Goal: Task Accomplishment & Management: Manage account settings

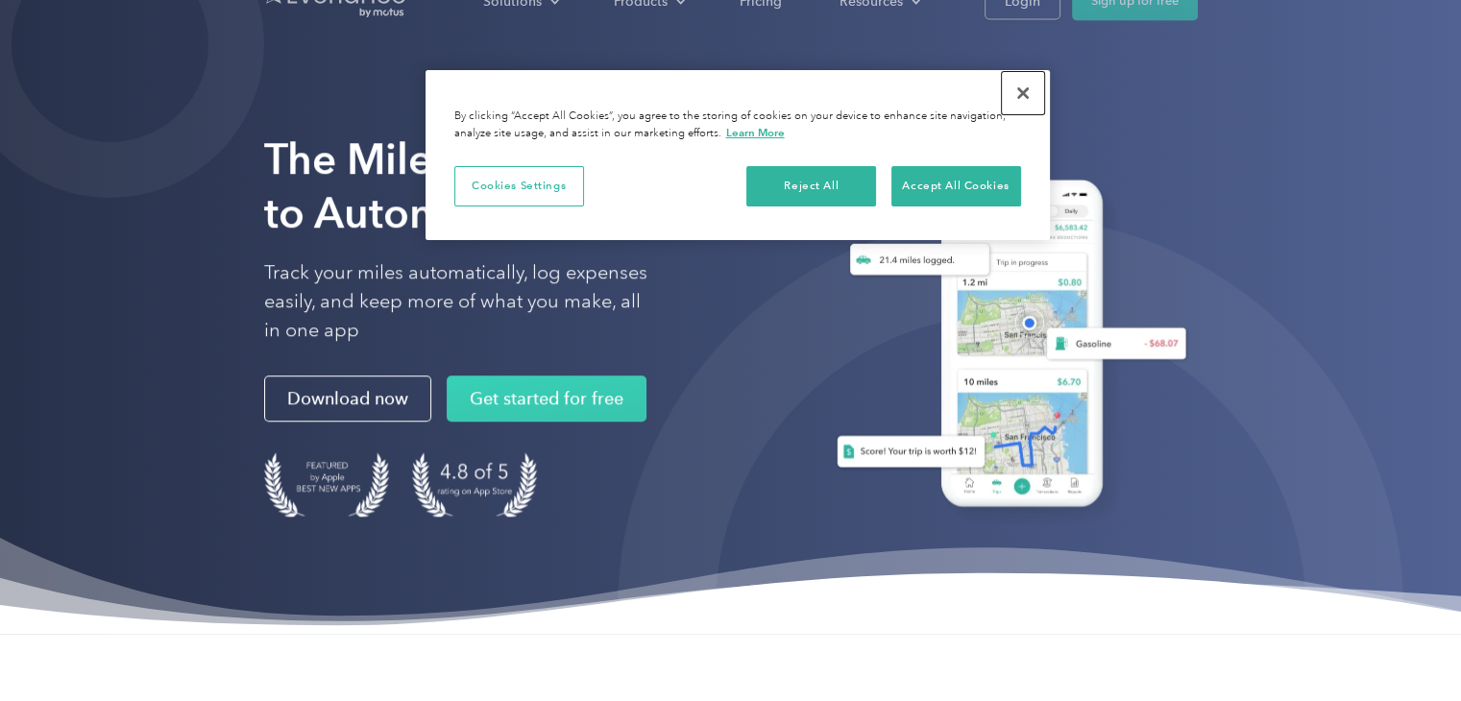
click at [1026, 89] on button "Close" at bounding box center [1023, 93] width 42 height 42
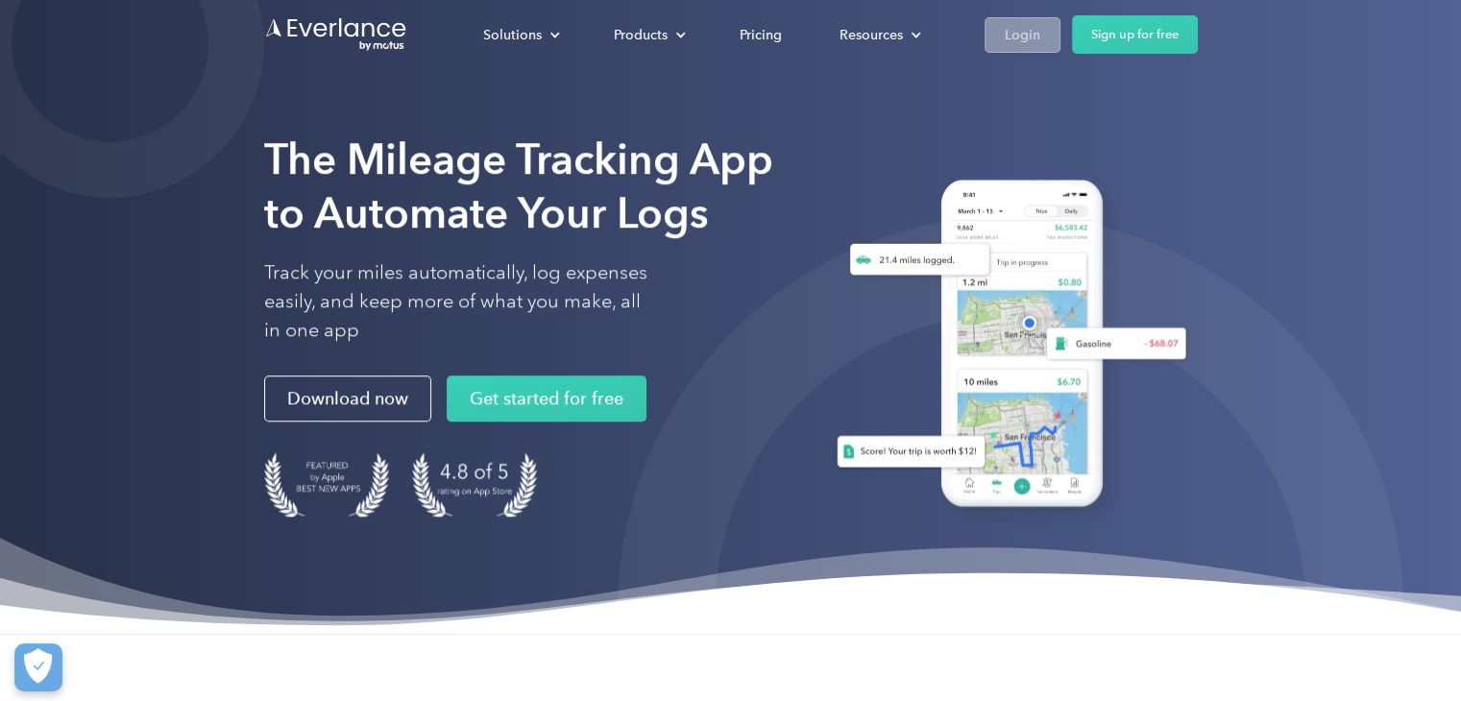
click at [1030, 28] on div "Login" at bounding box center [1023, 35] width 36 height 24
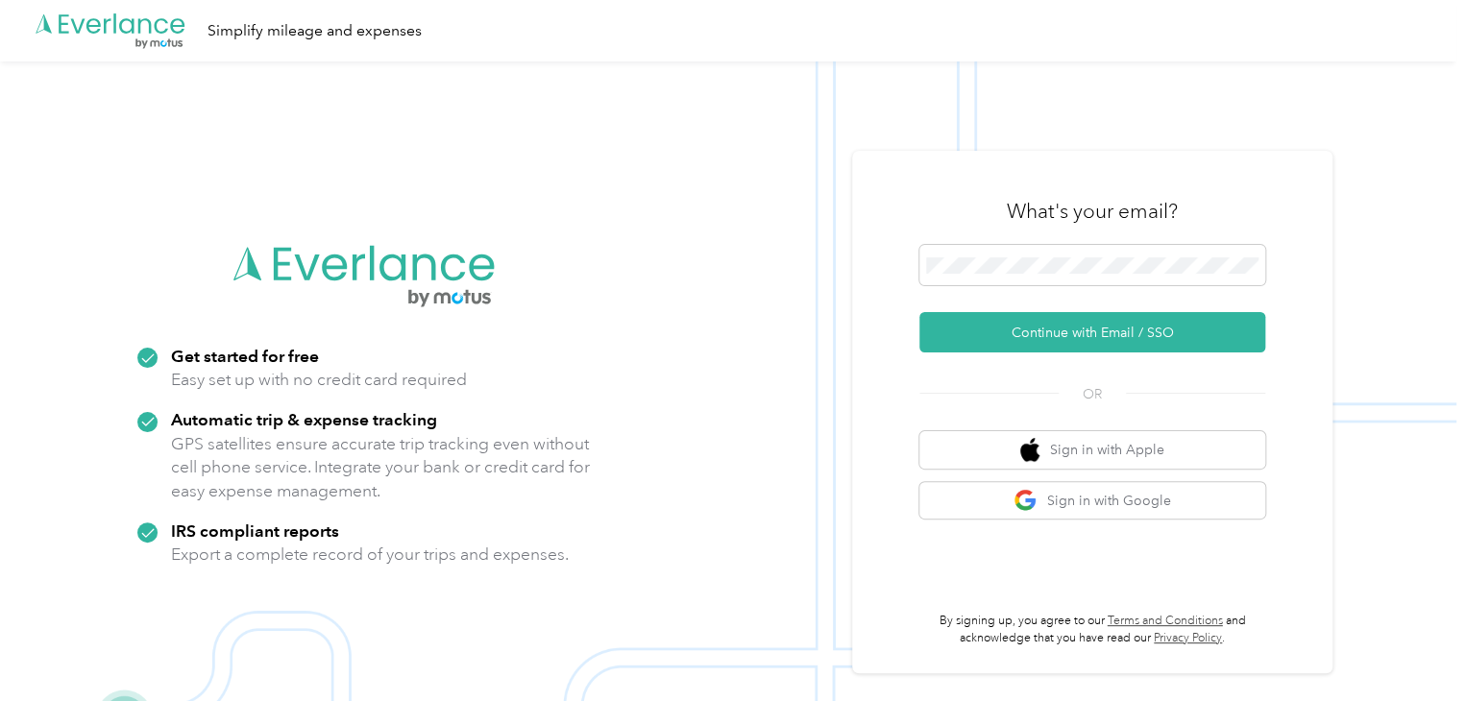
click at [919, 312] on button "Continue with Email / SSO" at bounding box center [1092, 332] width 346 height 40
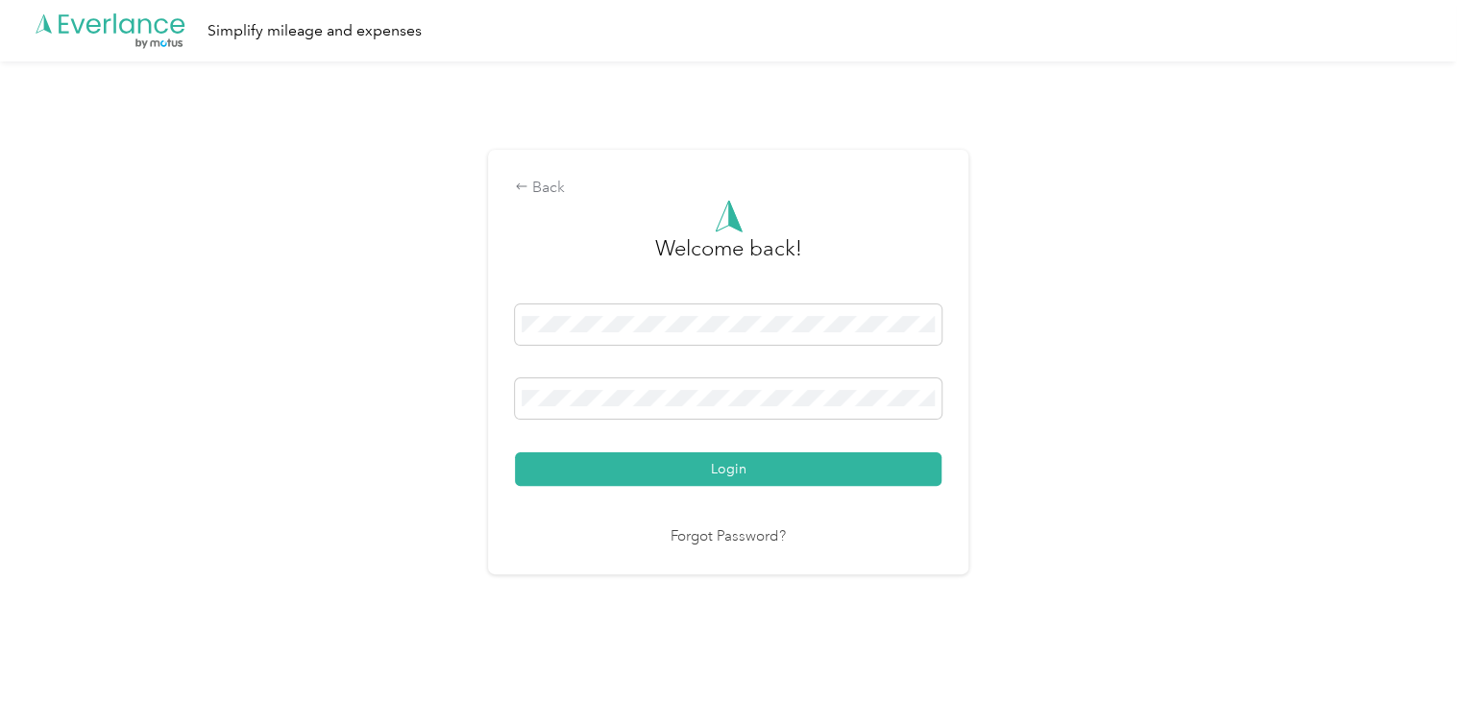
click at [515, 452] on button "Login" at bounding box center [728, 469] width 427 height 34
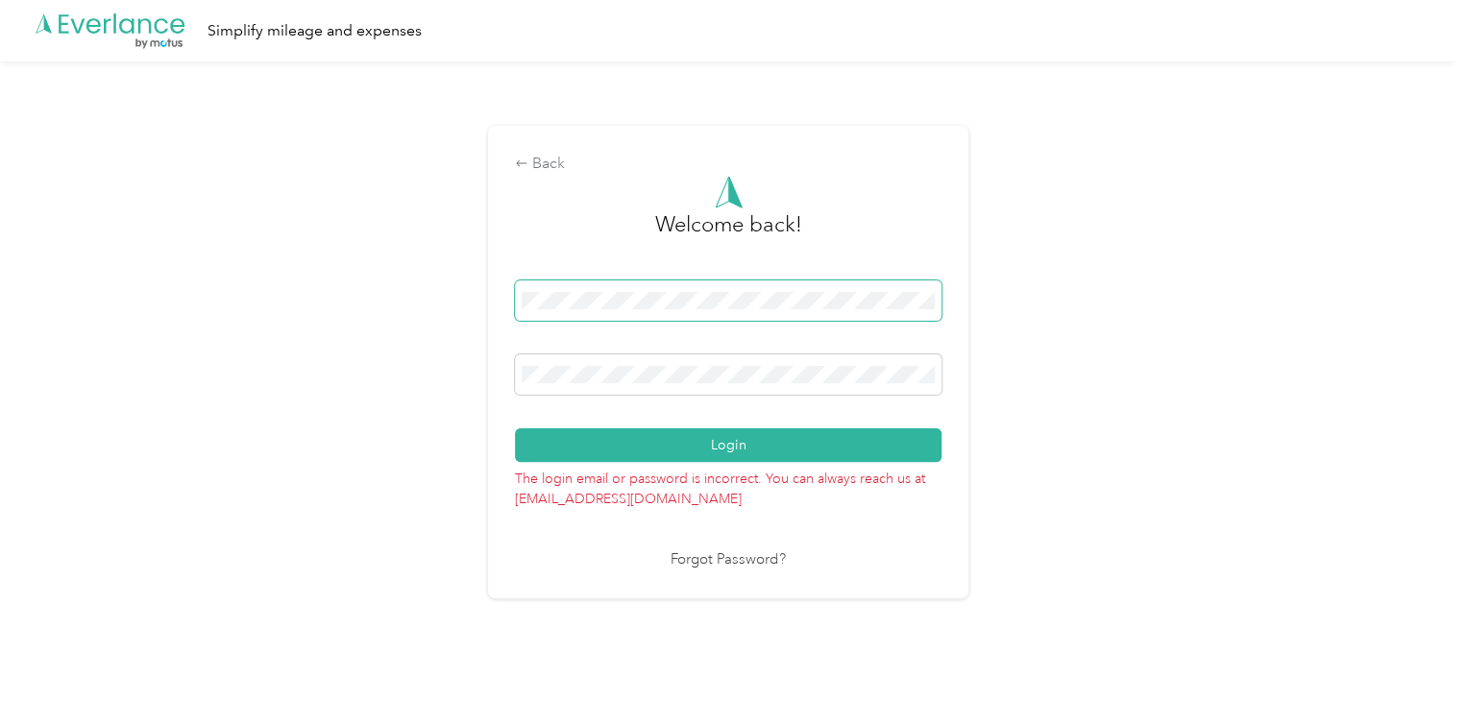
click at [515, 428] on button "Login" at bounding box center [728, 445] width 427 height 34
drag, startPoint x: 746, startPoint y: 365, endPoint x: 372, endPoint y: 376, distance: 374.8
click at [452, 354] on div "Back Welcome back! Login The login email or password is incorrect. You can alwa…" at bounding box center [728, 369] width 1456 height 617
click at [1306, 354] on div "Back Welcome back! Login The login email or password is incorrect. You can alwa…" at bounding box center [728, 369] width 1456 height 617
click at [735, 387] on span at bounding box center [728, 374] width 427 height 40
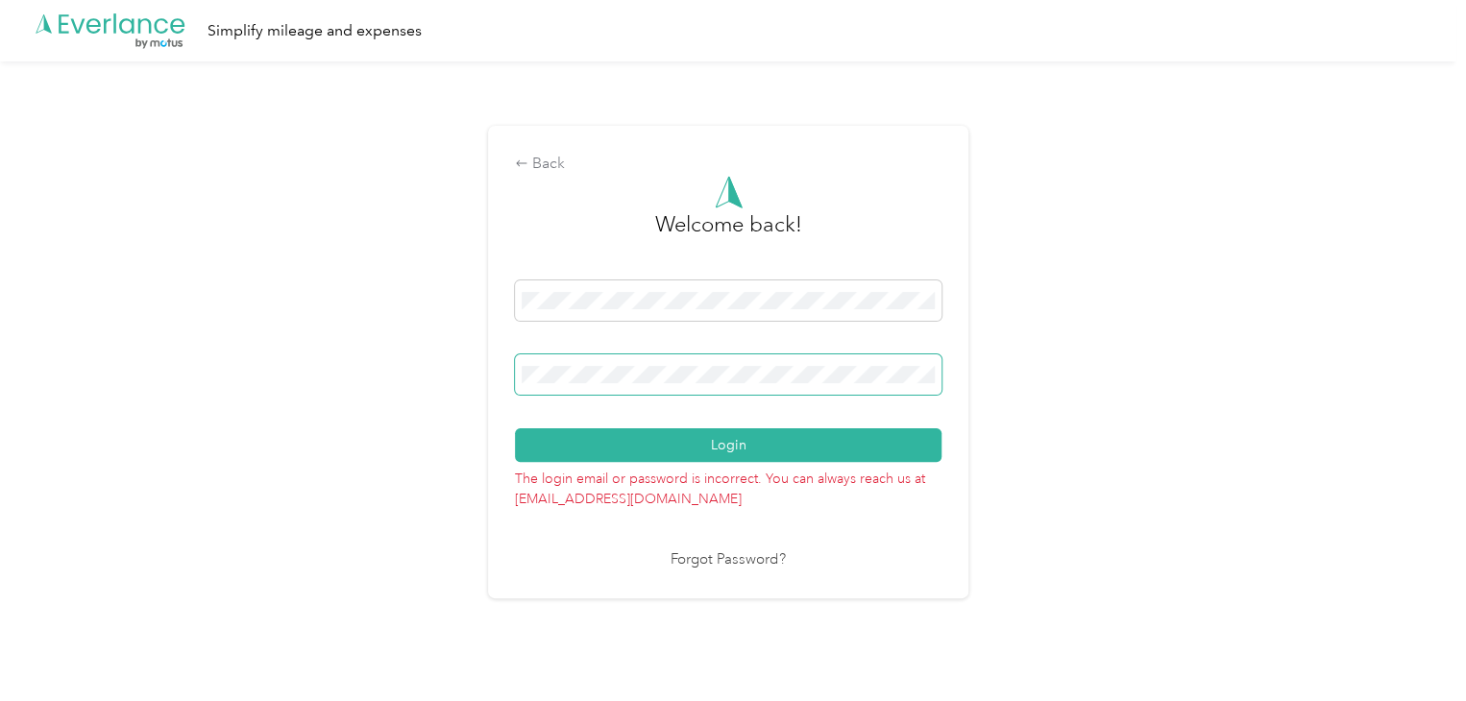
click at [515, 428] on button "Login" at bounding box center [728, 445] width 427 height 34
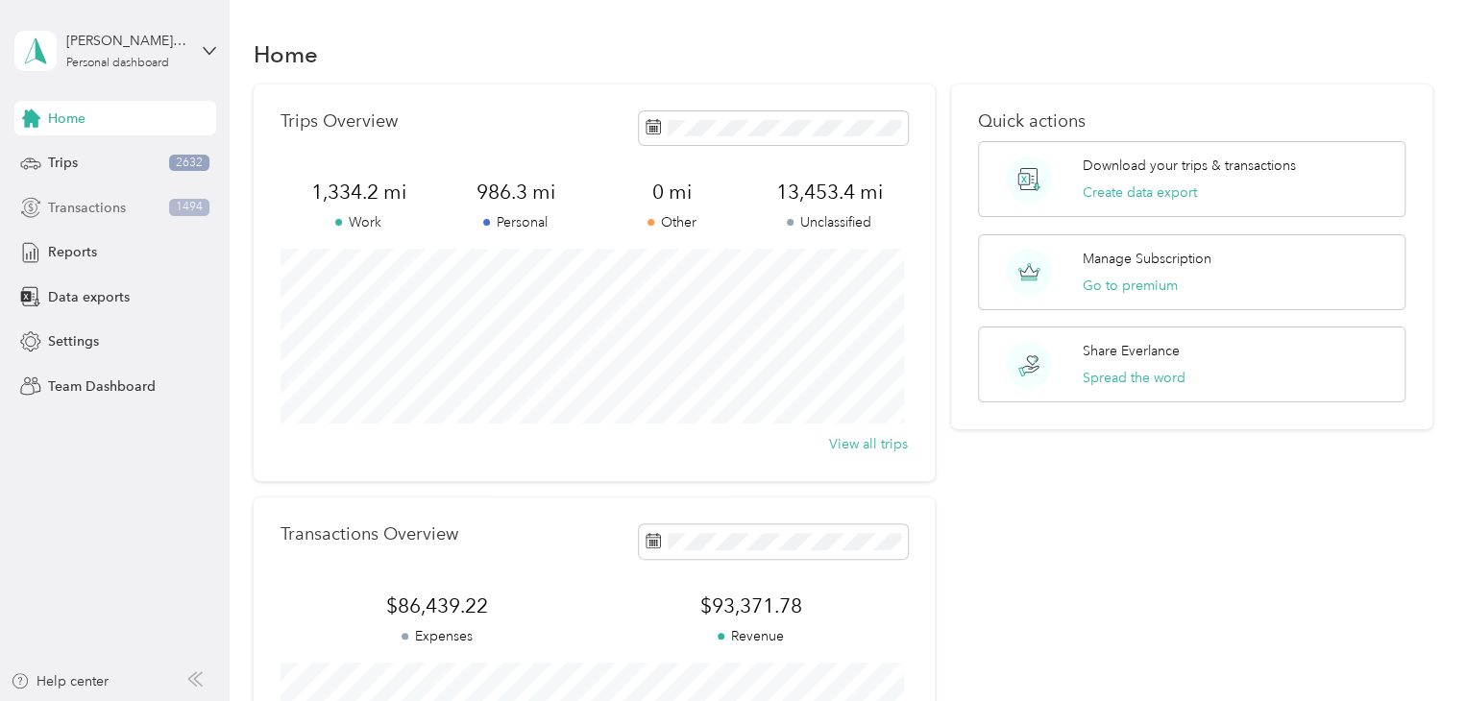
click at [81, 196] on div "Transactions 1494" at bounding box center [115, 207] width 202 height 35
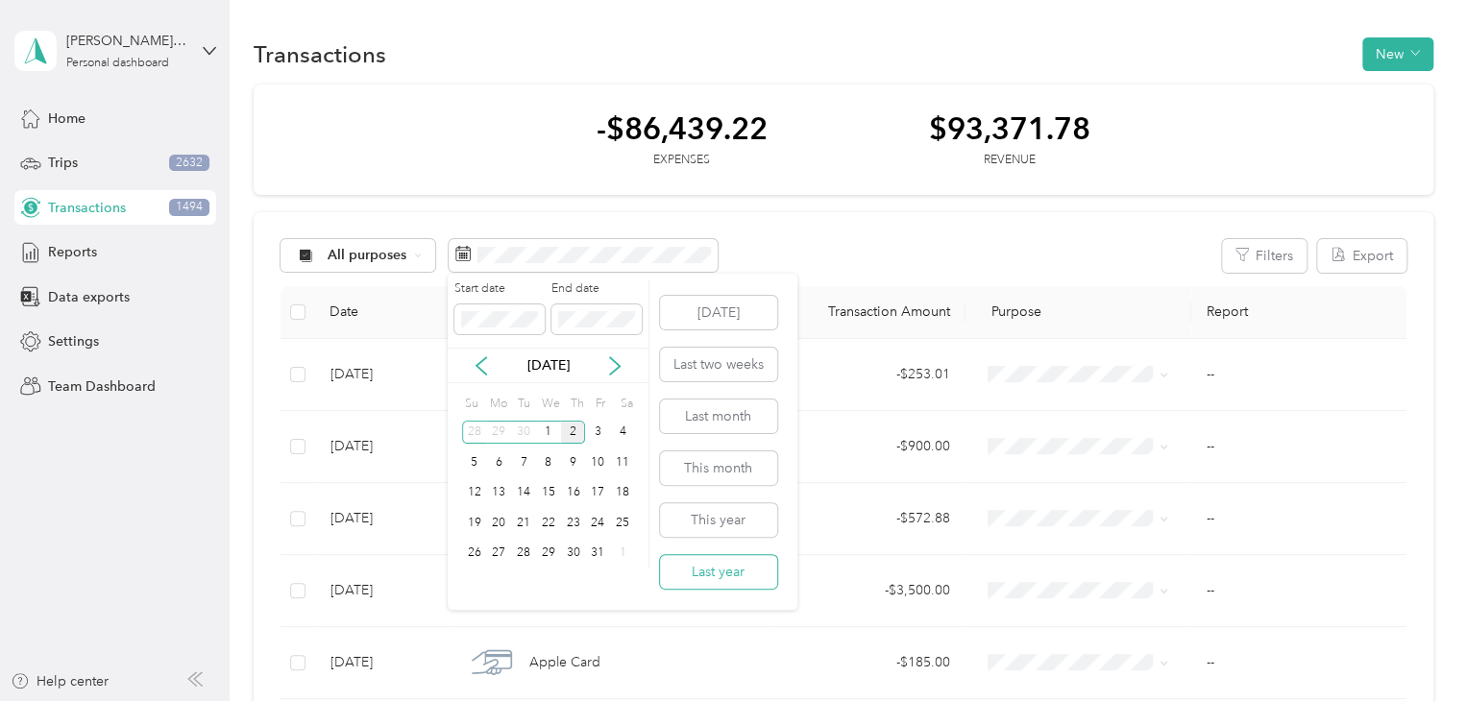
click at [726, 573] on button "Last year" at bounding box center [718, 572] width 117 height 34
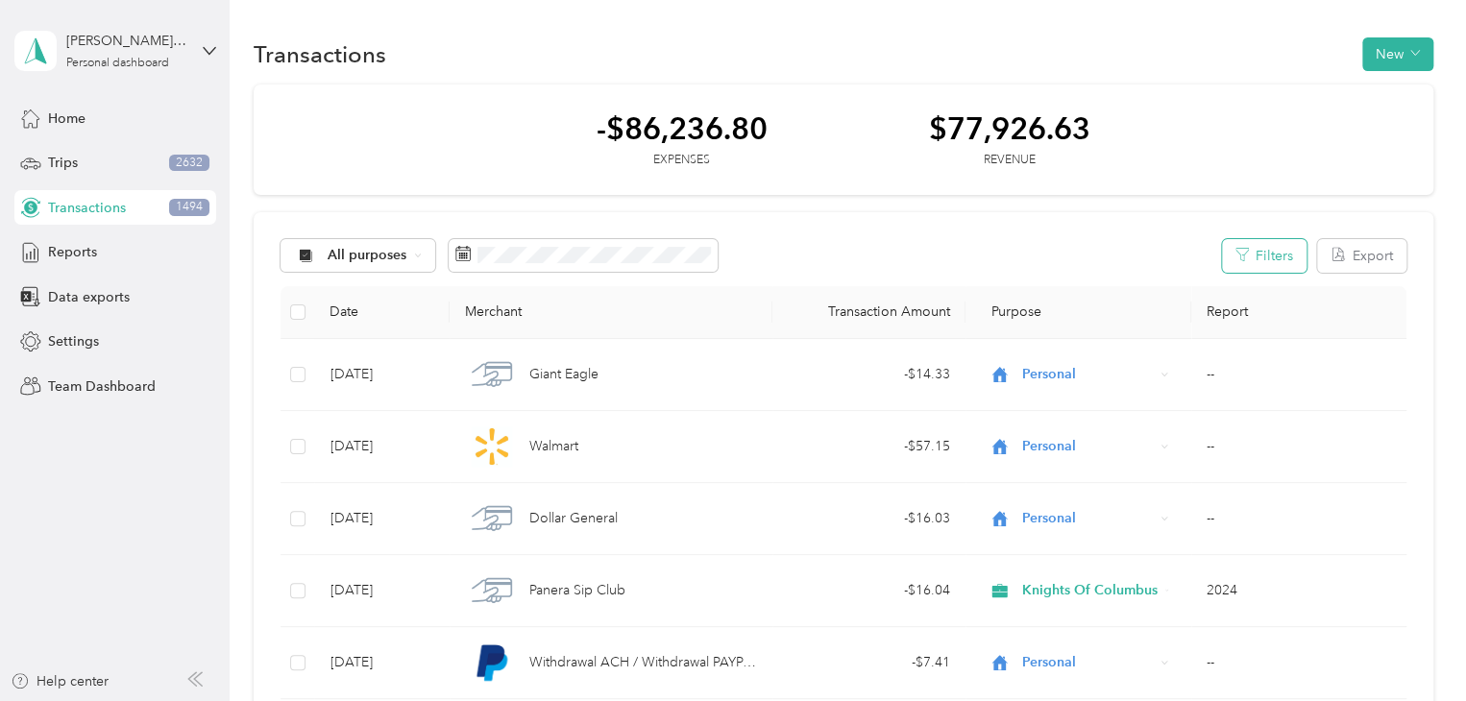
click at [1242, 245] on button "Filters" at bounding box center [1264, 256] width 85 height 34
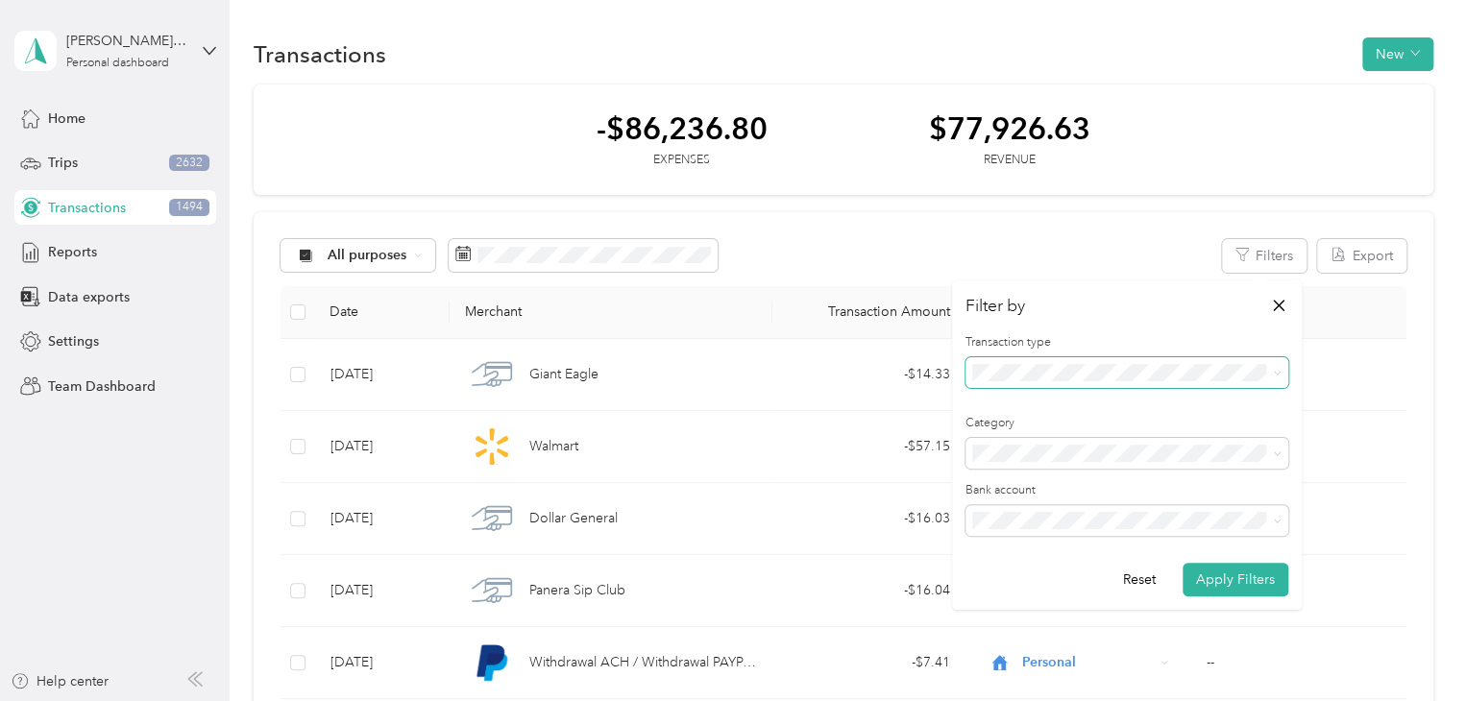
click at [1137, 362] on span at bounding box center [1126, 372] width 323 height 31
click at [1273, 376] on icon at bounding box center [1277, 373] width 9 height 9
click at [1046, 441] on div "Expense" at bounding box center [1127, 440] width 296 height 20
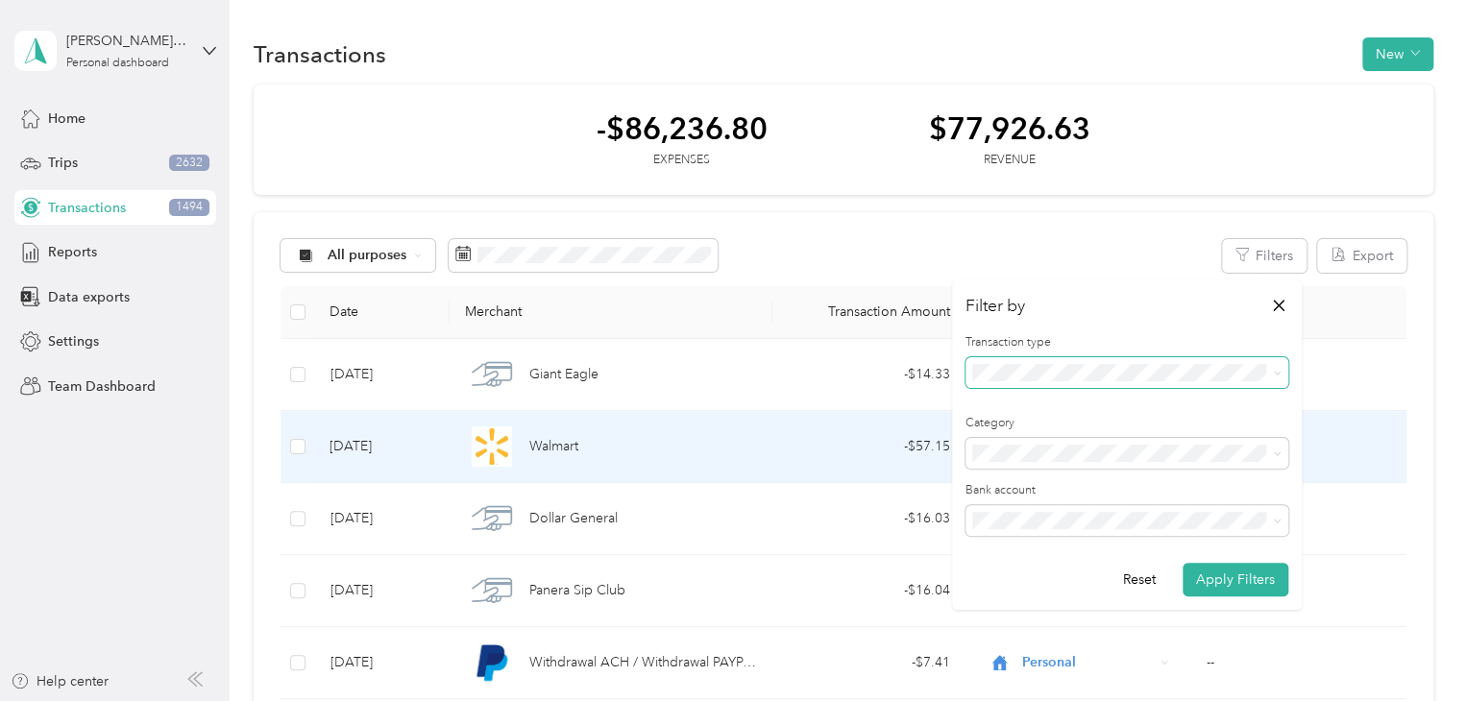
click at [1398, 421] on td "--" at bounding box center [1298, 447] width 215 height 72
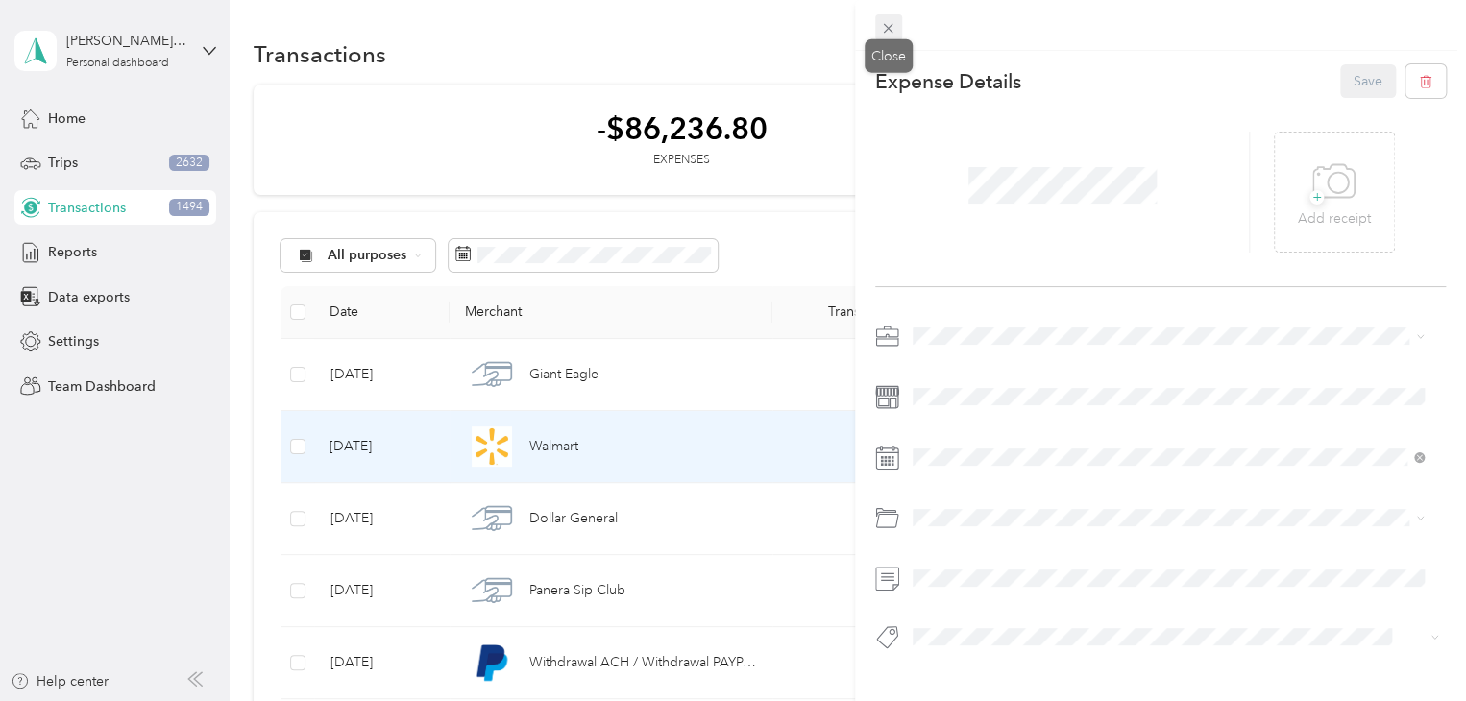
click at [894, 28] on icon at bounding box center [888, 28] width 16 height 16
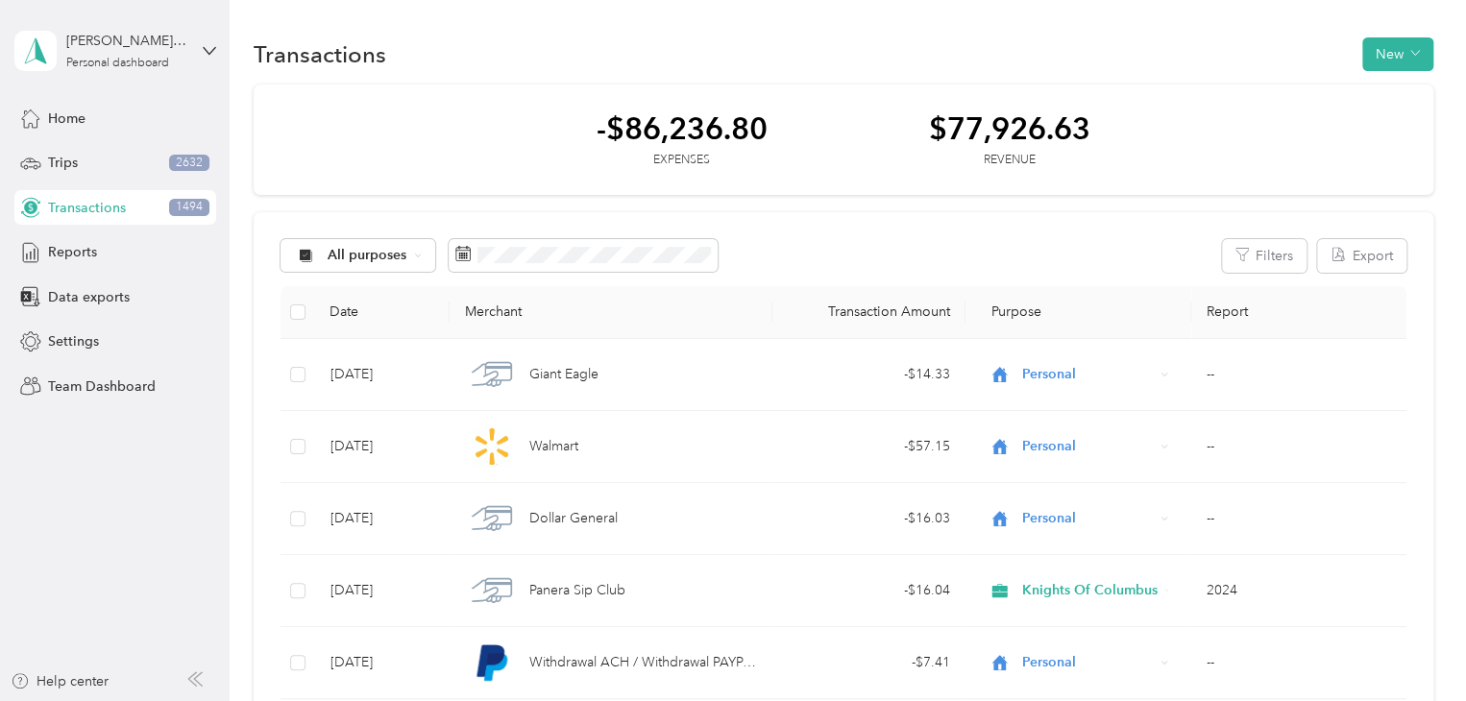
click at [1040, 311] on th "Purpose" at bounding box center [1078, 312] width 226 height 53
click at [1284, 258] on button "Filters" at bounding box center [1264, 256] width 85 height 34
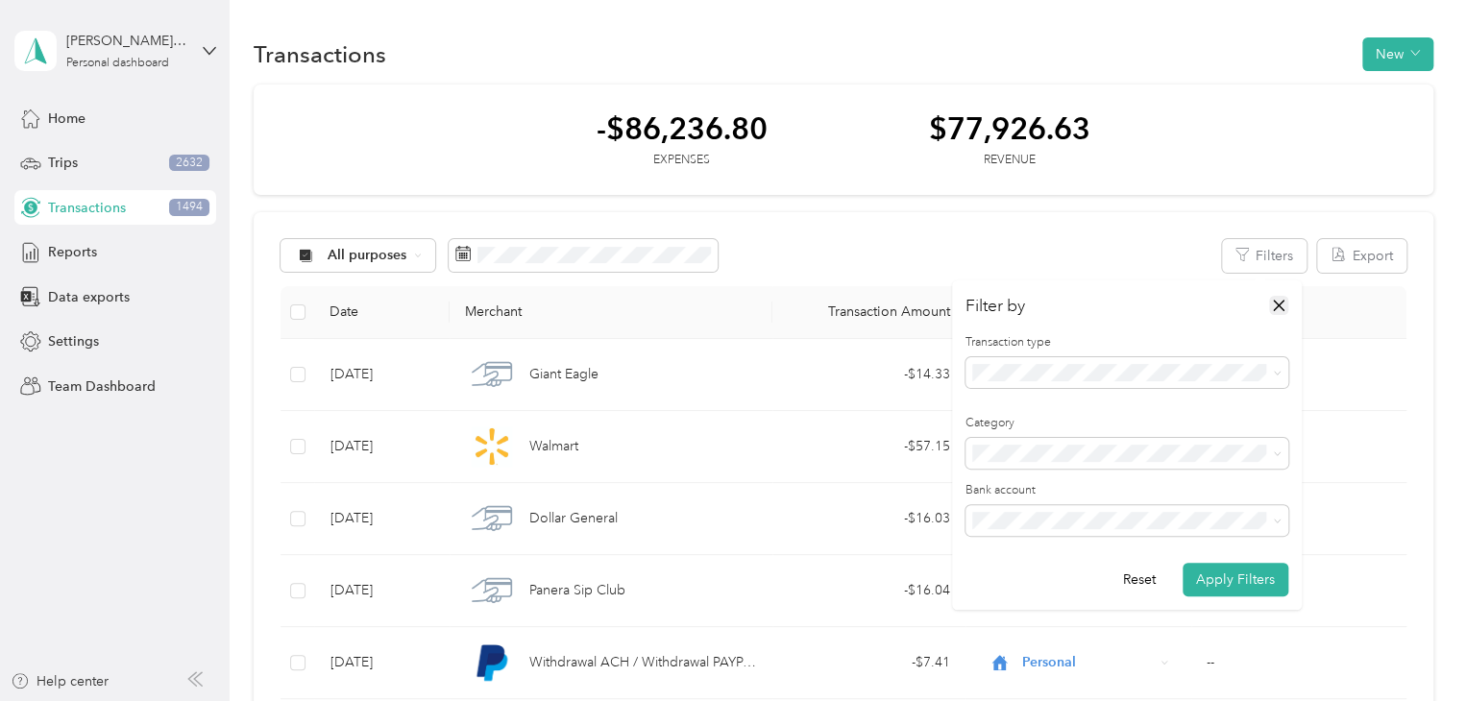
click at [1280, 310] on icon "button" at bounding box center [1278, 305] width 19 height 19
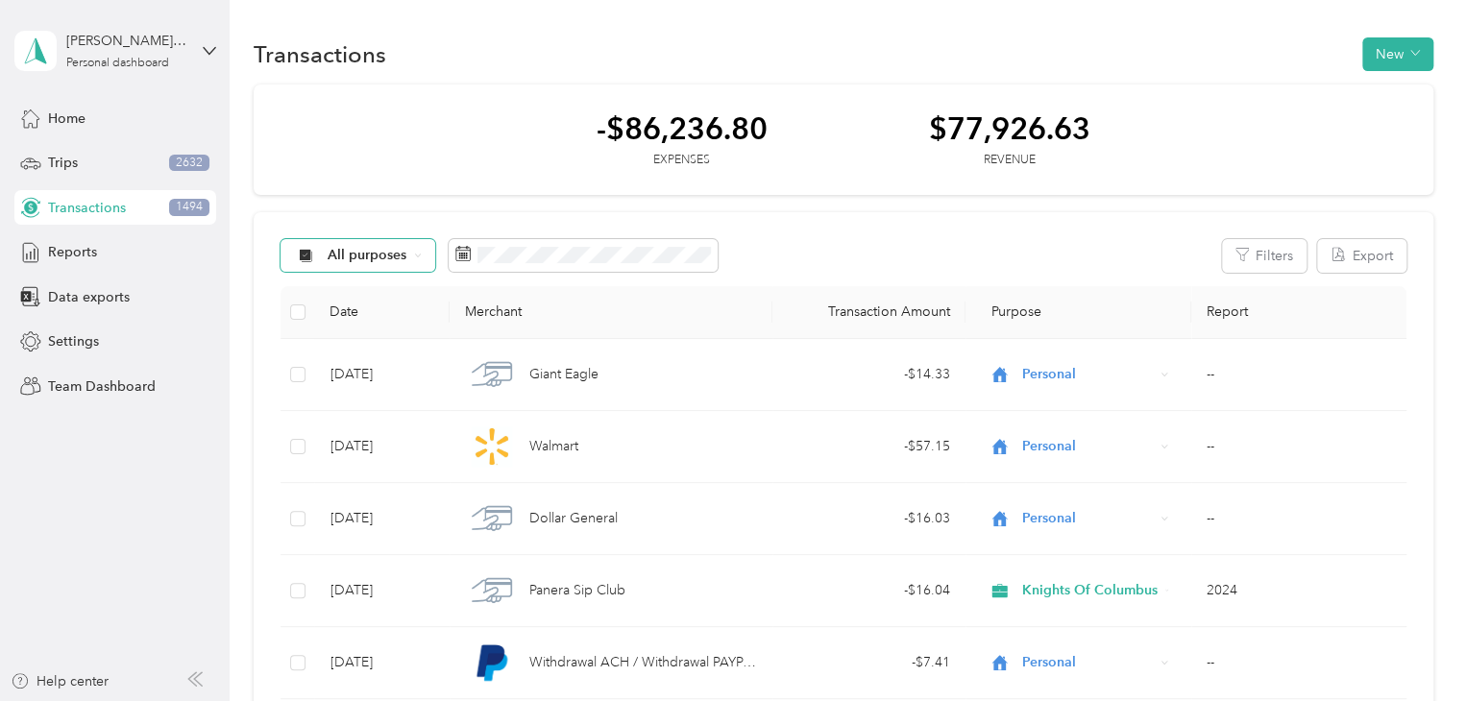
click at [404, 256] on span "All purposes" at bounding box center [368, 255] width 80 height 13
click at [362, 352] on span "Work" at bounding box center [395, 354] width 135 height 20
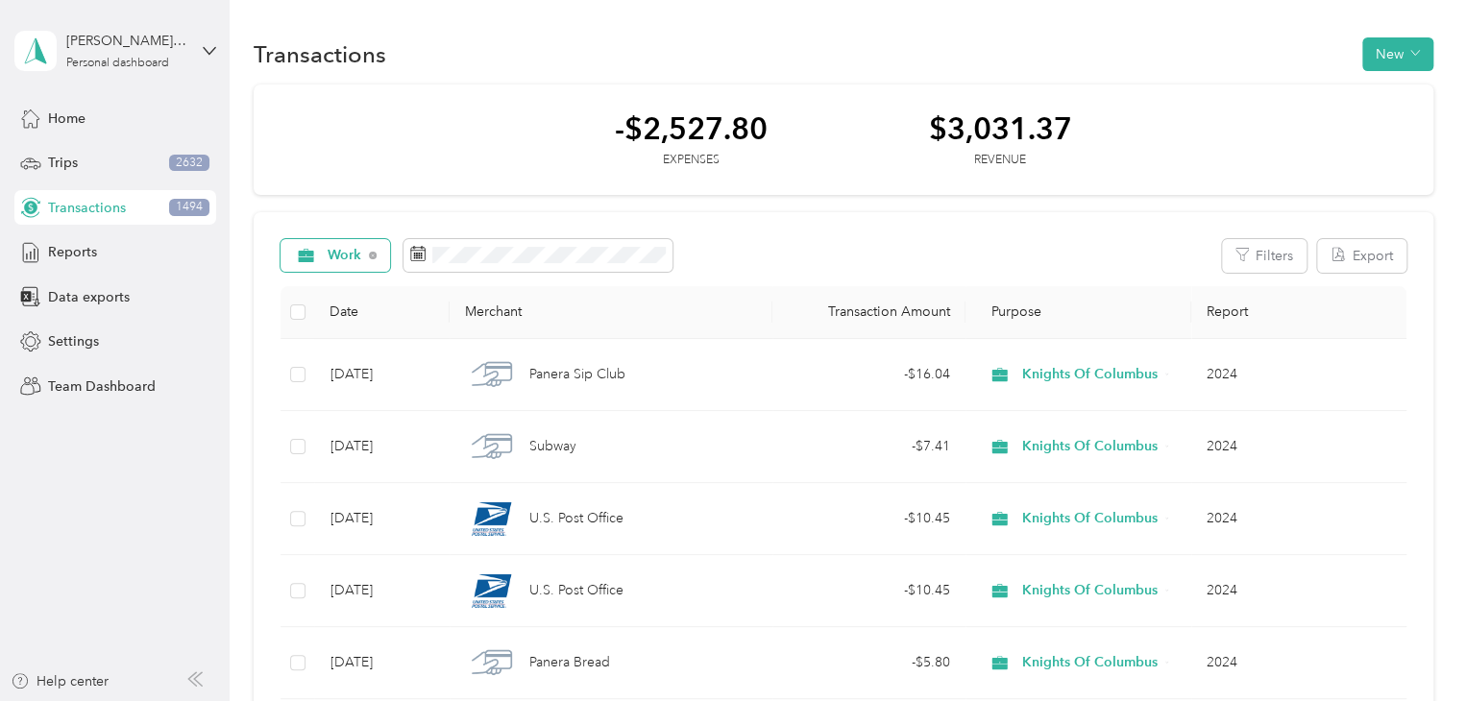
click at [375, 254] on icon at bounding box center [373, 256] width 8 height 8
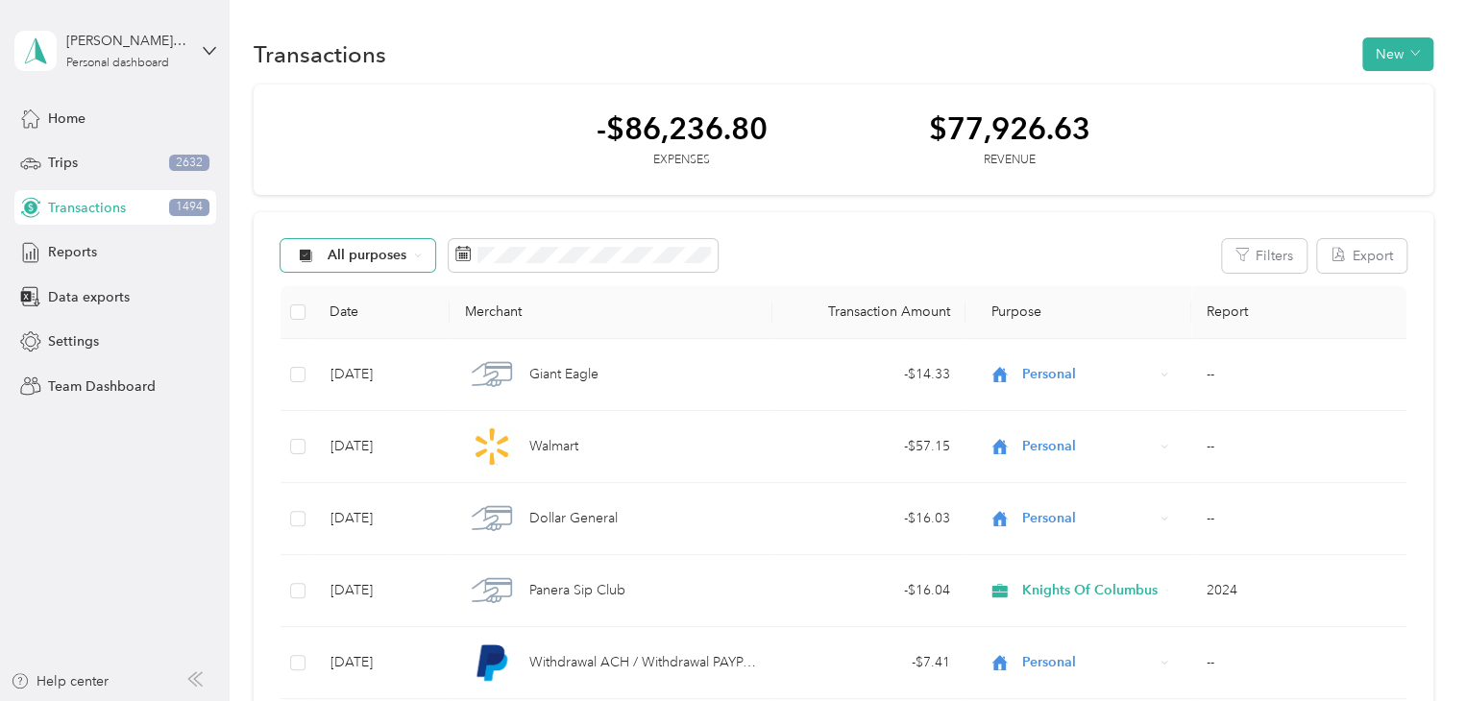
click at [412, 260] on div "All purposes" at bounding box center [359, 255] width 156 height 33
click at [384, 418] on span "Knights Of Columbus" at bounding box center [395, 422] width 135 height 20
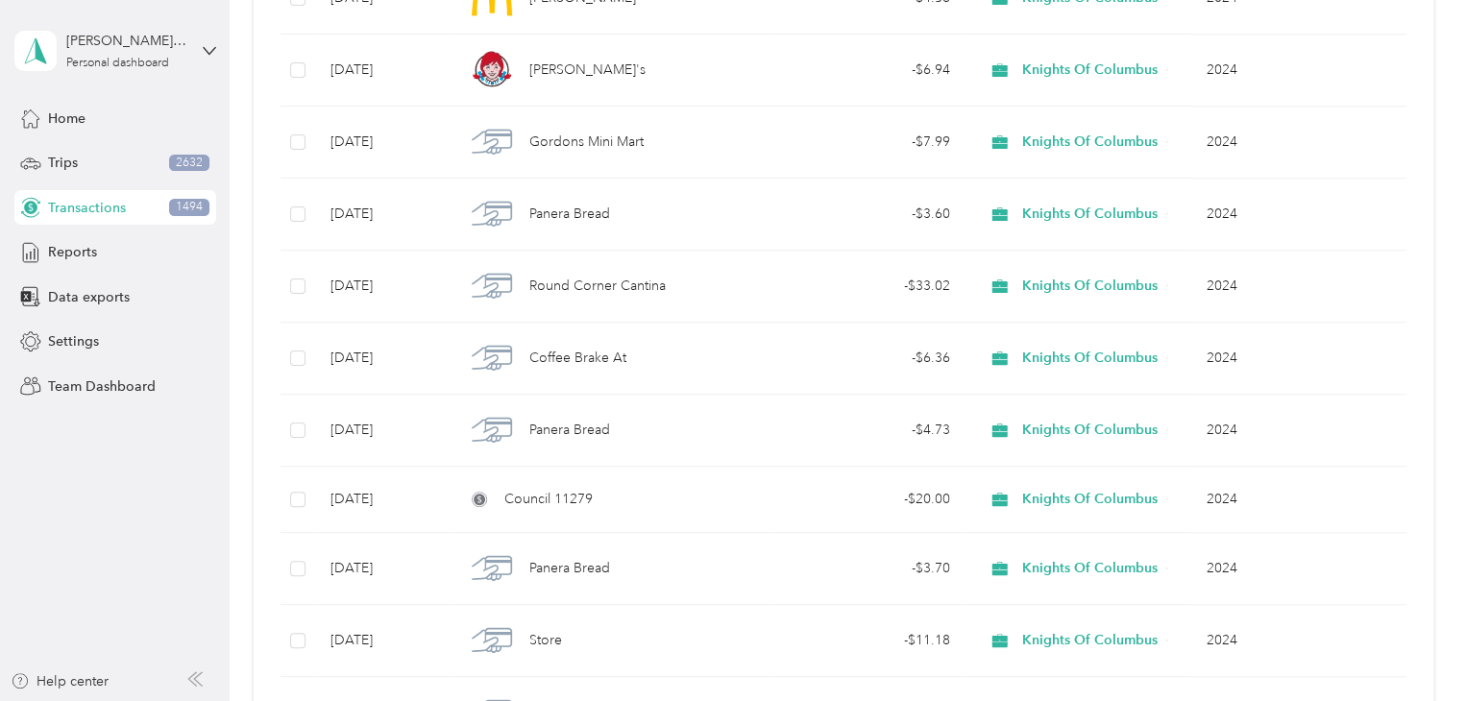
scroll to position [1704, 0]
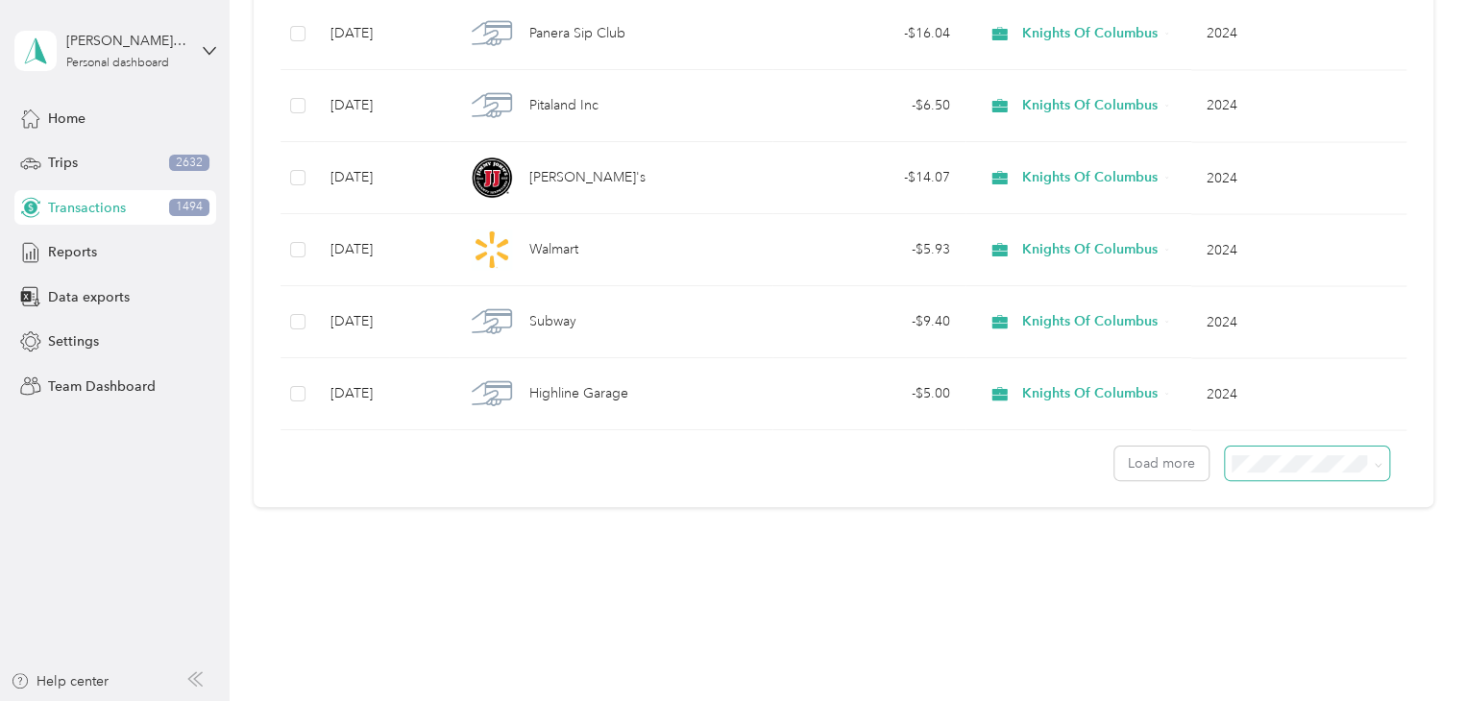
click at [1297, 467] on span at bounding box center [1307, 464] width 164 height 34
click at [1374, 461] on icon at bounding box center [1378, 465] width 9 height 9
click at [1295, 559] on span "100 per load" at bounding box center [1272, 555] width 79 height 16
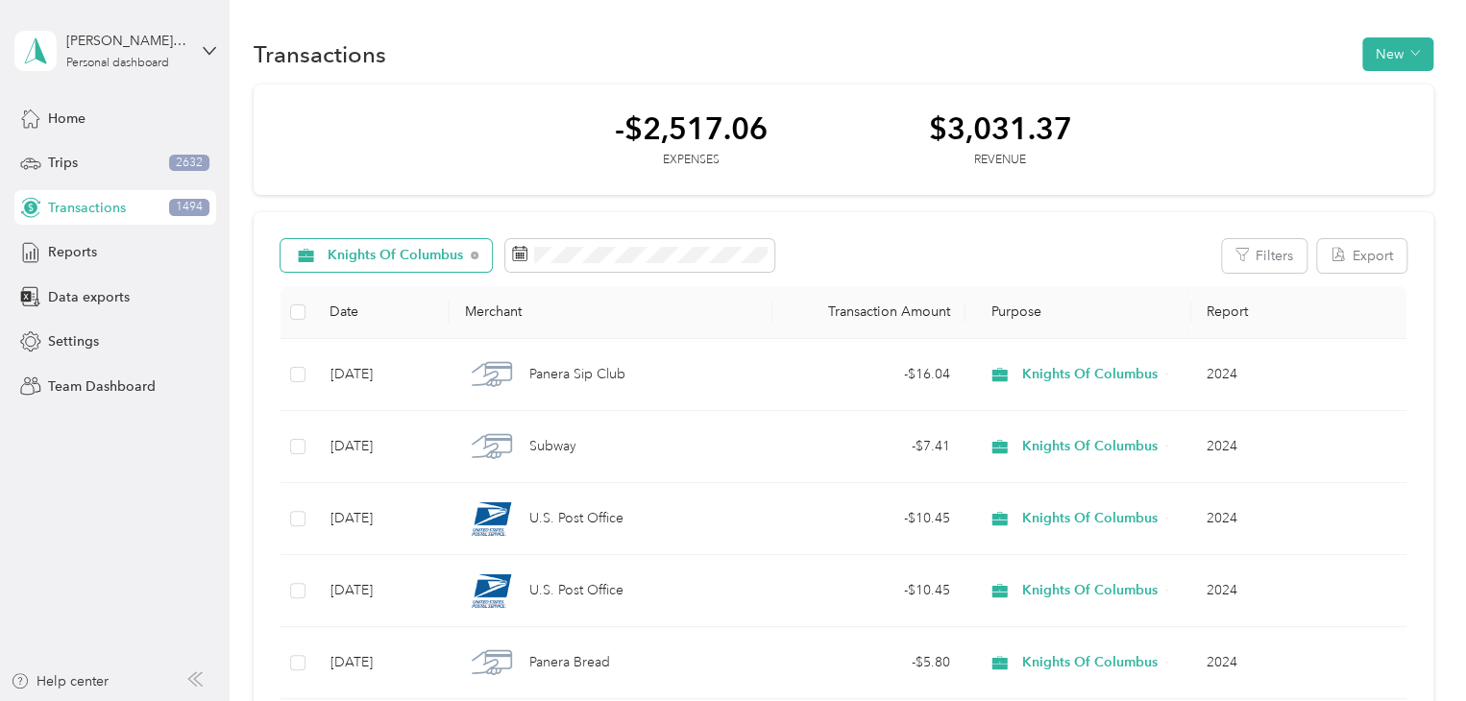
click at [476, 252] on div "Knights Of Columbus" at bounding box center [387, 255] width 212 height 33
click at [399, 324] on span "Unclassified" at bounding box center [407, 324] width 159 height 20
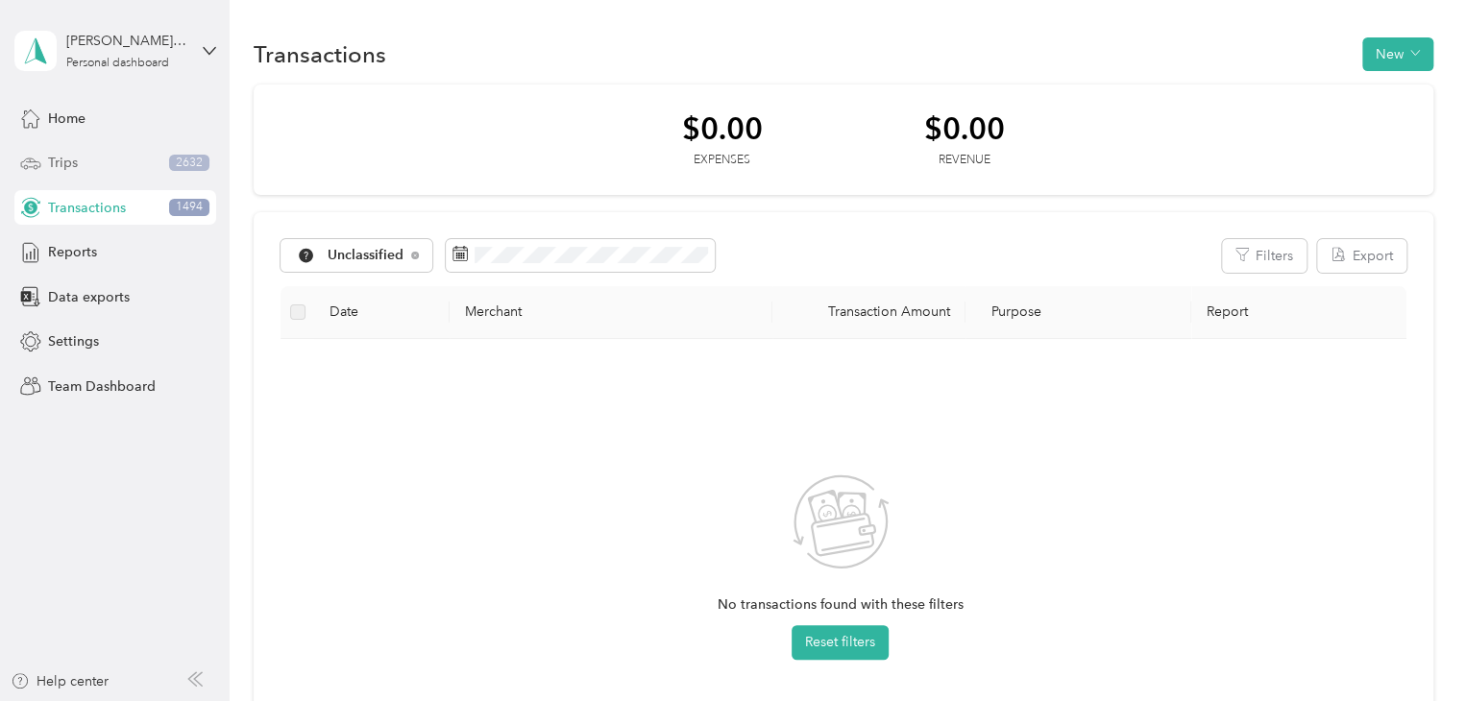
click at [125, 163] on div "Trips 2632" at bounding box center [115, 163] width 202 height 35
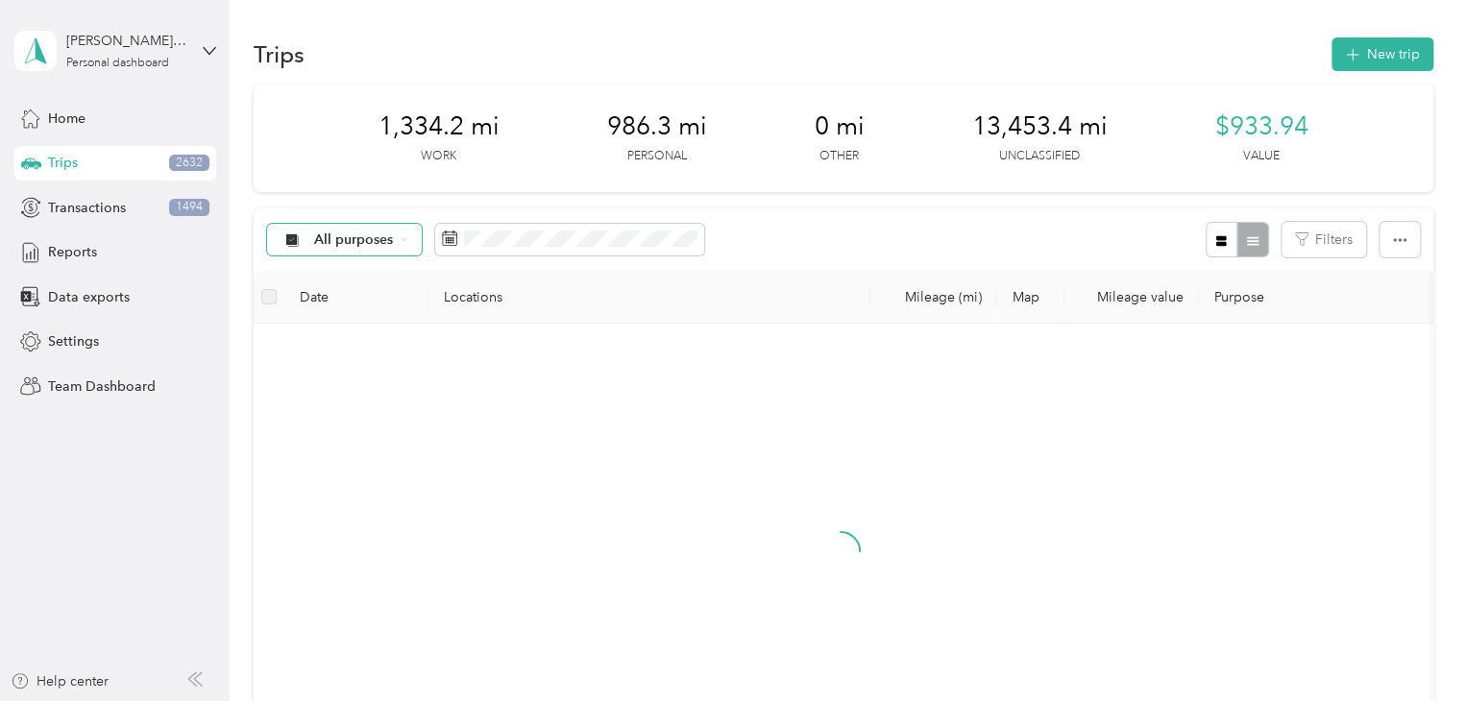
click at [402, 238] on icon at bounding box center [405, 239] width 8 height 8
click at [380, 305] on span "Unclassified" at bounding box center [381, 306] width 135 height 20
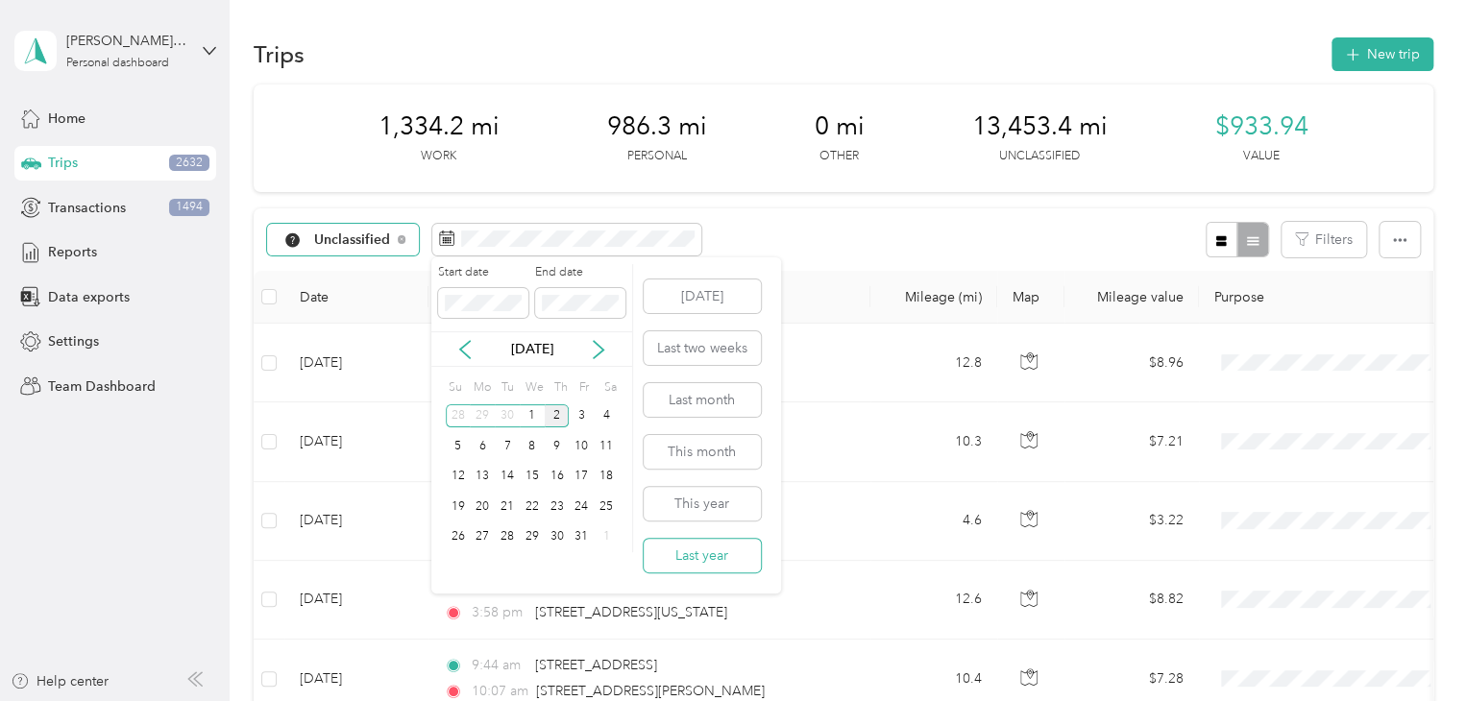
click at [703, 560] on button "Last year" at bounding box center [702, 556] width 117 height 34
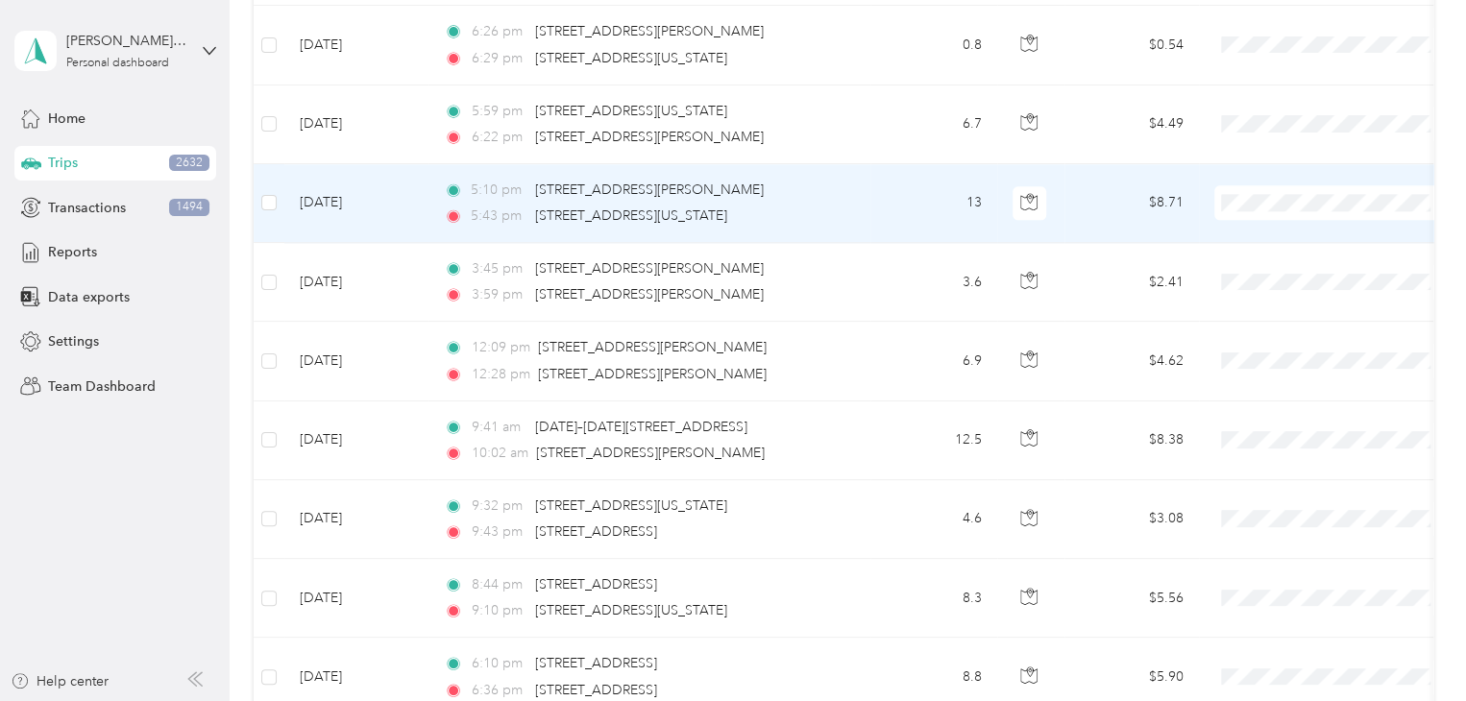
scroll to position [1940, 0]
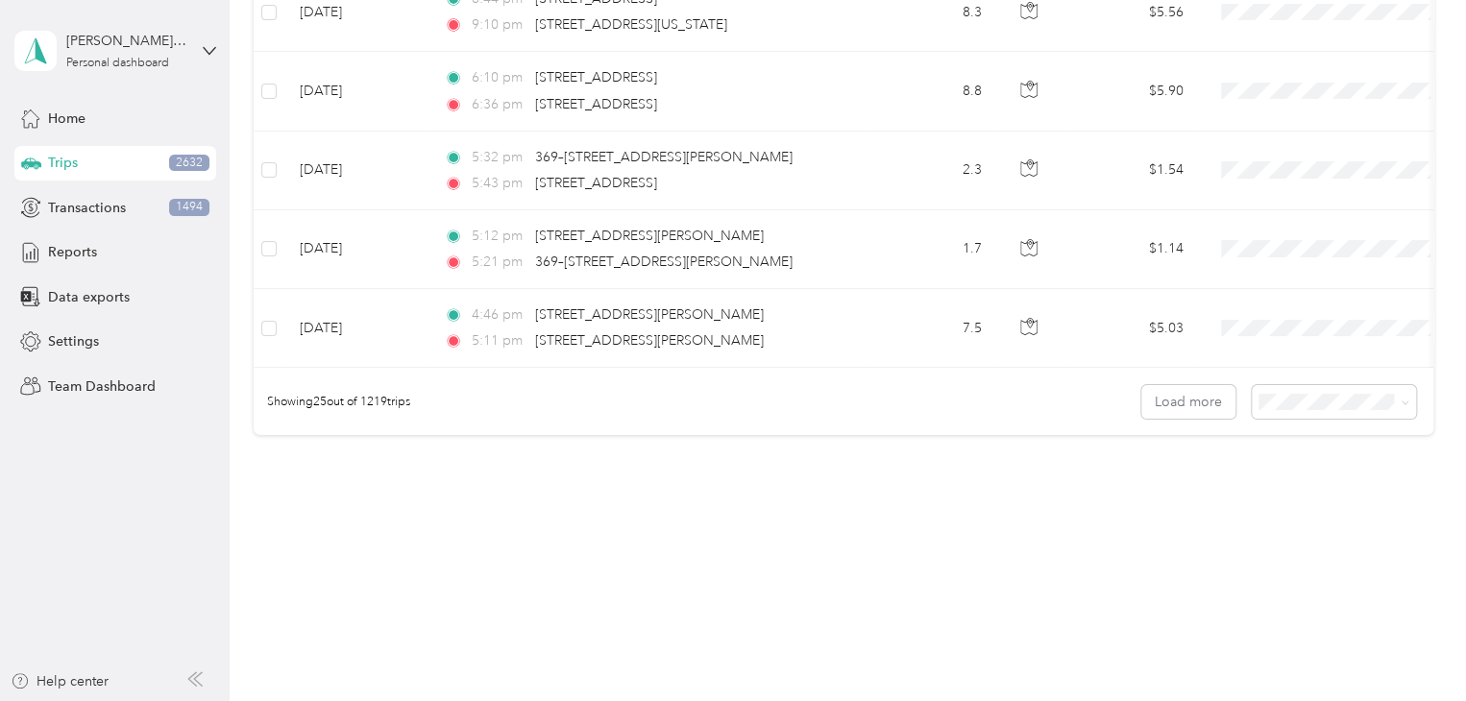
click at [1316, 504] on span "100 per load" at bounding box center [1299, 502] width 79 height 16
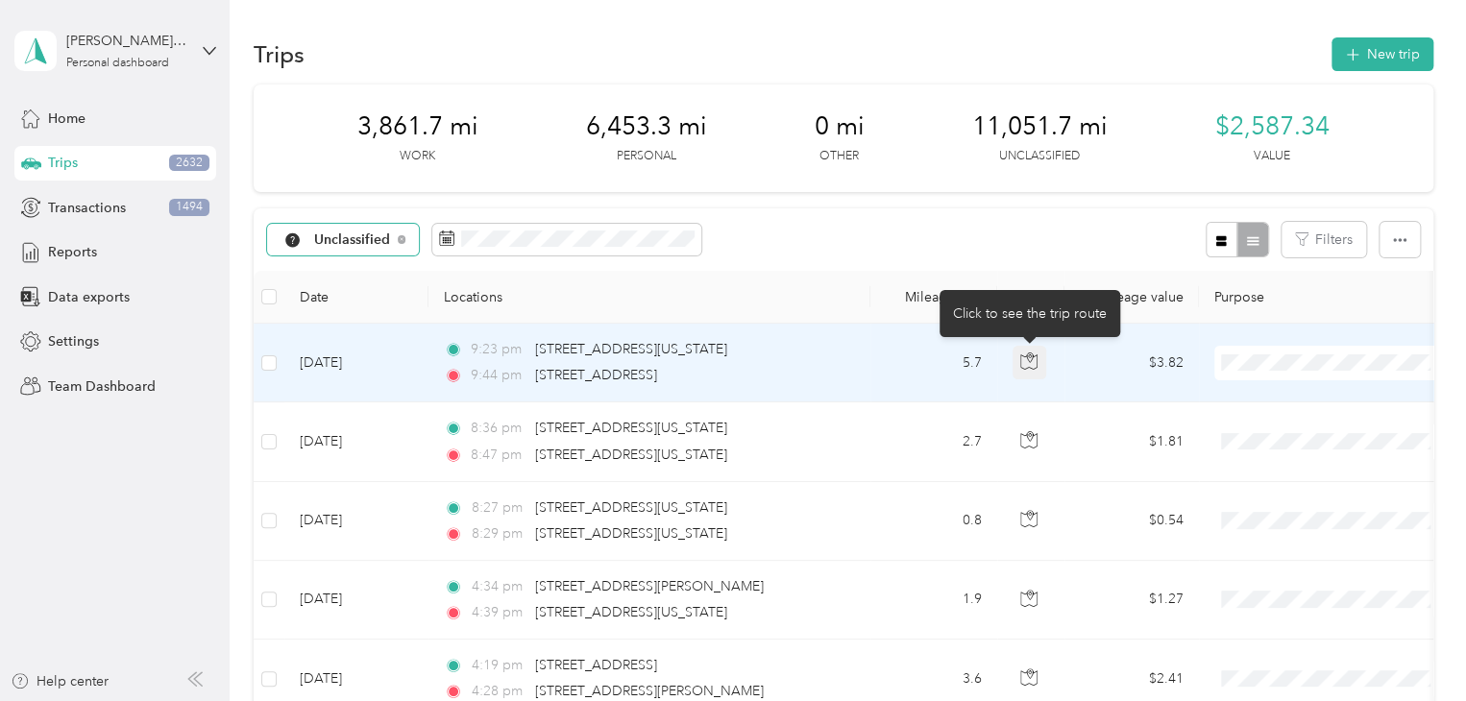
click at [1026, 358] on icon "button" at bounding box center [1028, 361] width 17 height 17
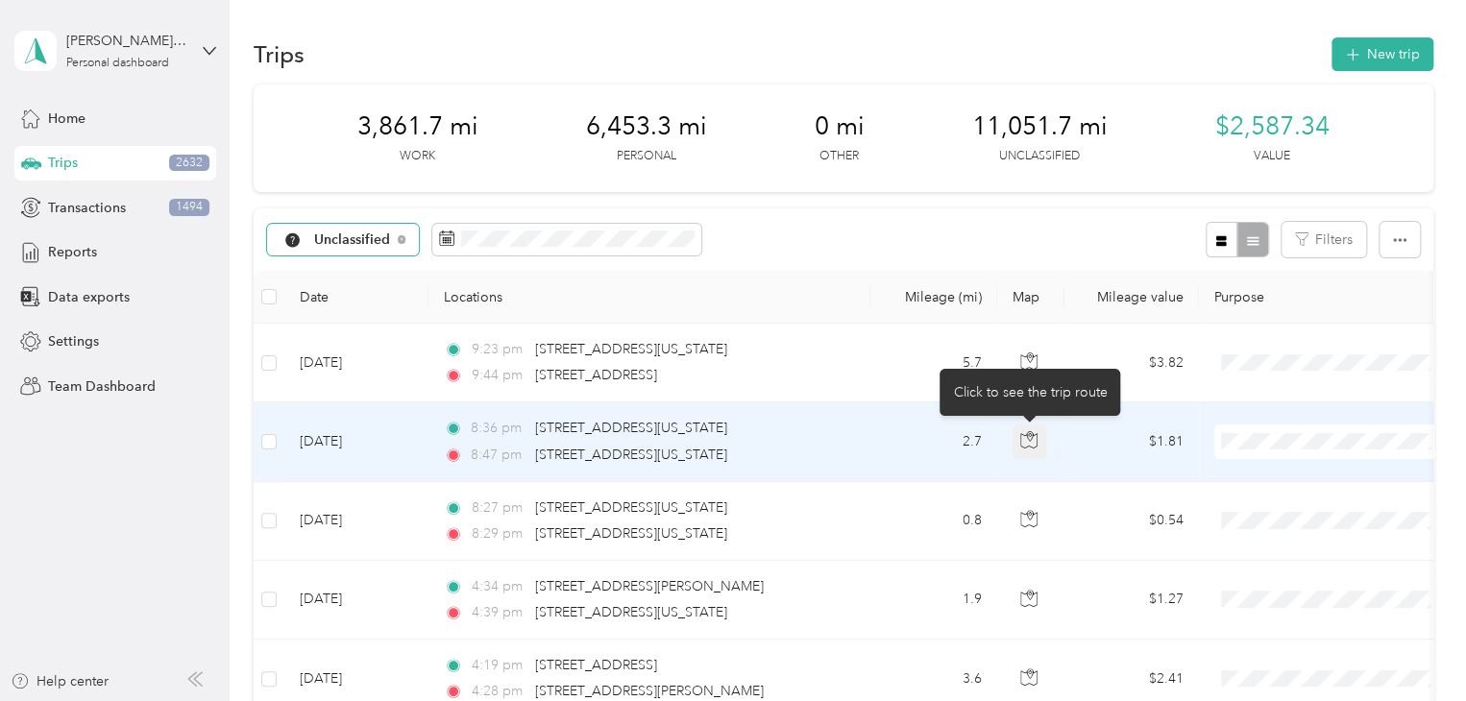
click at [1029, 442] on icon "button" at bounding box center [1028, 439] width 17 height 17
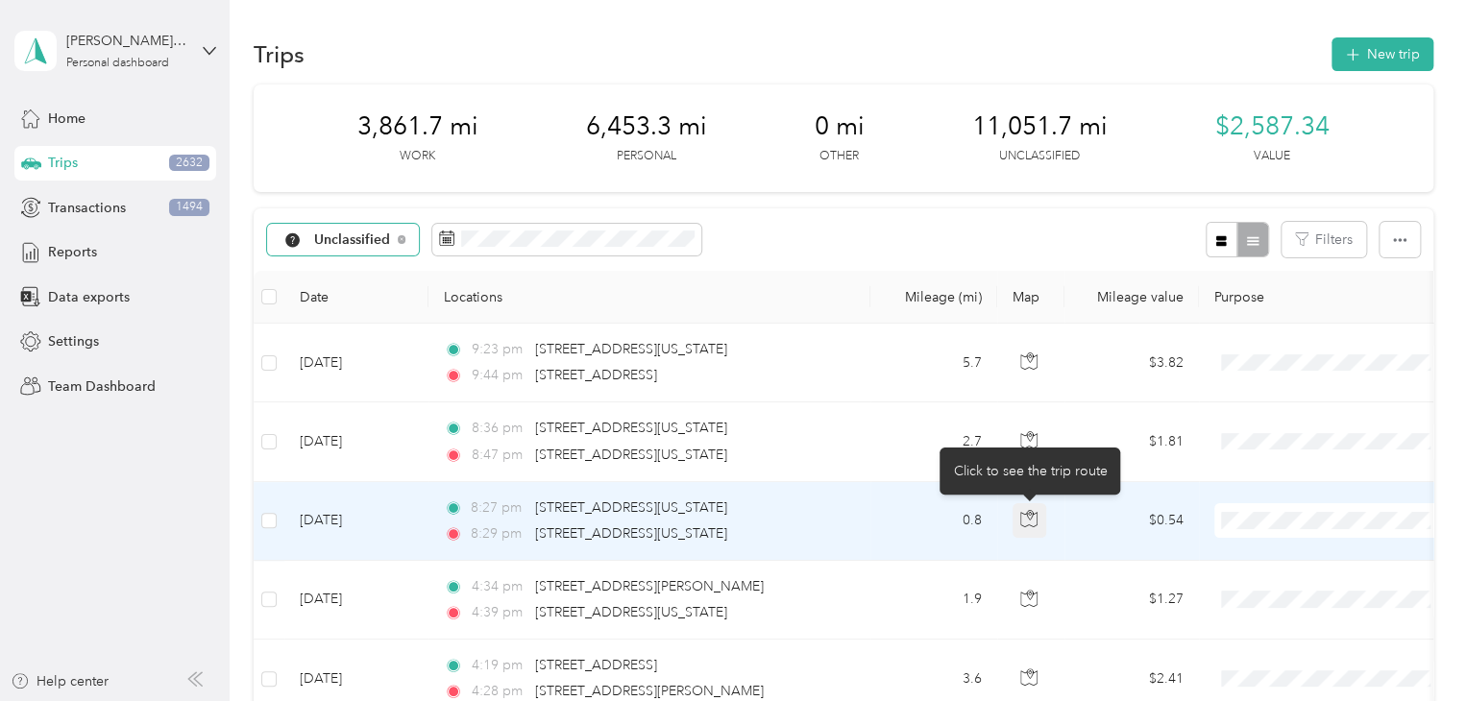
click at [1030, 517] on icon "button" at bounding box center [1028, 518] width 17 height 17
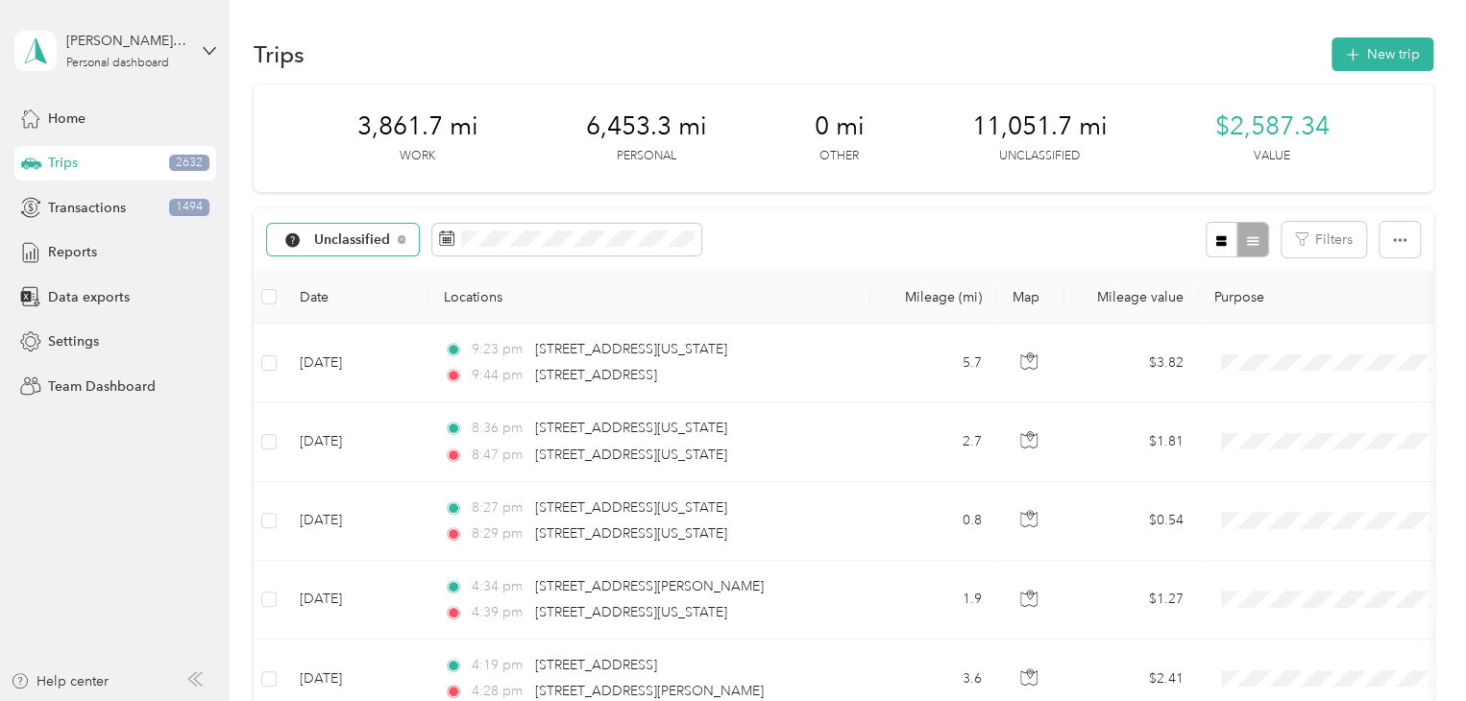
click at [909, 224] on div "Unclassified Filters" at bounding box center [844, 239] width 1180 height 62
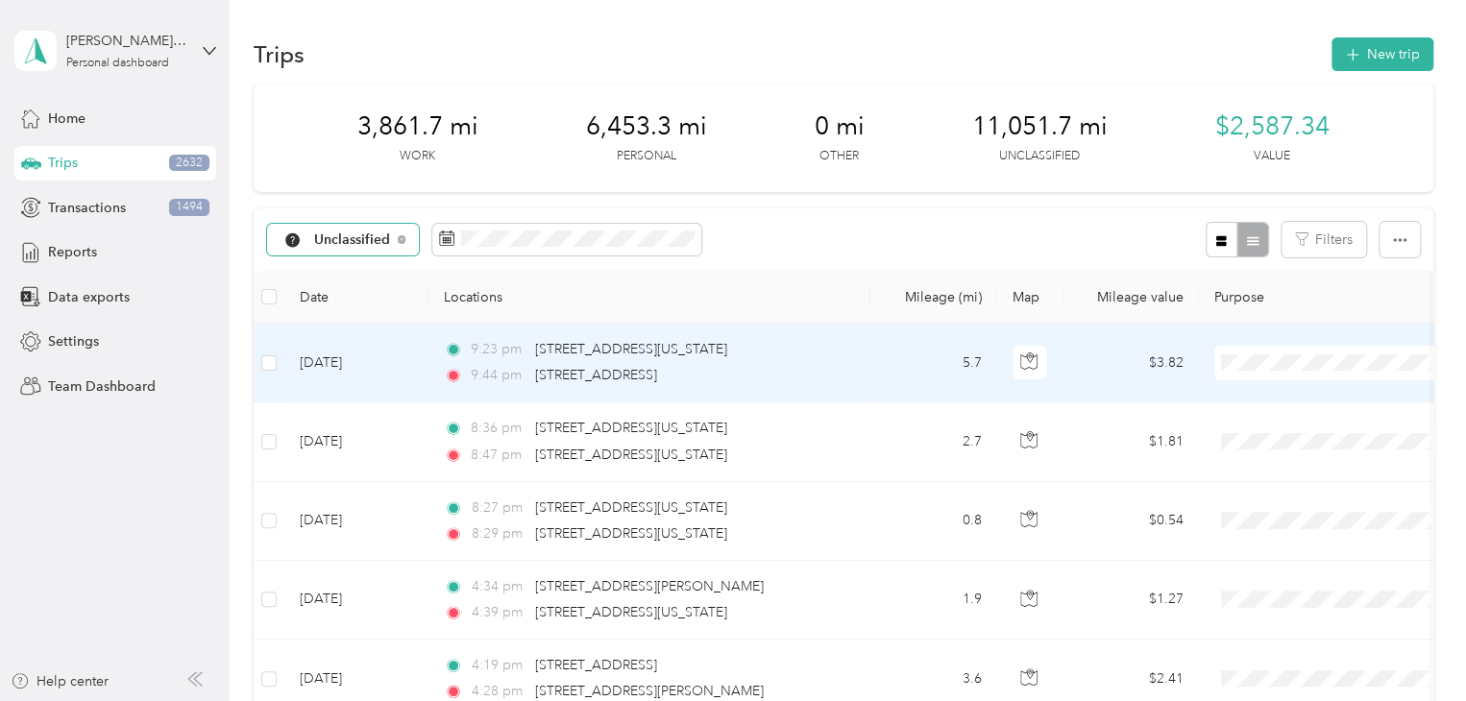
click at [1280, 434] on span "Personal" at bounding box center [1350, 432] width 178 height 20
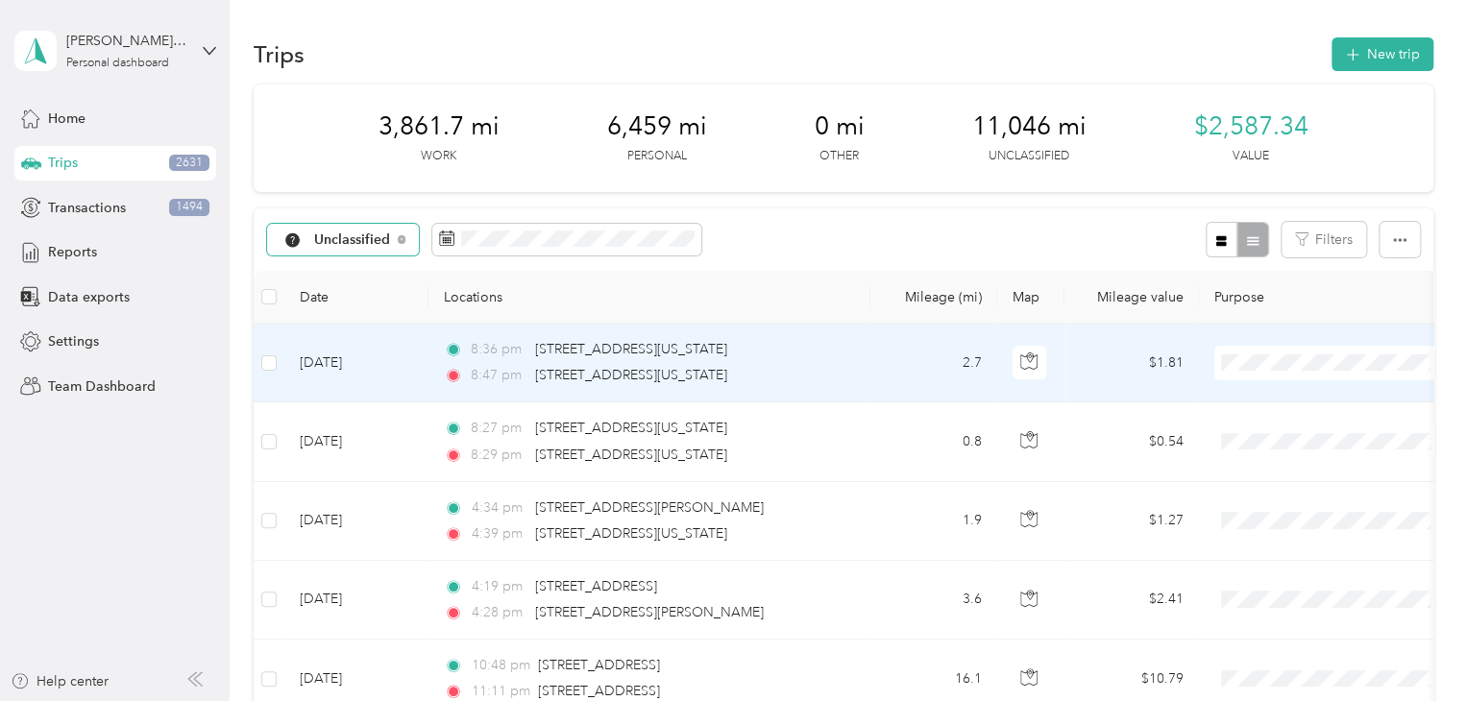
click at [1280, 435] on span "Personal" at bounding box center [1350, 432] width 178 height 20
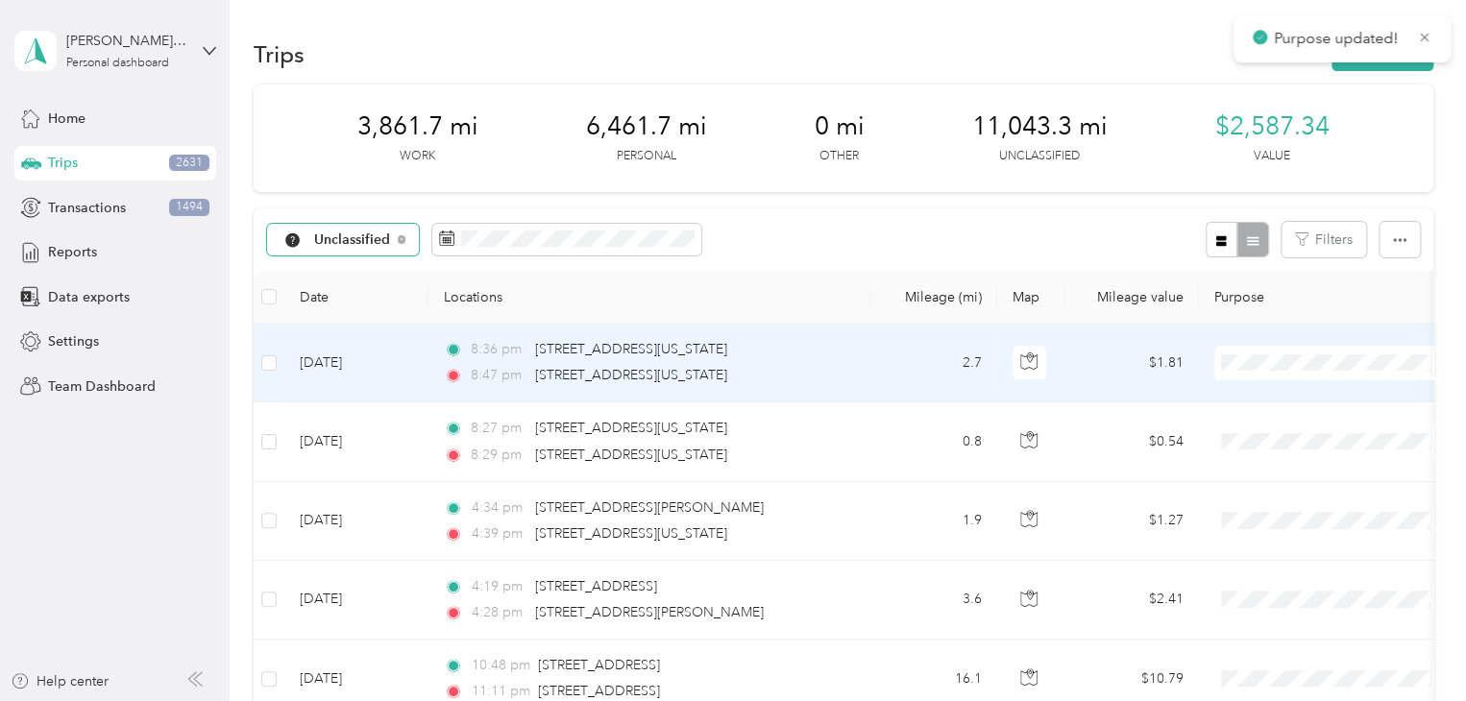
click at [1275, 431] on span "Personal" at bounding box center [1350, 432] width 178 height 20
click at [1280, 427] on span "Personal" at bounding box center [1350, 432] width 178 height 20
click at [1272, 436] on span "Personal" at bounding box center [1350, 432] width 178 height 20
click at [1271, 439] on li "Personal" at bounding box center [1333, 432] width 238 height 34
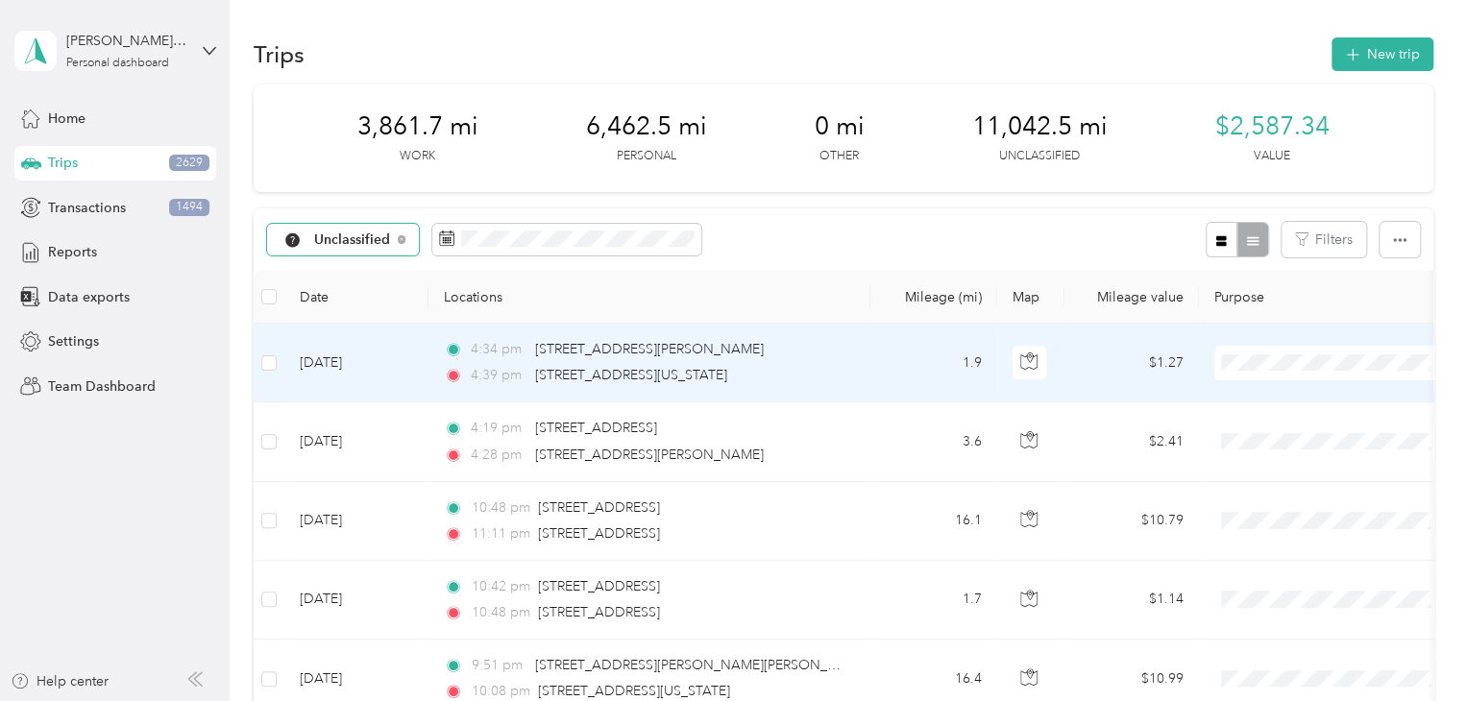
click at [1266, 431] on span "Personal" at bounding box center [1350, 432] width 178 height 20
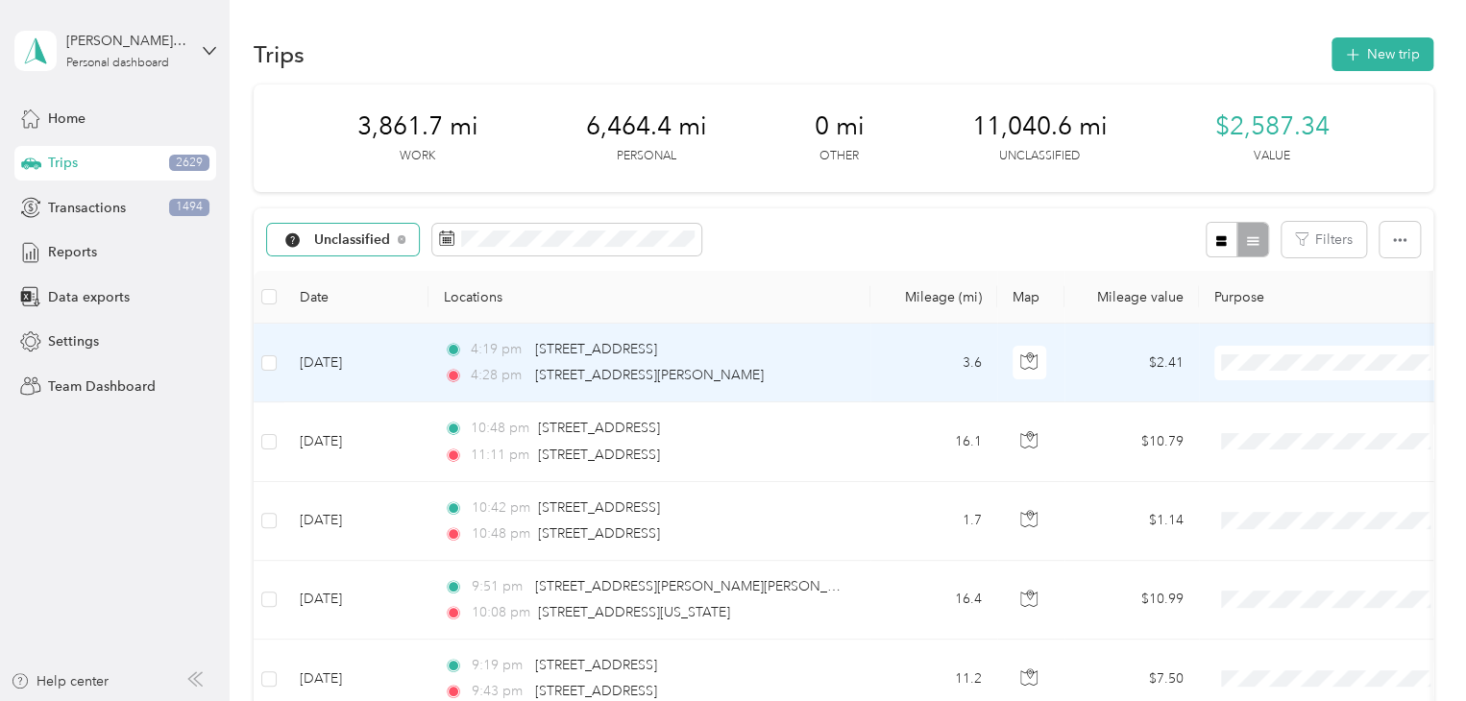
click at [1279, 427] on span "Personal" at bounding box center [1350, 432] width 178 height 20
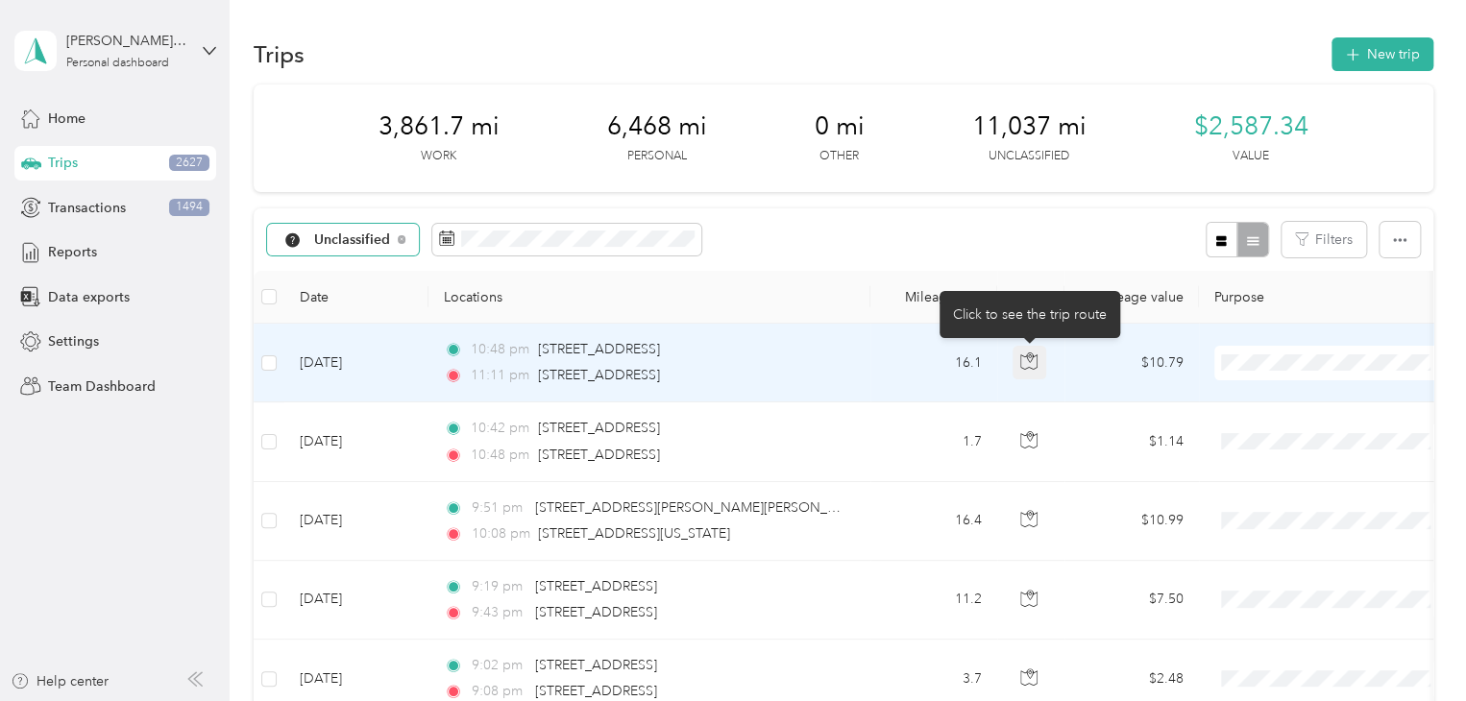
click at [1025, 359] on icon "button" at bounding box center [1028, 361] width 17 height 17
click at [1031, 362] on icon "button" at bounding box center [1028, 361] width 17 height 17
click at [1280, 430] on span "Personal" at bounding box center [1350, 432] width 178 height 20
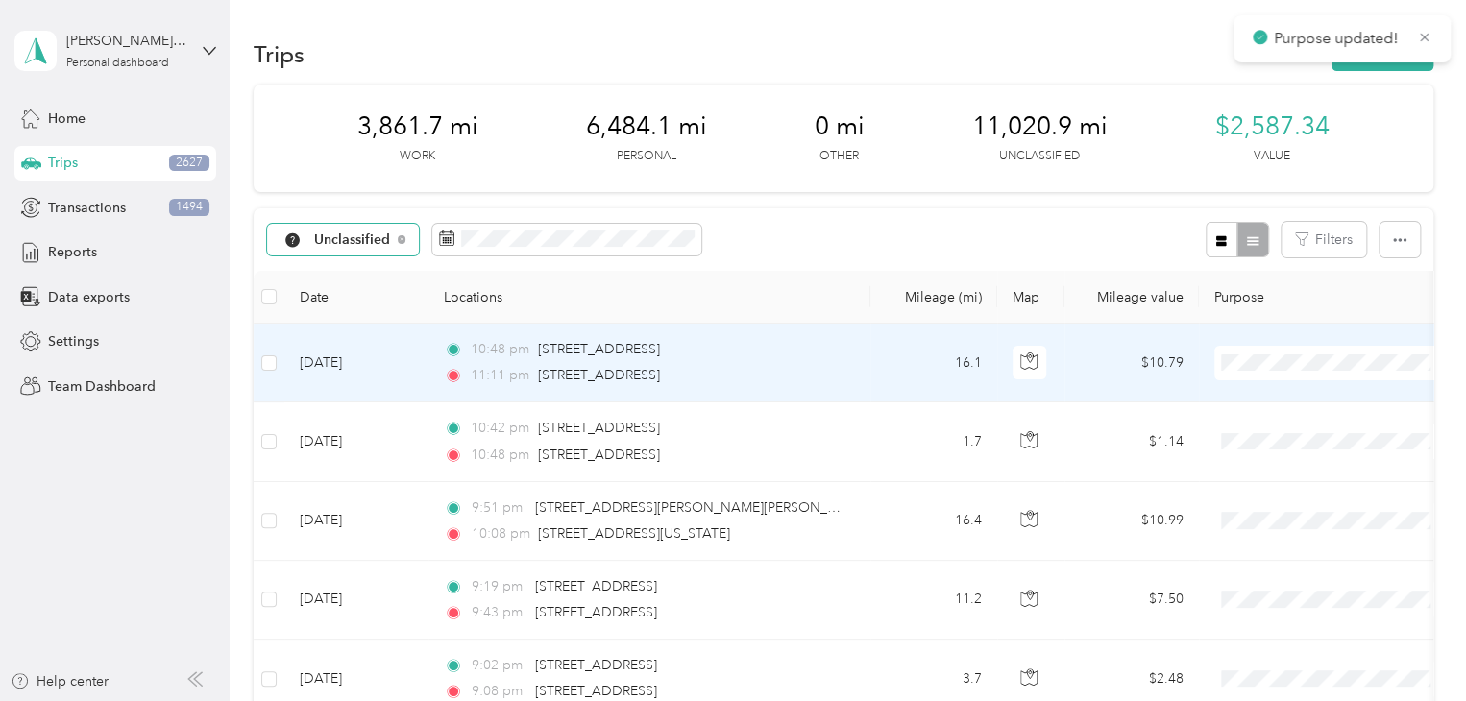
click at [1272, 423] on span "Personal" at bounding box center [1350, 432] width 178 height 20
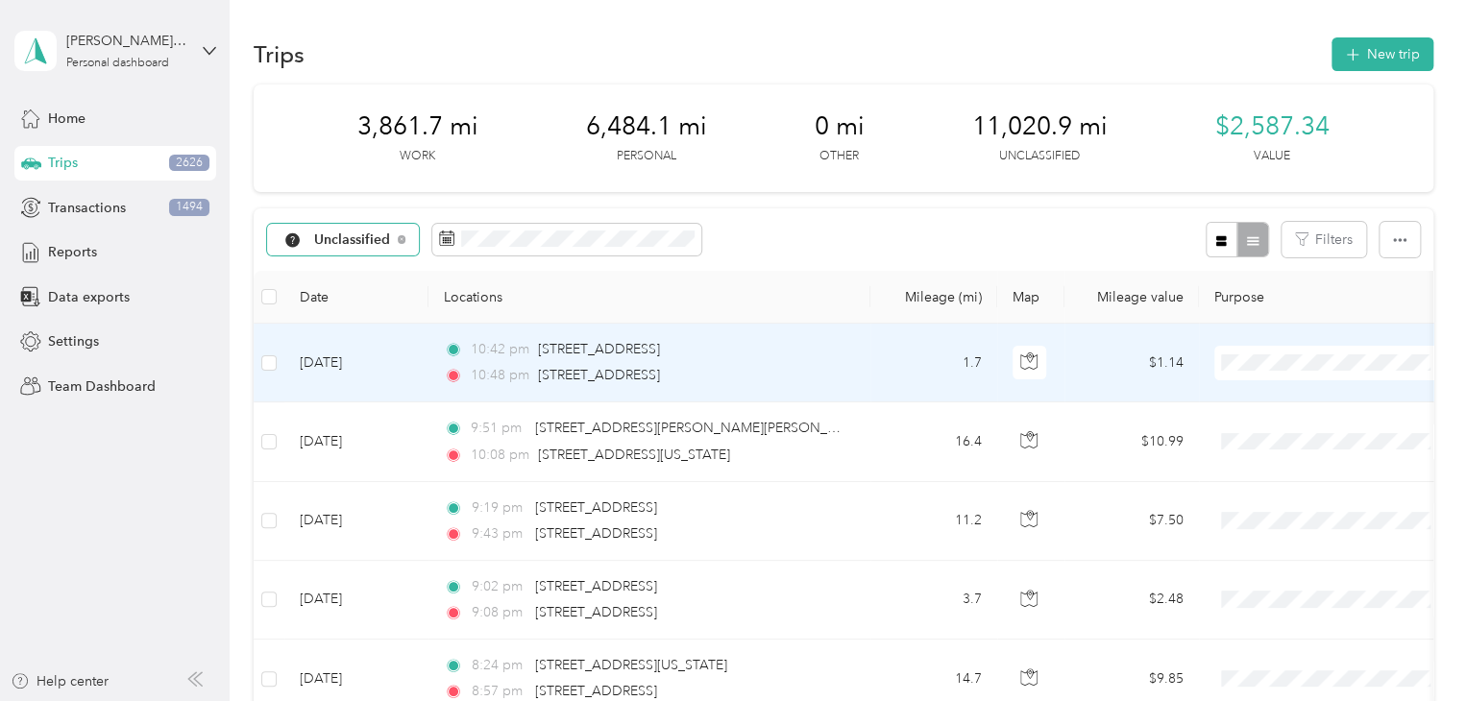
click at [1270, 432] on span "Personal" at bounding box center [1350, 430] width 178 height 20
click at [1265, 431] on span "Personal" at bounding box center [1350, 432] width 178 height 20
click at [1268, 427] on span "Personal" at bounding box center [1350, 432] width 178 height 20
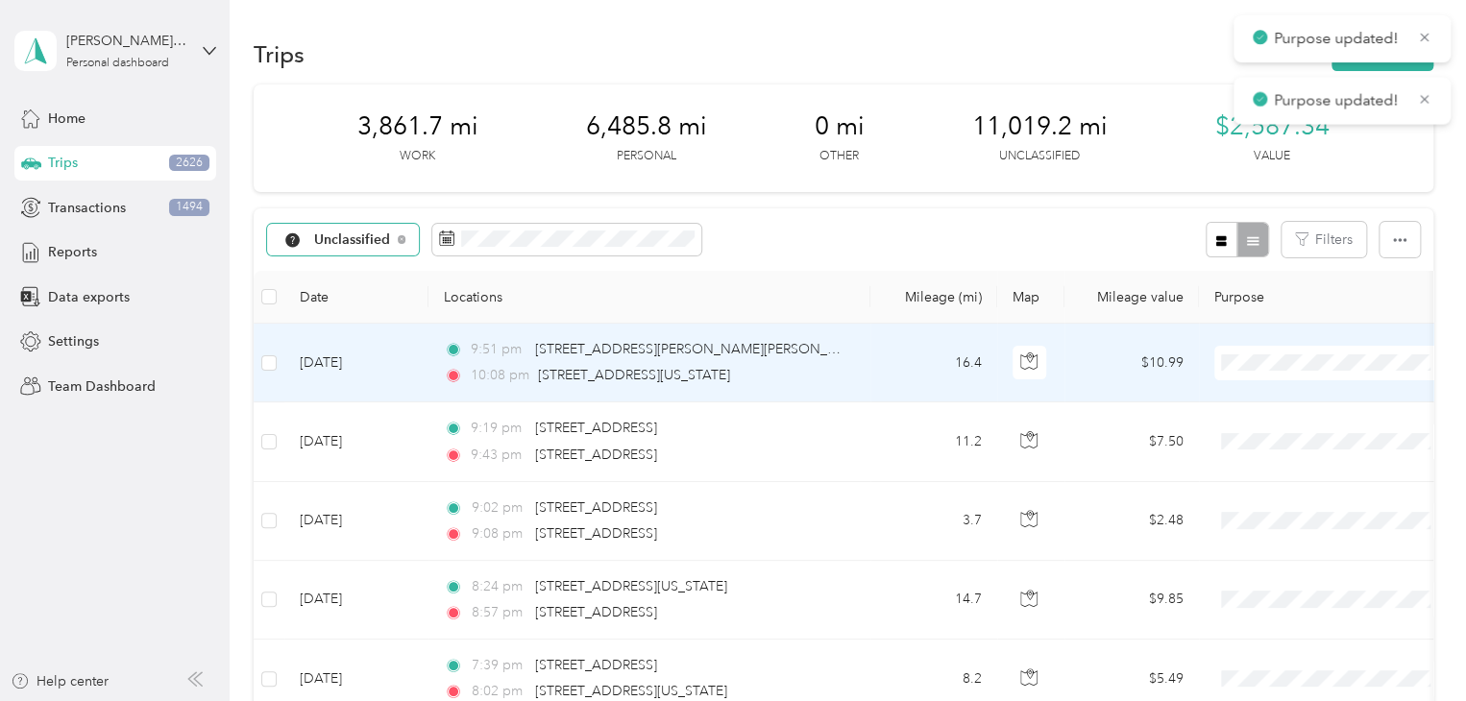
click at [1282, 427] on span "Personal" at bounding box center [1350, 432] width 178 height 20
click at [1283, 427] on span "Personal" at bounding box center [1350, 432] width 178 height 20
click at [1276, 422] on span "Personal" at bounding box center [1350, 432] width 178 height 20
click at [1272, 430] on span "Personal" at bounding box center [1350, 432] width 178 height 20
click at [1260, 425] on span at bounding box center [1333, 442] width 238 height 35
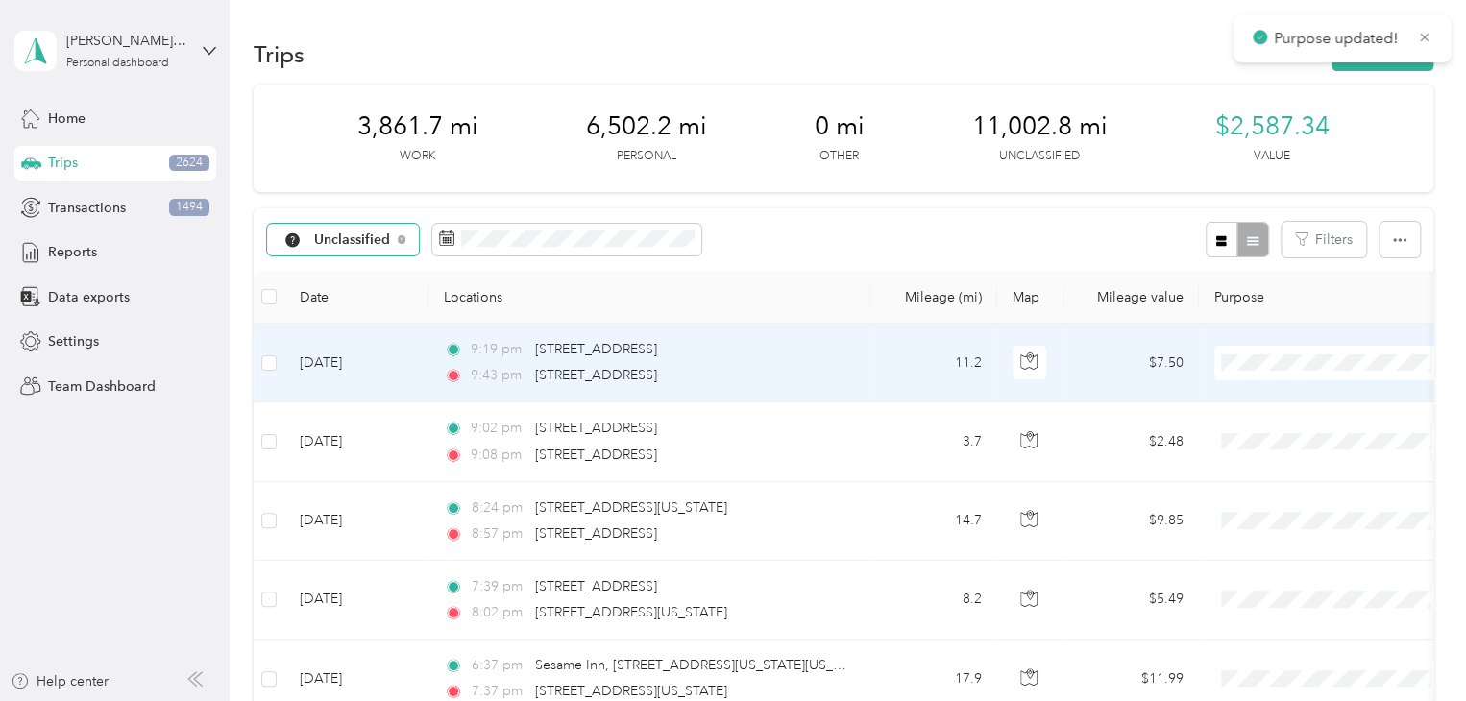
click at [1274, 427] on span "Personal" at bounding box center [1350, 432] width 178 height 20
click at [1258, 427] on span "Personal" at bounding box center [1333, 432] width 211 height 20
click at [1269, 427] on span "Personal" at bounding box center [1350, 432] width 178 height 20
click at [1270, 427] on span "Personal" at bounding box center [1350, 432] width 178 height 20
click at [1257, 351] on span at bounding box center [1333, 363] width 238 height 35
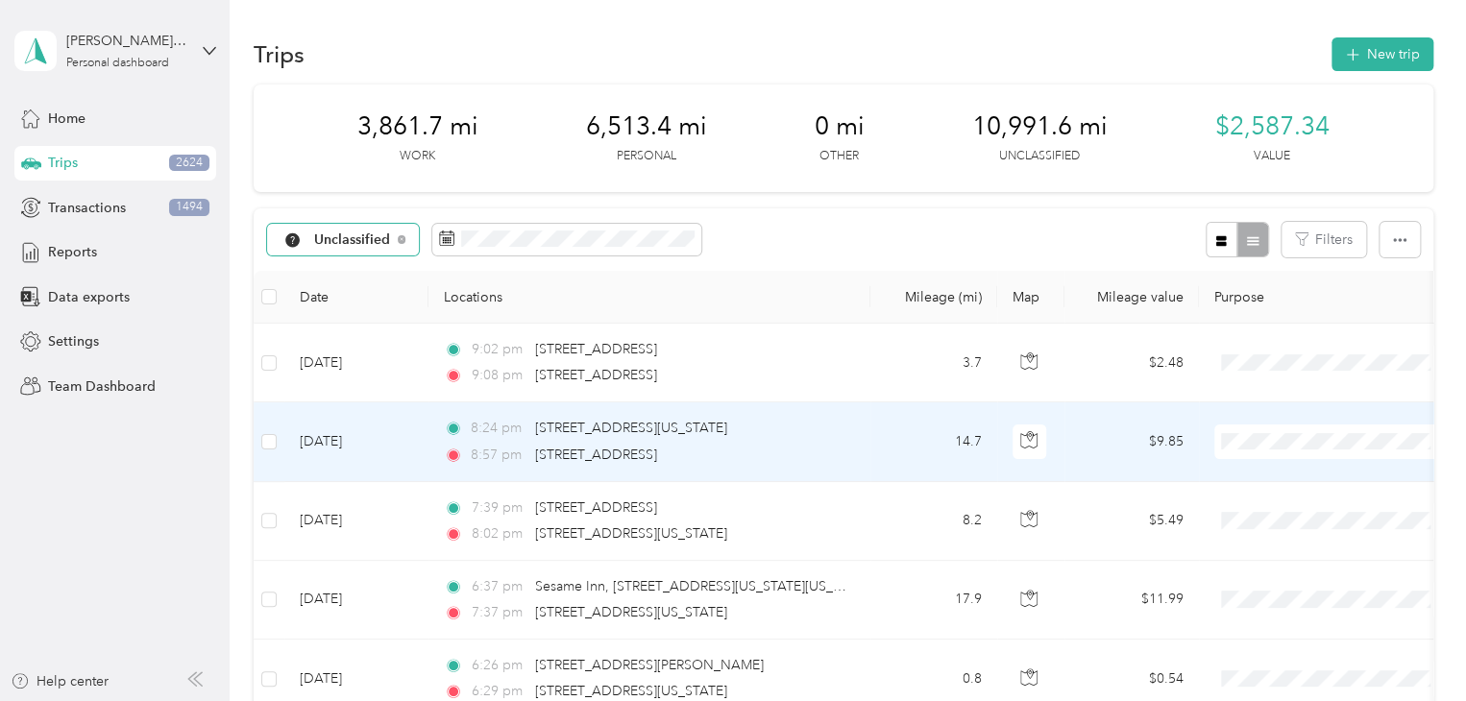
click at [1280, 205] on span "Personal" at bounding box center [1350, 203] width 178 height 20
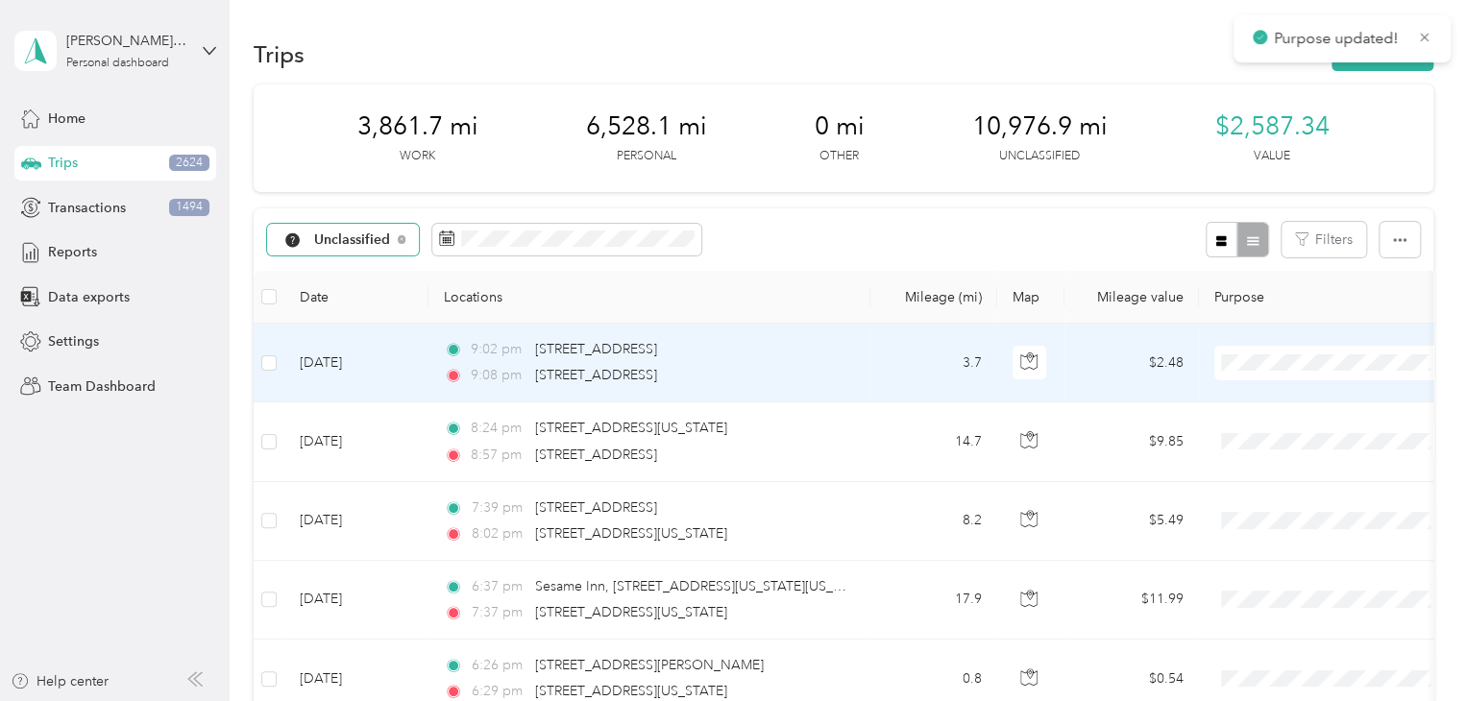
click at [1268, 425] on span "Personal" at bounding box center [1350, 432] width 178 height 20
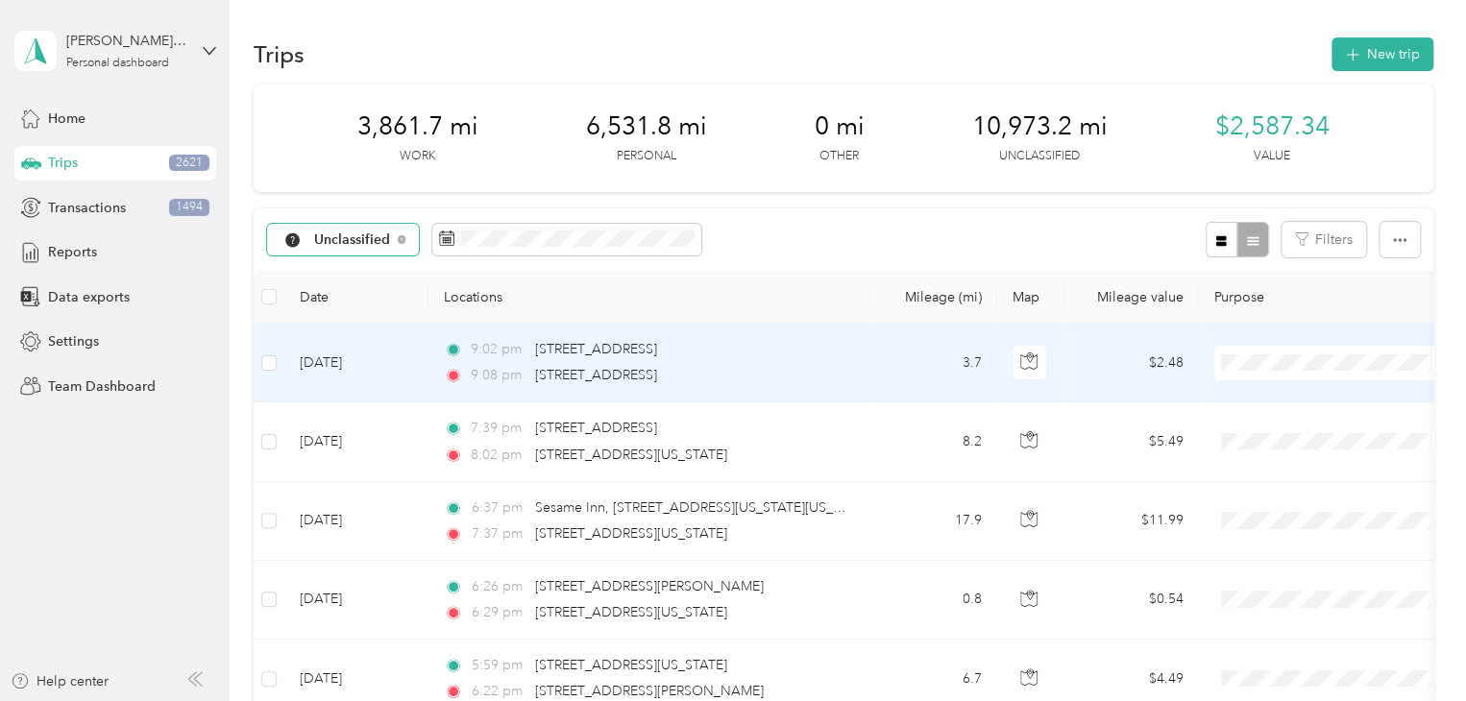
click at [1285, 426] on span "Personal" at bounding box center [1350, 432] width 178 height 20
drag, startPoint x: 1280, startPoint y: 428, endPoint x: 1283, endPoint y: 393, distance: 35.8
click at [1281, 428] on span "Personal" at bounding box center [1350, 432] width 178 height 20
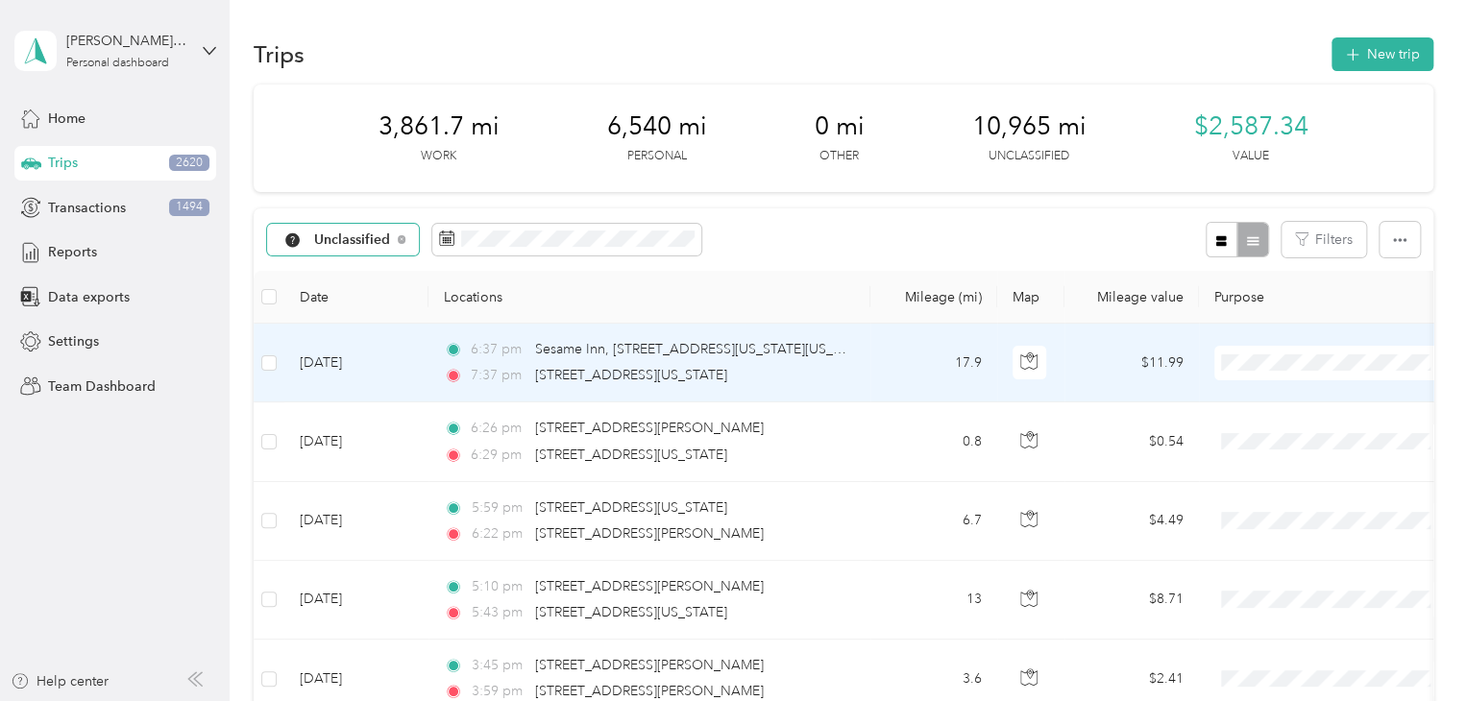
click at [1293, 435] on span "Personal" at bounding box center [1350, 432] width 178 height 20
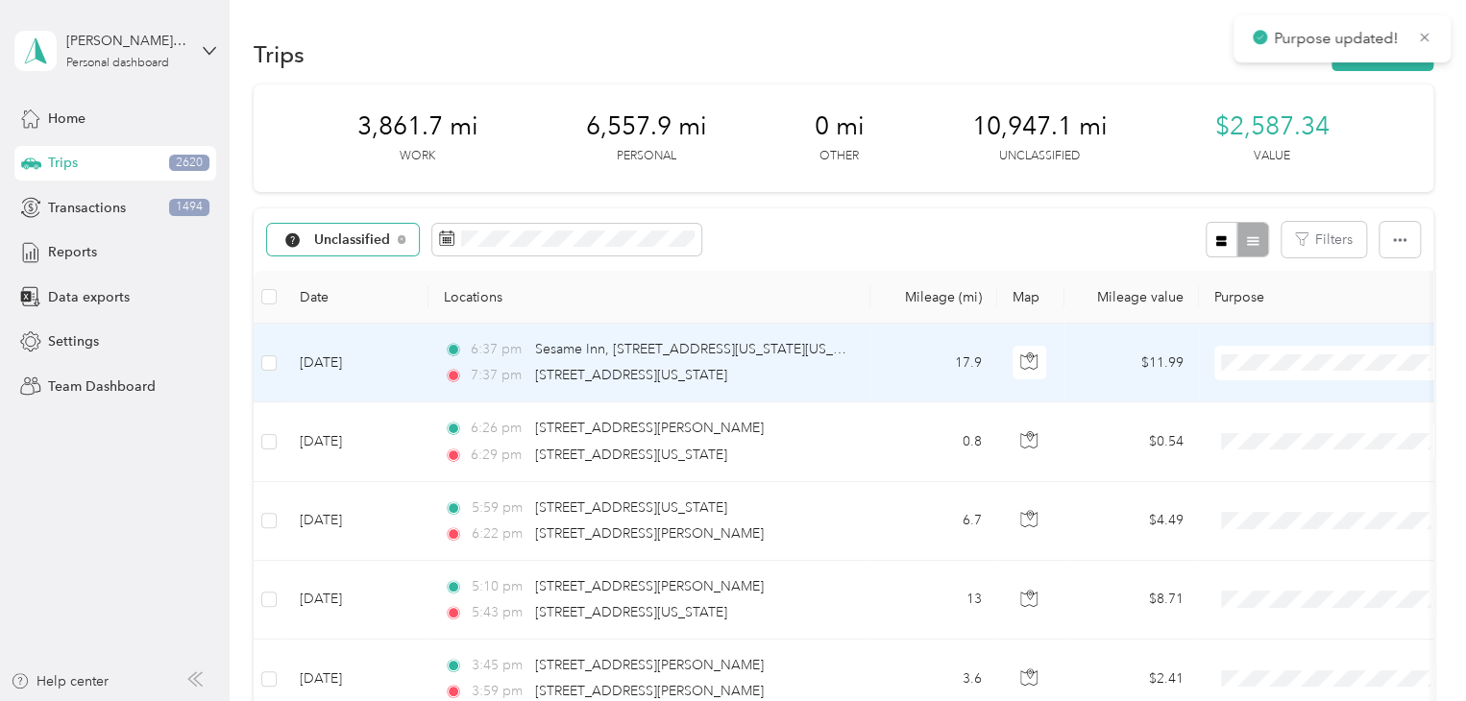
click at [1299, 433] on span "Personal" at bounding box center [1350, 430] width 178 height 20
click at [1295, 436] on span "Personal" at bounding box center [1350, 432] width 178 height 20
click at [1291, 429] on span "Personal" at bounding box center [1350, 432] width 178 height 20
click at [1288, 435] on span "Personal" at bounding box center [1350, 432] width 178 height 20
click at [1279, 427] on span "Personal" at bounding box center [1350, 432] width 178 height 20
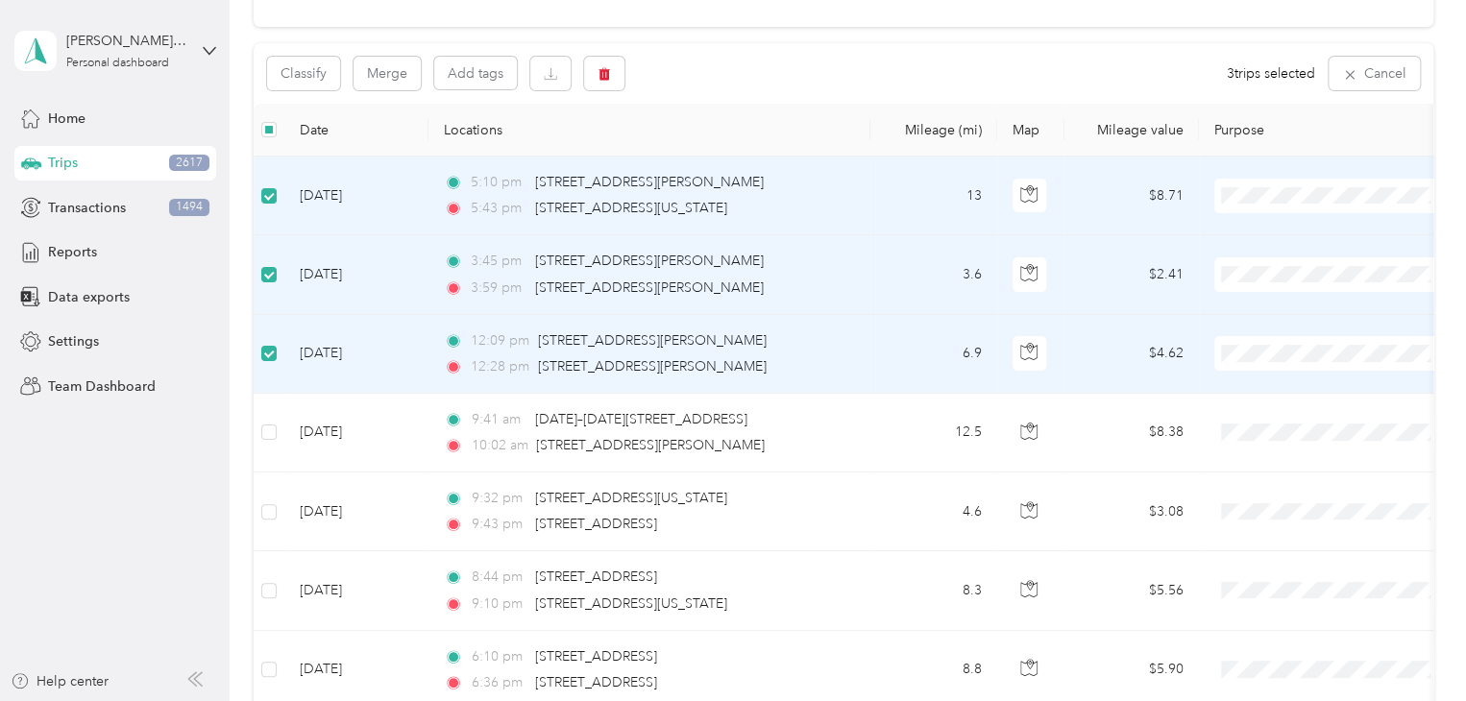
scroll to position [192, 0]
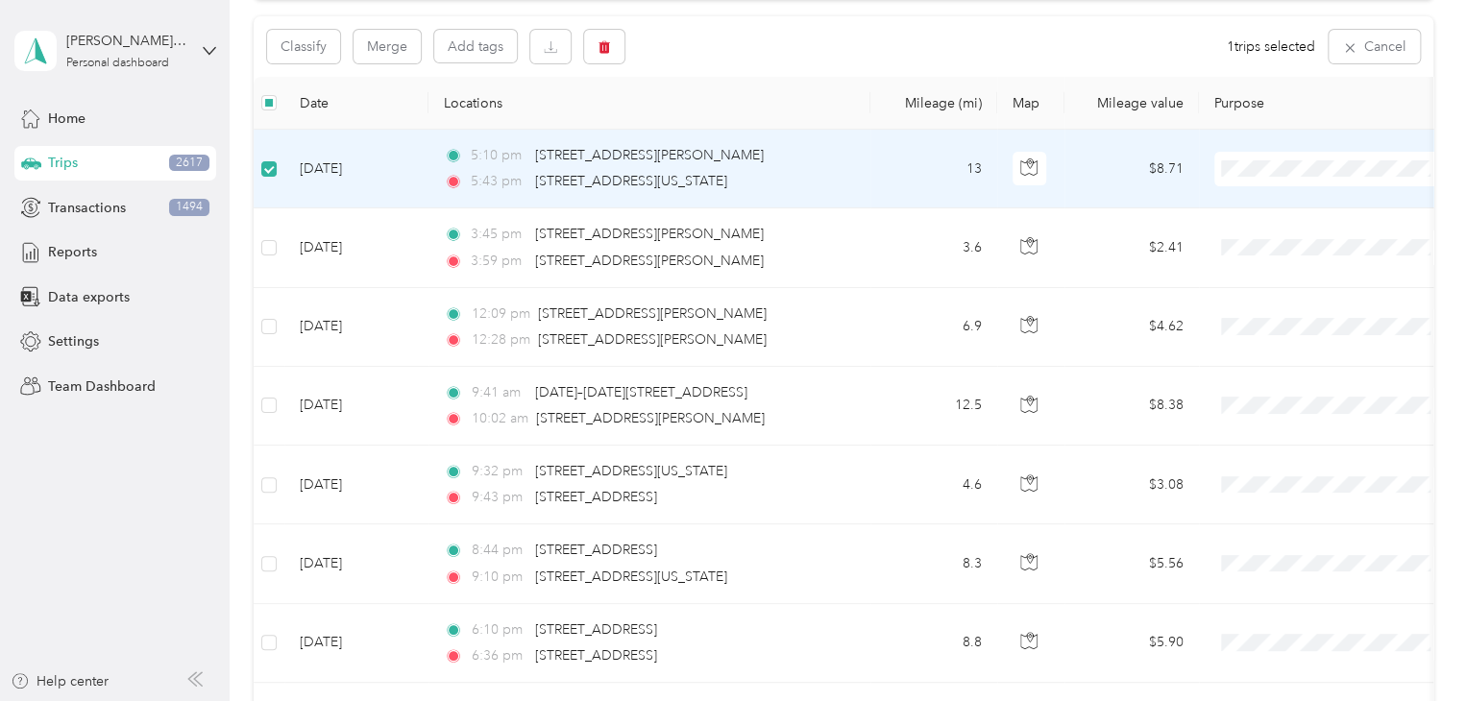
click at [1275, 232] on span "Personal" at bounding box center [1350, 238] width 178 height 20
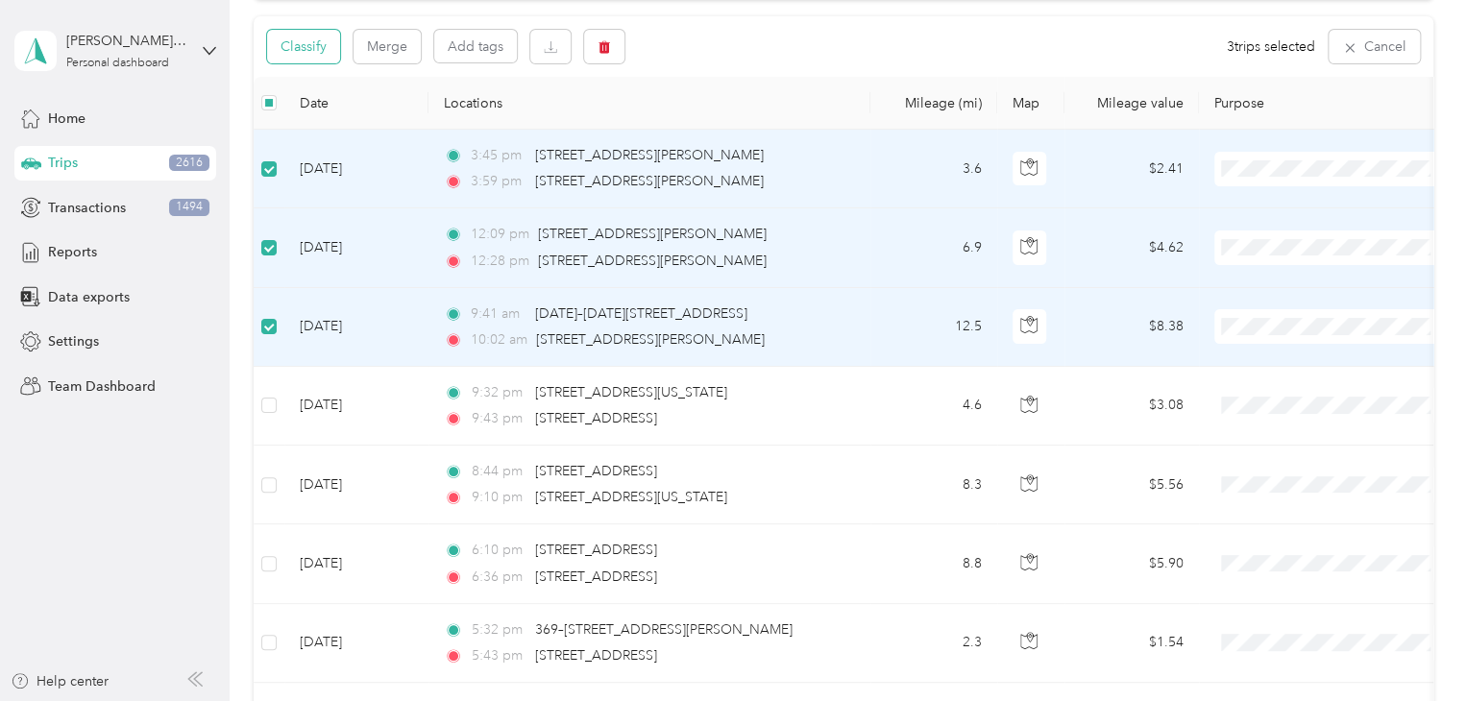
click at [313, 48] on button "Classify" at bounding box center [303, 47] width 73 height 34
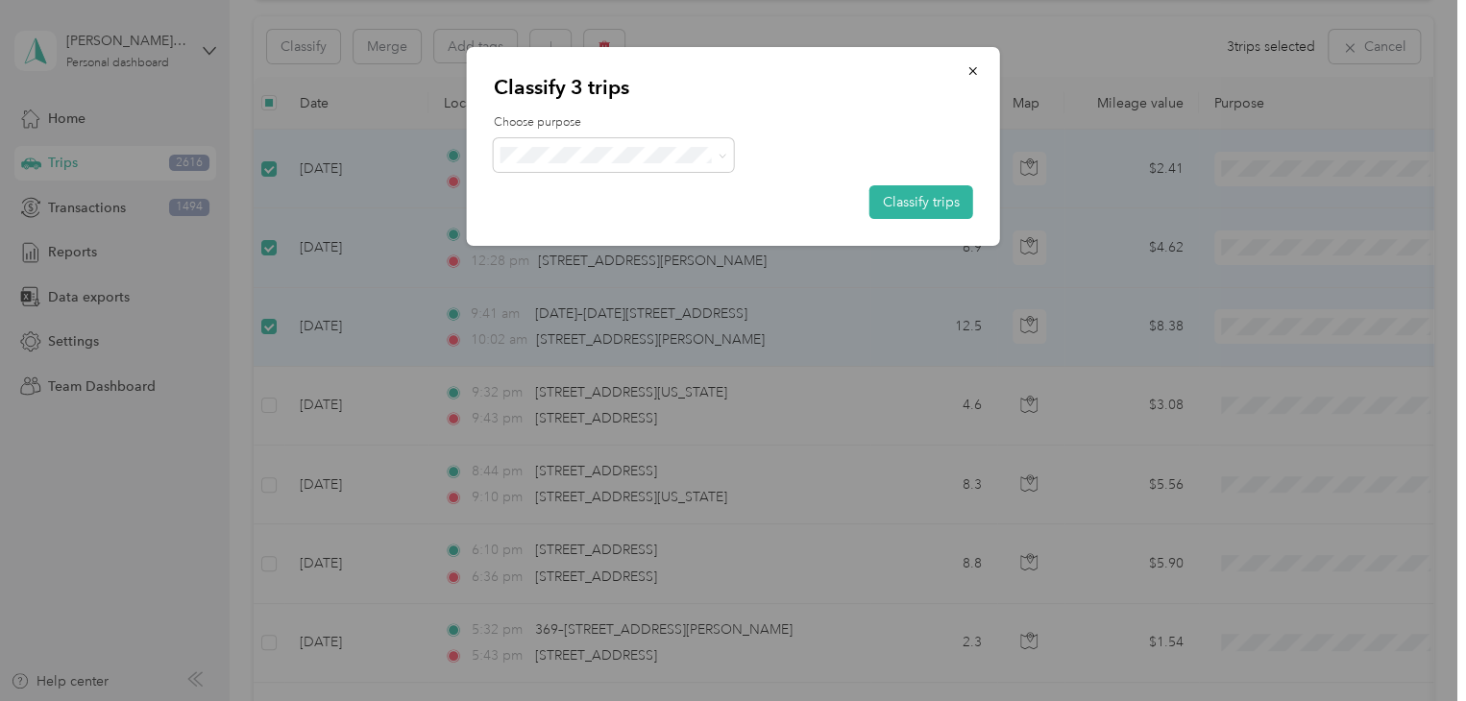
click at [599, 247] on span "Knights Of Columbus" at bounding box center [630, 254] width 179 height 20
click at [945, 201] on button "Classify trips" at bounding box center [921, 202] width 104 height 34
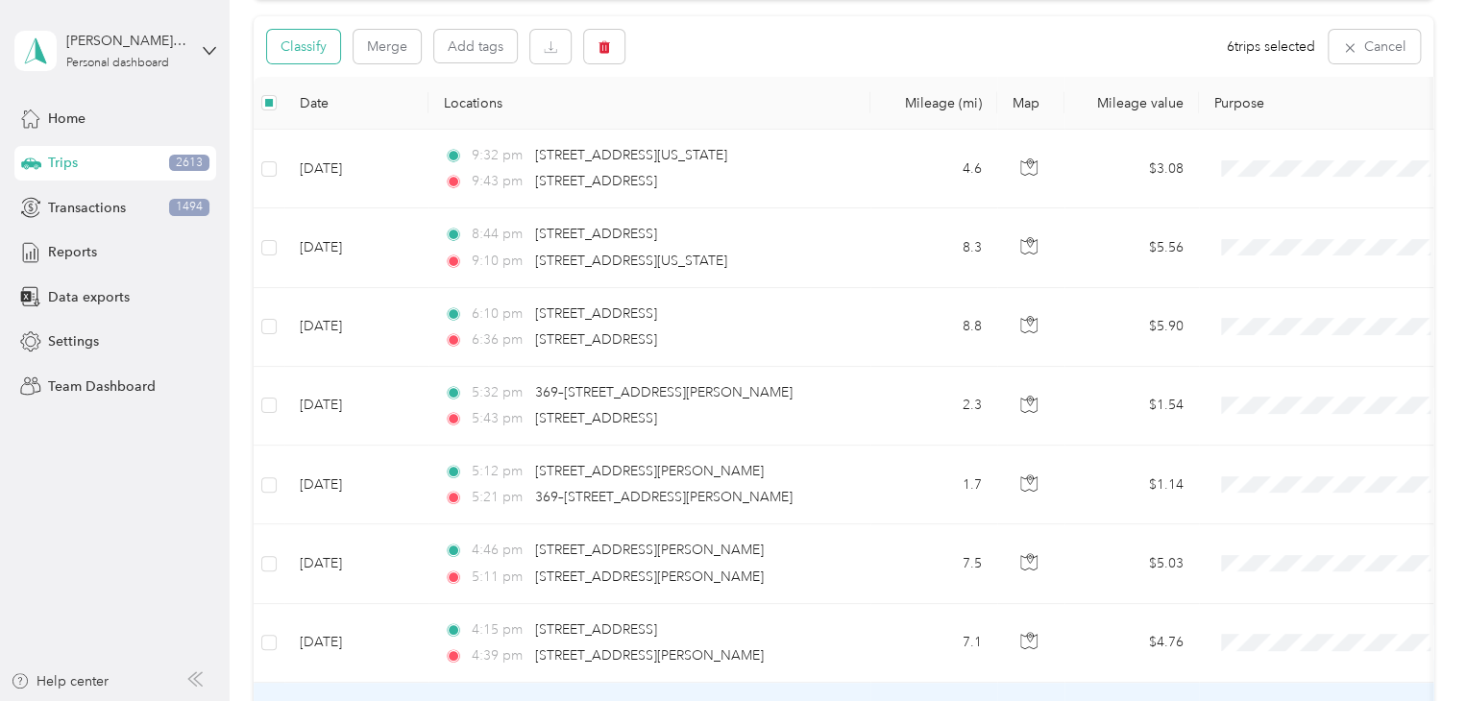
click at [306, 49] on button "Classify" at bounding box center [303, 47] width 73 height 34
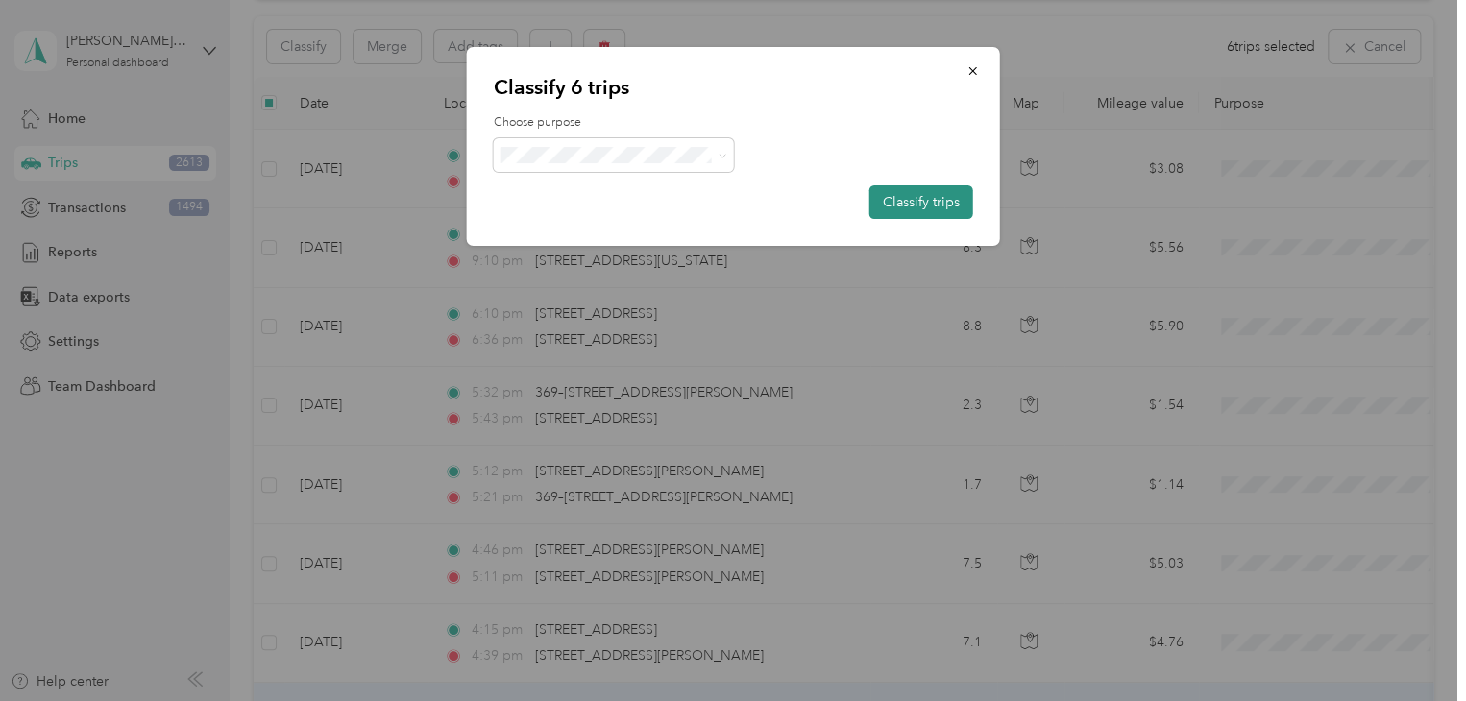
click at [925, 193] on button "Classify trips" at bounding box center [921, 202] width 104 height 34
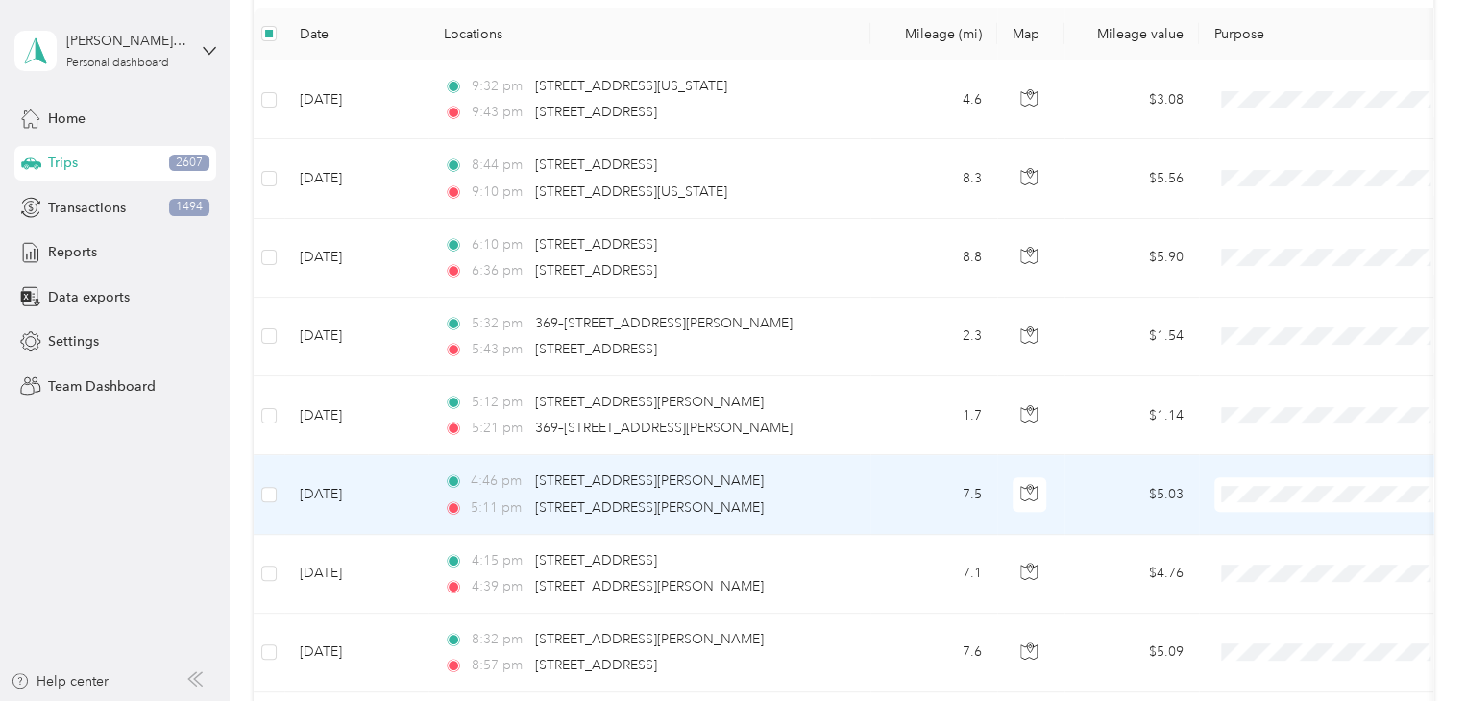
scroll to position [0, 0]
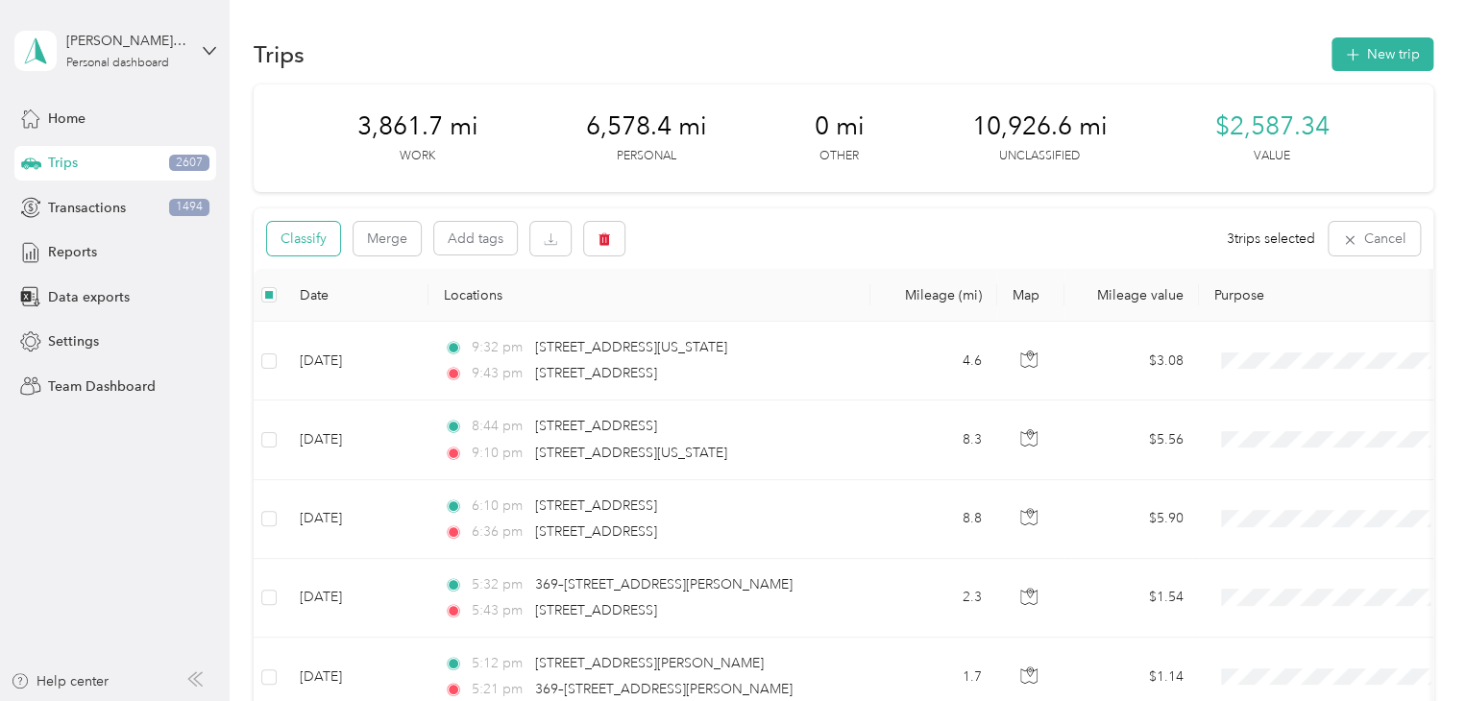
click at [327, 238] on button "Classify" at bounding box center [303, 239] width 73 height 34
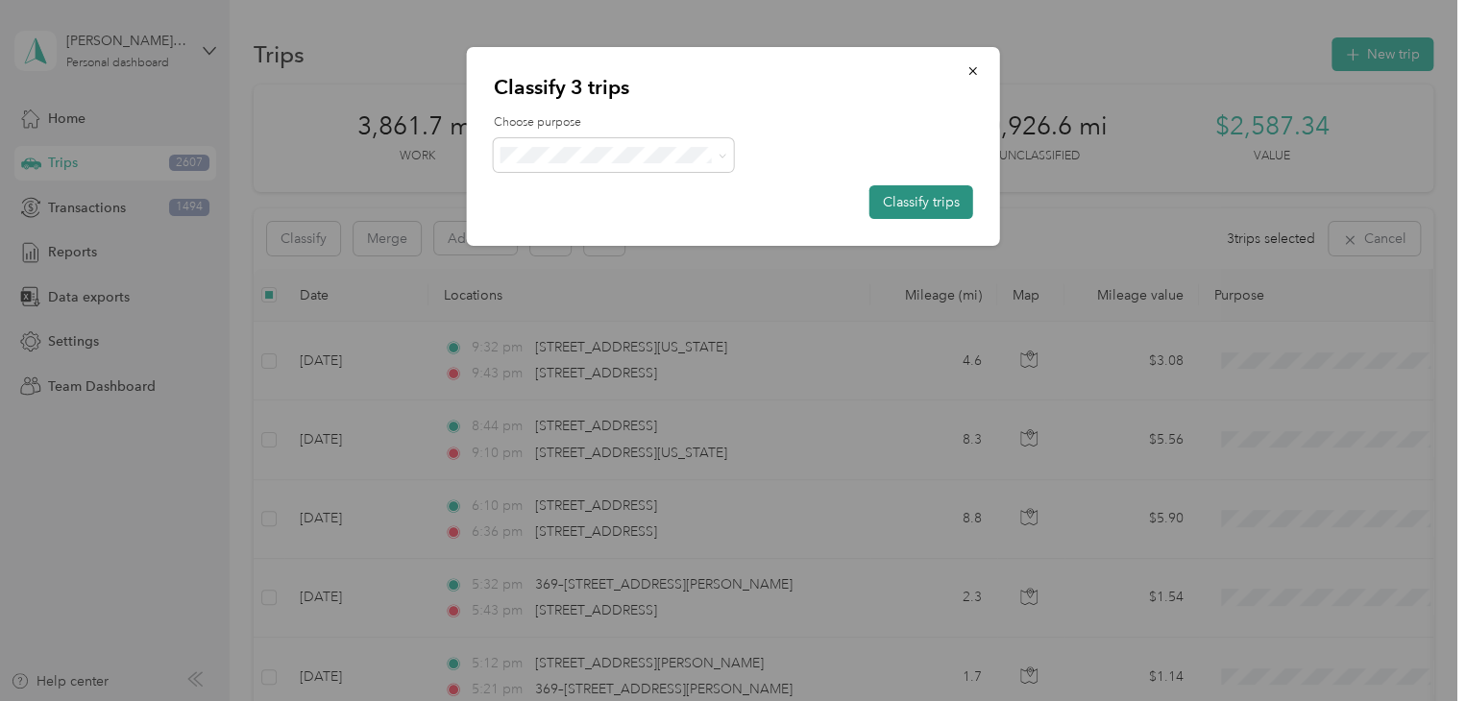
click at [923, 201] on button "Classify trips" at bounding box center [921, 202] width 104 height 34
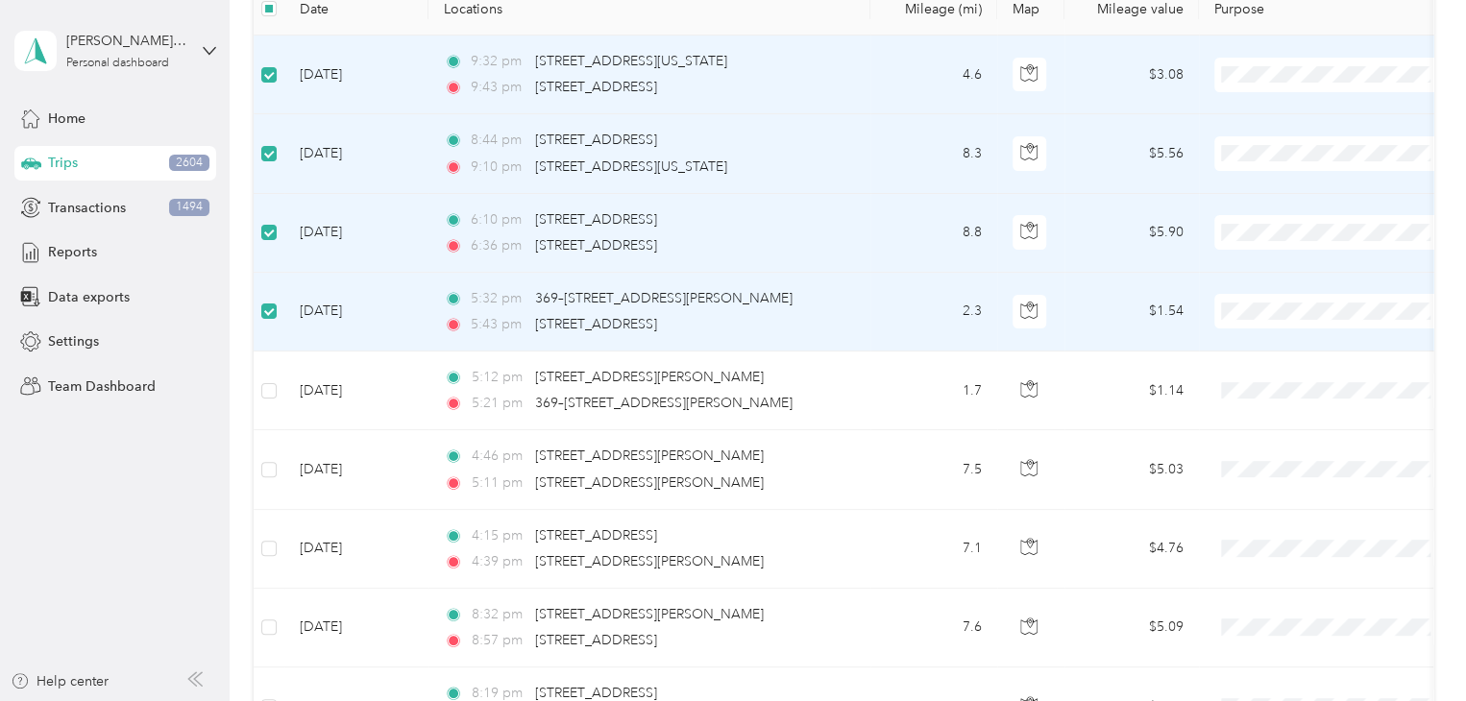
scroll to position [478, 0]
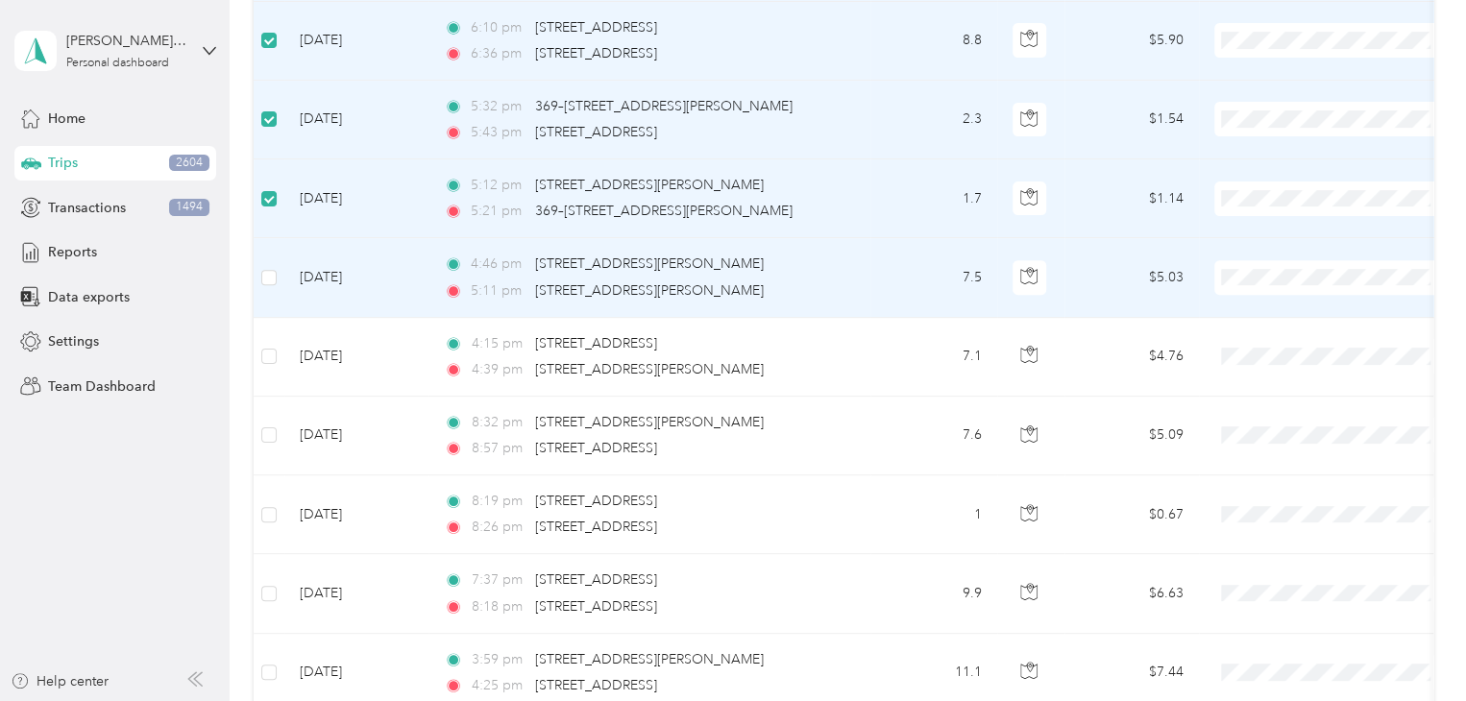
click at [278, 274] on td at bounding box center [269, 277] width 31 height 79
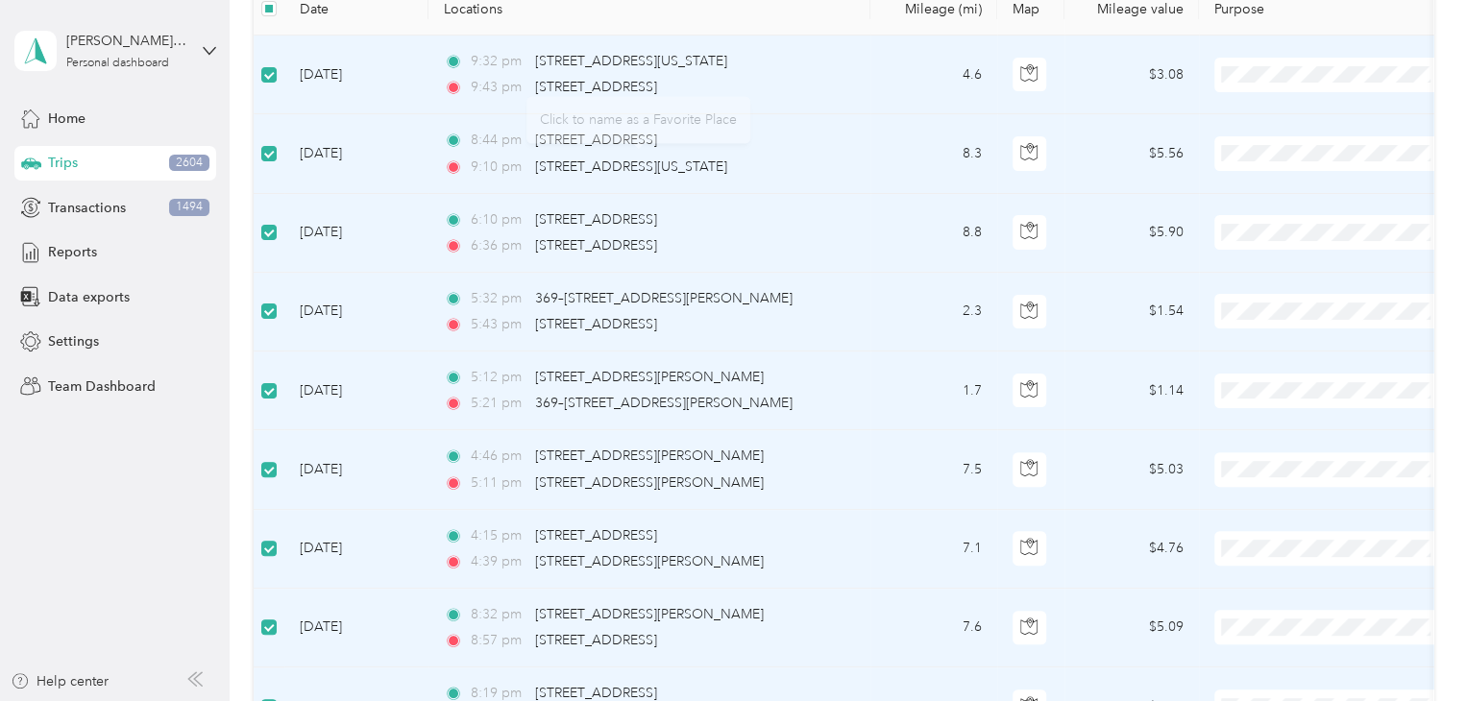
scroll to position [0, 0]
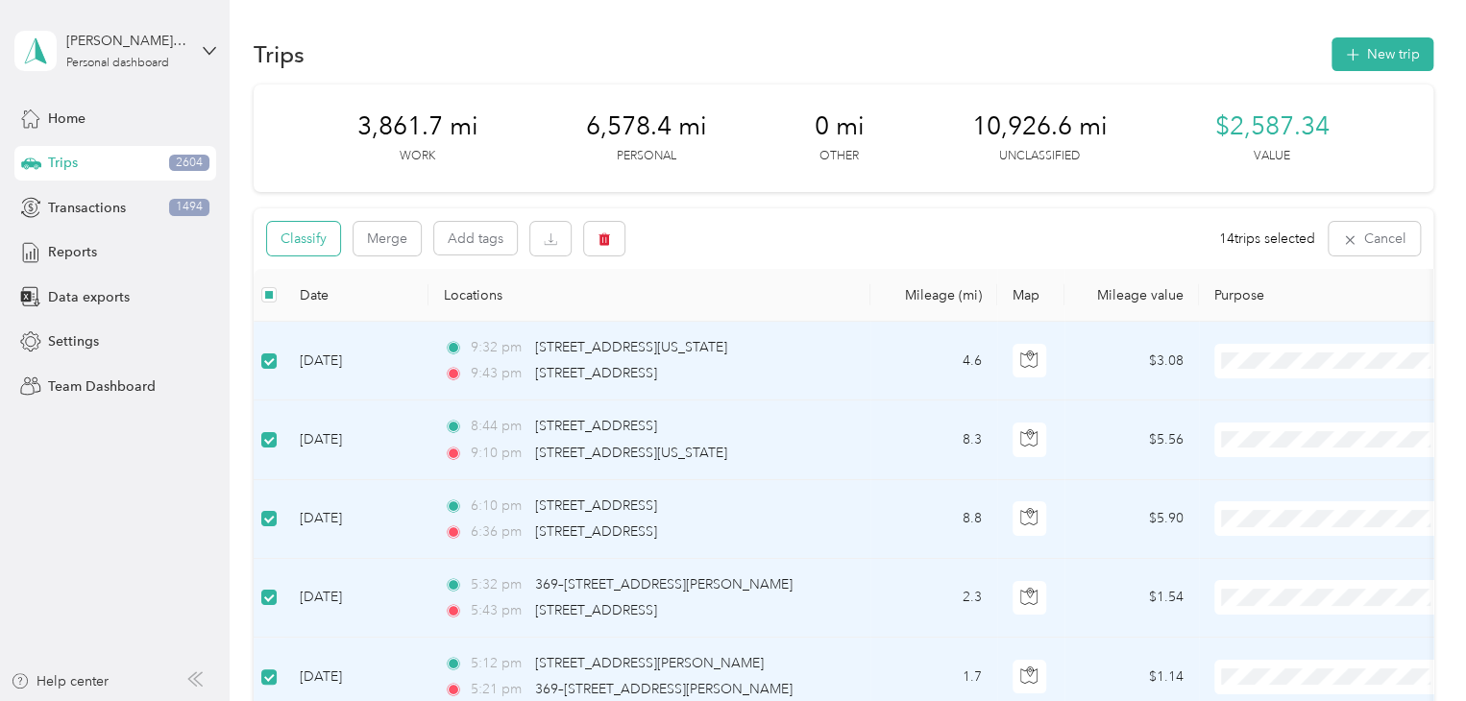
click at [322, 244] on button "Classify" at bounding box center [303, 239] width 73 height 34
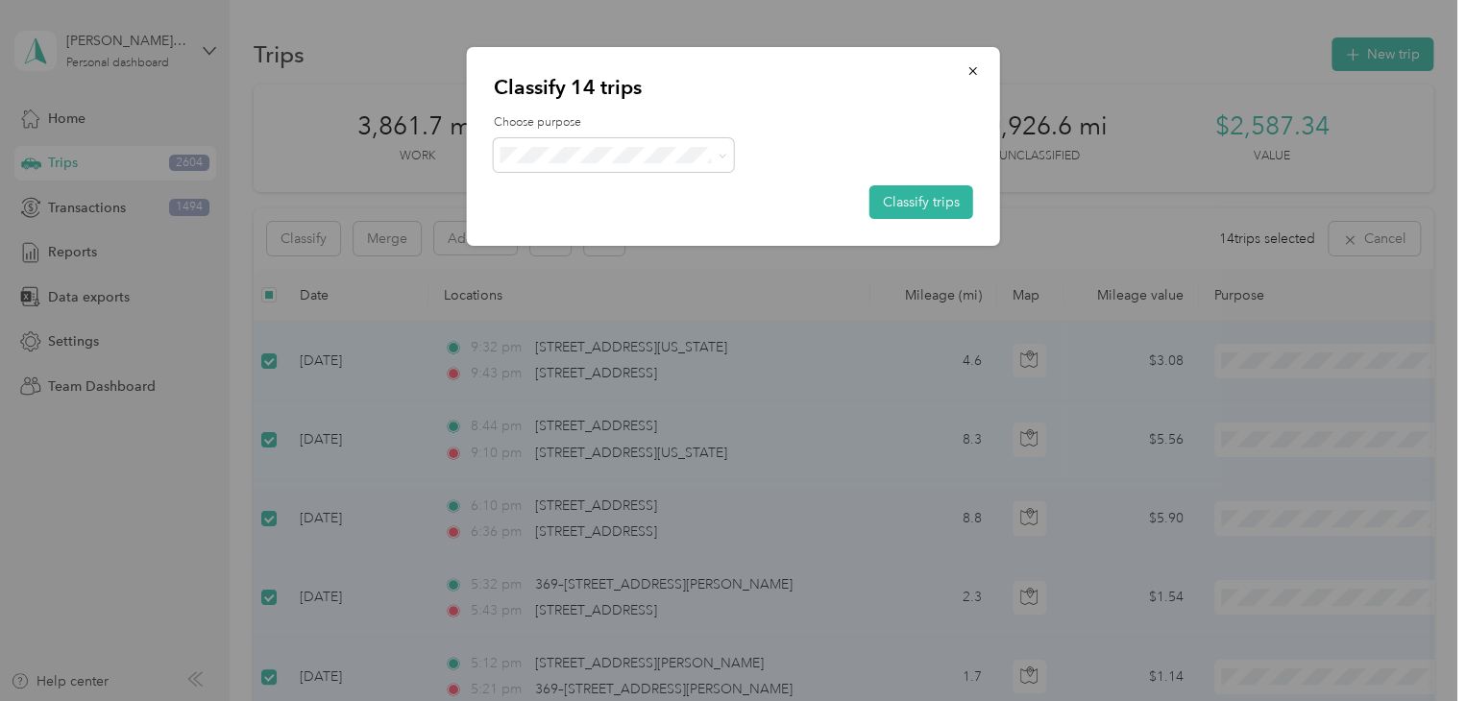
click at [590, 220] on span "Personal" at bounding box center [630, 223] width 179 height 20
click at [891, 205] on button "Classify trips" at bounding box center [921, 202] width 104 height 34
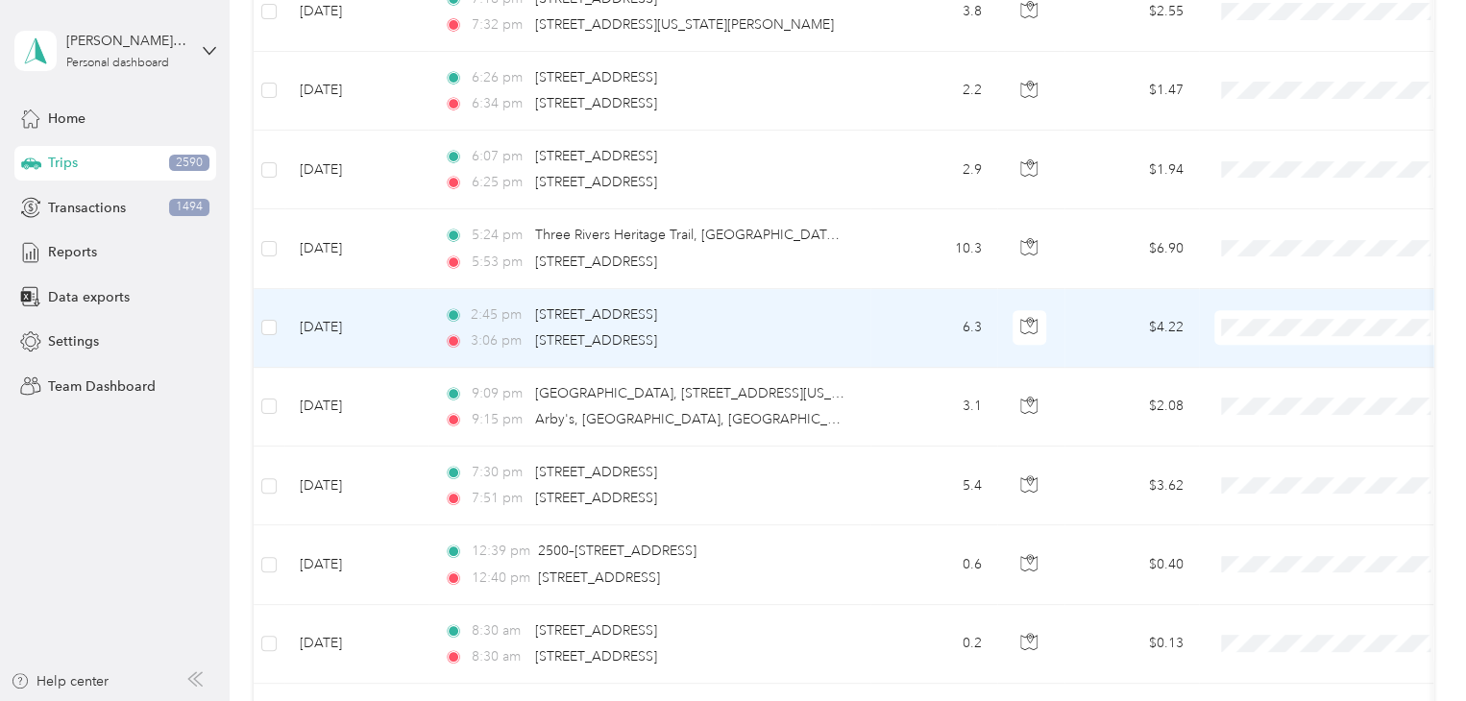
scroll to position [480, 0]
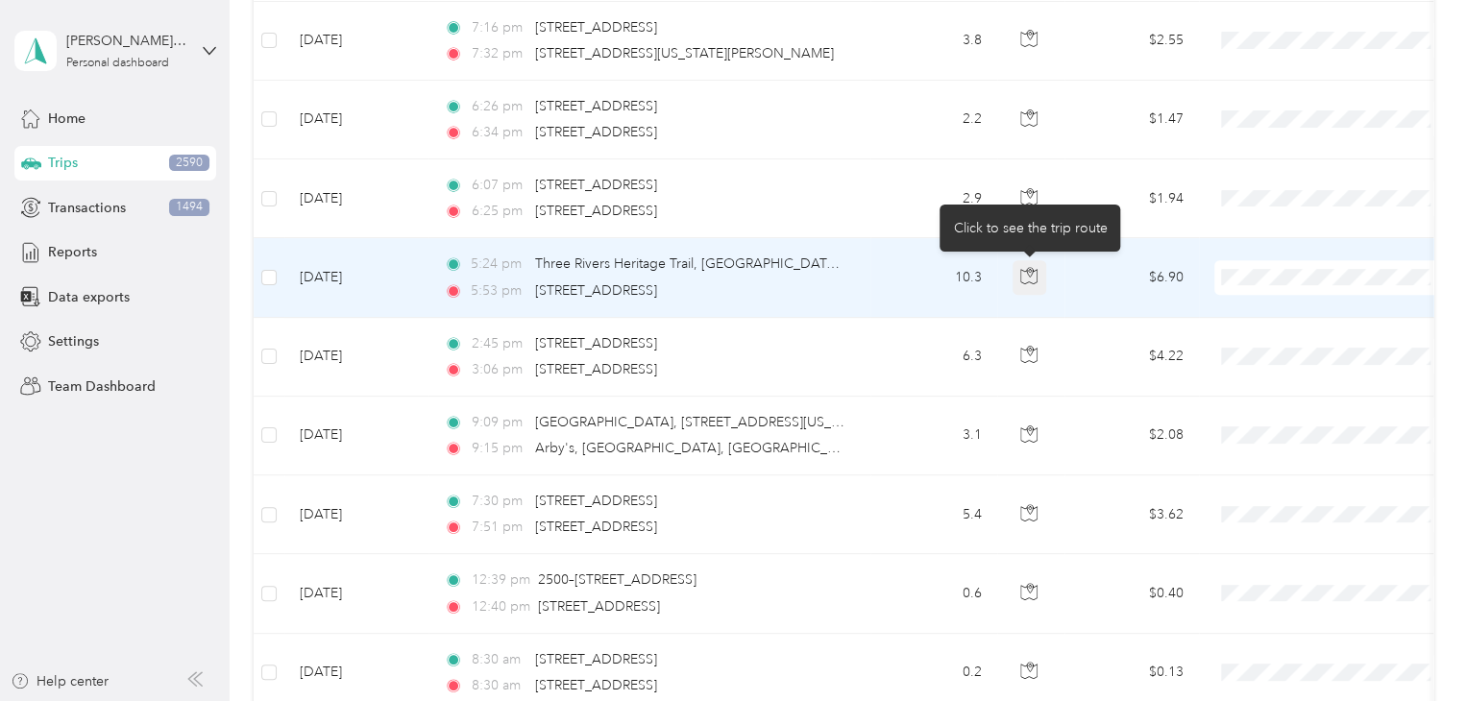
click at [1031, 273] on icon "button" at bounding box center [1028, 275] width 17 height 17
click at [1030, 274] on icon "button" at bounding box center [1030, 273] width 6 height 10
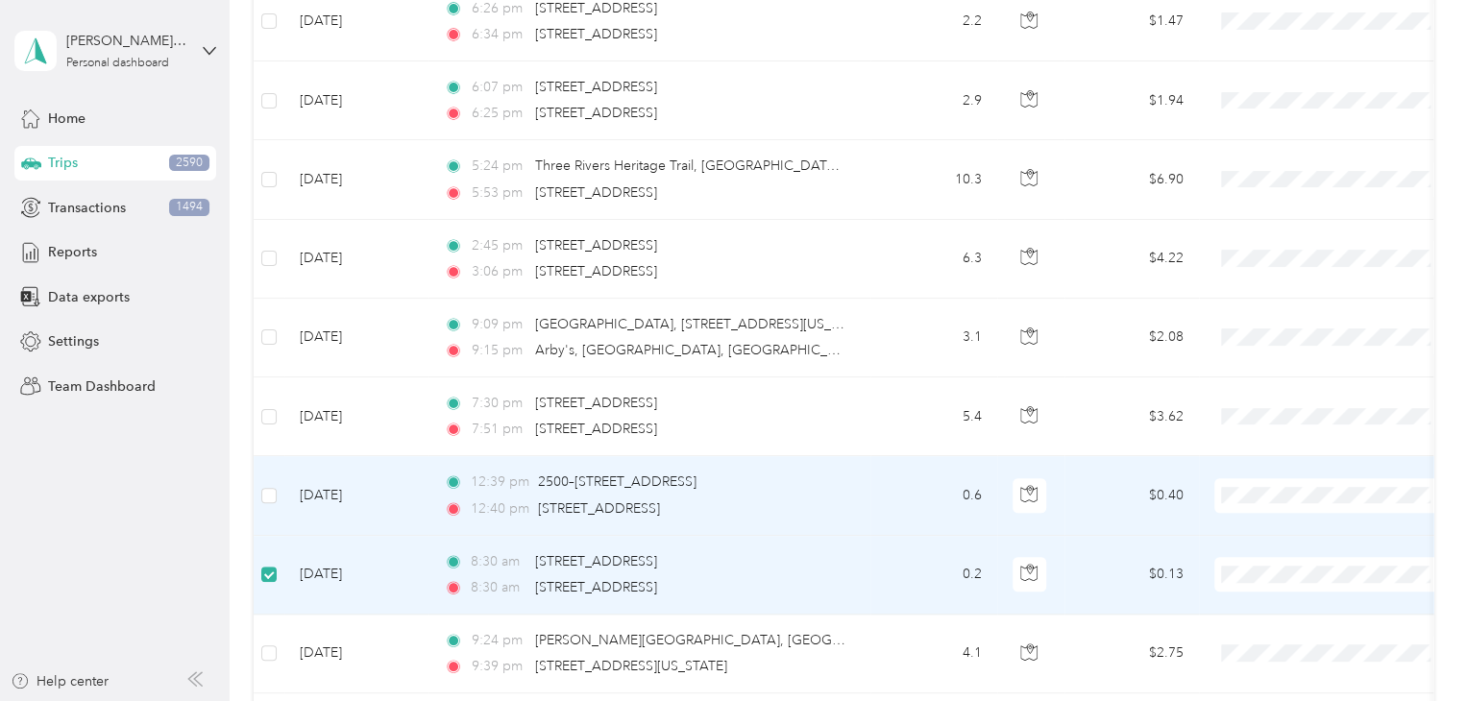
scroll to position [574, 0]
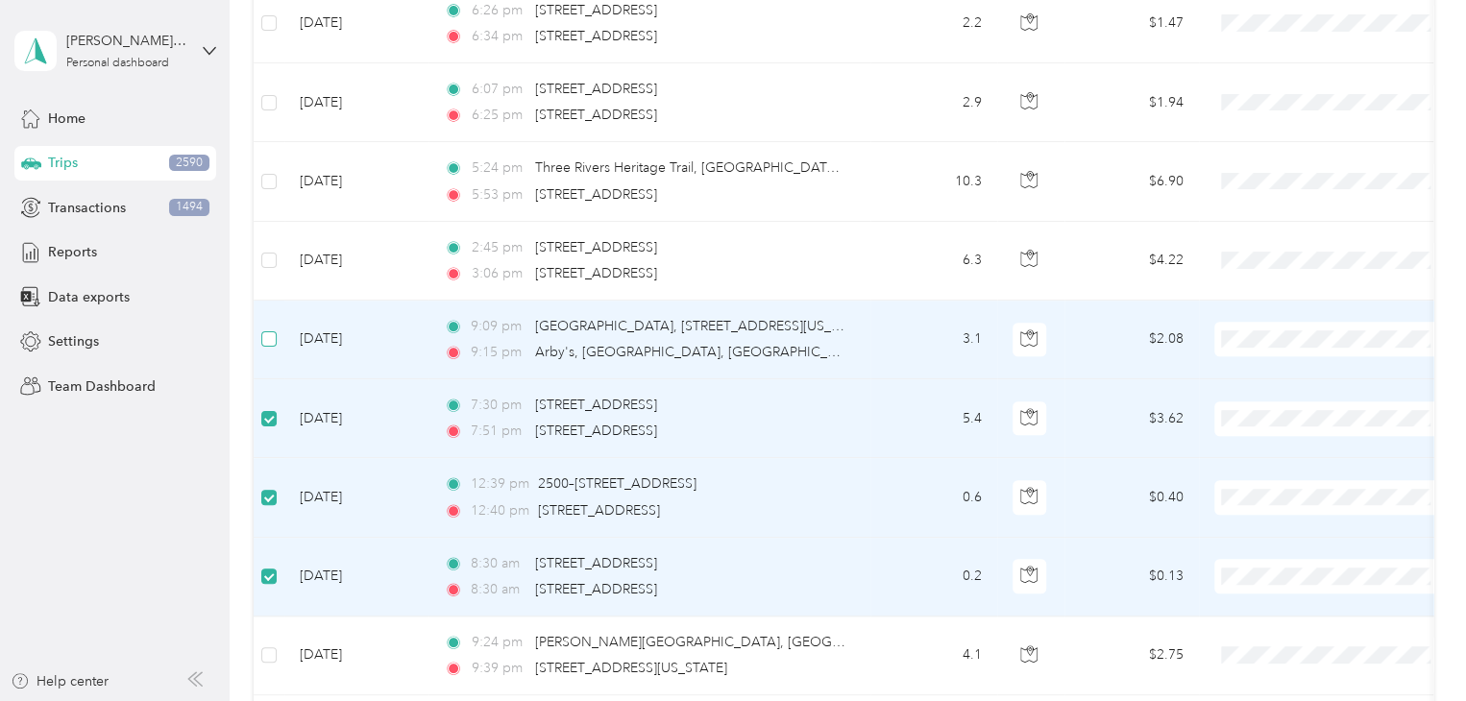
click at [272, 345] on label at bounding box center [268, 339] width 15 height 21
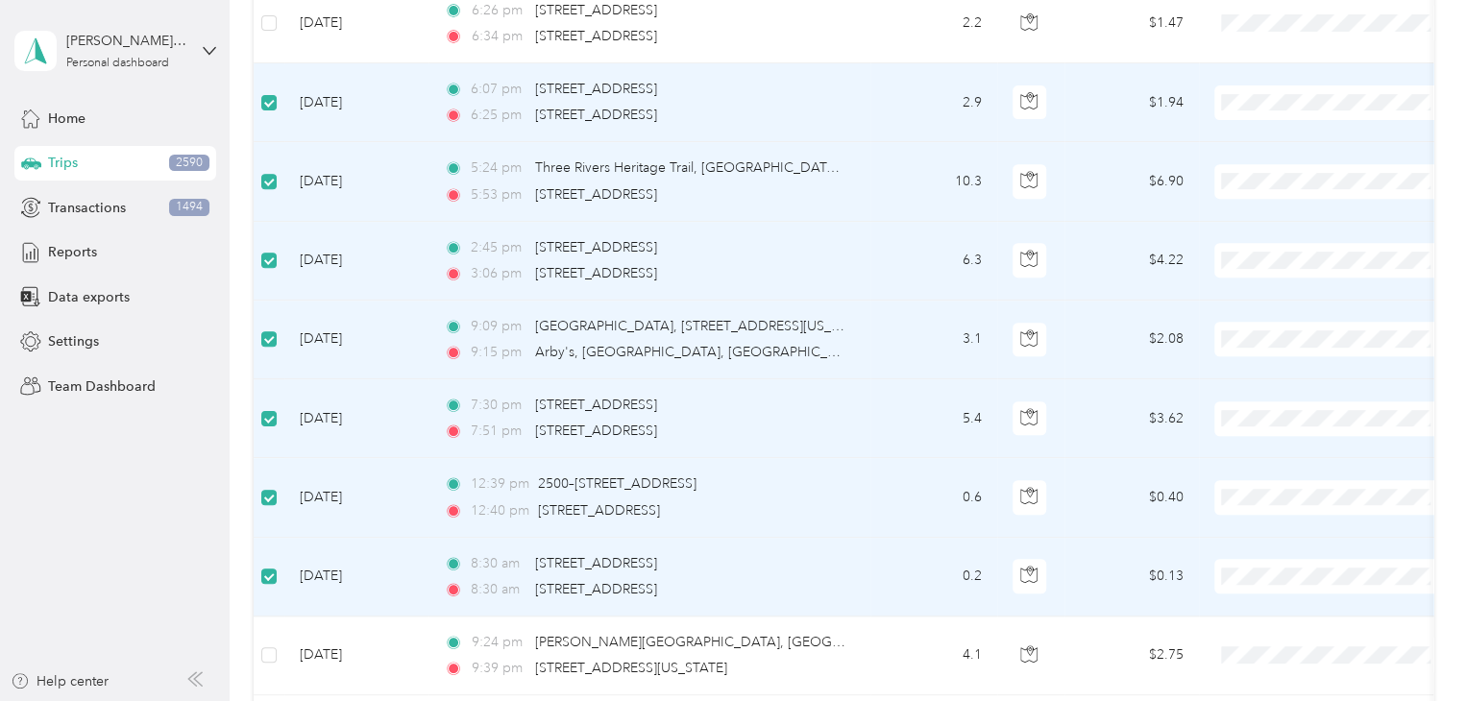
scroll to position [382, 0]
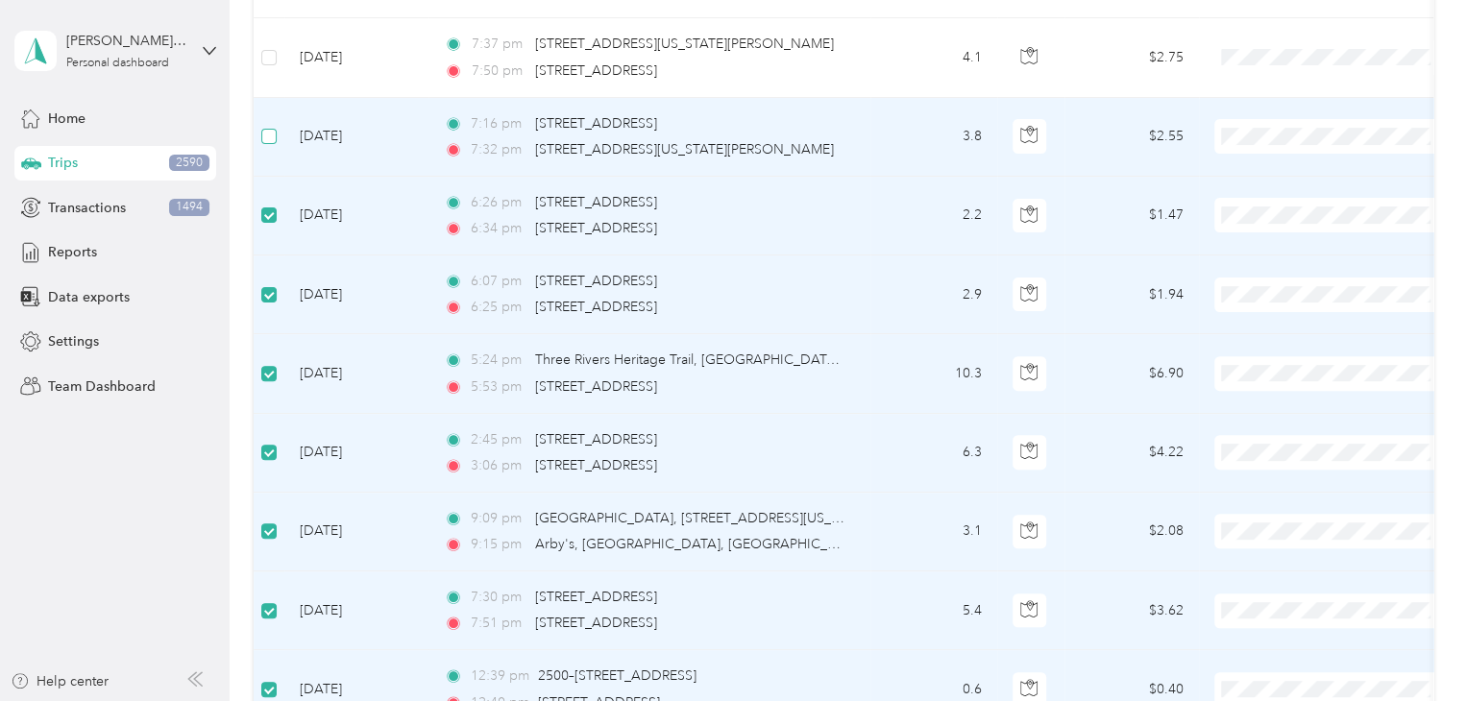
click at [268, 128] on label at bounding box center [268, 136] width 15 height 21
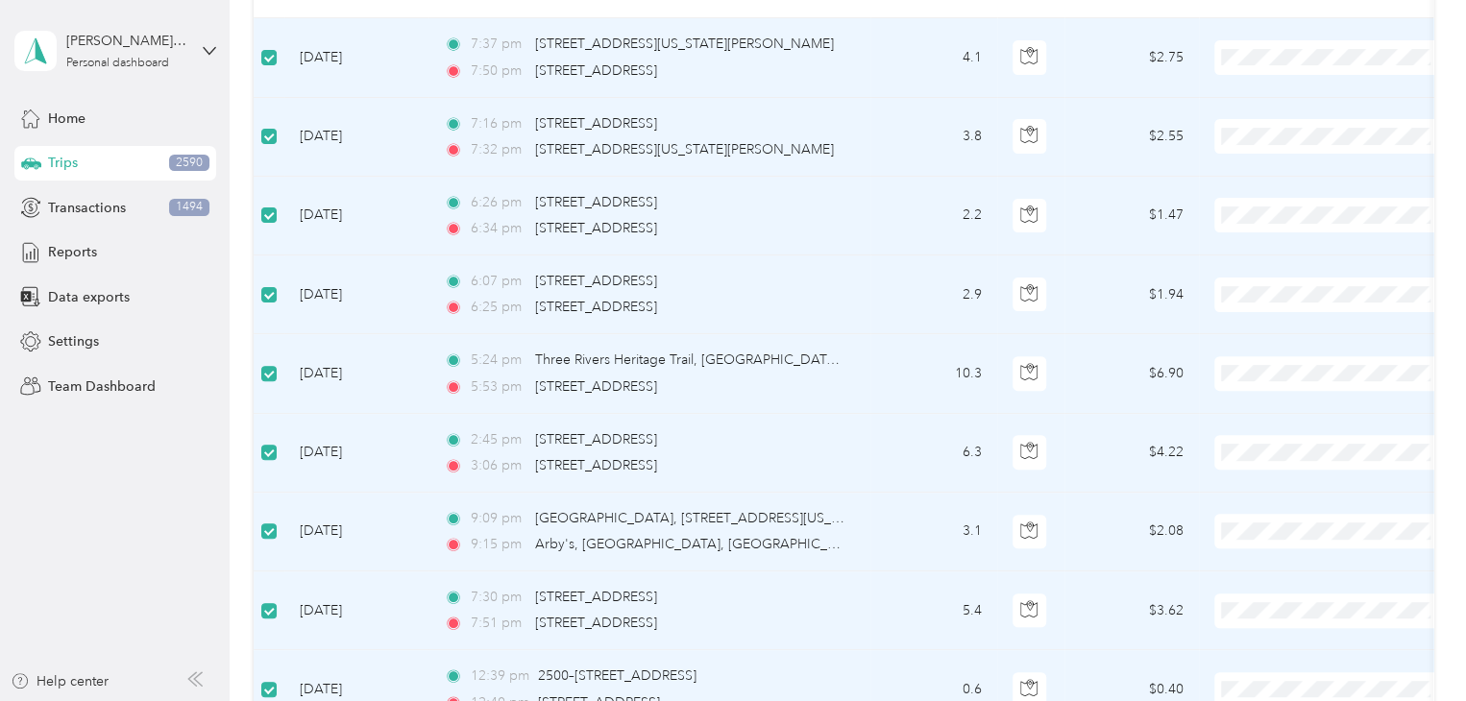
scroll to position [190, 0]
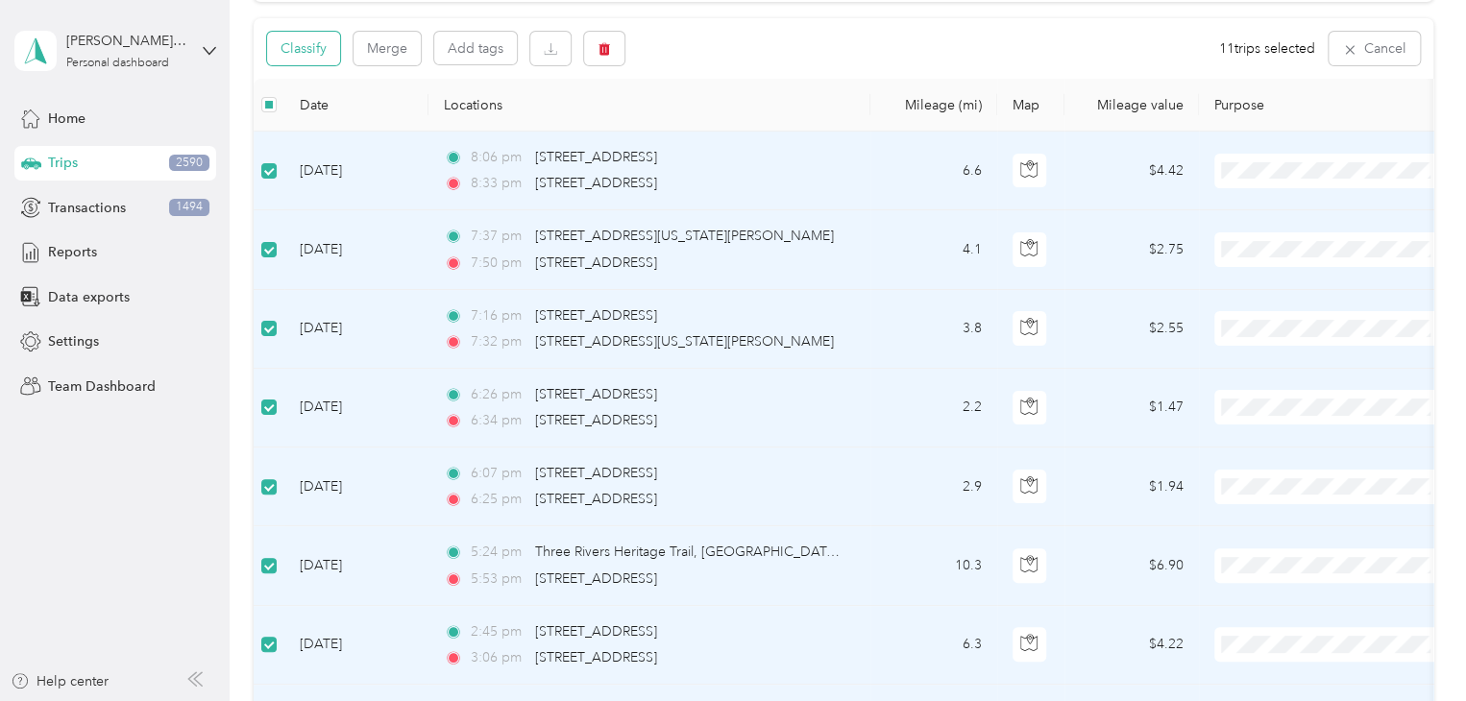
click at [311, 61] on button "Classify" at bounding box center [303, 49] width 73 height 34
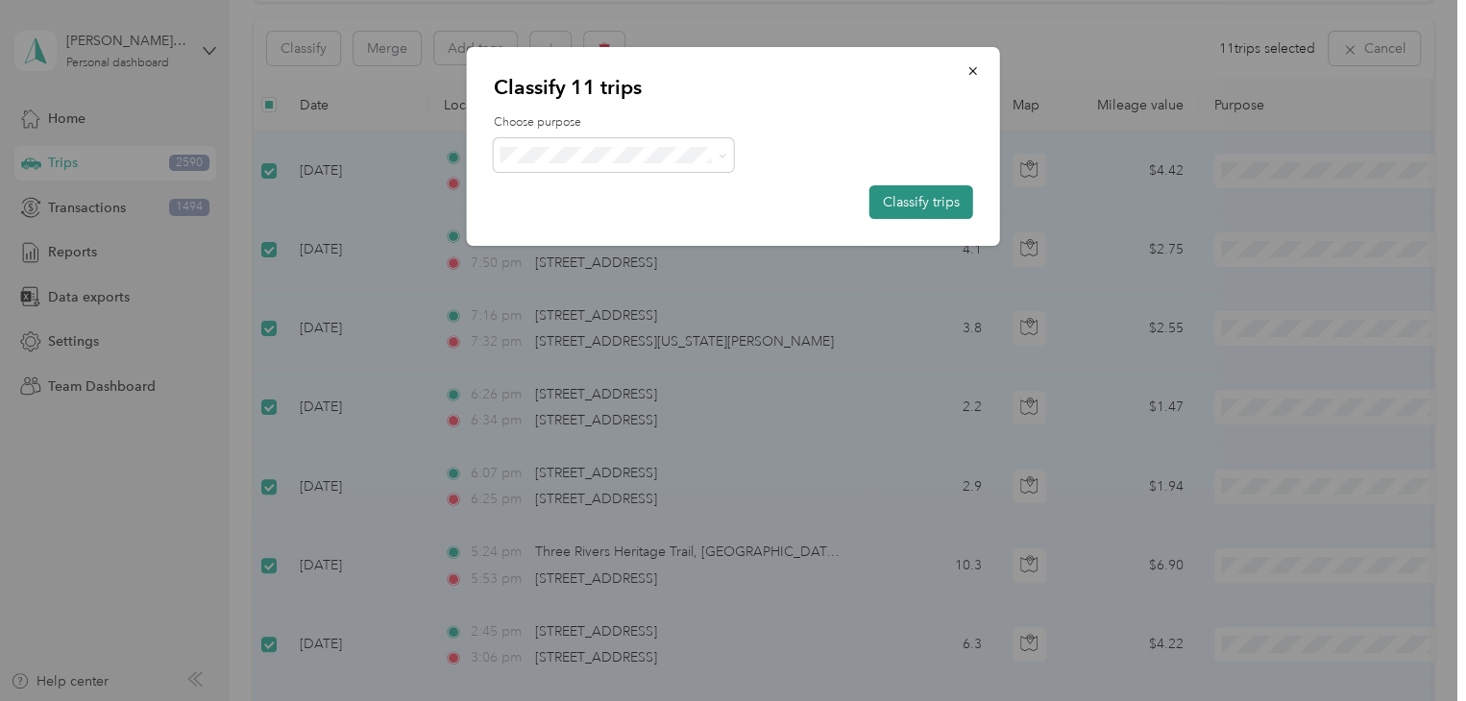
click at [915, 203] on button "Classify trips" at bounding box center [921, 202] width 104 height 34
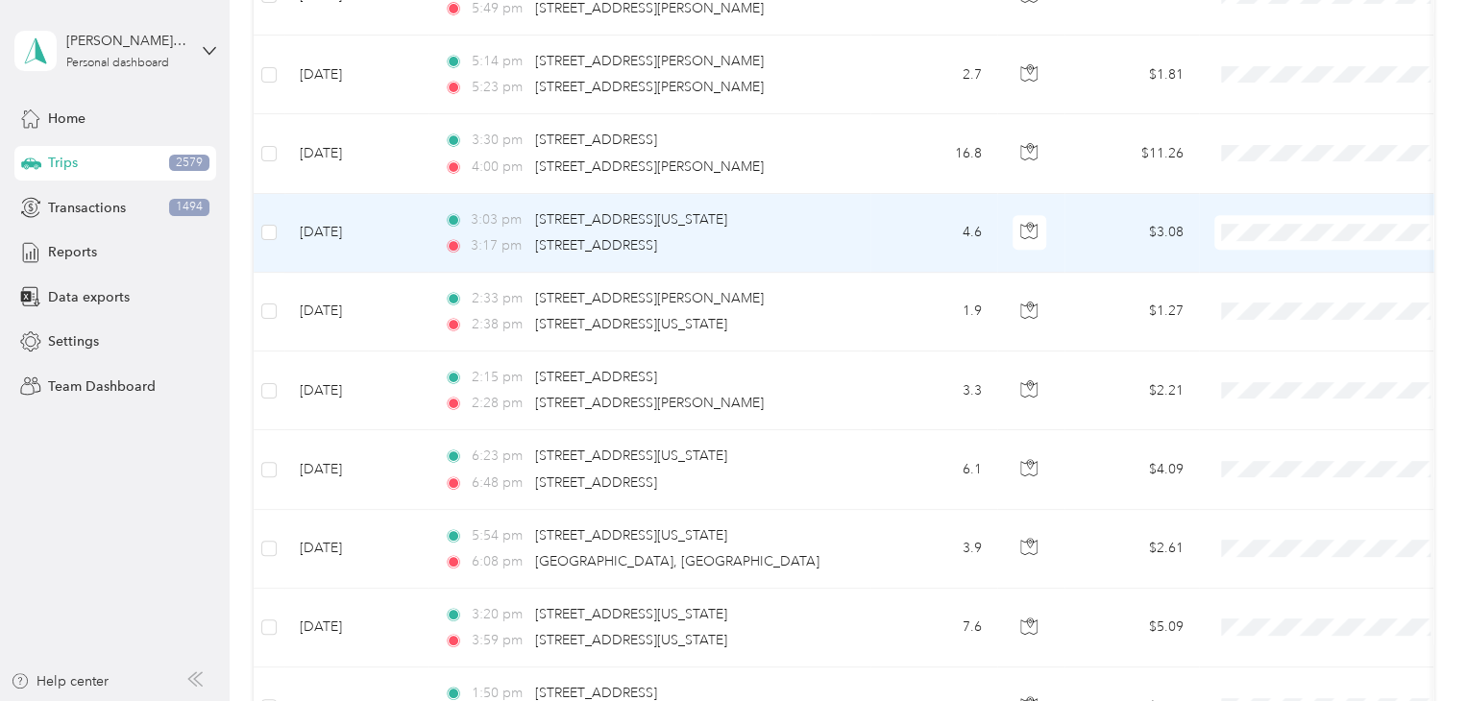
scroll to position [576, 0]
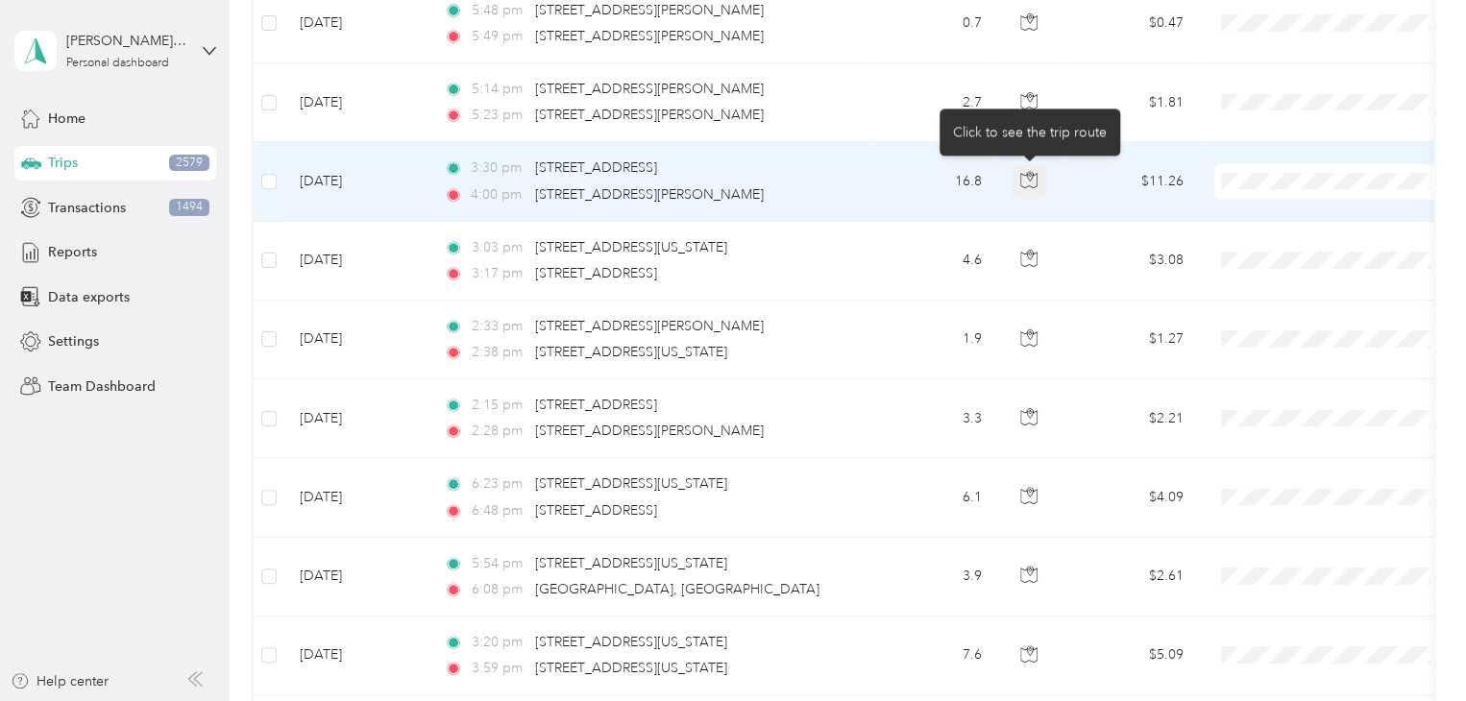
click at [1018, 176] on button "button" at bounding box center [1030, 181] width 35 height 35
click at [1024, 175] on icon "button" at bounding box center [1028, 179] width 17 height 17
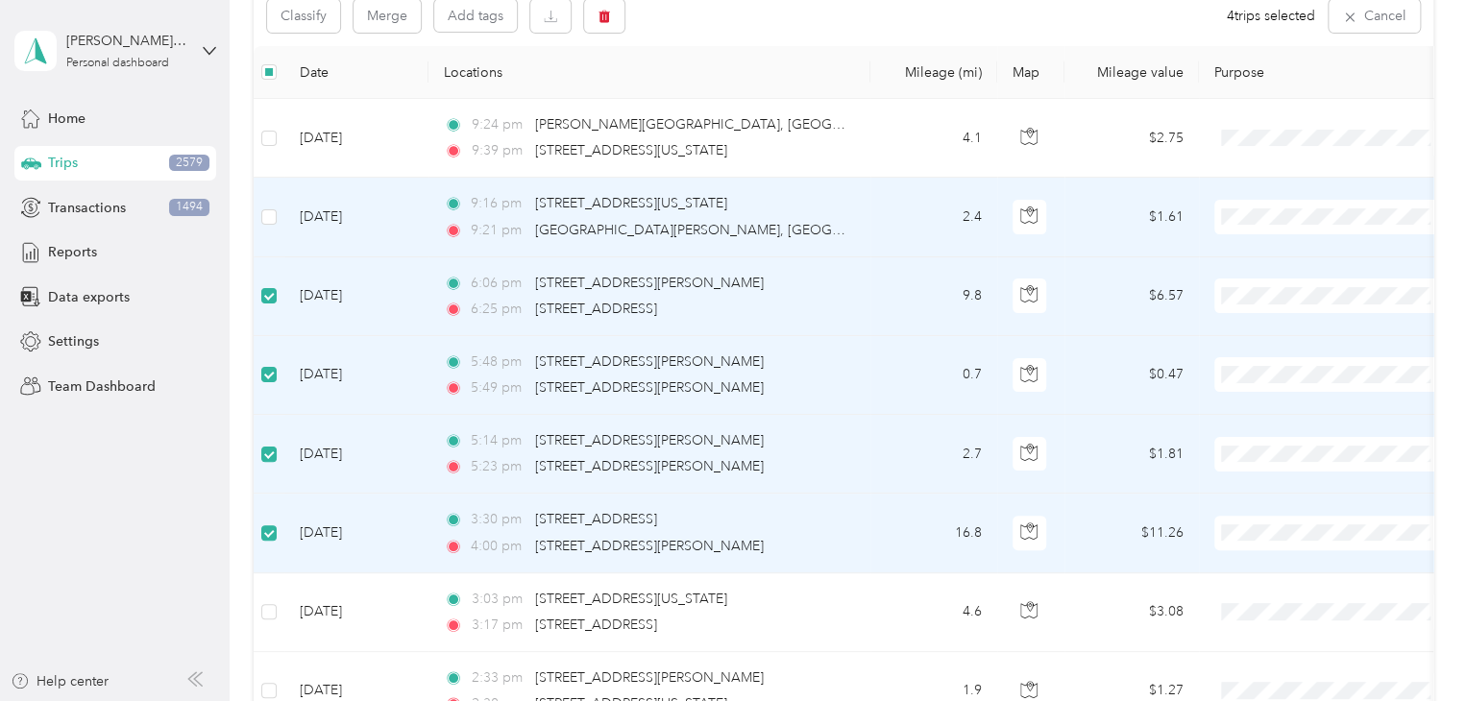
scroll to position [190, 0]
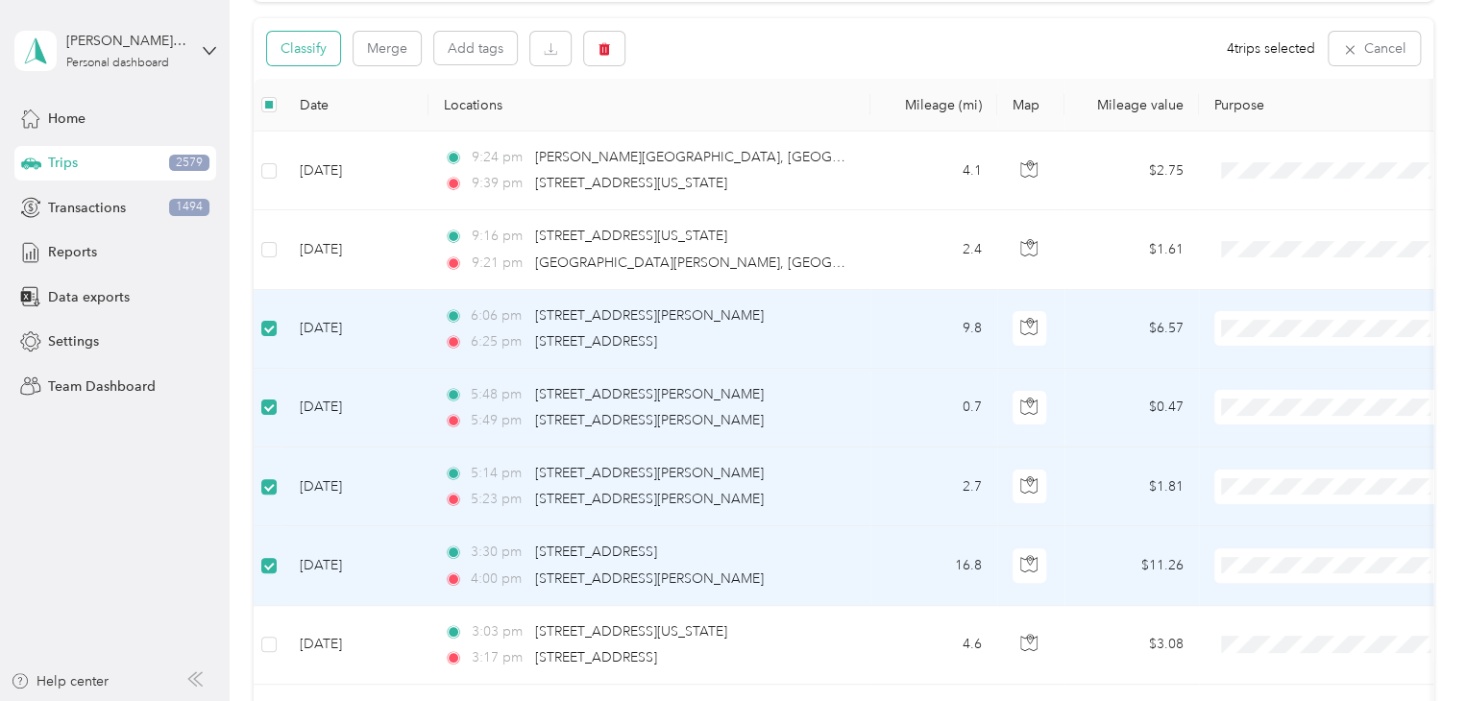
click at [295, 55] on button "Classify" at bounding box center [303, 49] width 73 height 34
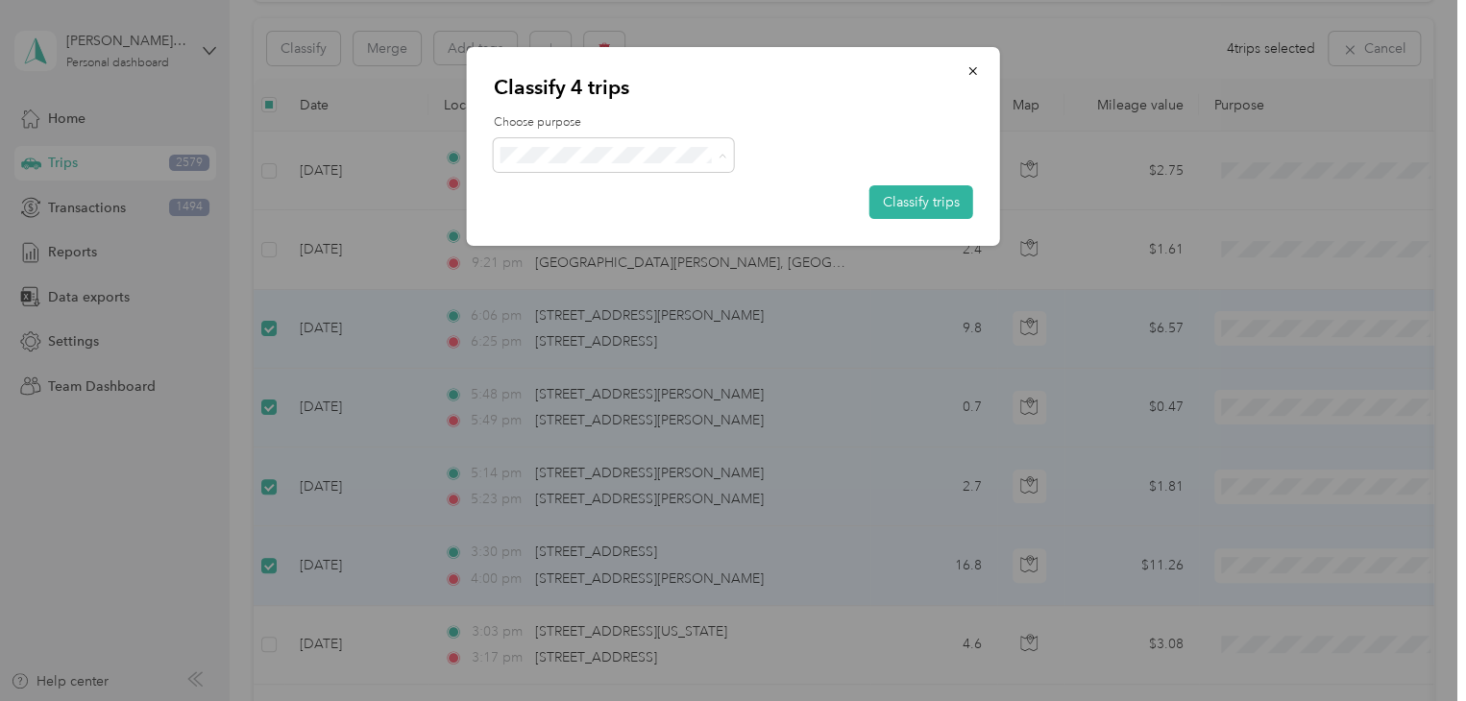
click at [599, 257] on span "Knights Of Columbus" at bounding box center [630, 258] width 179 height 20
click at [948, 192] on button "Classify trips" at bounding box center [921, 202] width 104 height 34
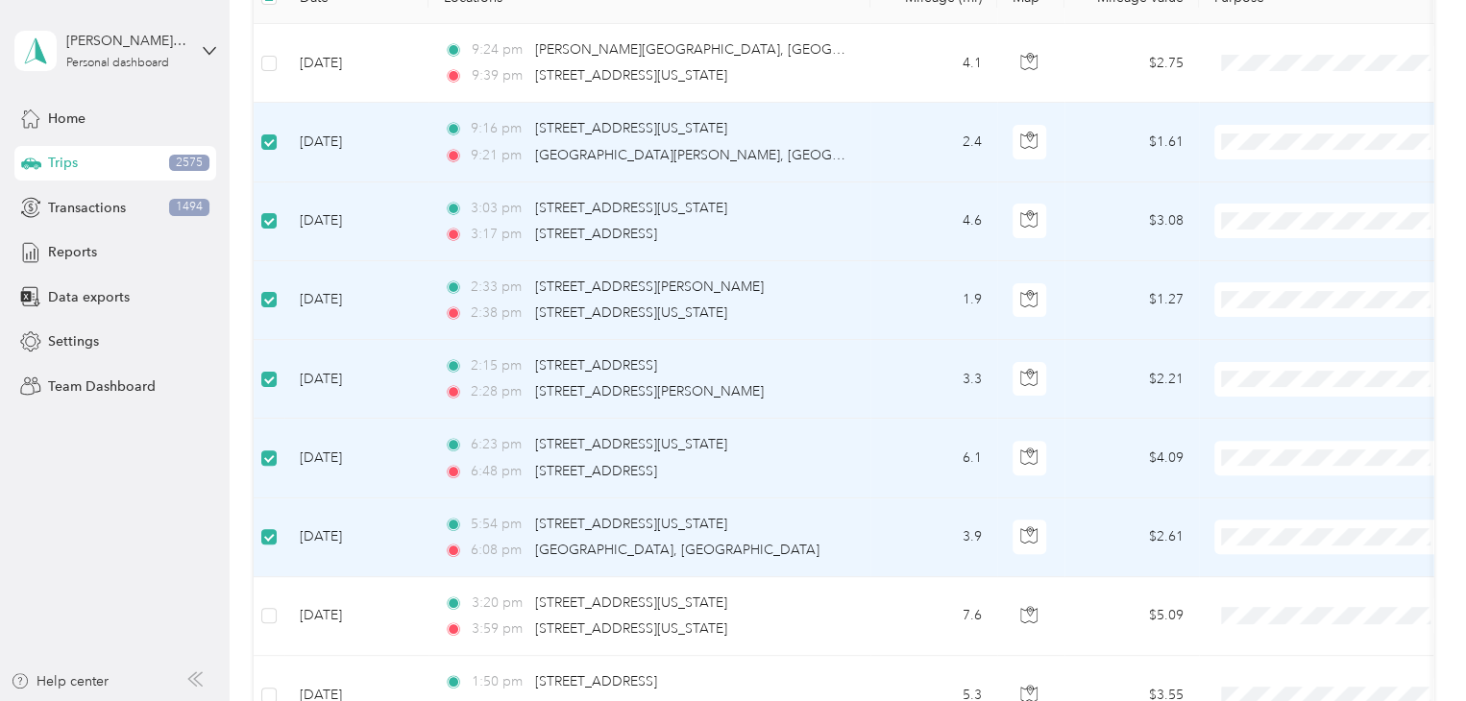
scroll to position [92, 0]
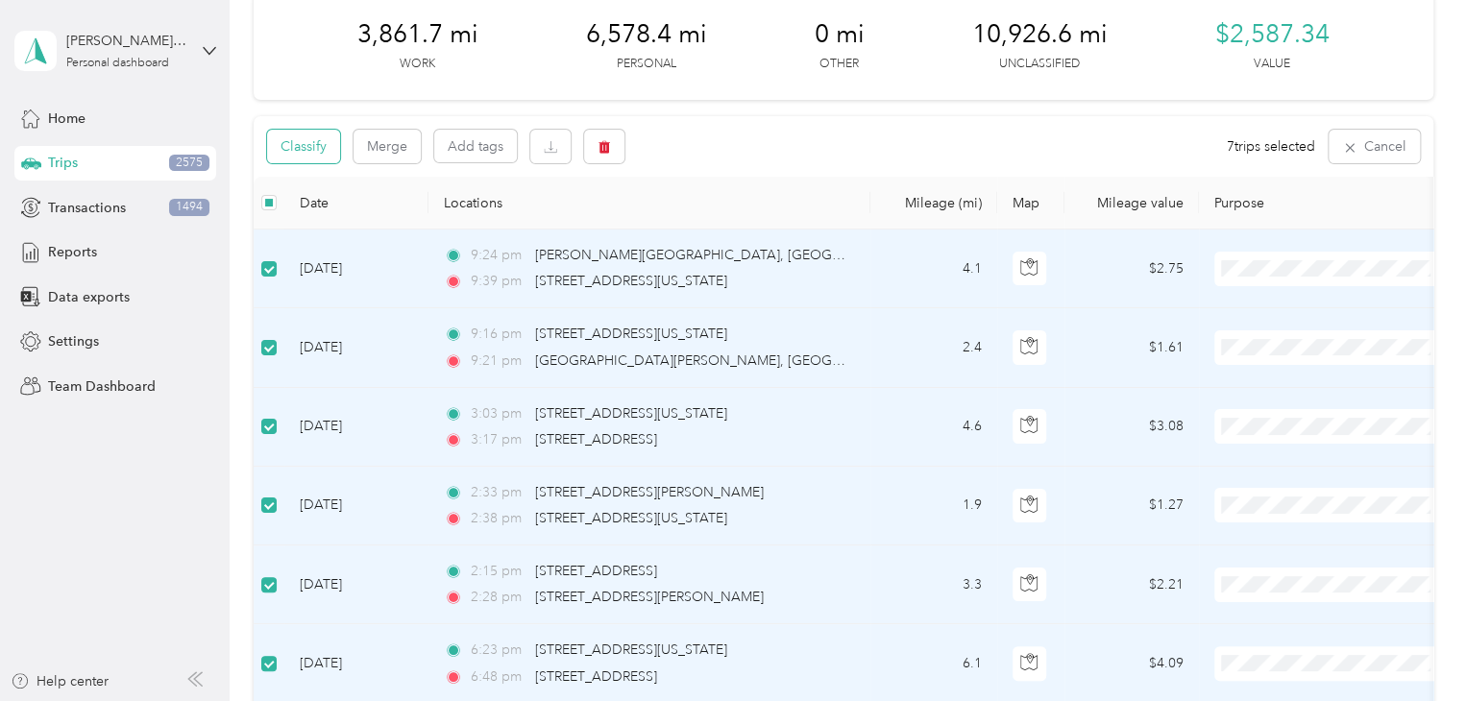
click at [311, 146] on button "Classify" at bounding box center [303, 147] width 73 height 34
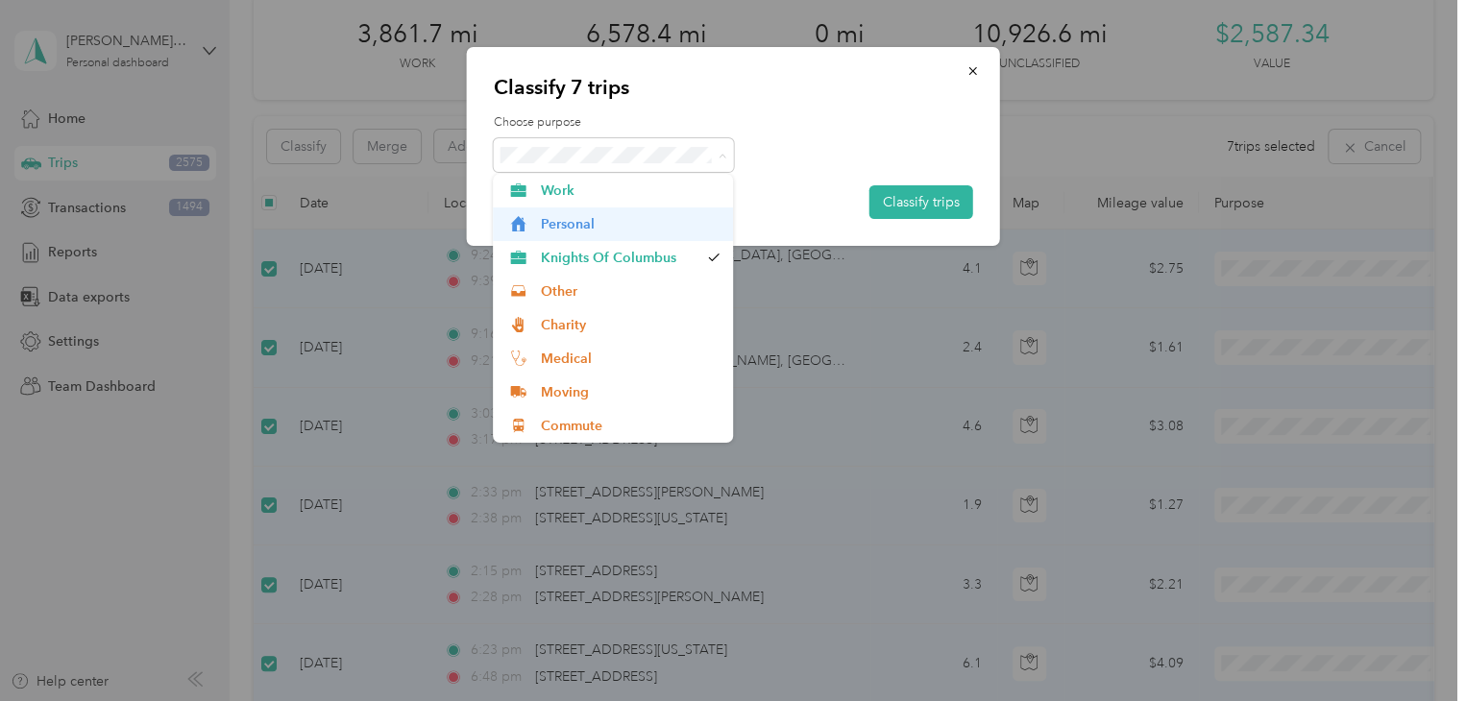
click at [612, 223] on span "Personal" at bounding box center [630, 224] width 179 height 20
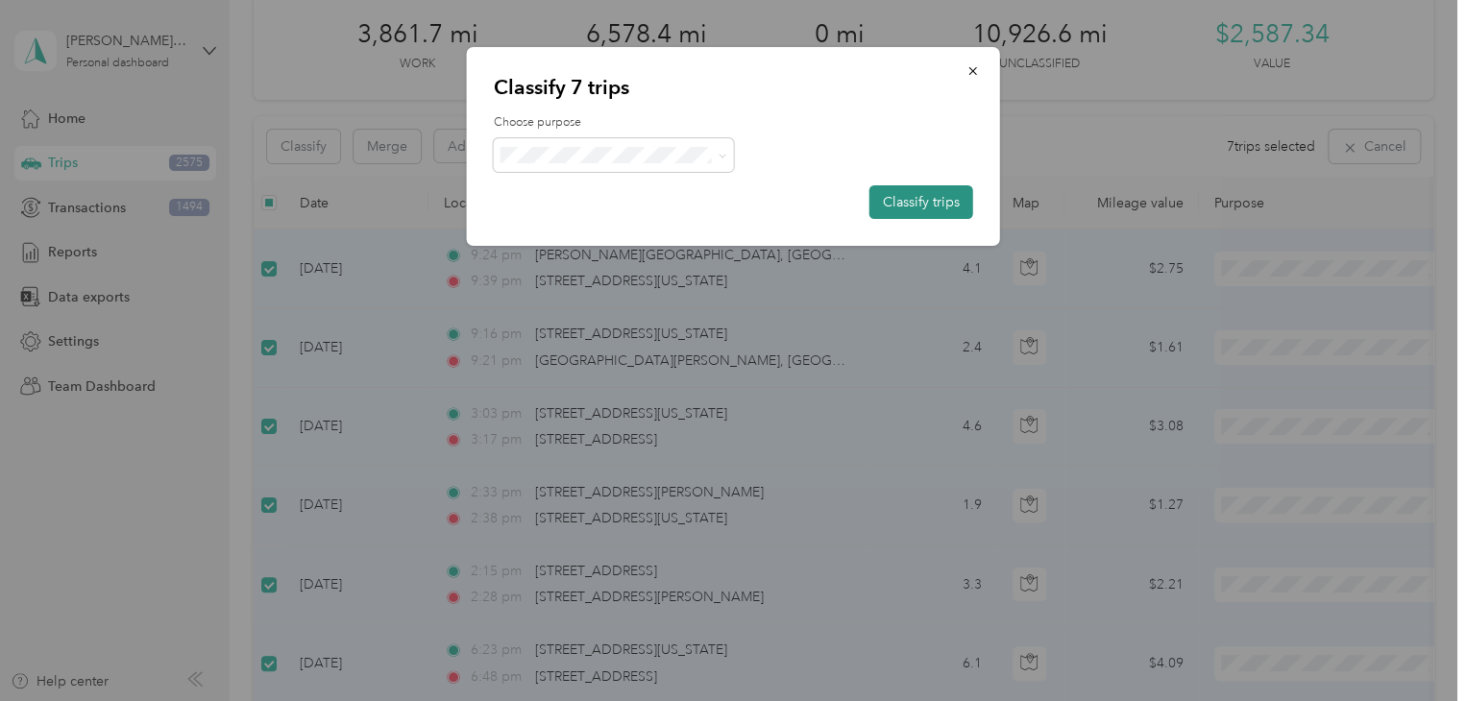
click at [918, 198] on button "Classify trips" at bounding box center [921, 202] width 104 height 34
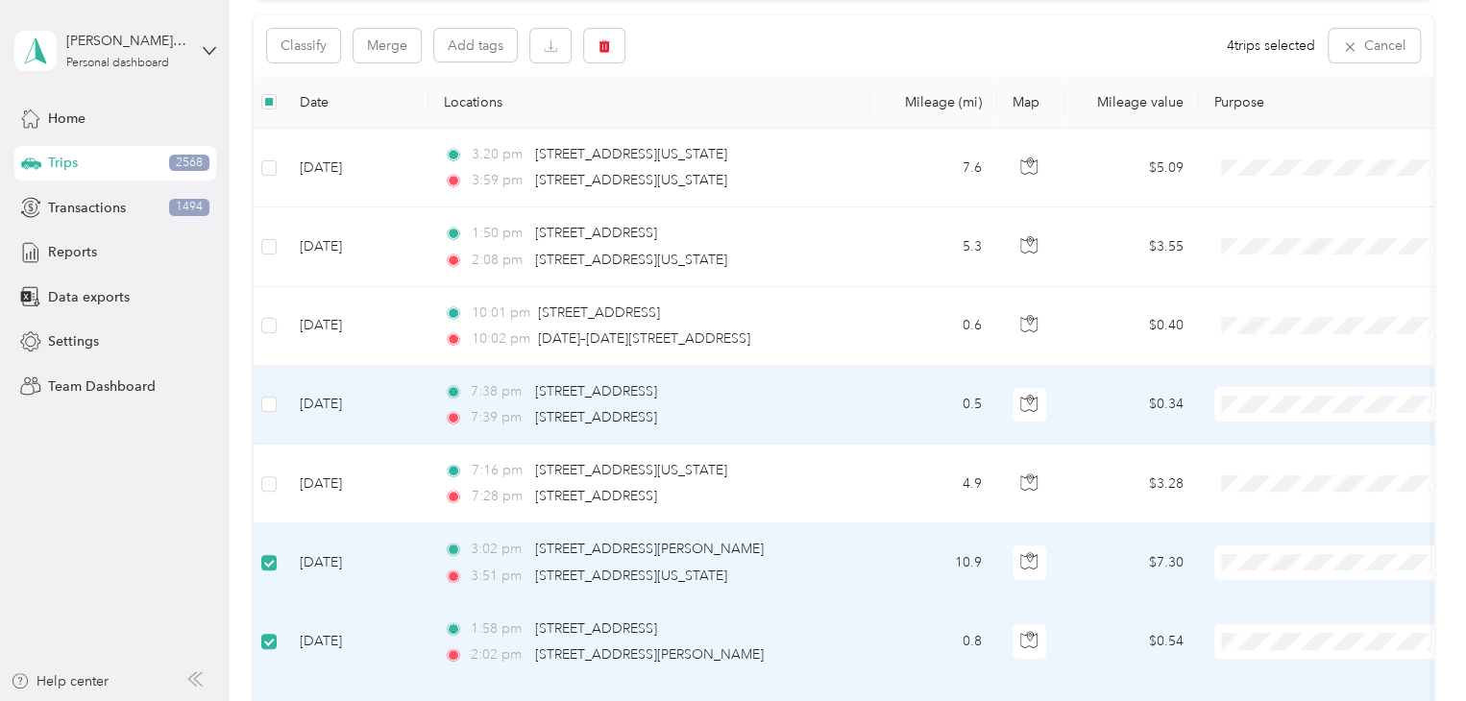
scroll to position [0, 0]
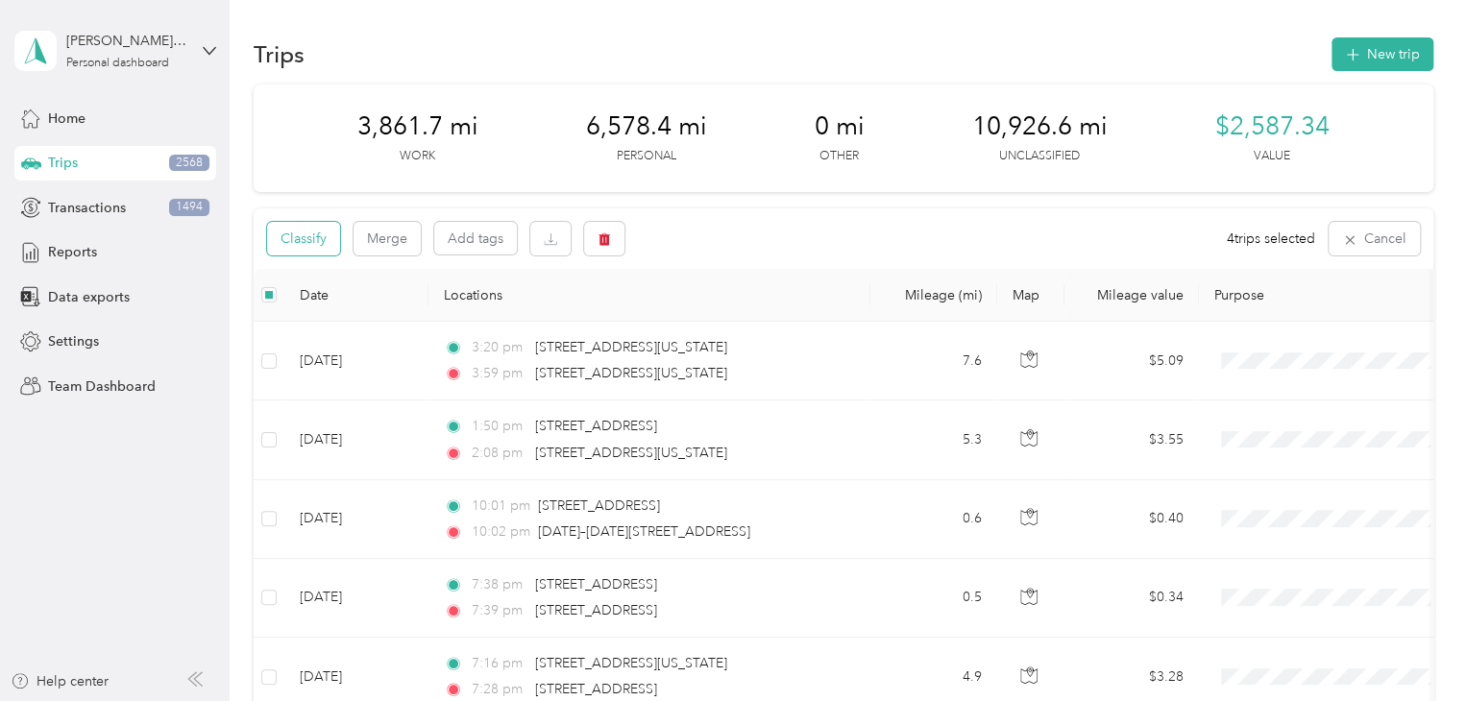
click at [315, 226] on button "Classify" at bounding box center [303, 239] width 73 height 34
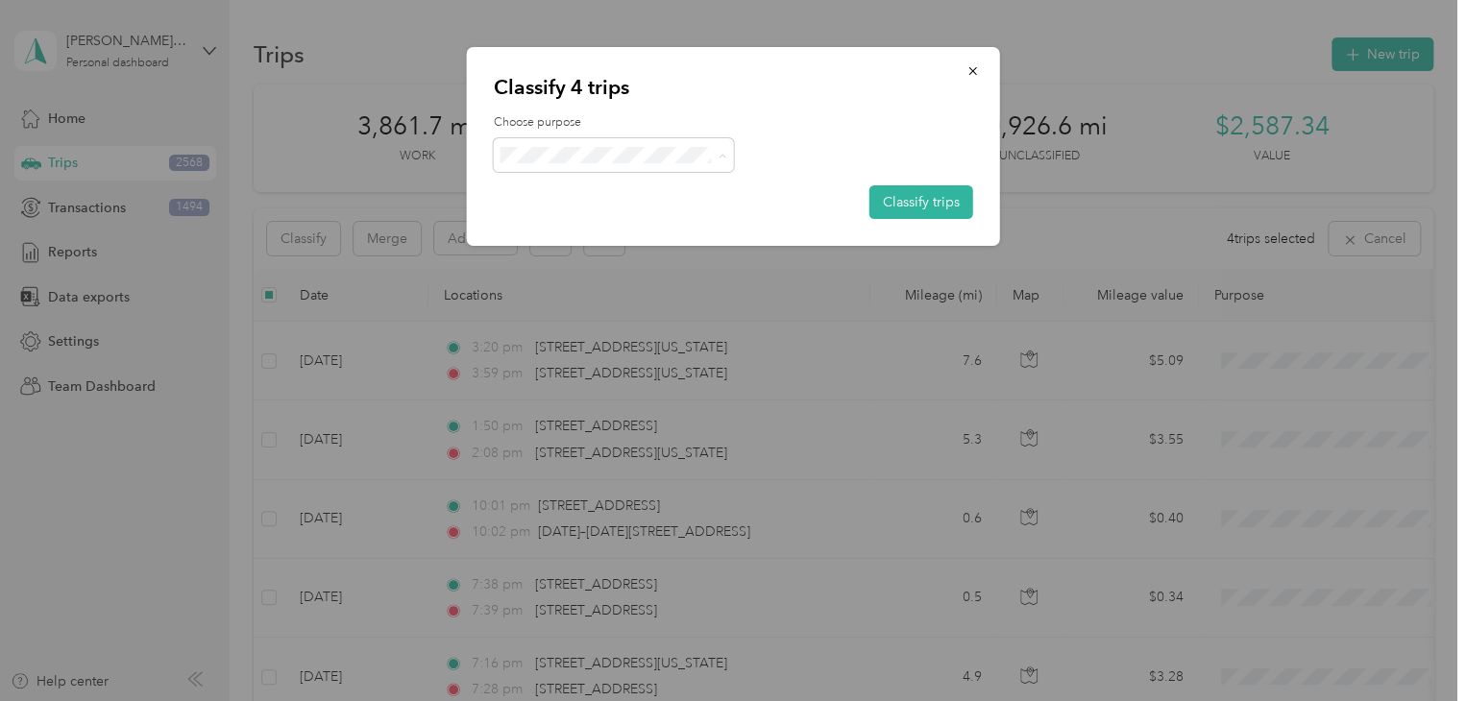
click at [629, 262] on span "Knights Of Columbus" at bounding box center [630, 258] width 179 height 20
click at [947, 207] on button "Classify trips" at bounding box center [921, 202] width 104 height 34
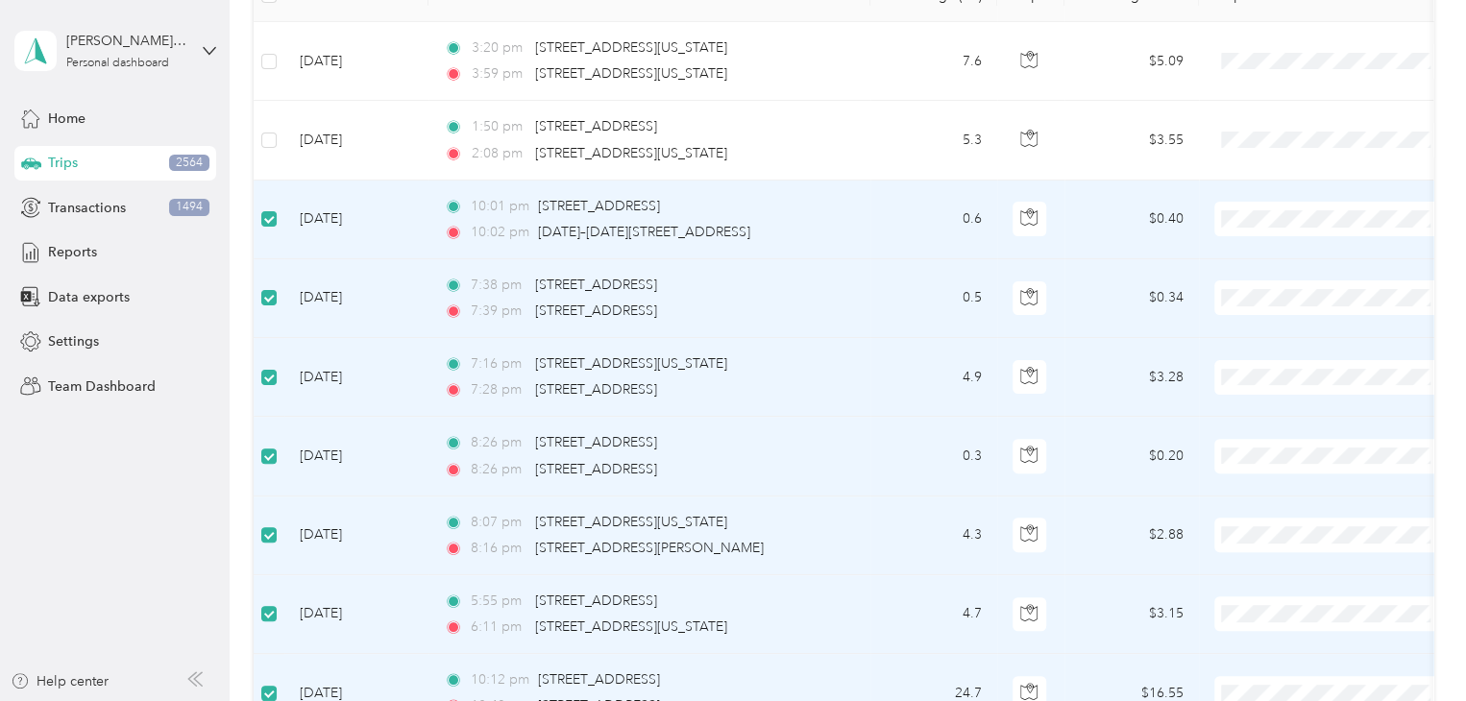
scroll to position [94, 0]
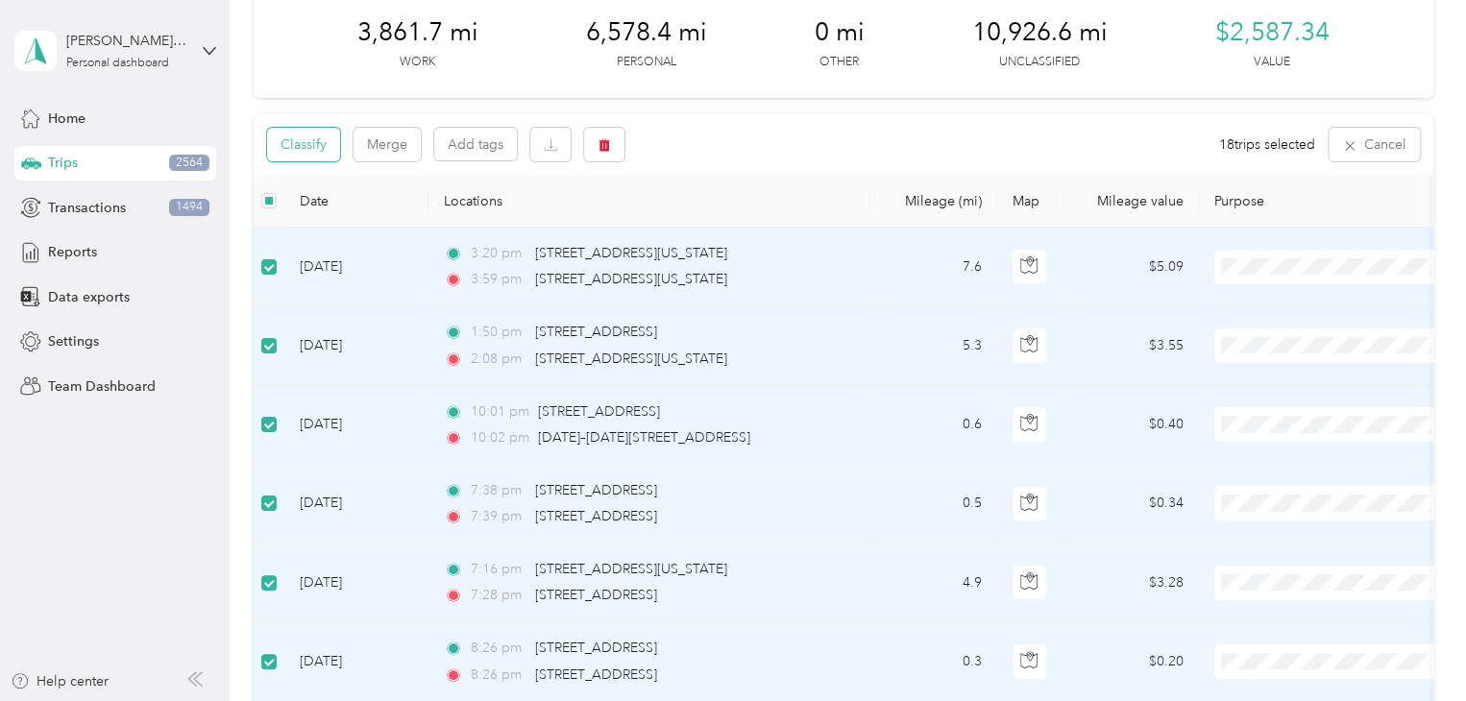
click at [319, 152] on button "Classify" at bounding box center [303, 145] width 73 height 34
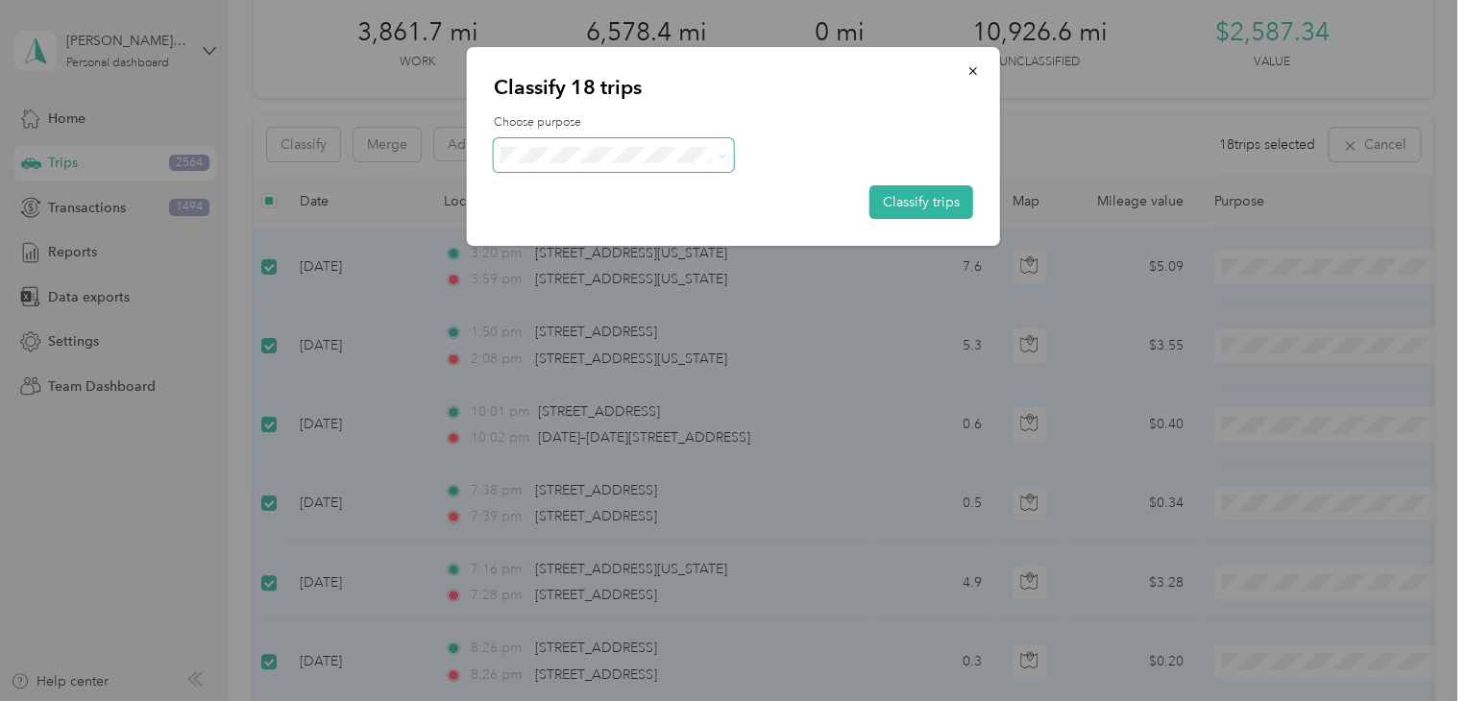
click at [615, 163] on span at bounding box center [614, 155] width 240 height 34
click at [600, 218] on span "Personal" at bounding box center [630, 224] width 179 height 20
click at [930, 201] on button "Classify trips" at bounding box center [921, 202] width 104 height 34
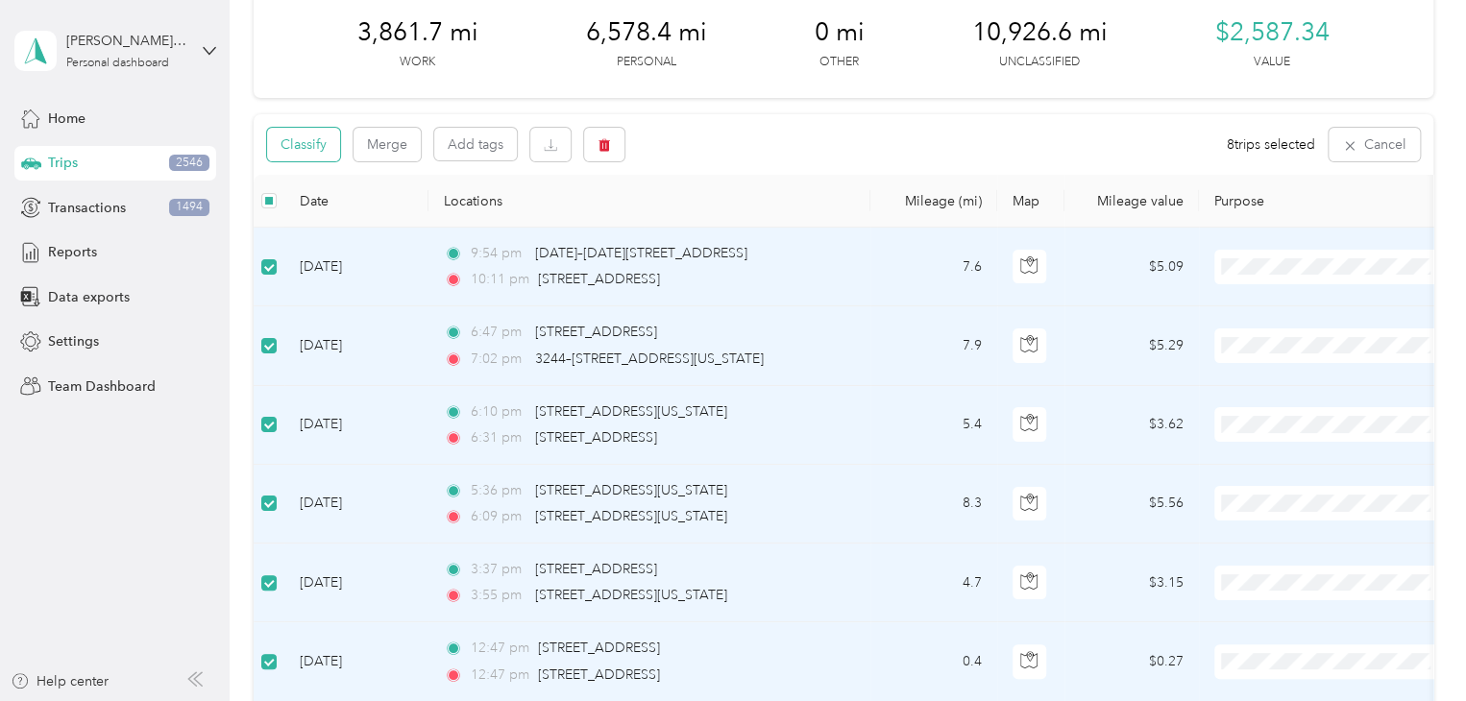
click at [328, 143] on button "Classify" at bounding box center [303, 145] width 73 height 34
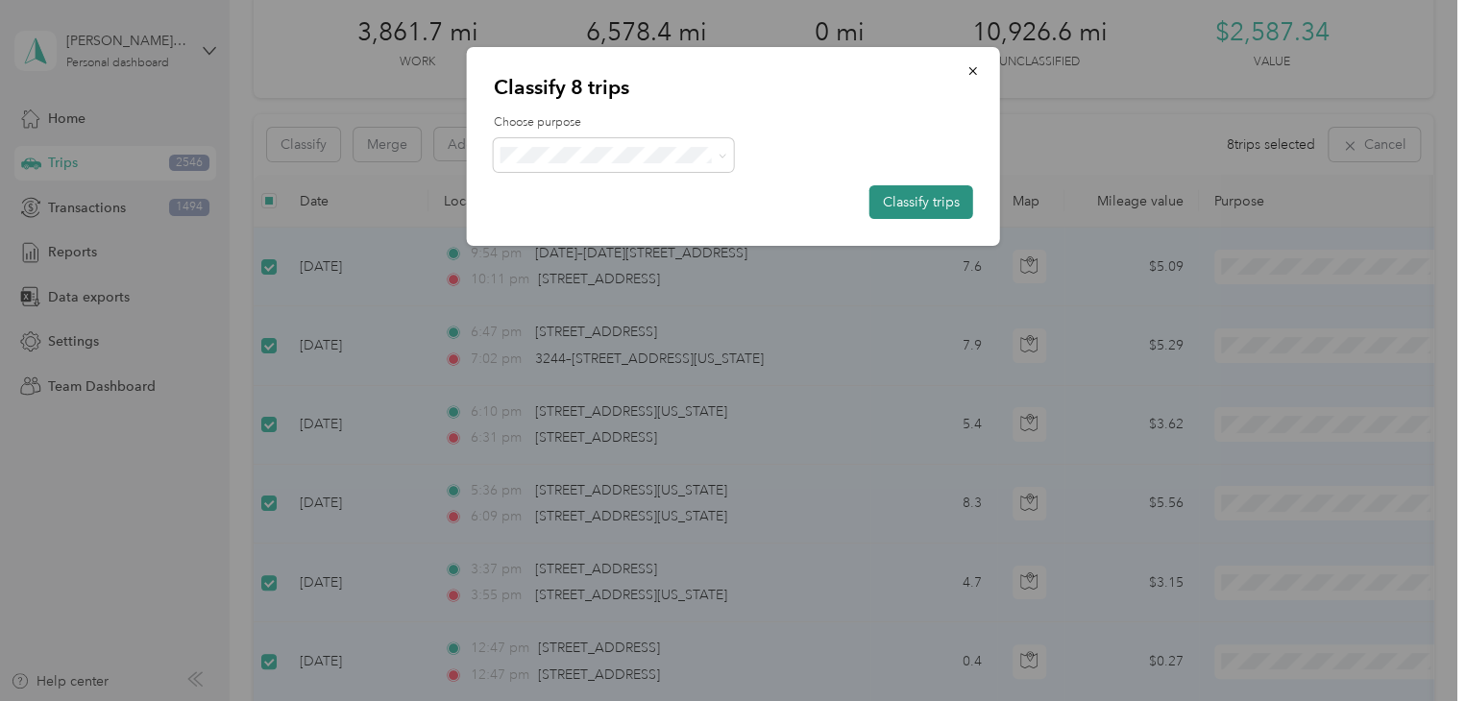
click at [911, 201] on button "Classify trips" at bounding box center [921, 202] width 104 height 34
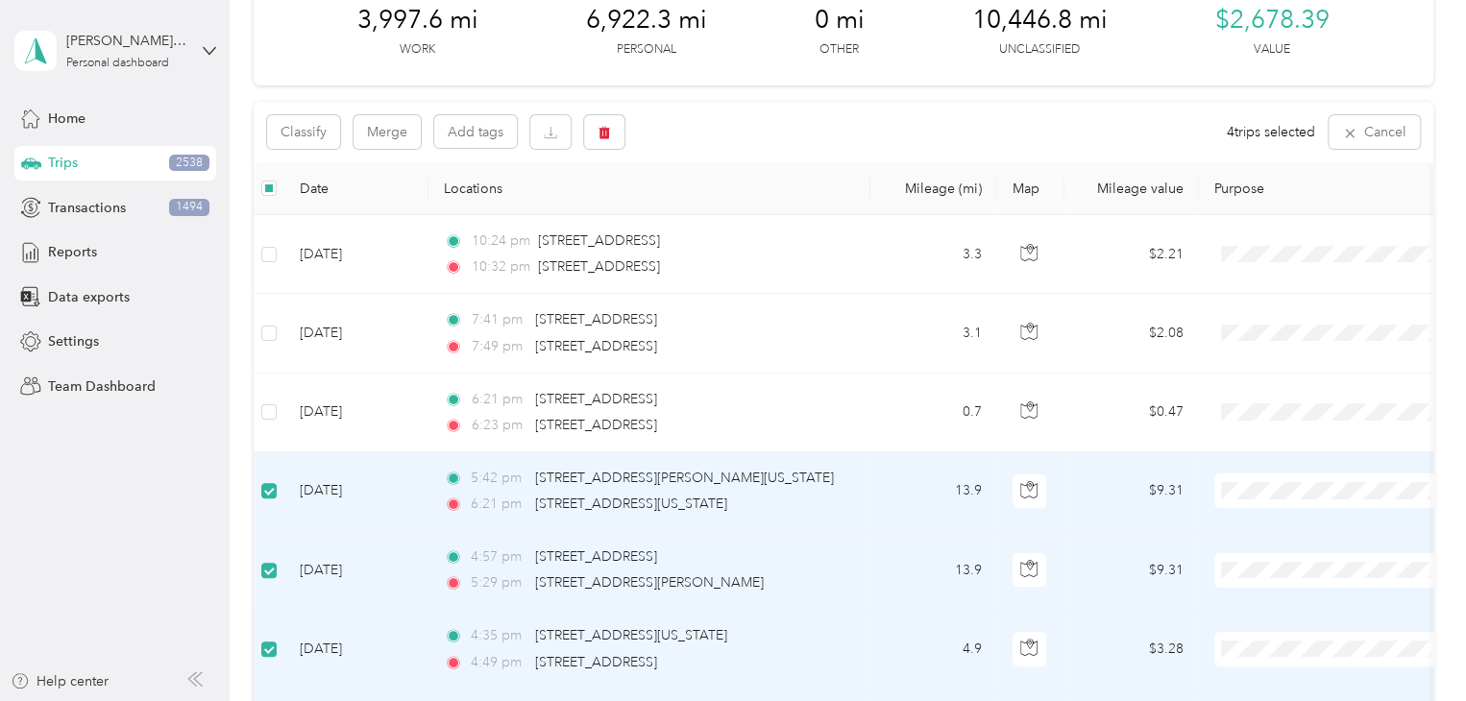
scroll to position [94, 0]
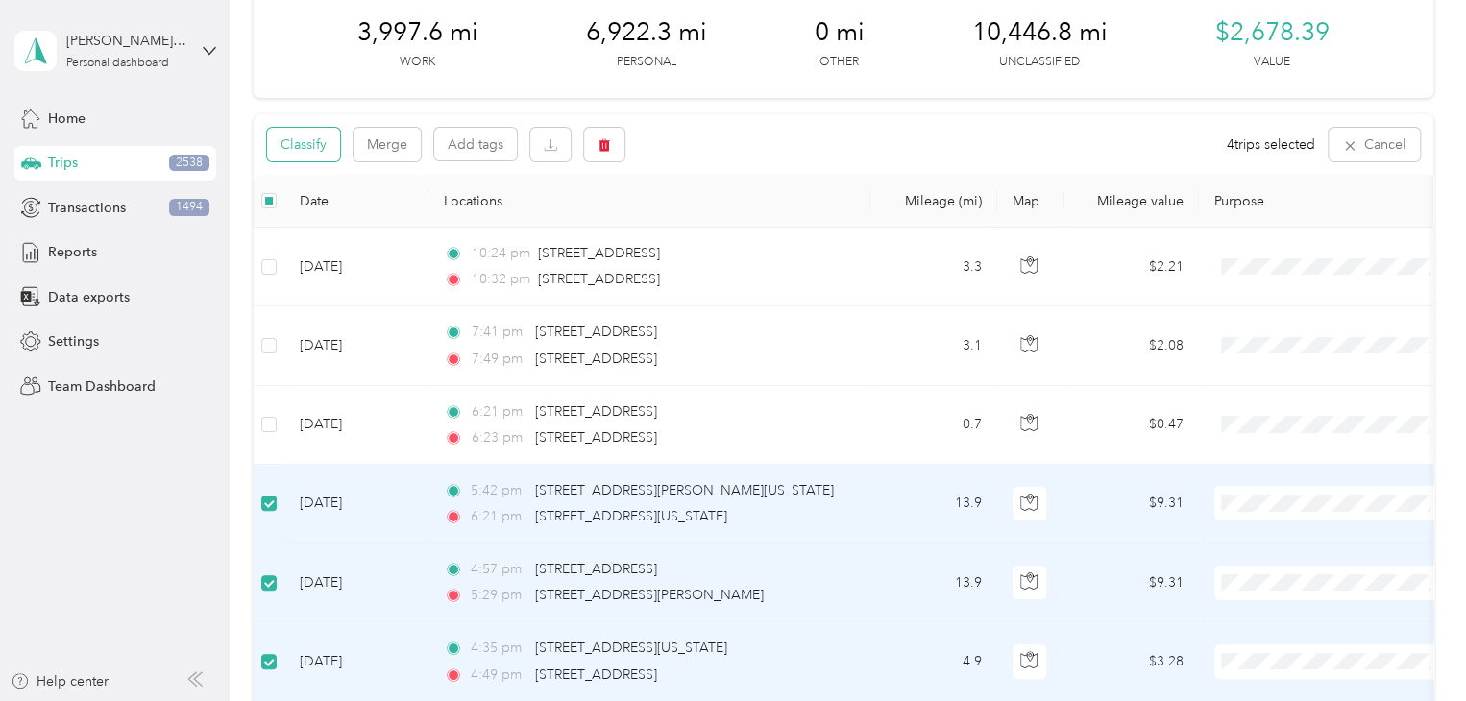
click at [323, 143] on button "Classify" at bounding box center [303, 145] width 73 height 34
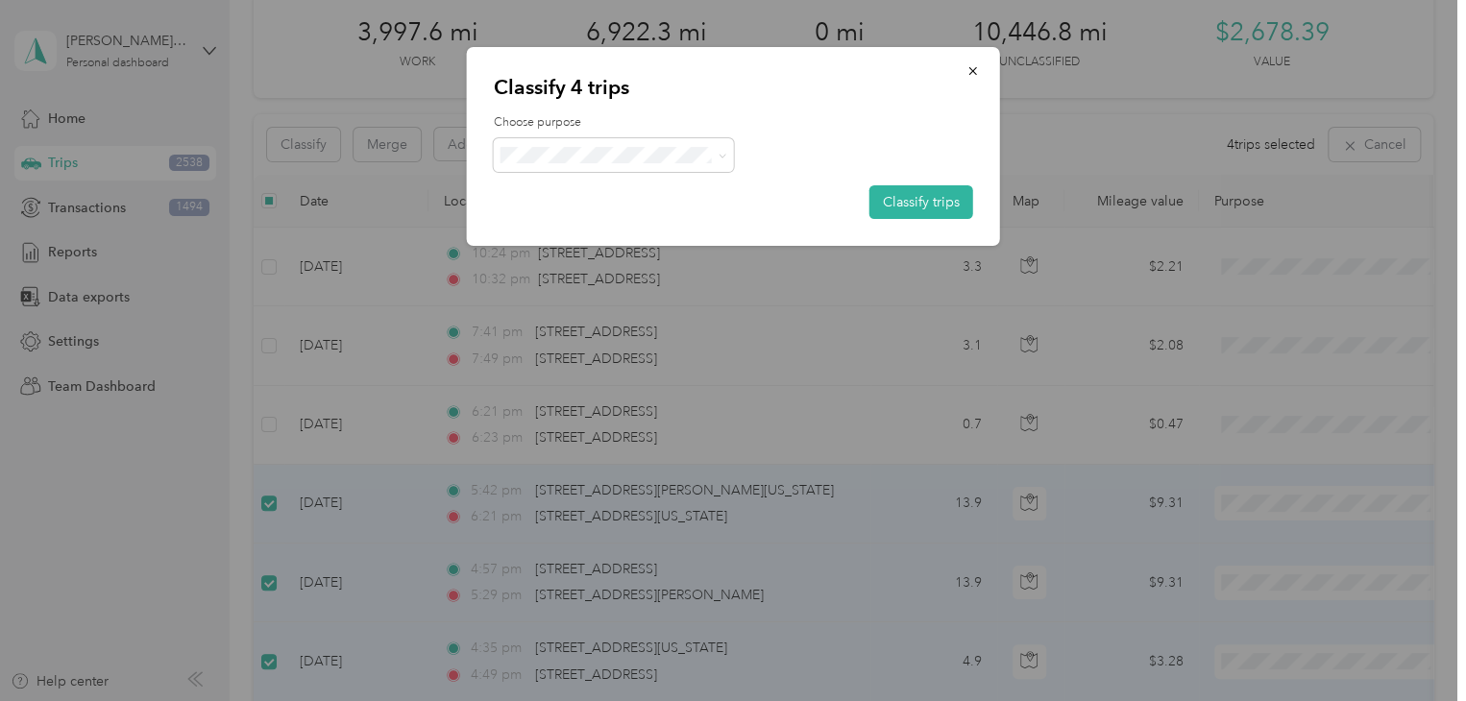
click at [603, 222] on span "Personal" at bounding box center [630, 224] width 179 height 20
drag, startPoint x: 615, startPoint y: 256, endPoint x: 700, endPoint y: 255, distance: 85.5
click at [615, 256] on span "Knights Of Columbus" at bounding box center [630, 258] width 179 height 20
click at [918, 207] on button "Classify trips" at bounding box center [921, 202] width 104 height 34
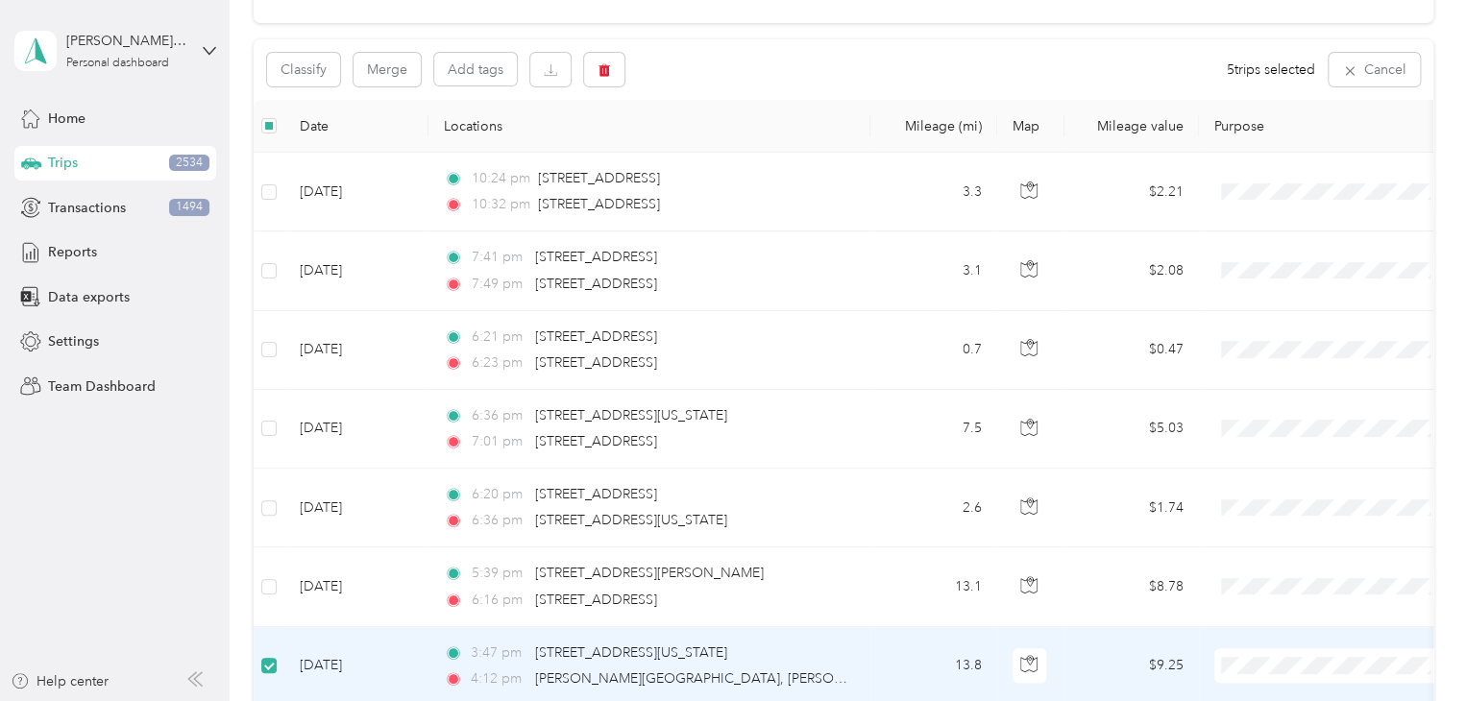
scroll to position [0, 0]
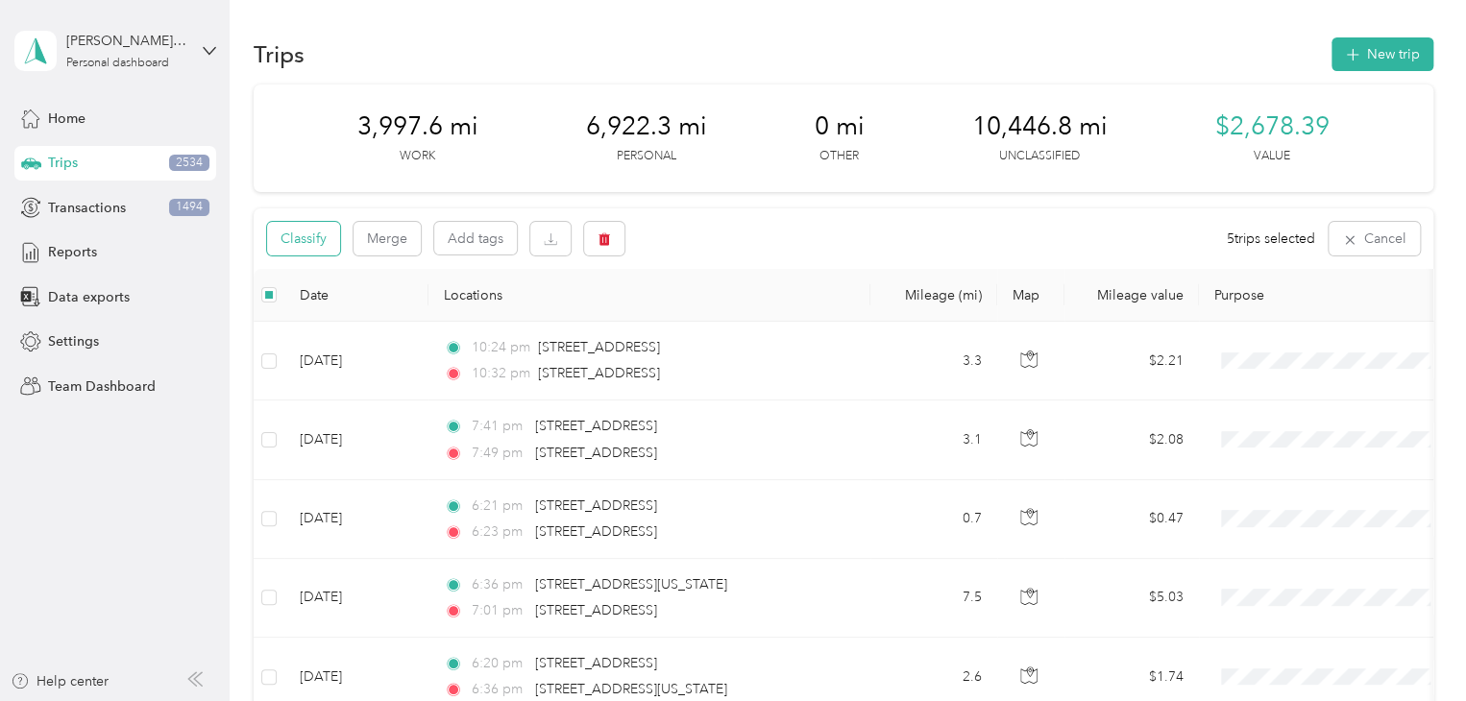
click at [315, 239] on button "Classify" at bounding box center [303, 239] width 73 height 34
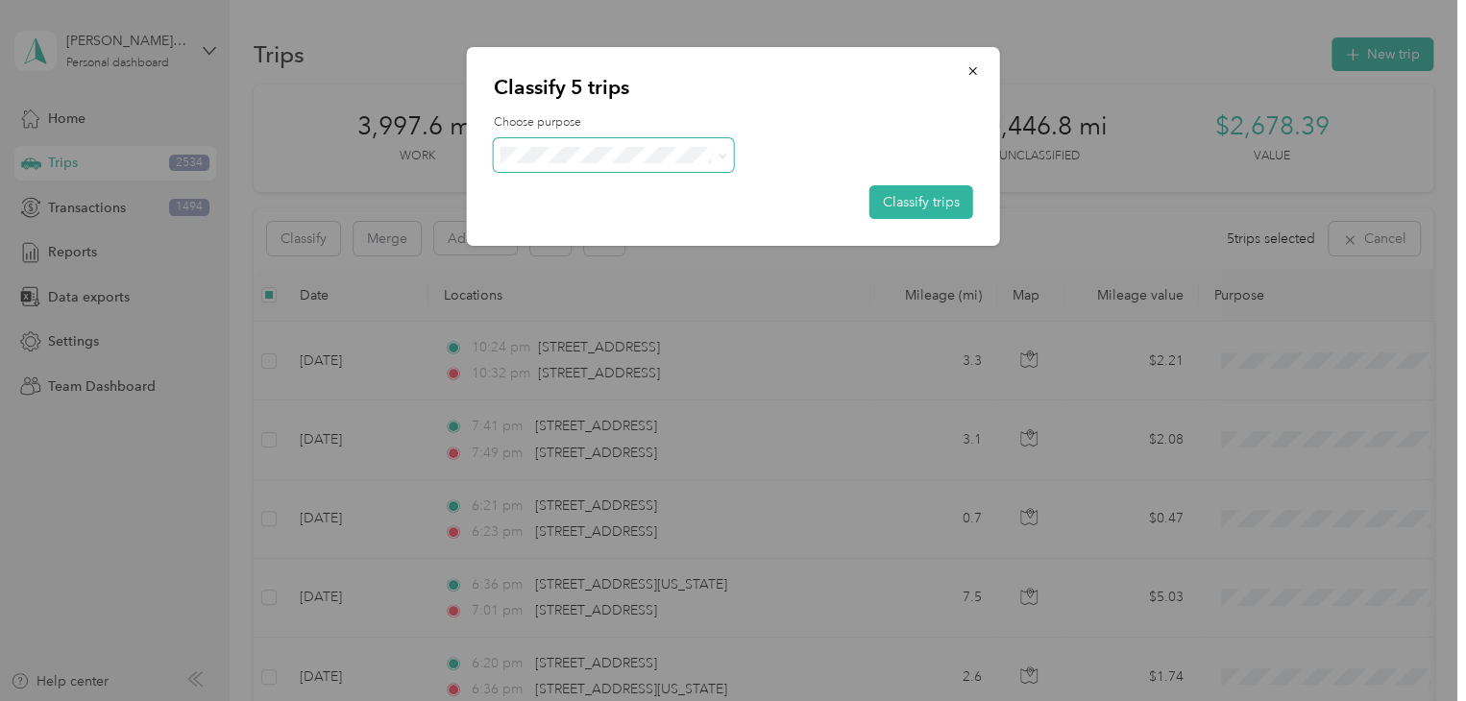
click at [640, 164] on span at bounding box center [614, 155] width 240 height 34
click at [917, 197] on button "Classify trips" at bounding box center [921, 202] width 104 height 34
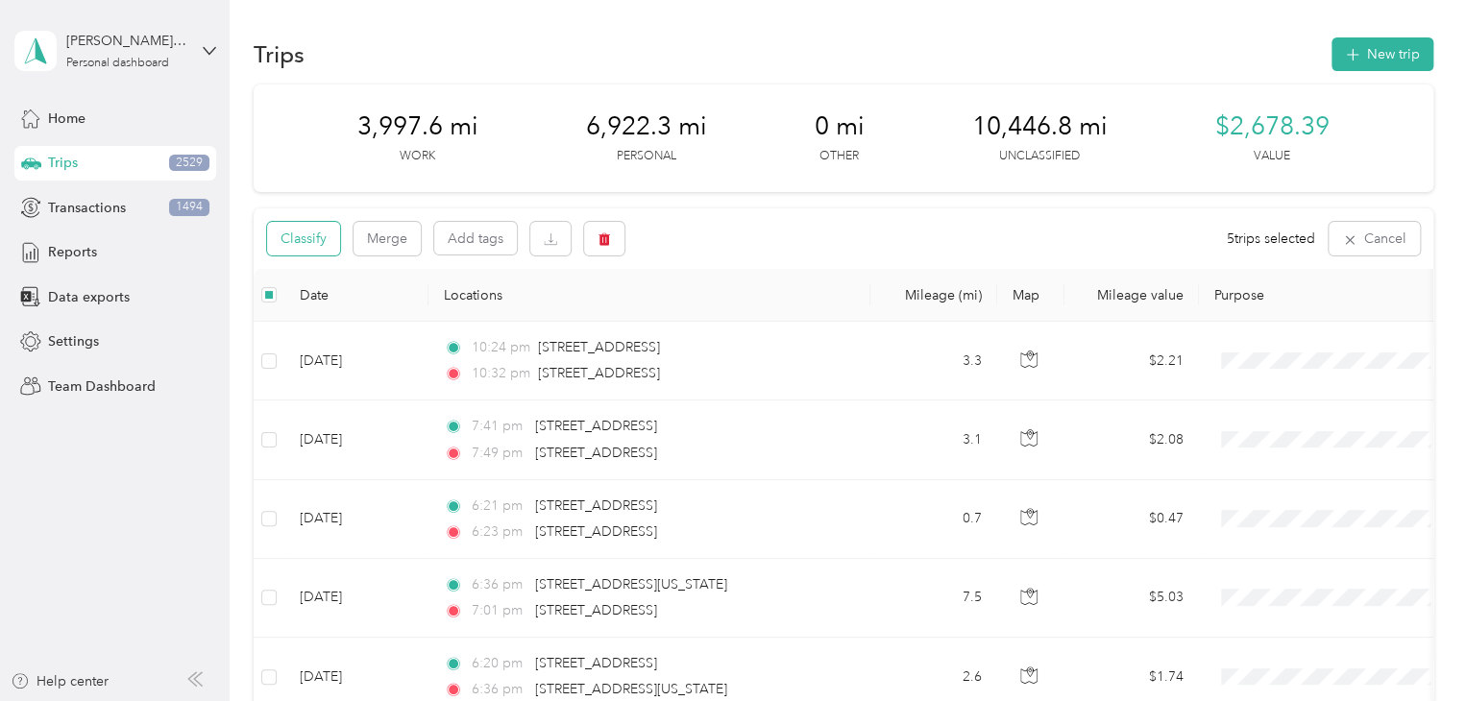
click at [292, 244] on button "Classify" at bounding box center [303, 239] width 73 height 34
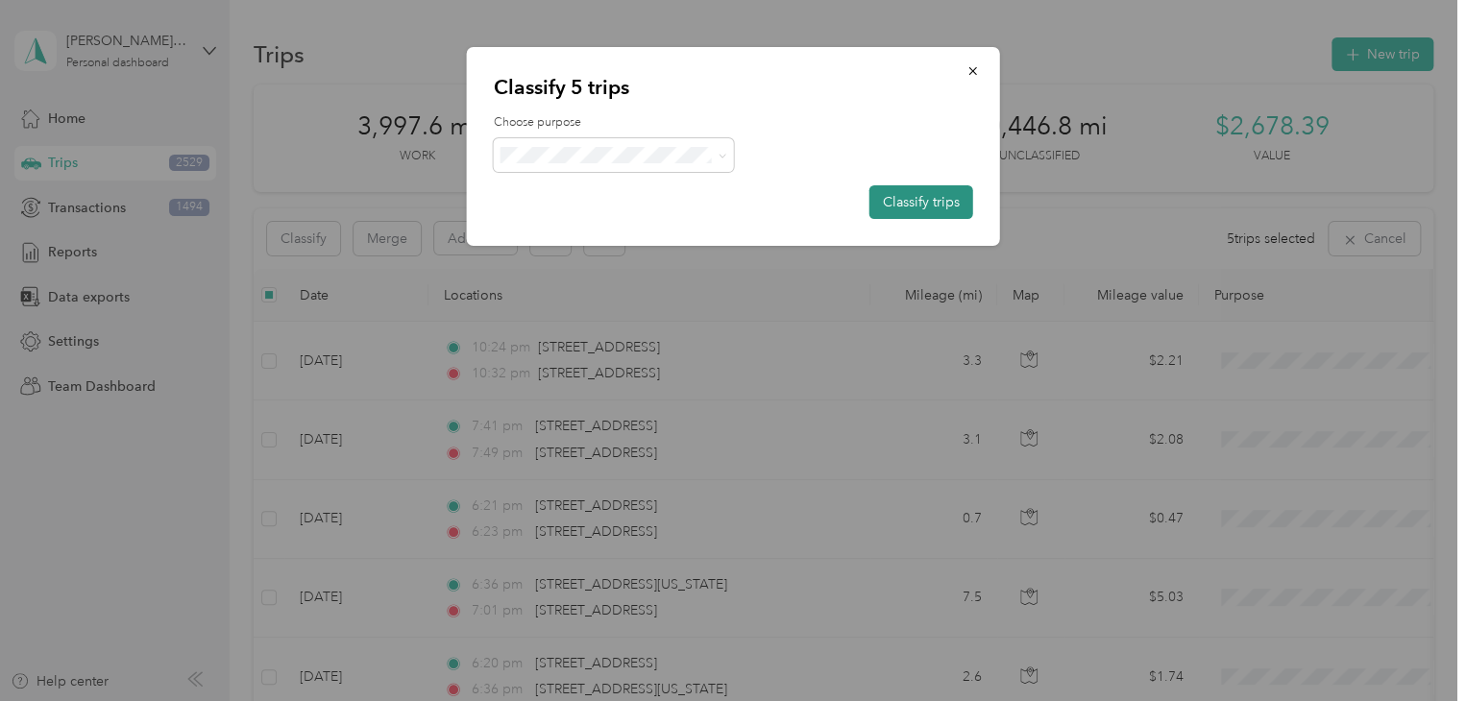
click at [929, 197] on button "Classify trips" at bounding box center [921, 202] width 104 height 34
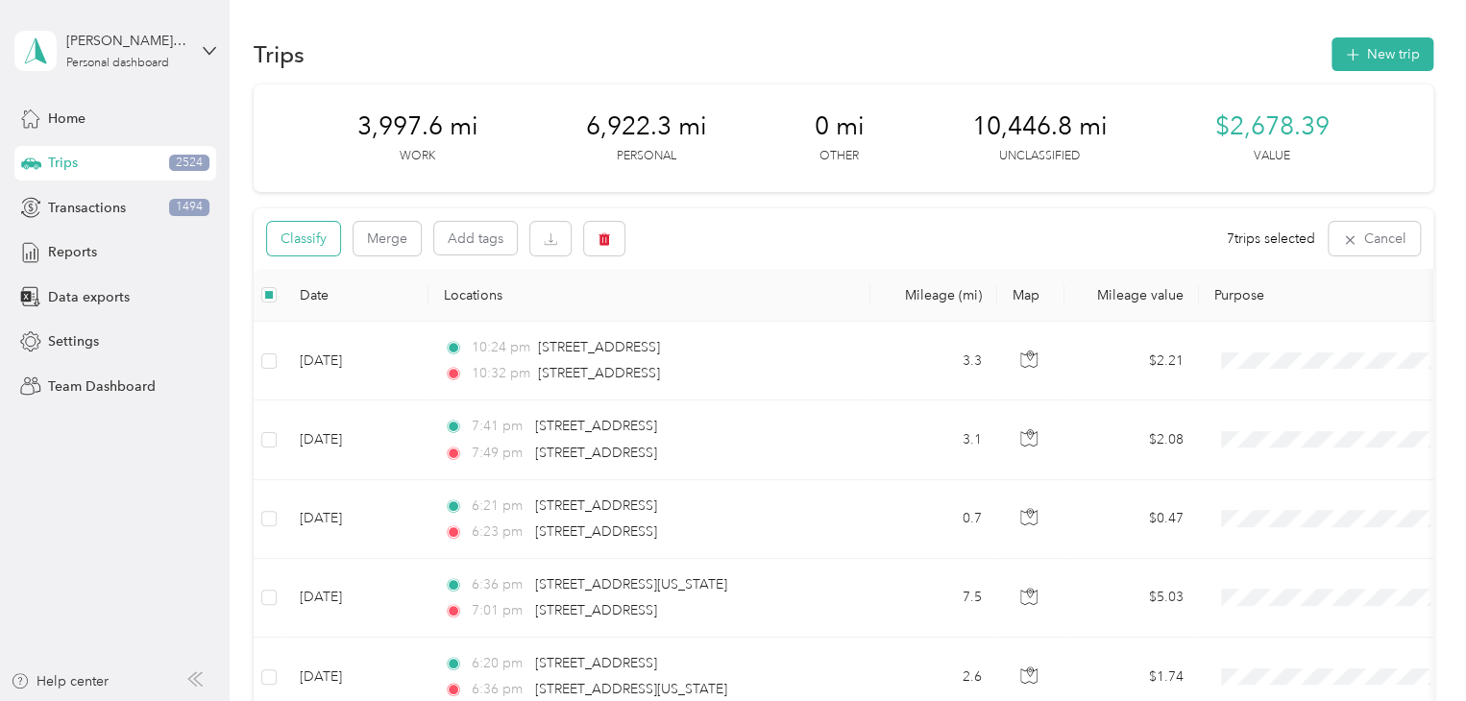
click at [305, 232] on button "Classify" at bounding box center [303, 239] width 73 height 34
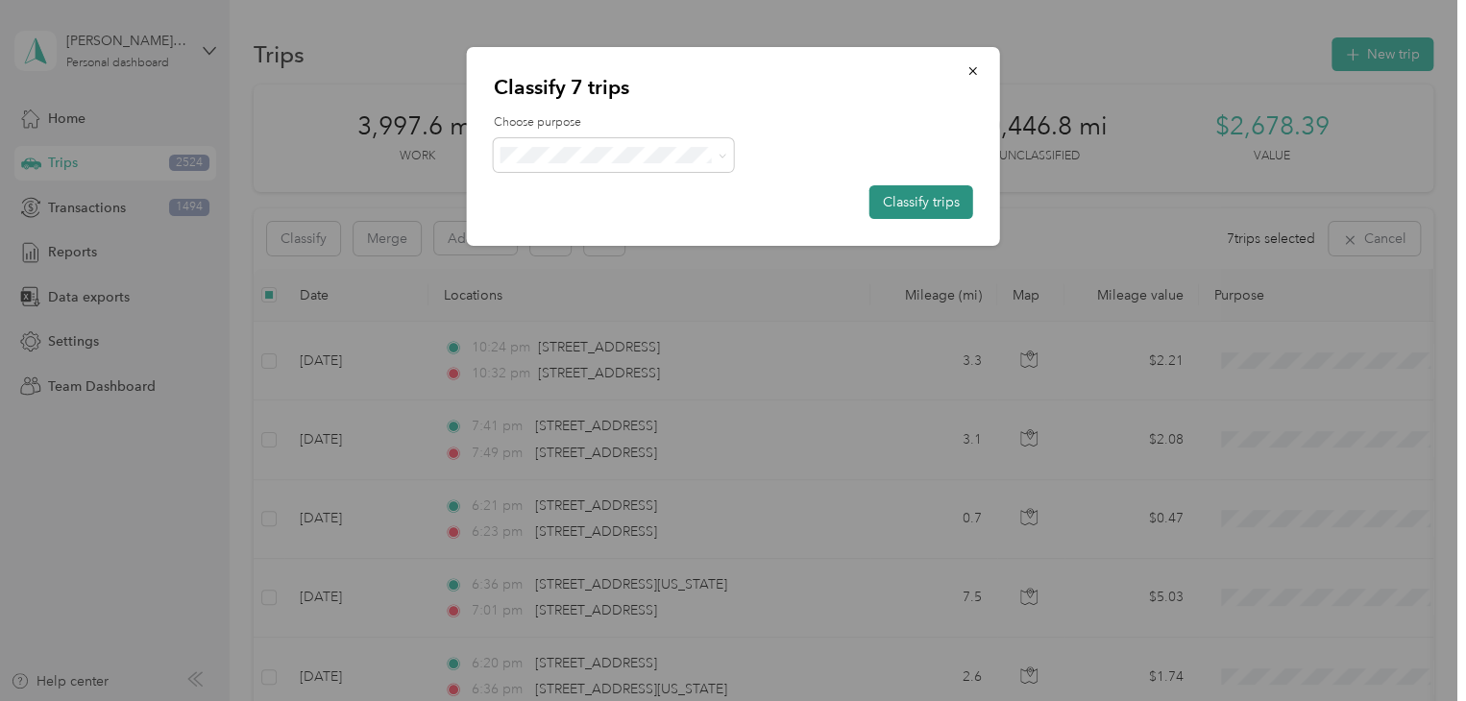
click at [950, 201] on button "Classify trips" at bounding box center [921, 202] width 104 height 34
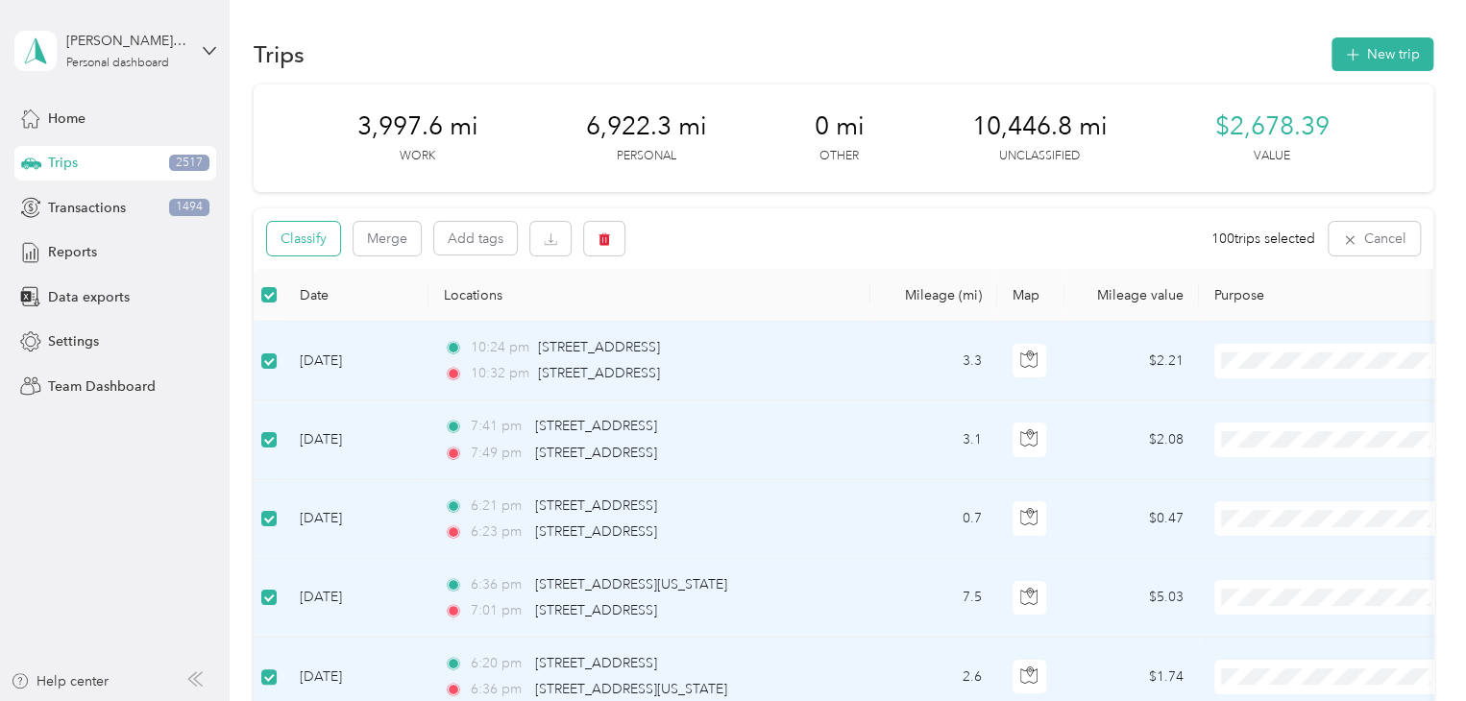
click at [304, 246] on button "Classify" at bounding box center [303, 239] width 73 height 34
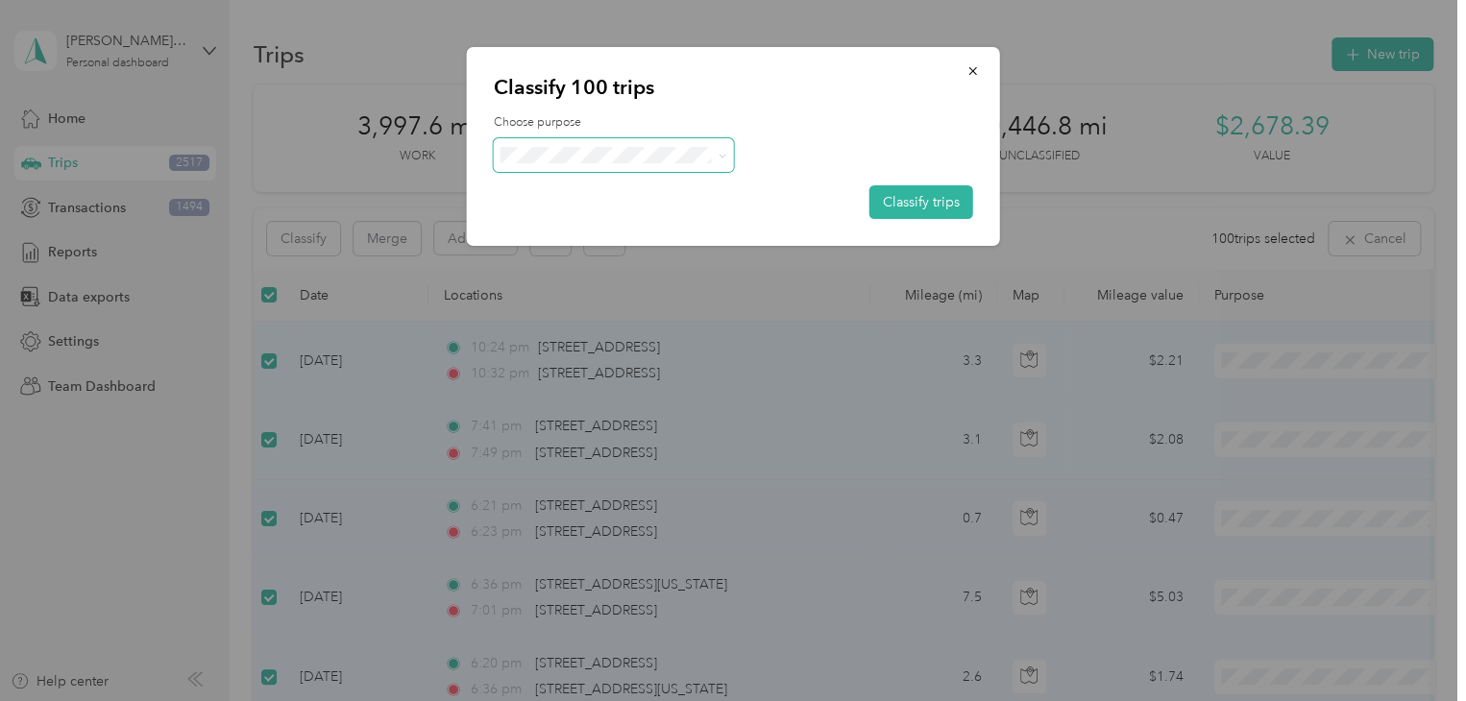
click at [638, 166] on span at bounding box center [614, 155] width 240 height 34
click at [628, 219] on span "Personal" at bounding box center [630, 224] width 179 height 20
click at [914, 198] on button "Classify trips" at bounding box center [921, 202] width 104 height 34
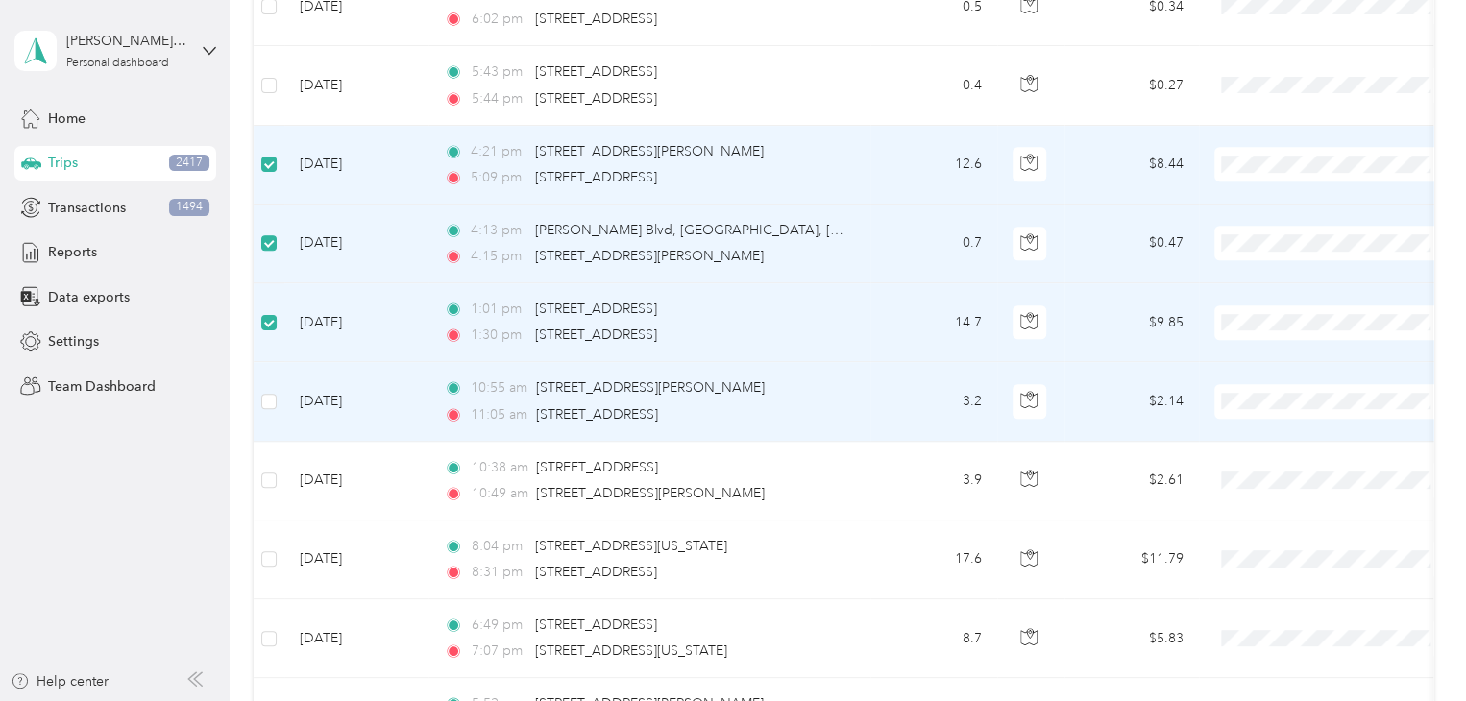
scroll to position [863, 0]
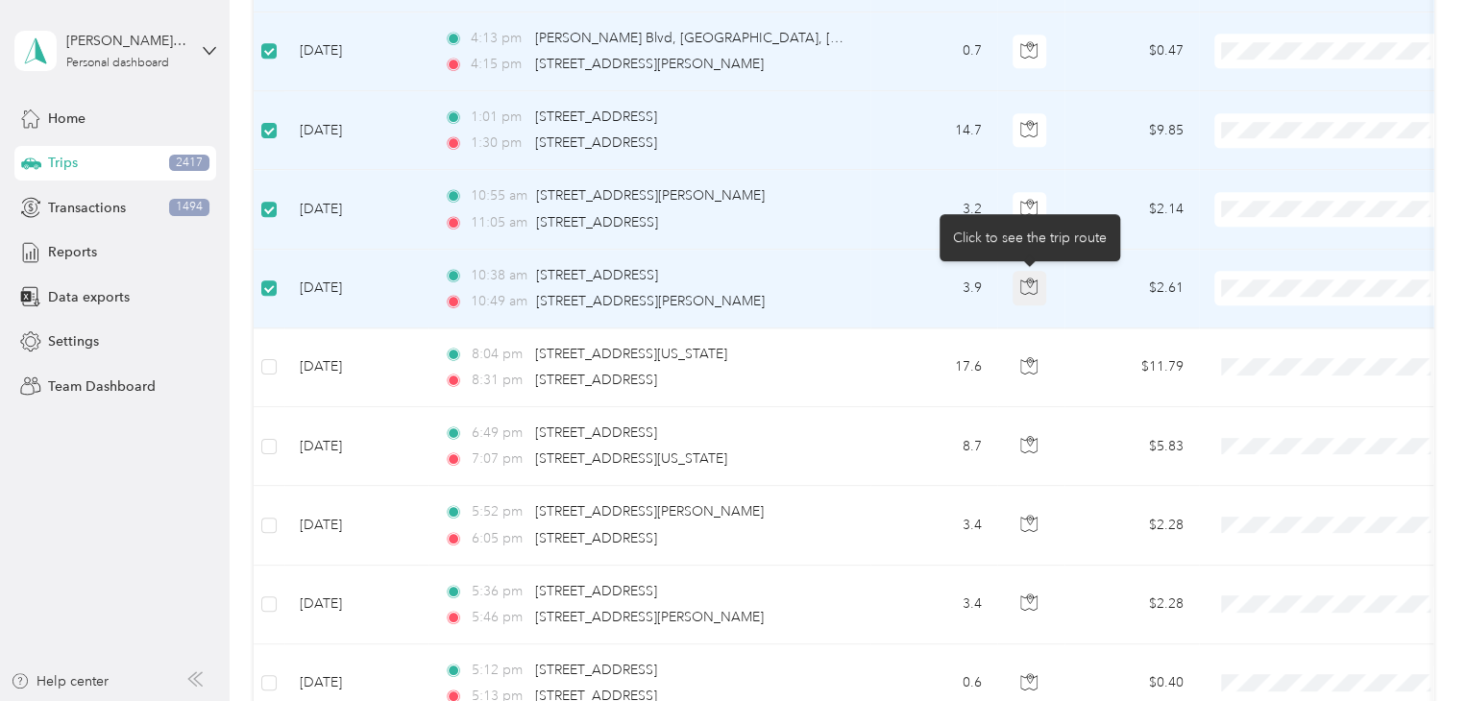
click at [1018, 293] on button "button" at bounding box center [1030, 288] width 35 height 35
click at [1026, 290] on icon "button" at bounding box center [1028, 286] width 17 height 17
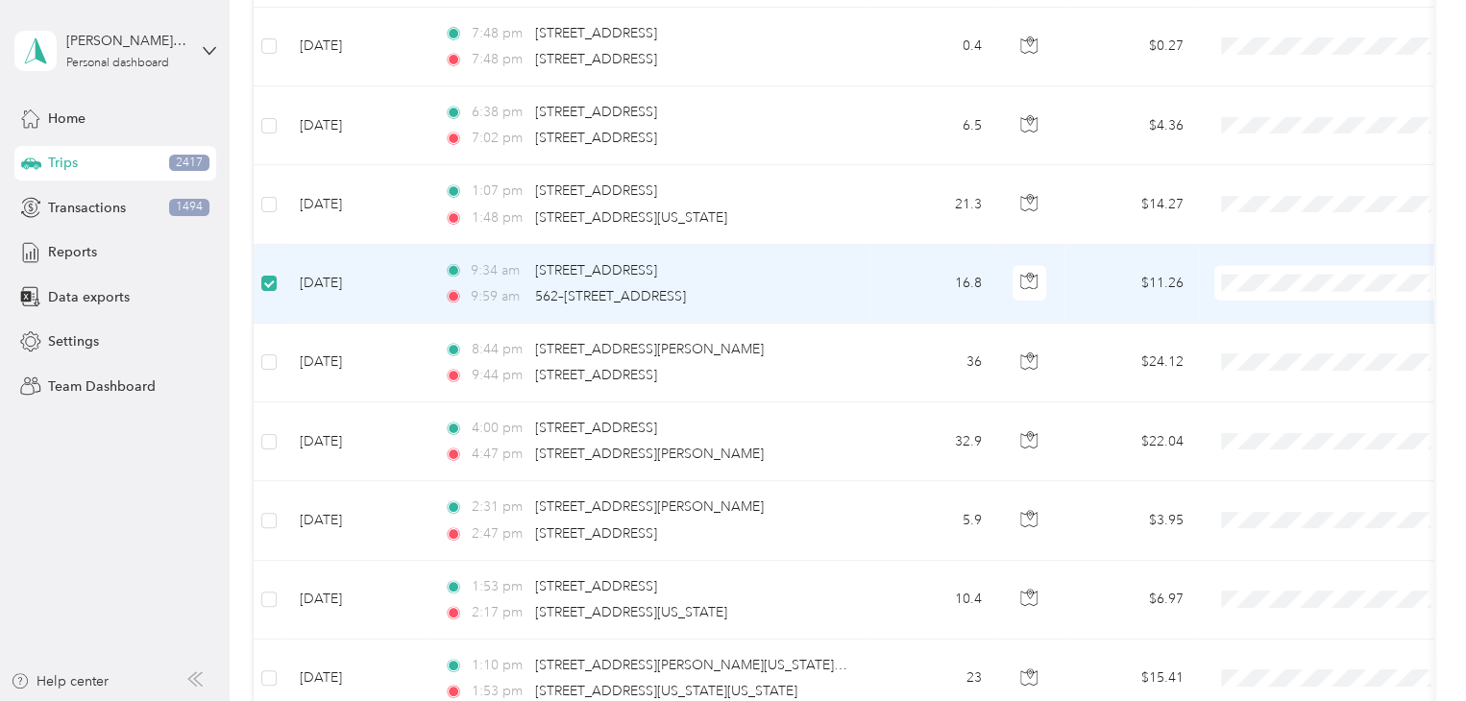
scroll to position [5858, 0]
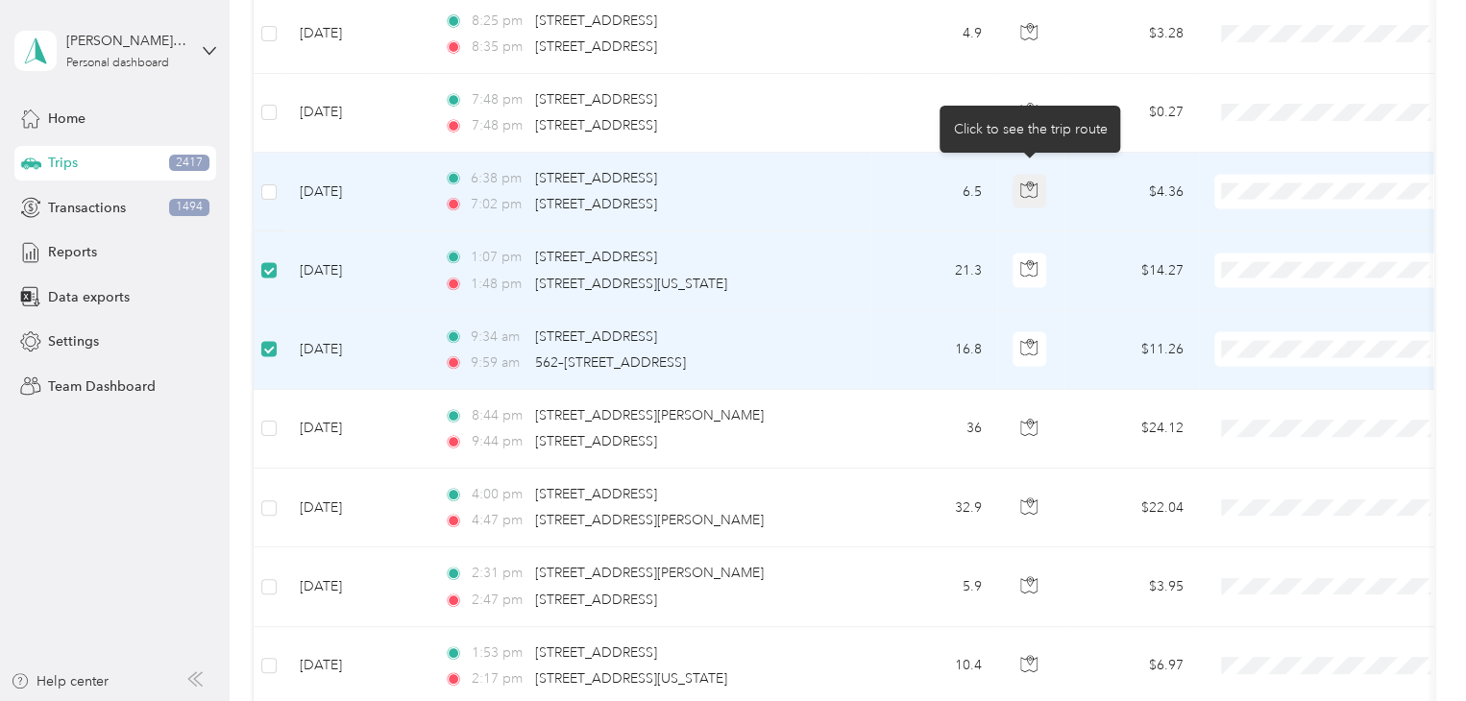
click at [1027, 182] on icon "button" at bounding box center [1028, 190] width 17 height 17
click at [1029, 182] on icon "button" at bounding box center [1028, 190] width 17 height 17
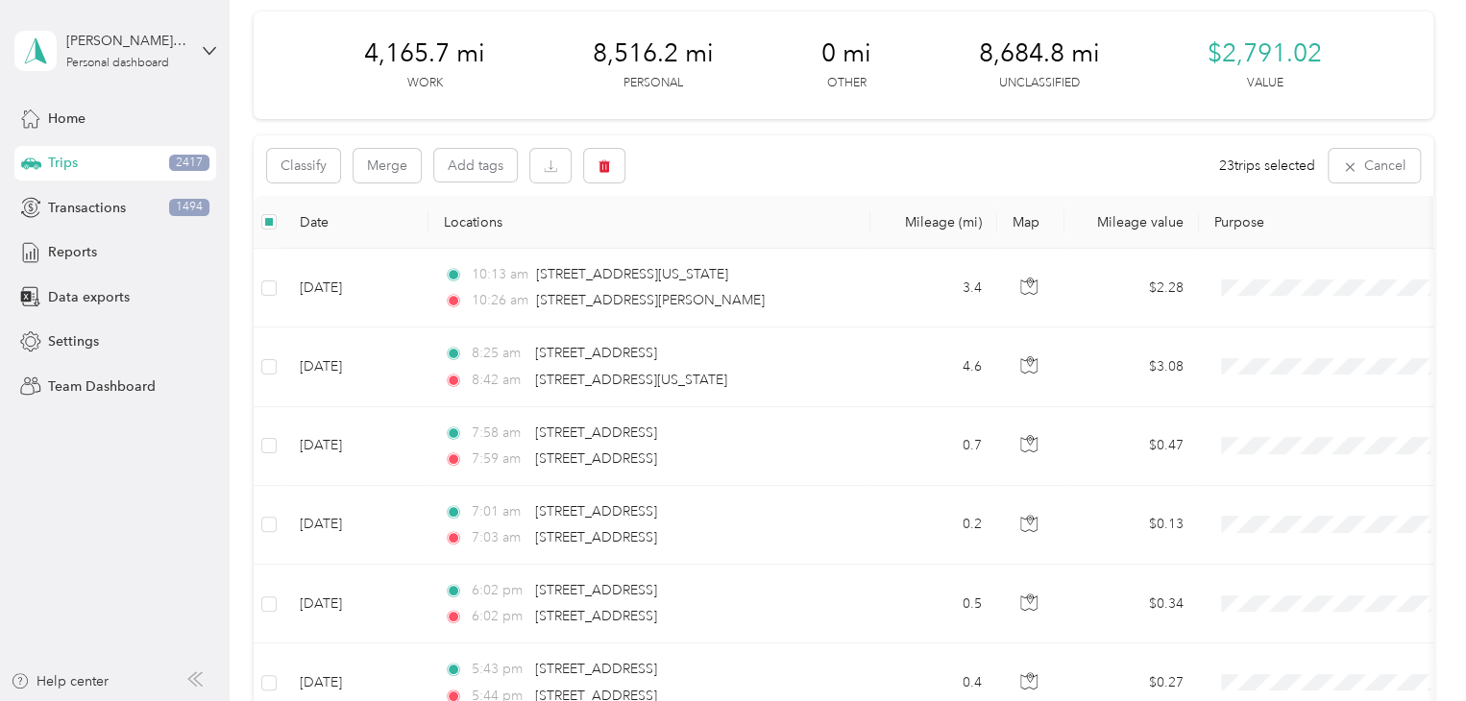
scroll to position [0, 0]
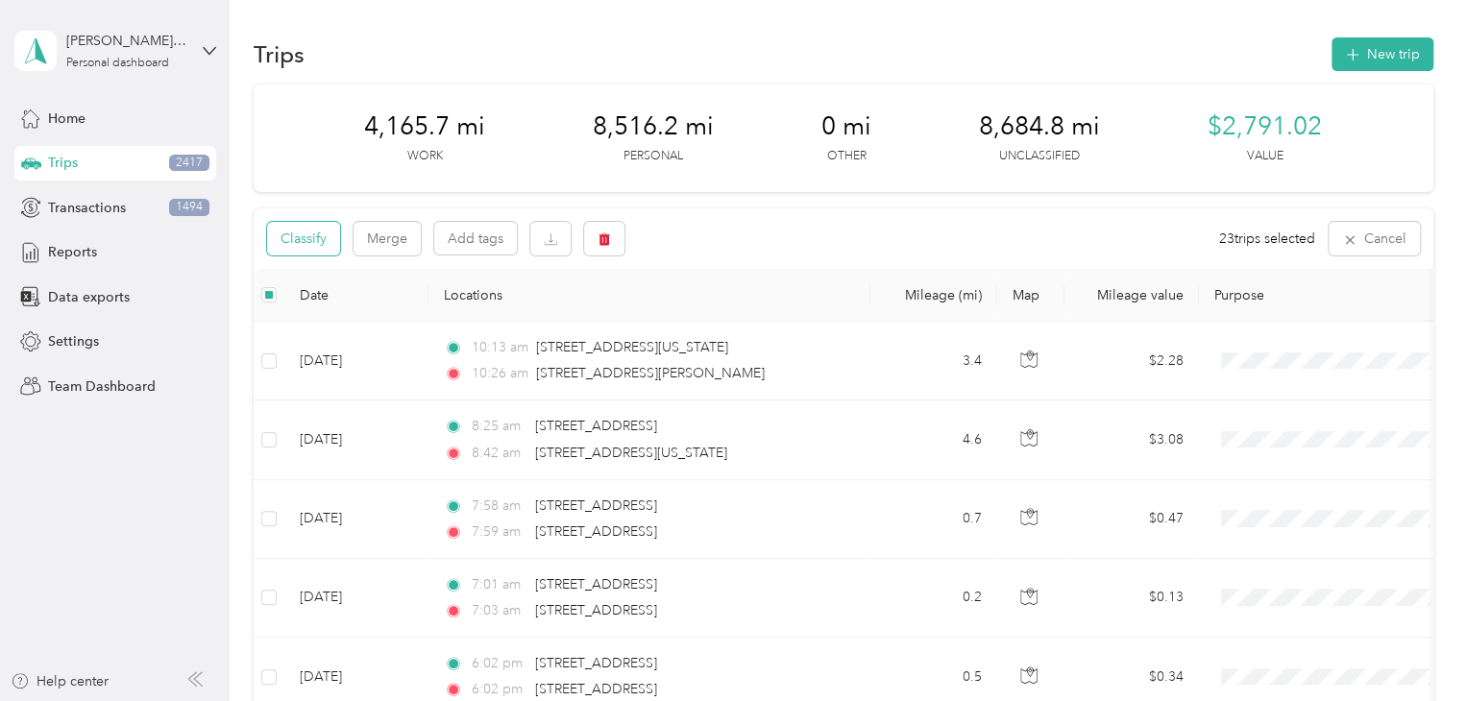
click at [300, 231] on button "Classify" at bounding box center [303, 239] width 73 height 34
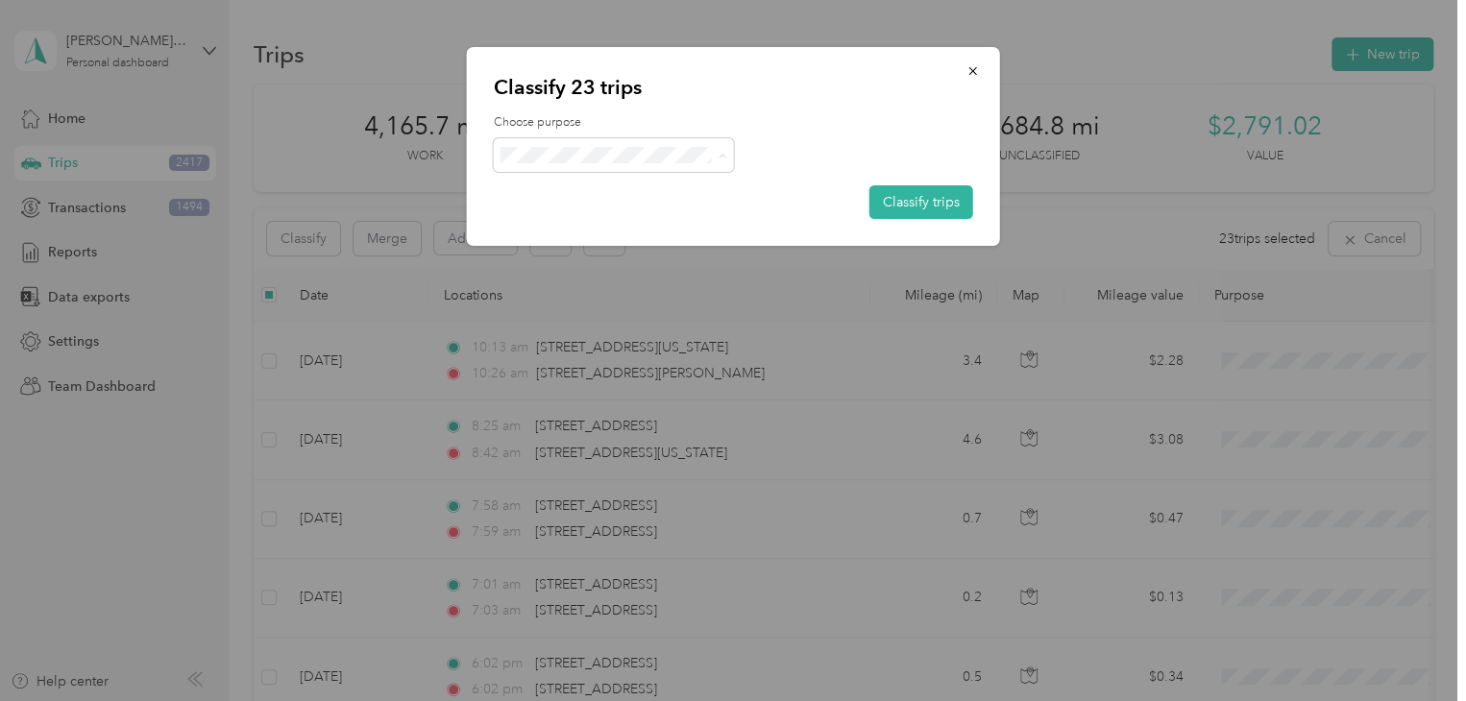
click at [579, 220] on span "Personal" at bounding box center [630, 224] width 179 height 20
click at [598, 255] on span "Knights Of Columbus" at bounding box center [630, 258] width 179 height 20
click at [938, 206] on button "Classify trips" at bounding box center [921, 202] width 104 height 34
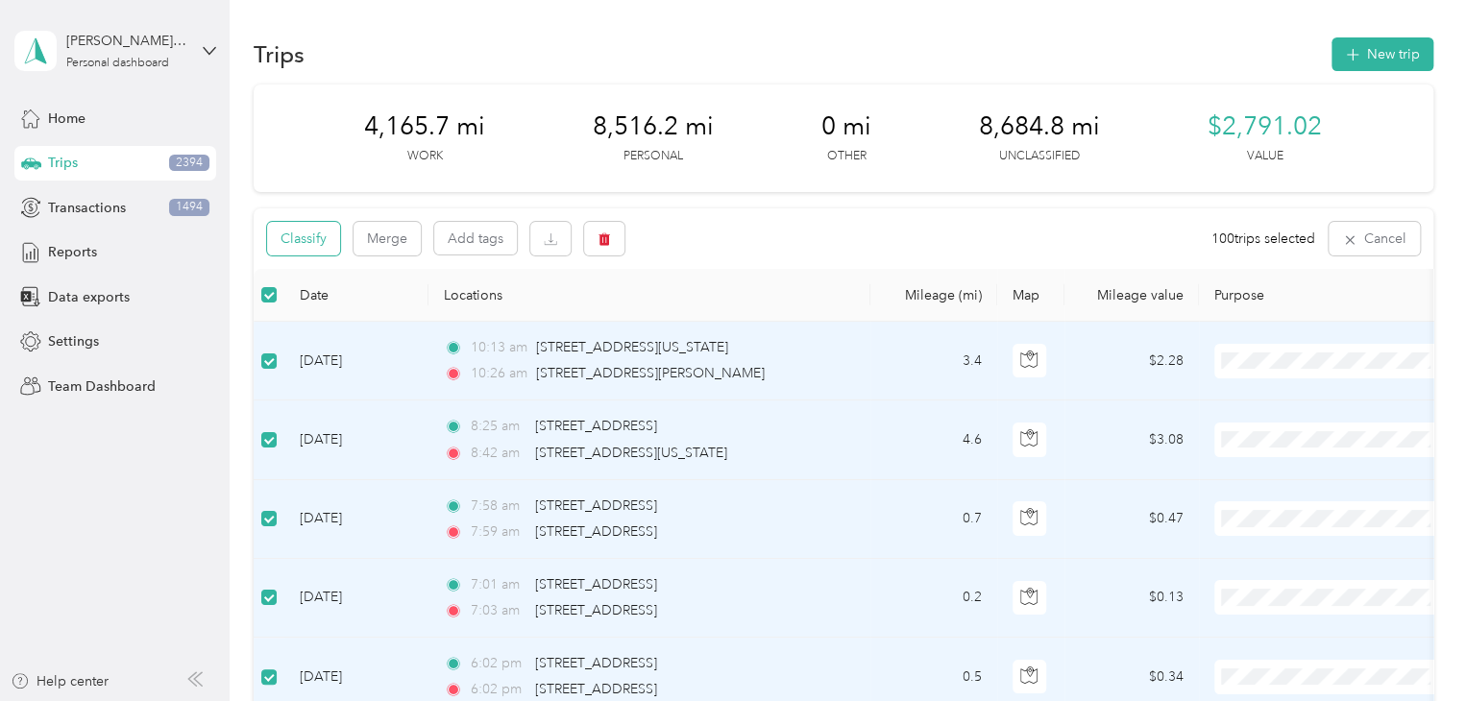
click at [300, 244] on button "Classify" at bounding box center [303, 239] width 73 height 34
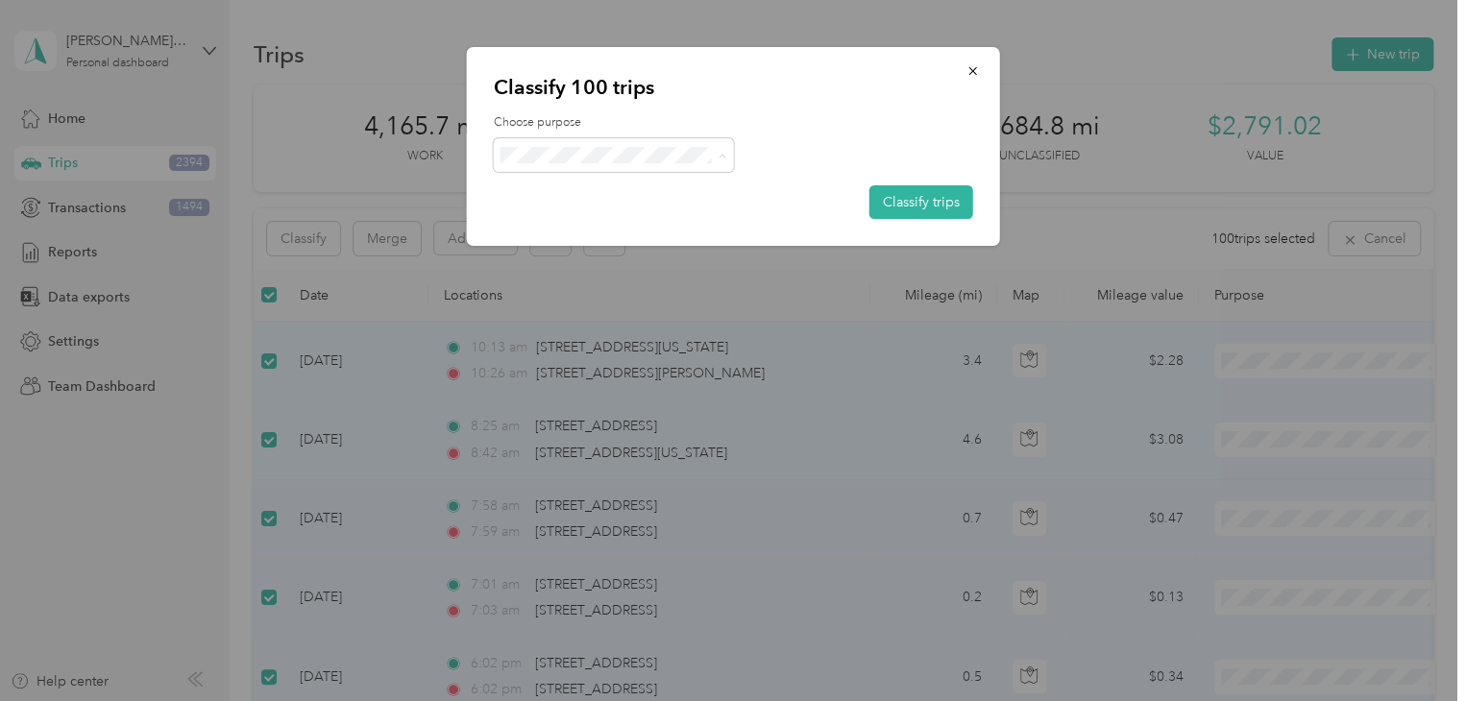
click at [573, 220] on span "Personal" at bounding box center [630, 224] width 179 height 20
click at [934, 203] on button "Classify trips" at bounding box center [921, 202] width 104 height 34
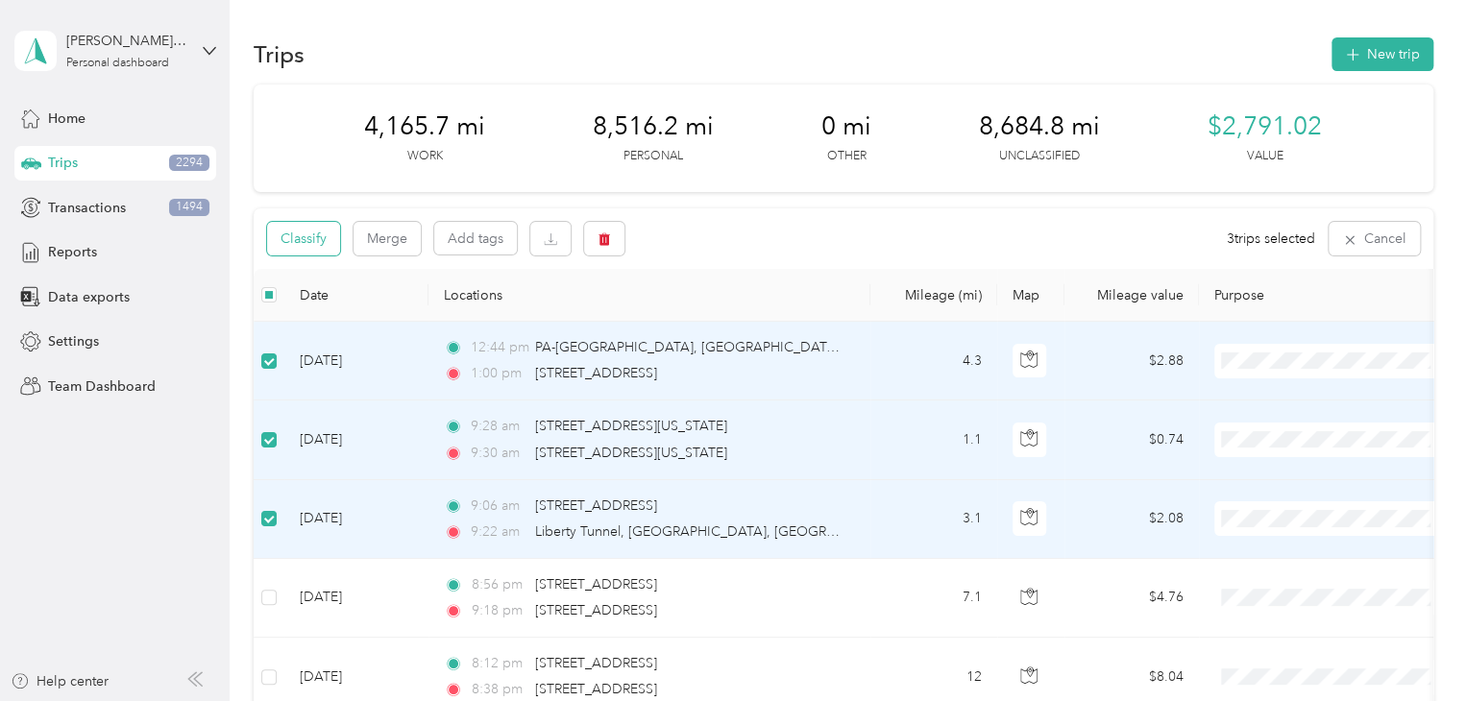
click at [327, 227] on button "Classify" at bounding box center [303, 239] width 73 height 34
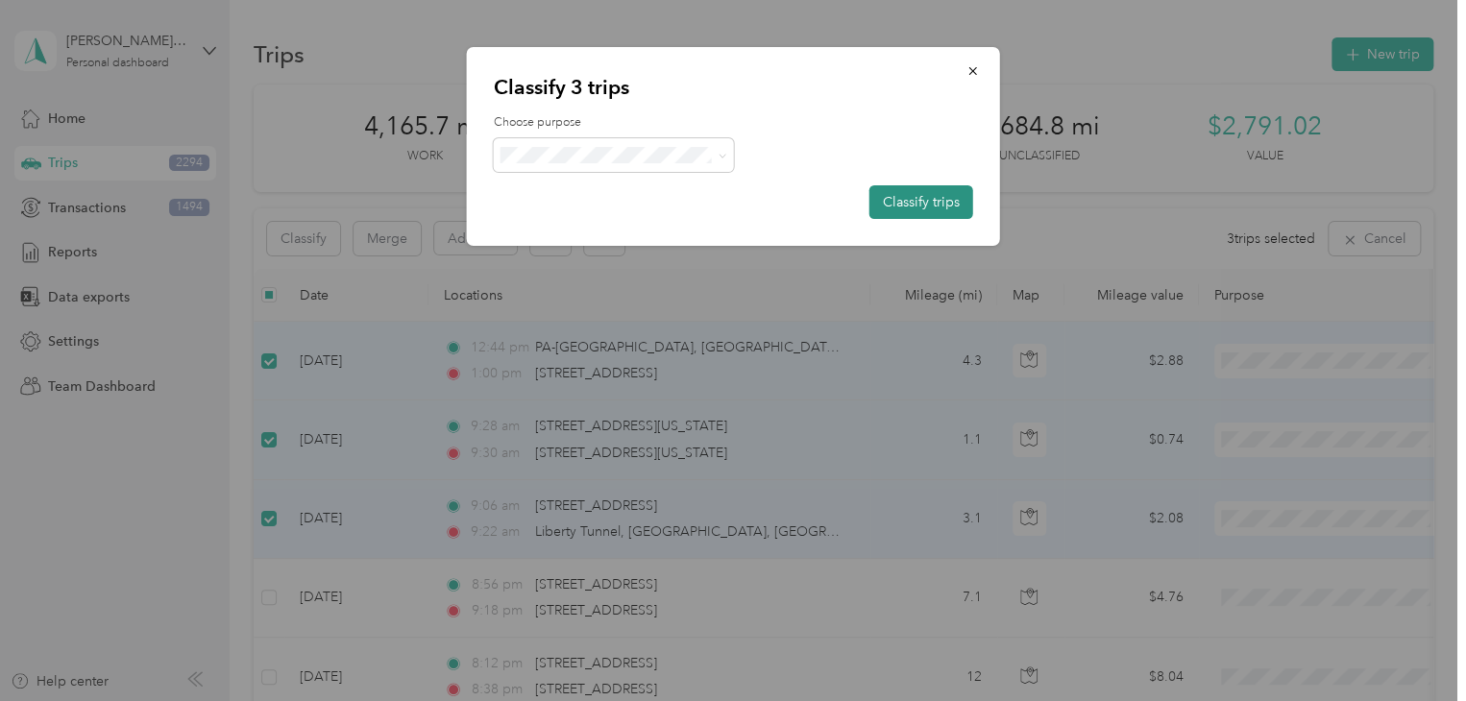
click at [955, 193] on button "Classify trips" at bounding box center [921, 202] width 104 height 34
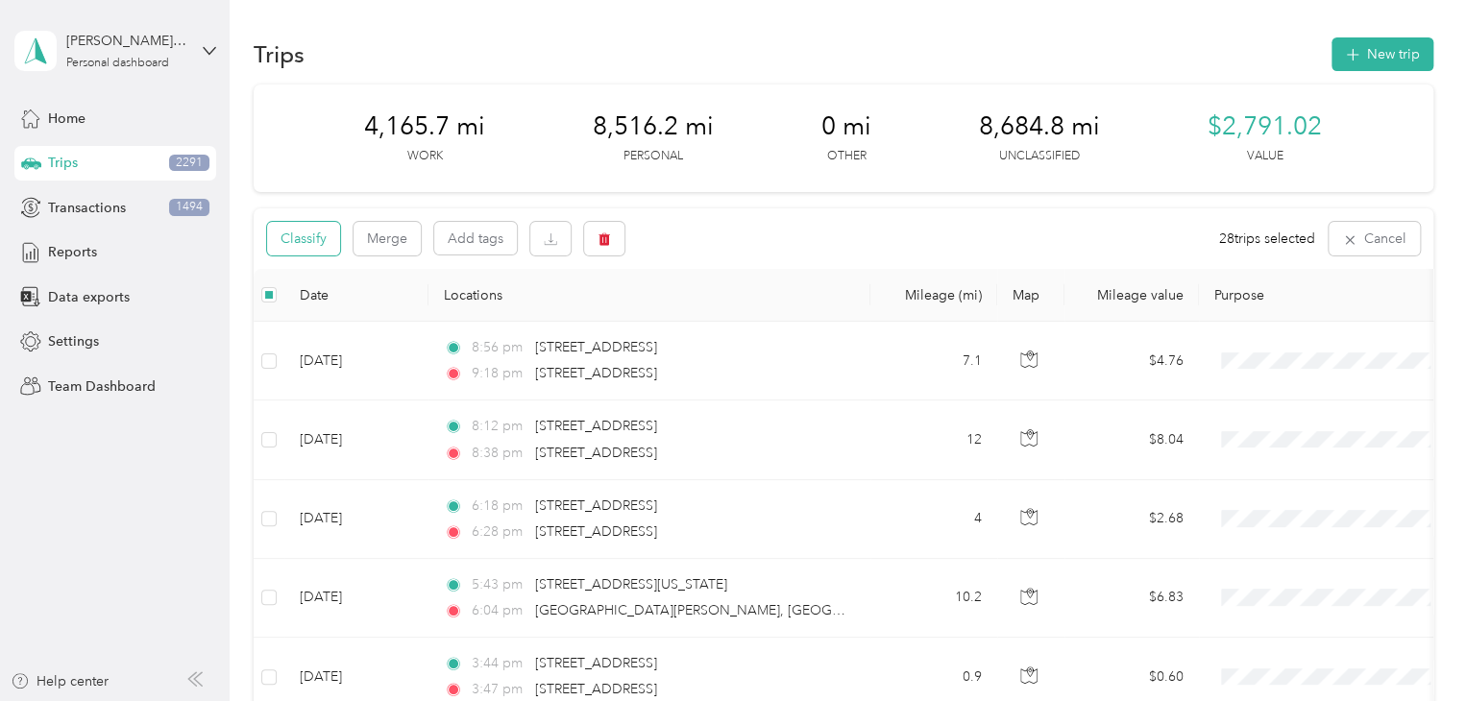
click at [328, 240] on button "Classify" at bounding box center [303, 239] width 73 height 34
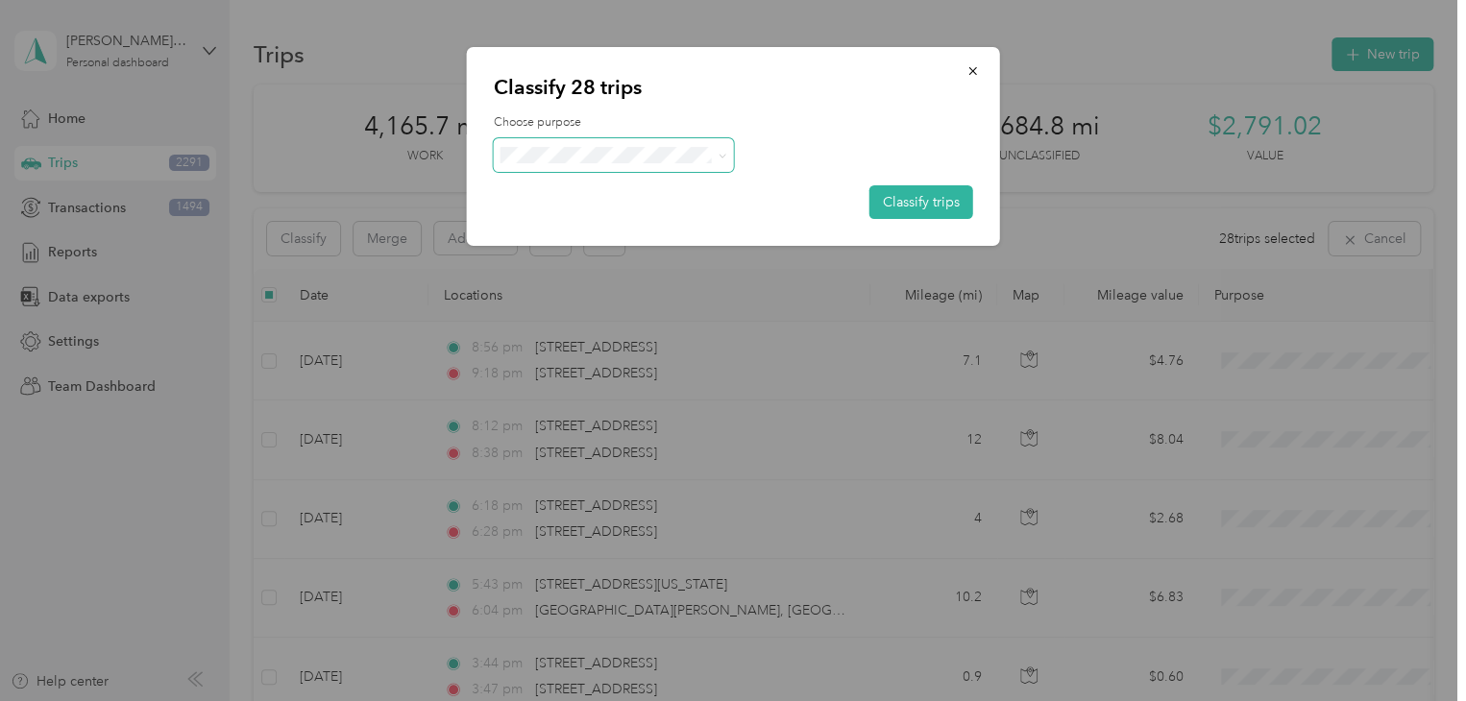
click at [535, 165] on span at bounding box center [614, 155] width 240 height 34
click at [594, 251] on span "Knights Of Columbus" at bounding box center [630, 258] width 179 height 20
click at [915, 200] on button "Classify trips" at bounding box center [921, 202] width 104 height 34
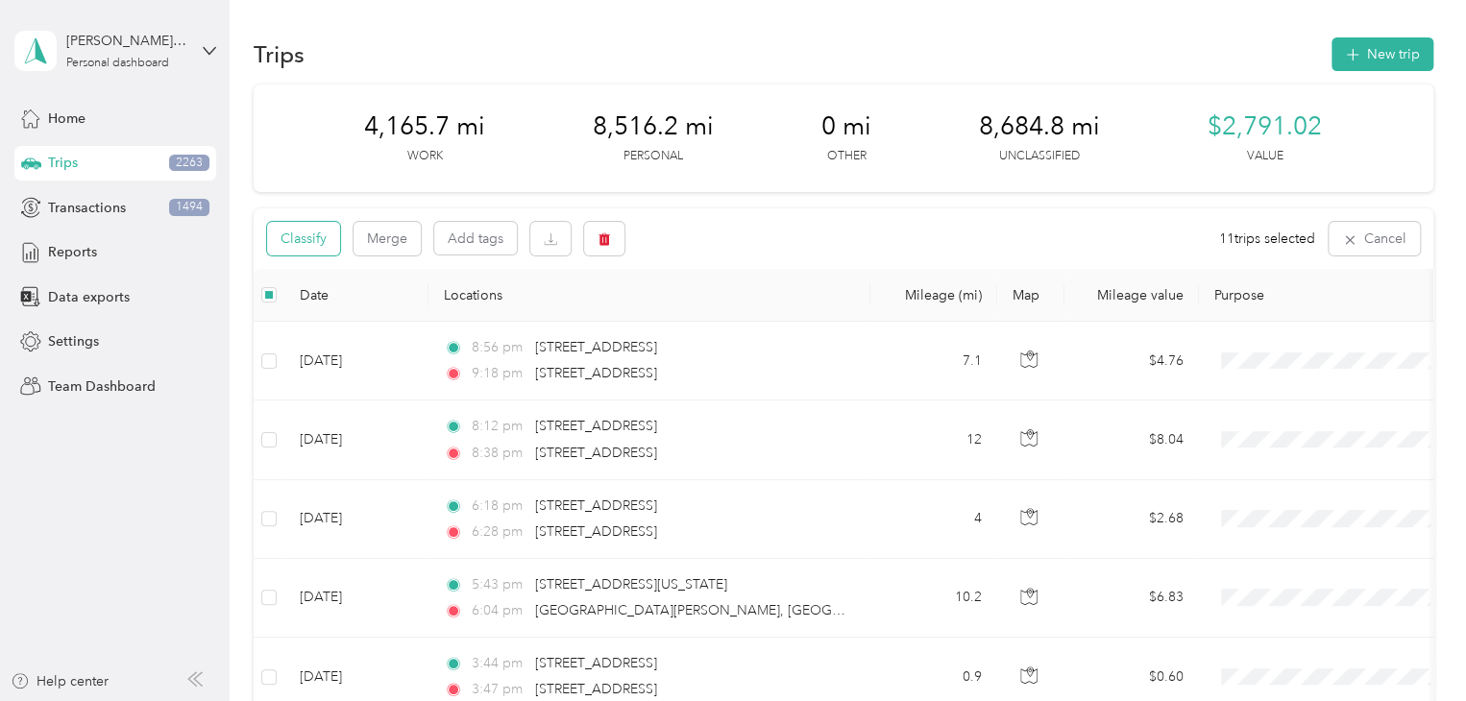
click at [311, 237] on button "Classify" at bounding box center [303, 239] width 73 height 34
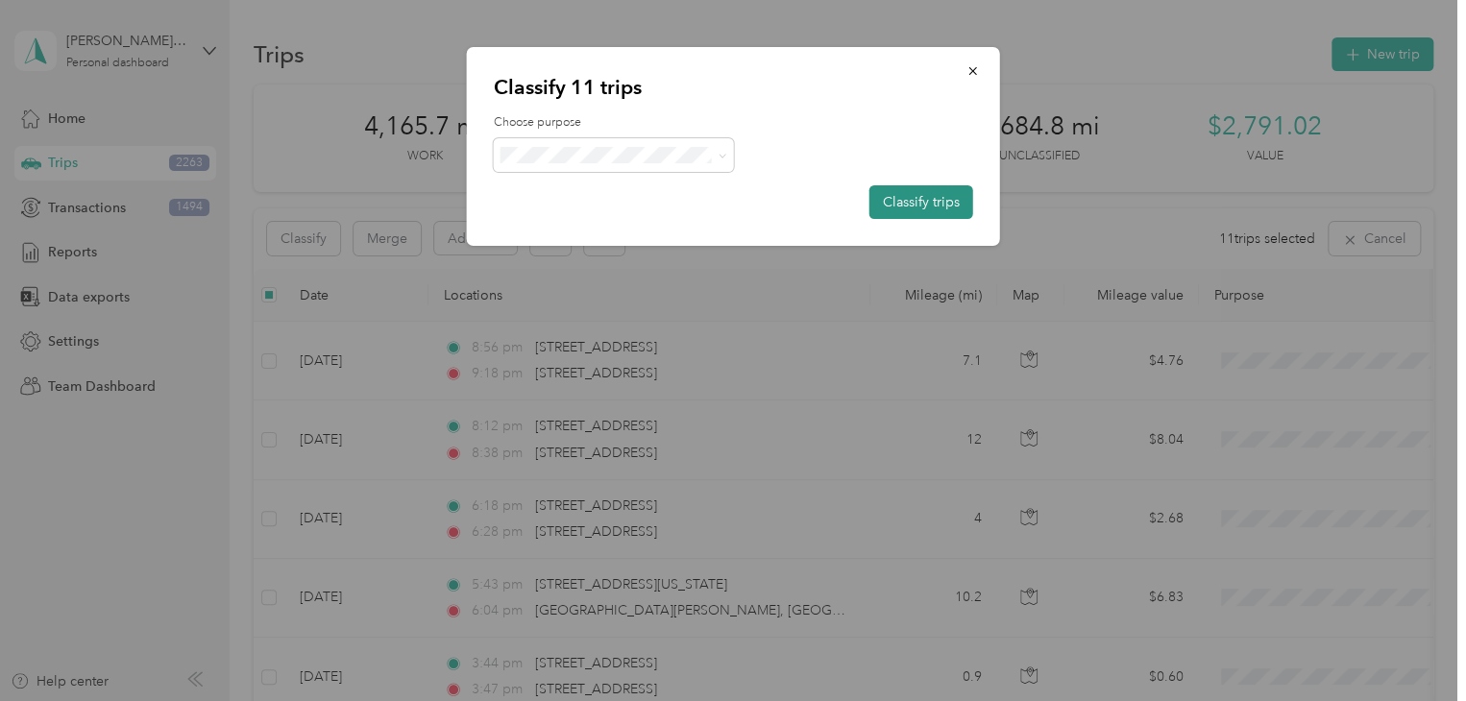
click at [926, 207] on button "Classify trips" at bounding box center [921, 202] width 104 height 34
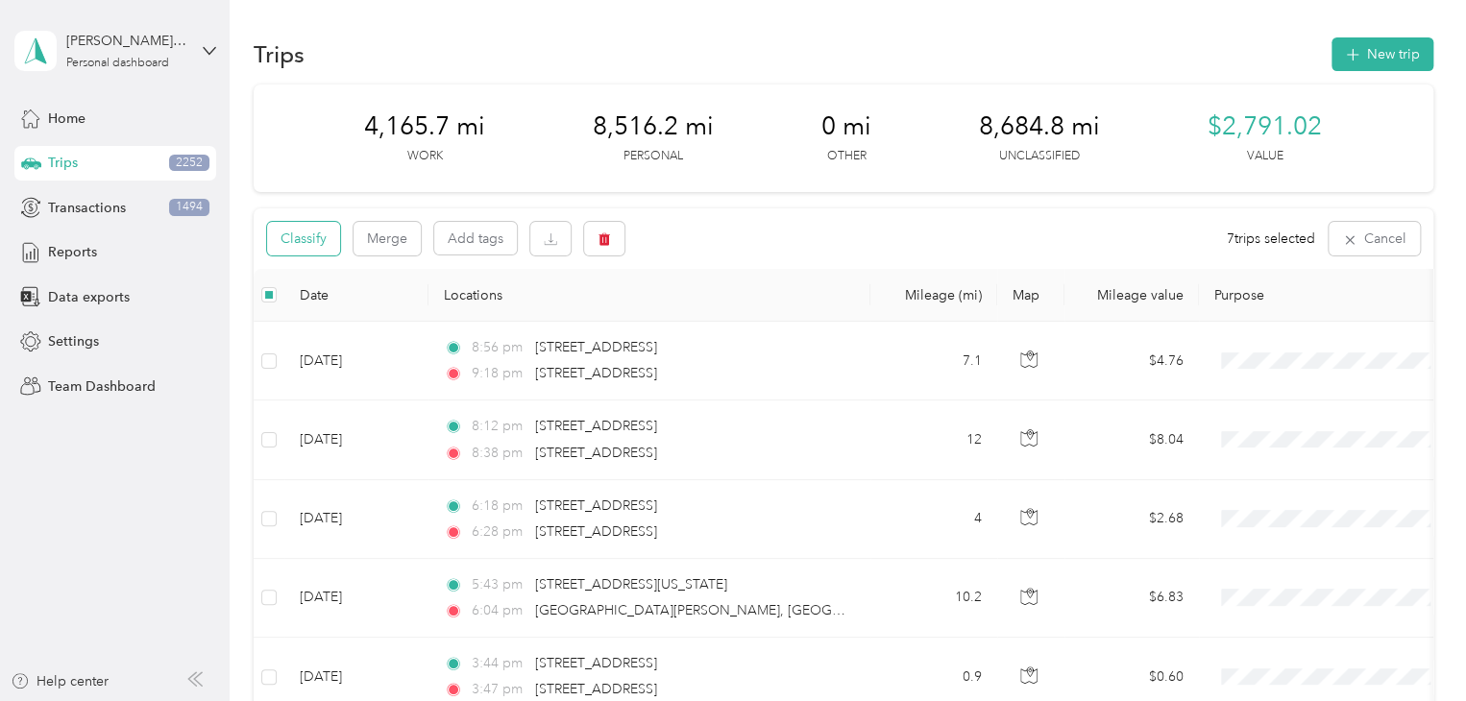
click at [325, 232] on button "Classify" at bounding box center [303, 239] width 73 height 34
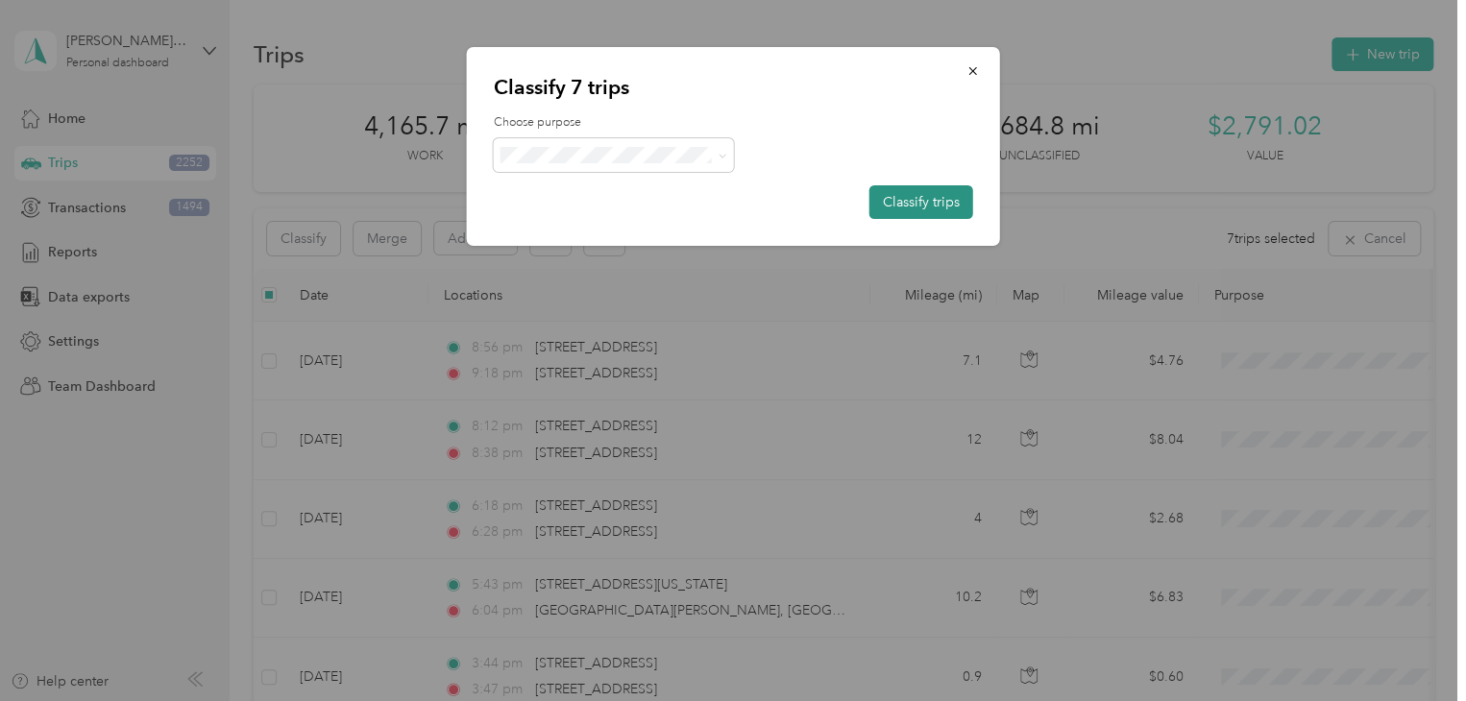
click at [899, 202] on button "Classify trips" at bounding box center [921, 202] width 104 height 34
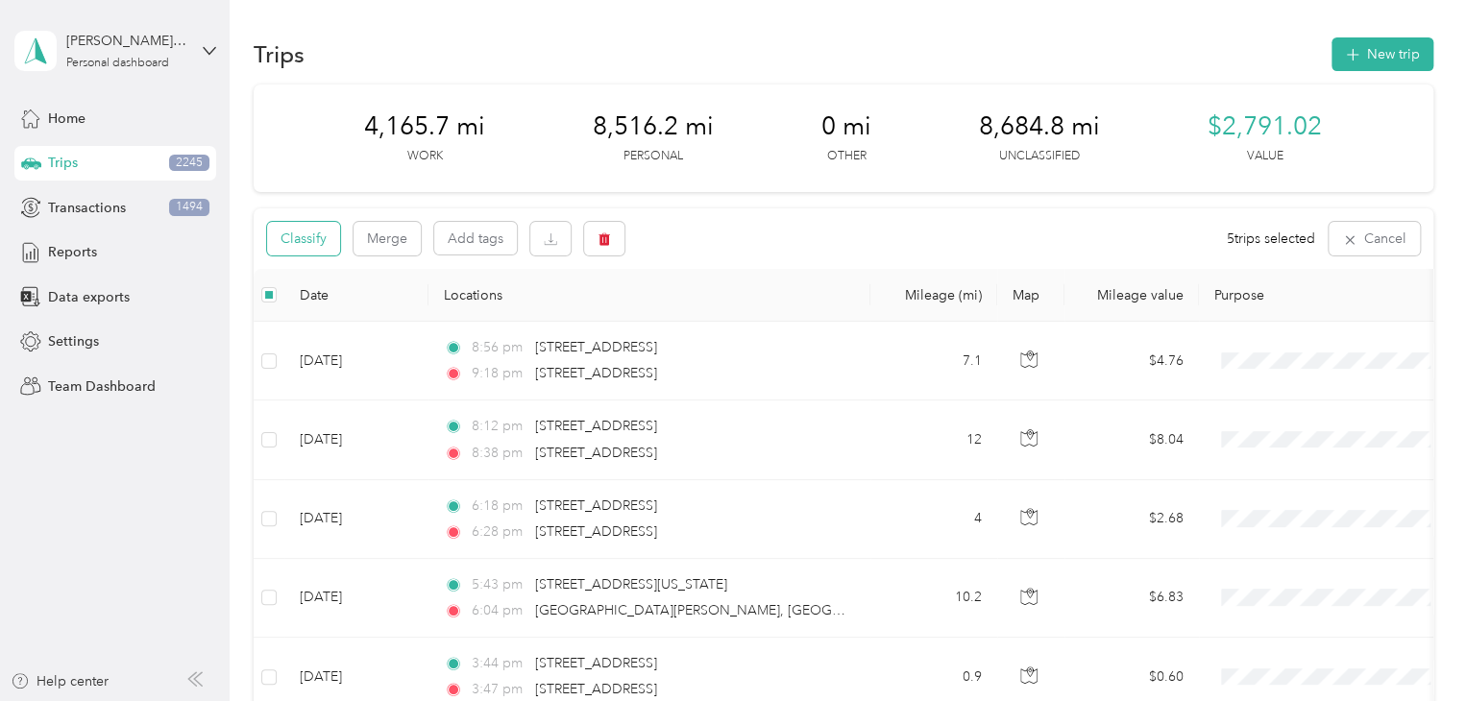
click at [322, 247] on button "Classify" at bounding box center [303, 239] width 73 height 34
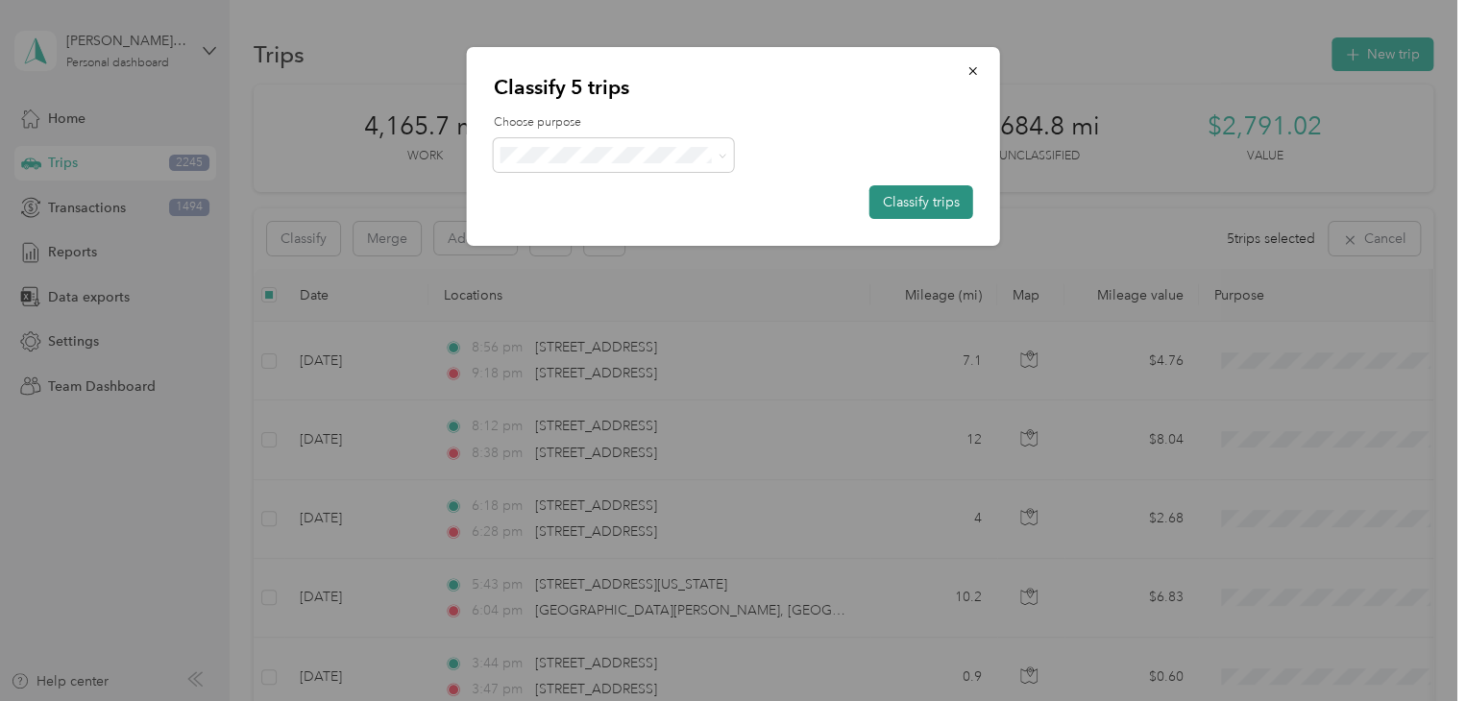
click at [903, 205] on button "Classify trips" at bounding box center [921, 202] width 104 height 34
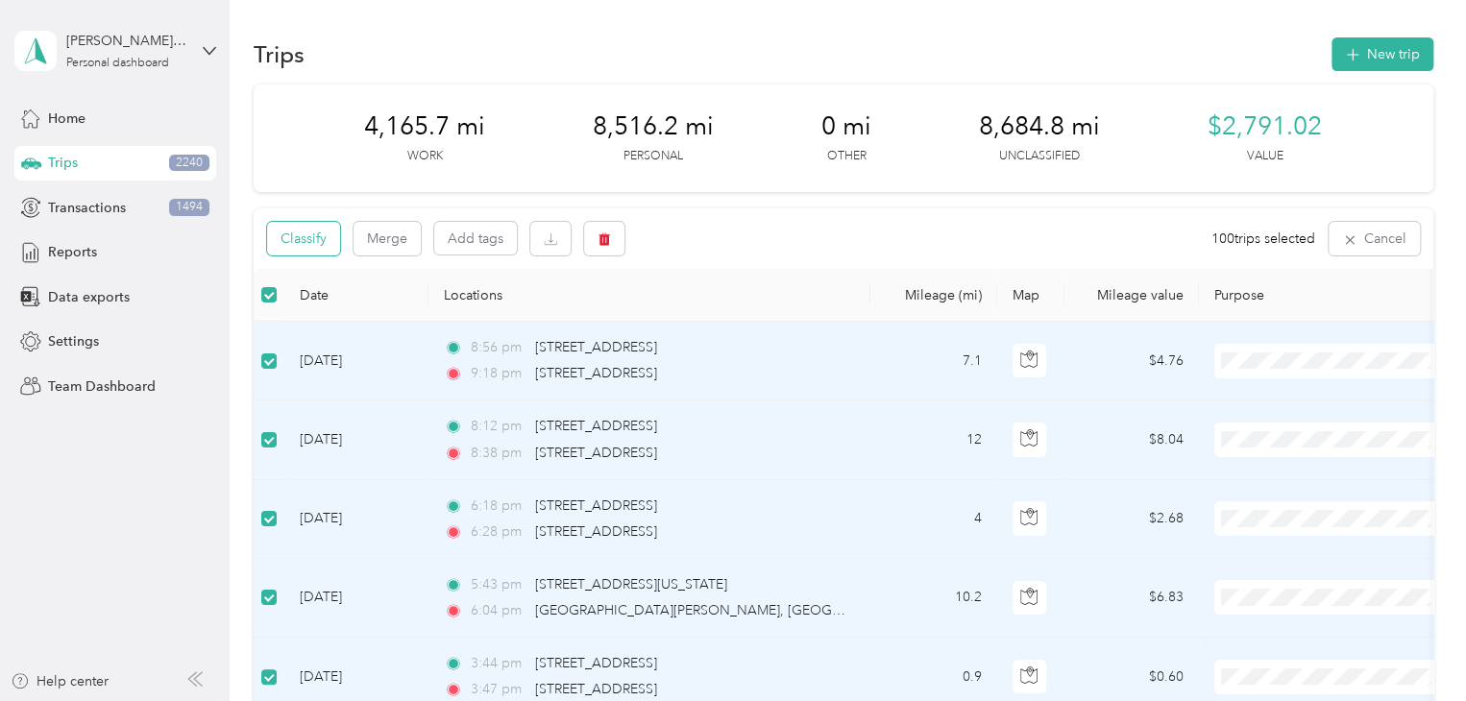
click at [322, 243] on button "Classify" at bounding box center [303, 239] width 73 height 34
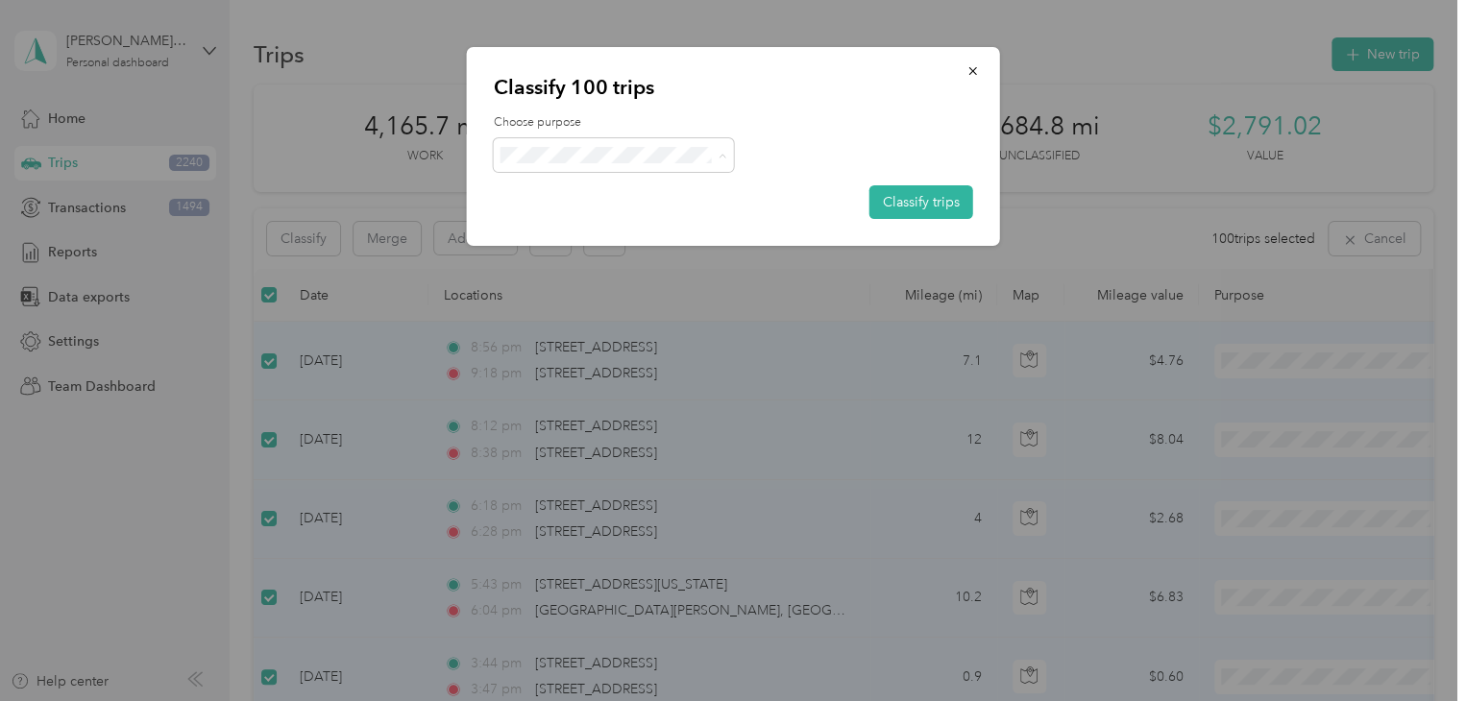
click at [574, 222] on span "Personal" at bounding box center [630, 224] width 179 height 20
click at [899, 205] on button "Classify trips" at bounding box center [921, 202] width 104 height 34
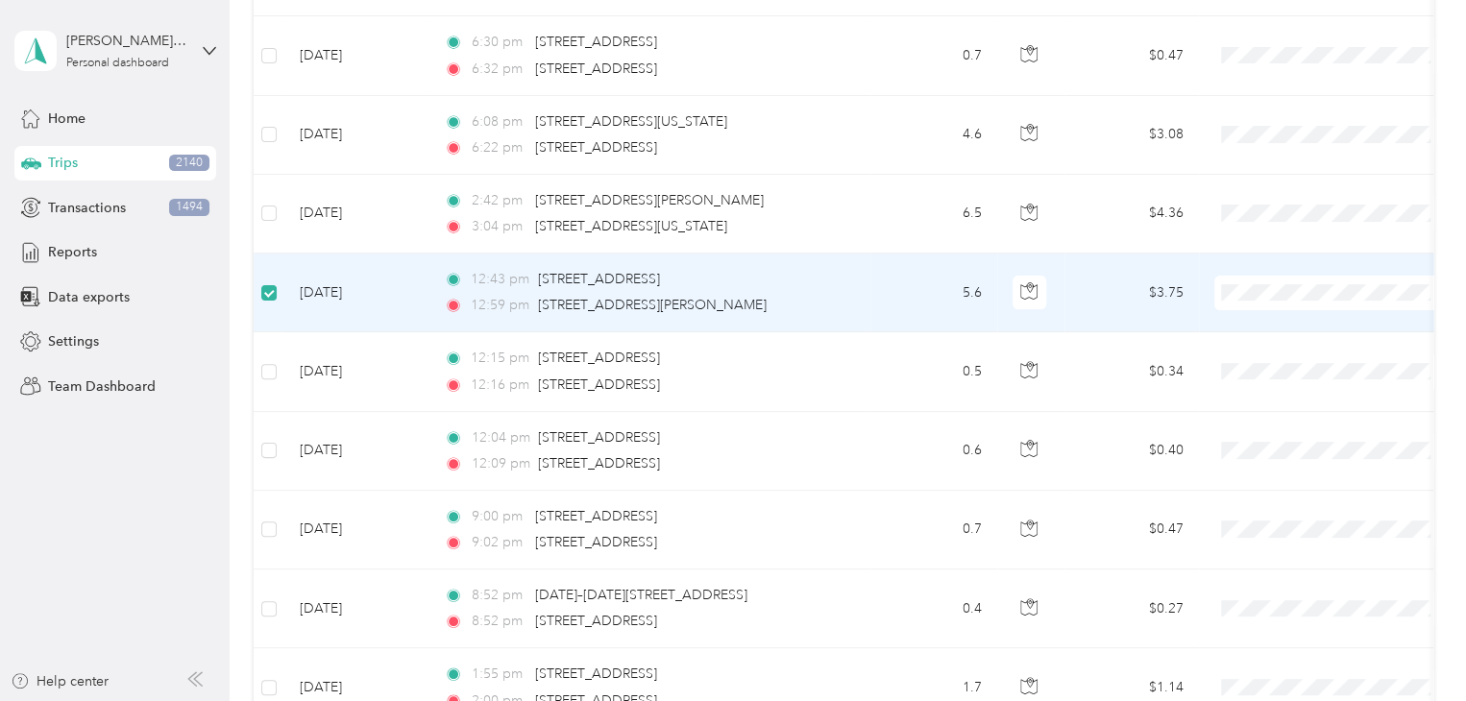
scroll to position [382, 0]
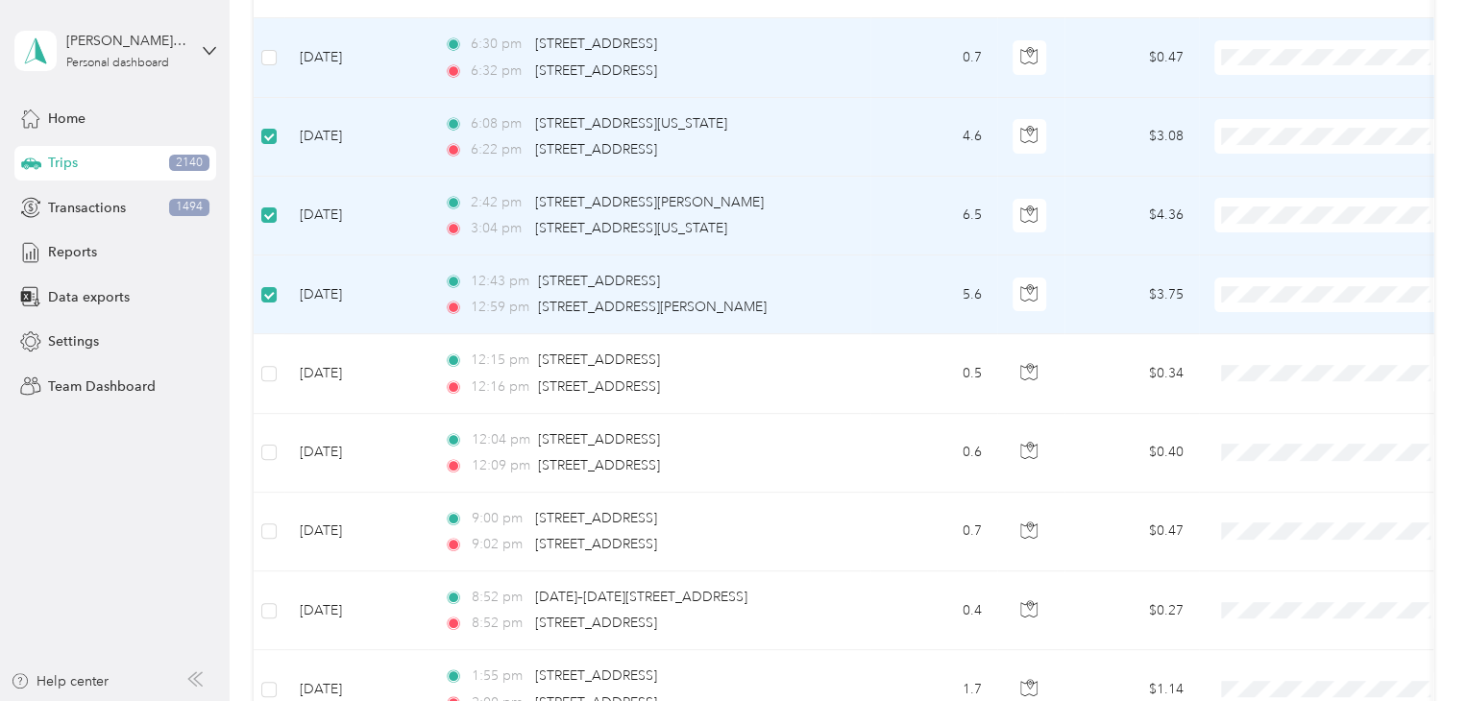
click at [257, 61] on td at bounding box center [269, 57] width 31 height 79
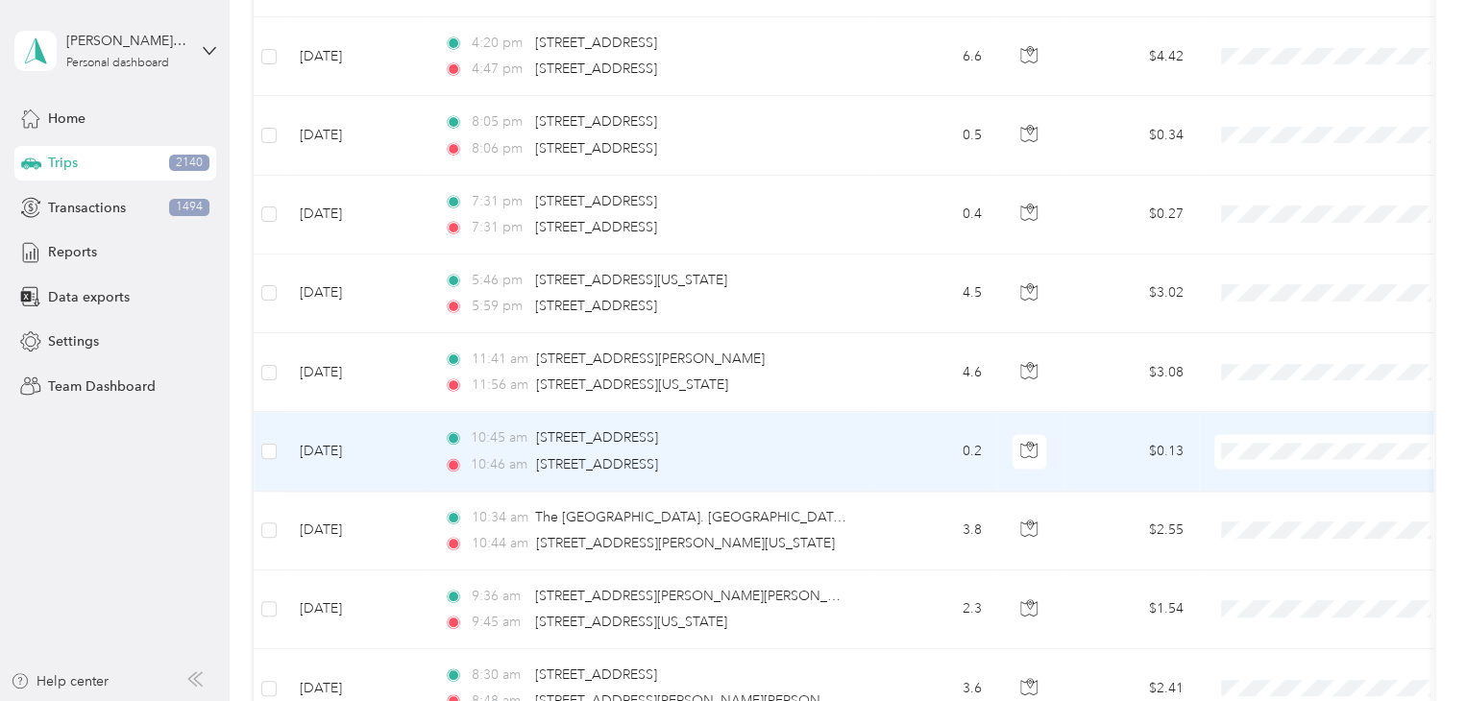
scroll to position [1537, 0]
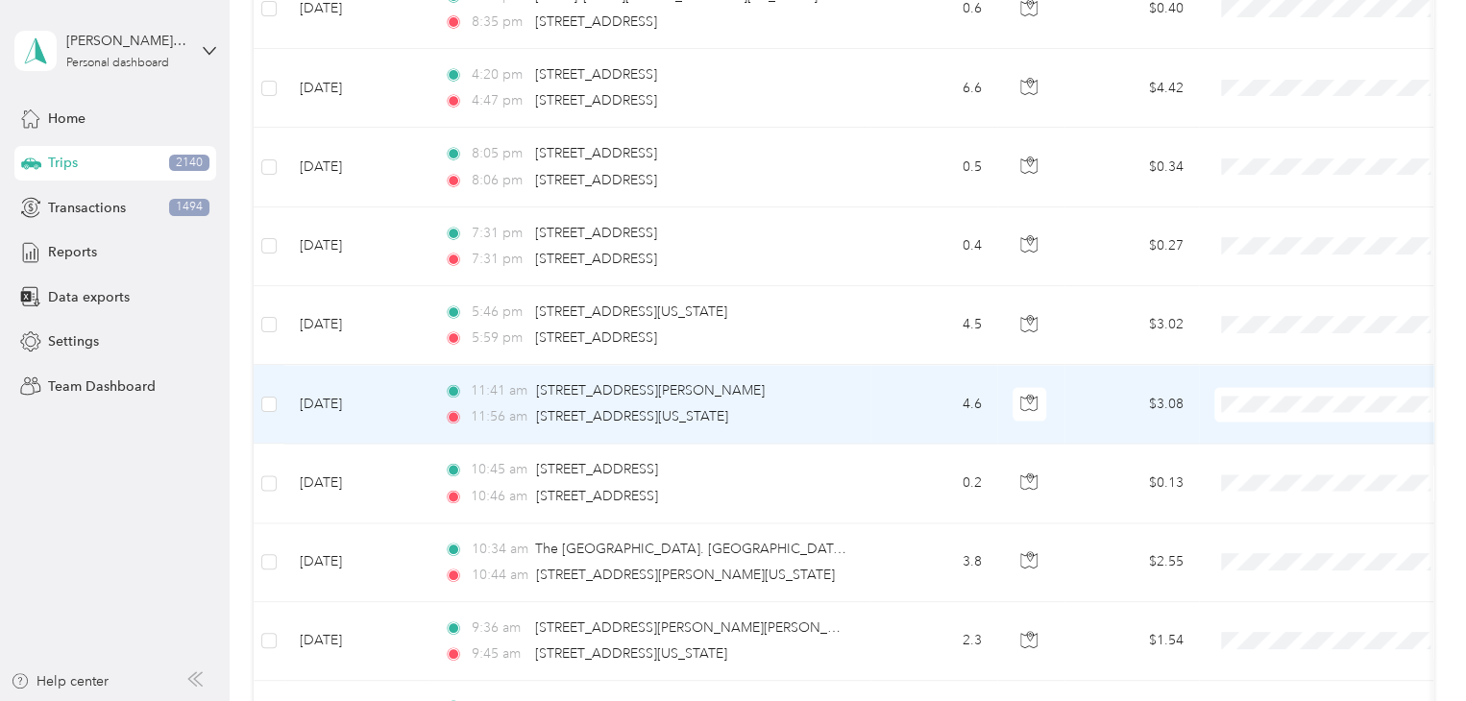
click at [277, 399] on td at bounding box center [269, 404] width 31 height 79
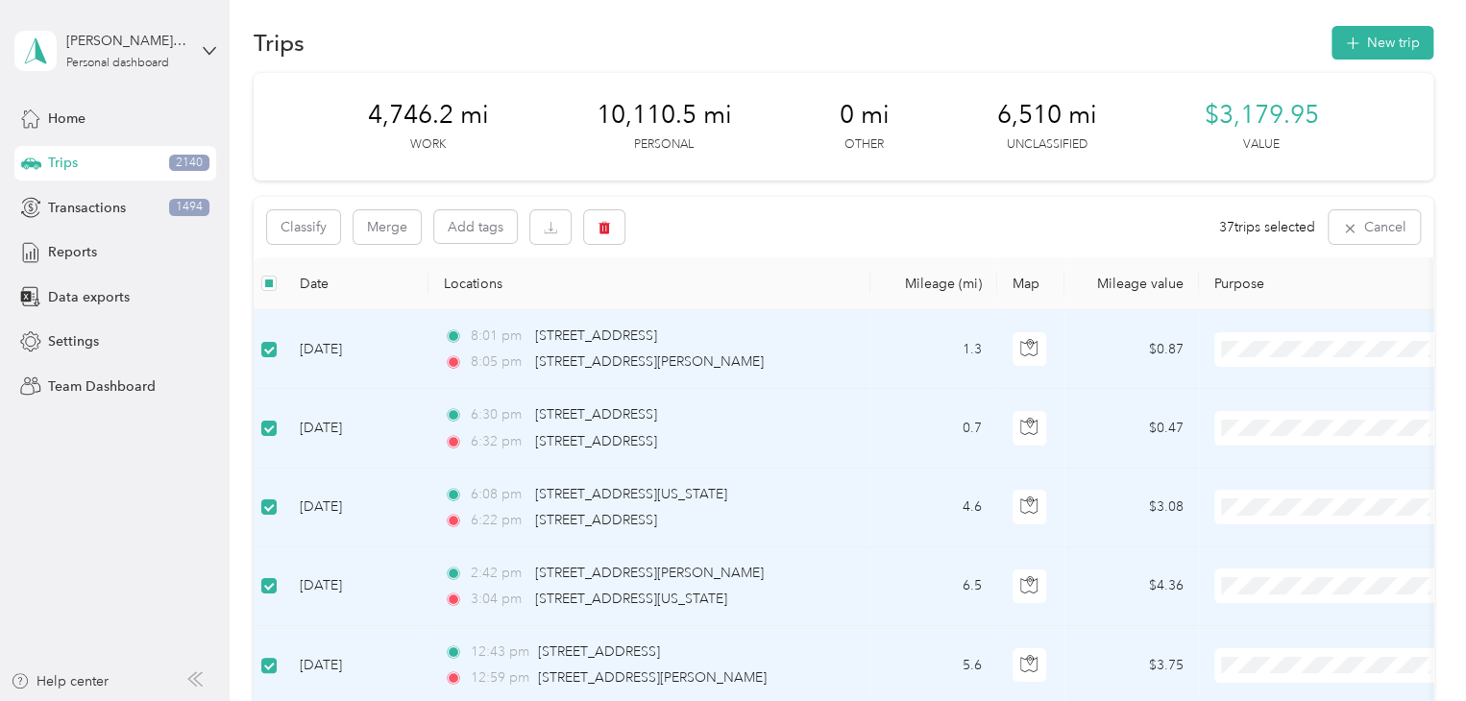
scroll to position [0, 0]
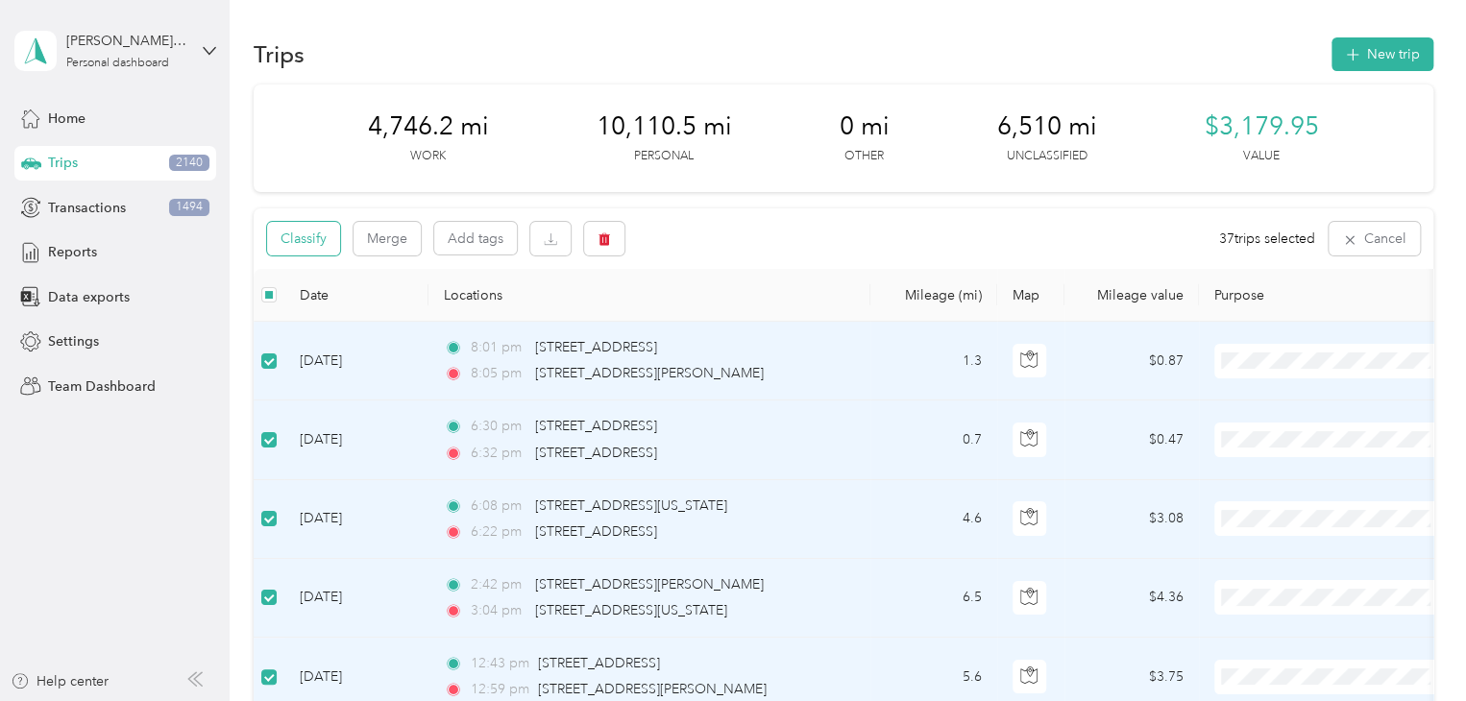
click at [311, 235] on button "Classify" at bounding box center [303, 239] width 73 height 34
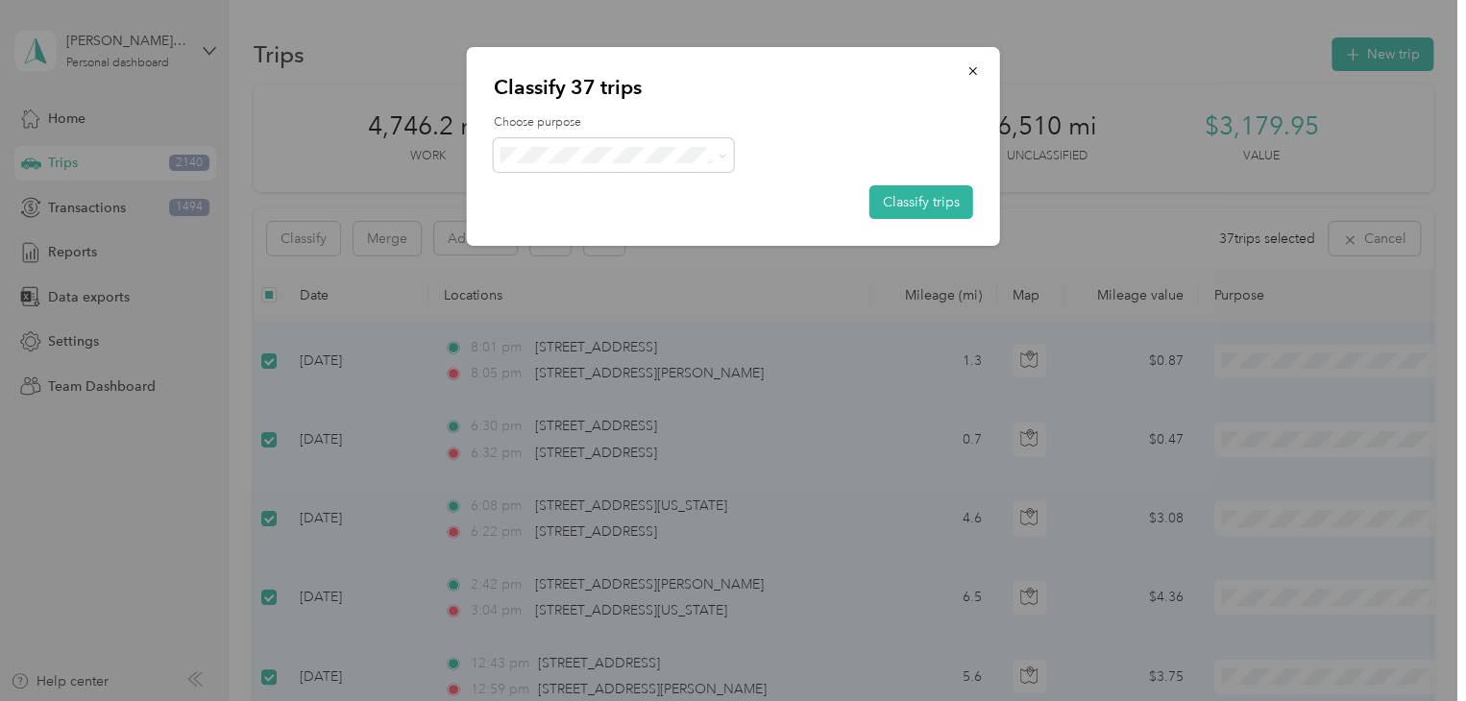
click at [578, 249] on span "Knights Of Columbus" at bounding box center [630, 256] width 179 height 20
click at [909, 205] on button "Classify trips" at bounding box center [921, 202] width 104 height 34
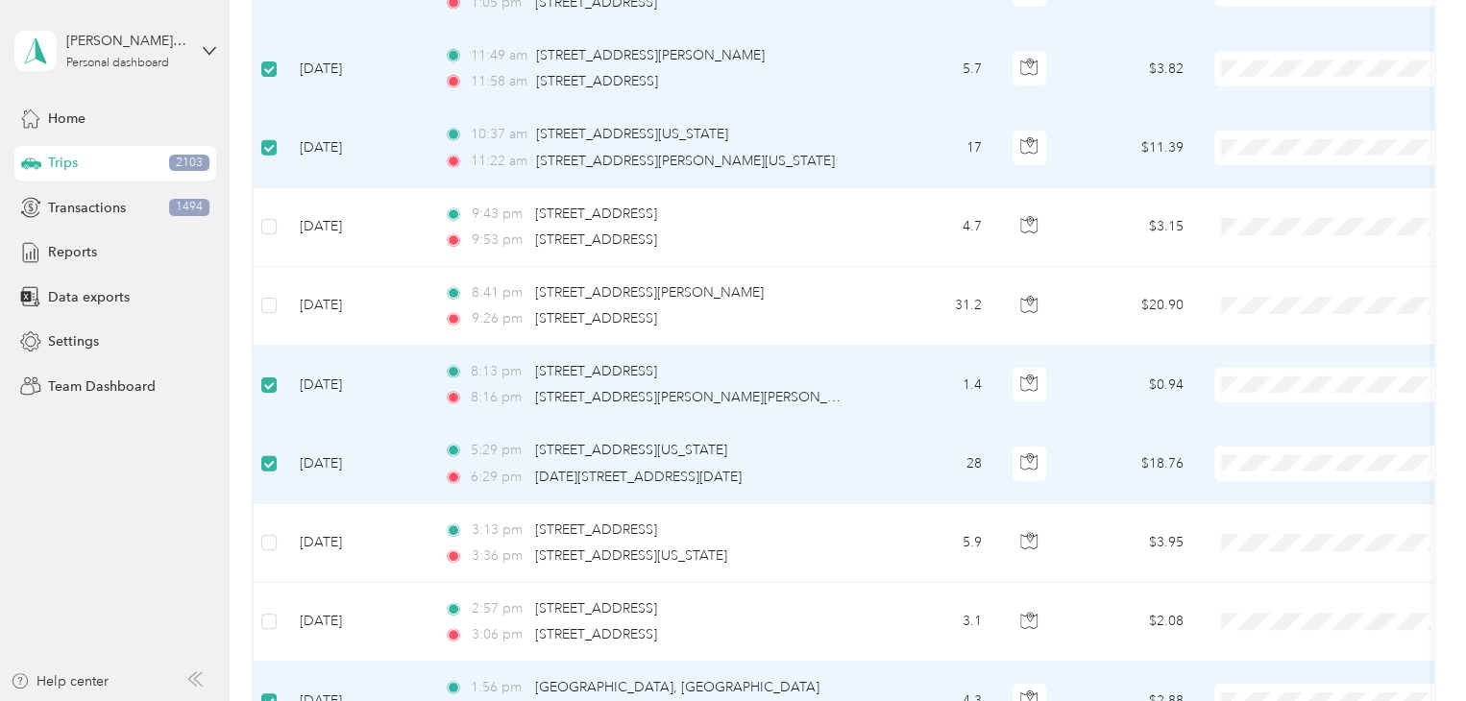
scroll to position [6602, 0]
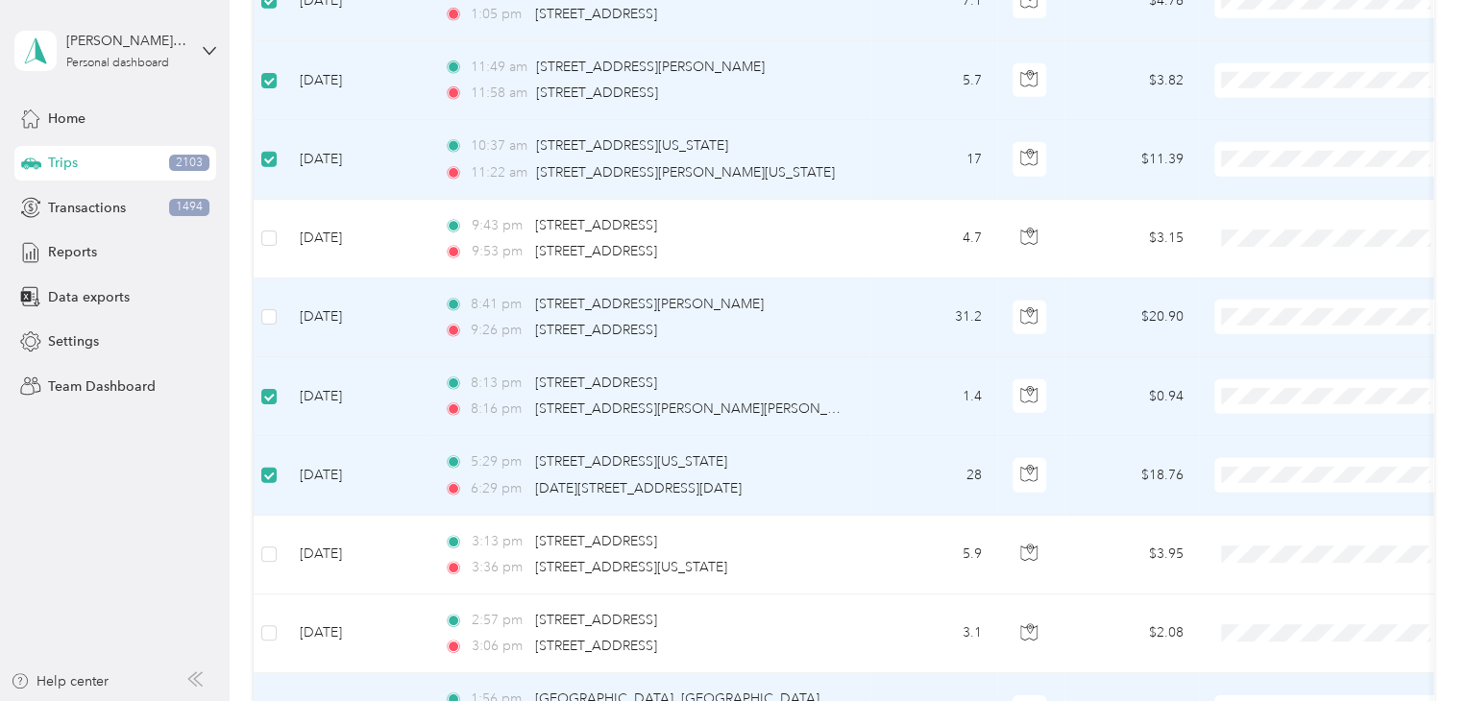
click at [277, 298] on td at bounding box center [269, 318] width 31 height 79
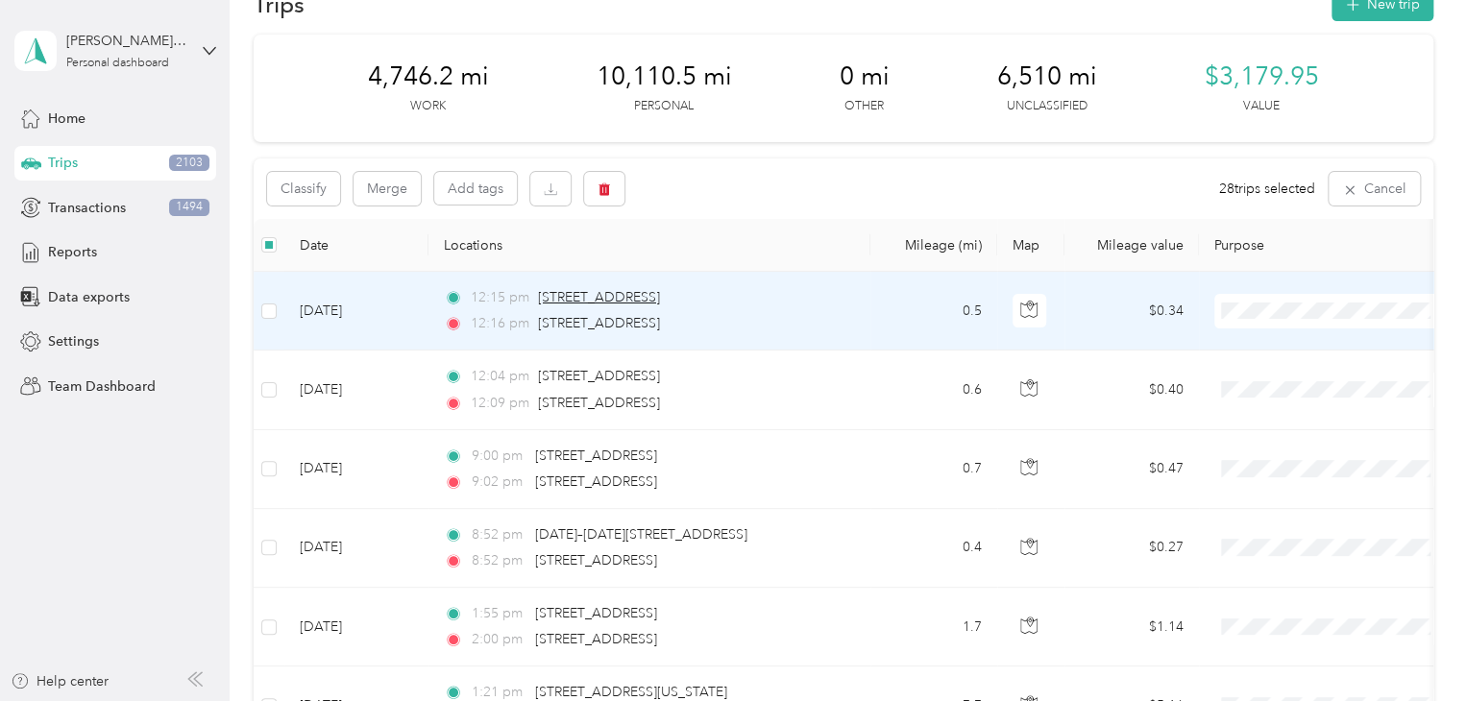
scroll to position [0, 0]
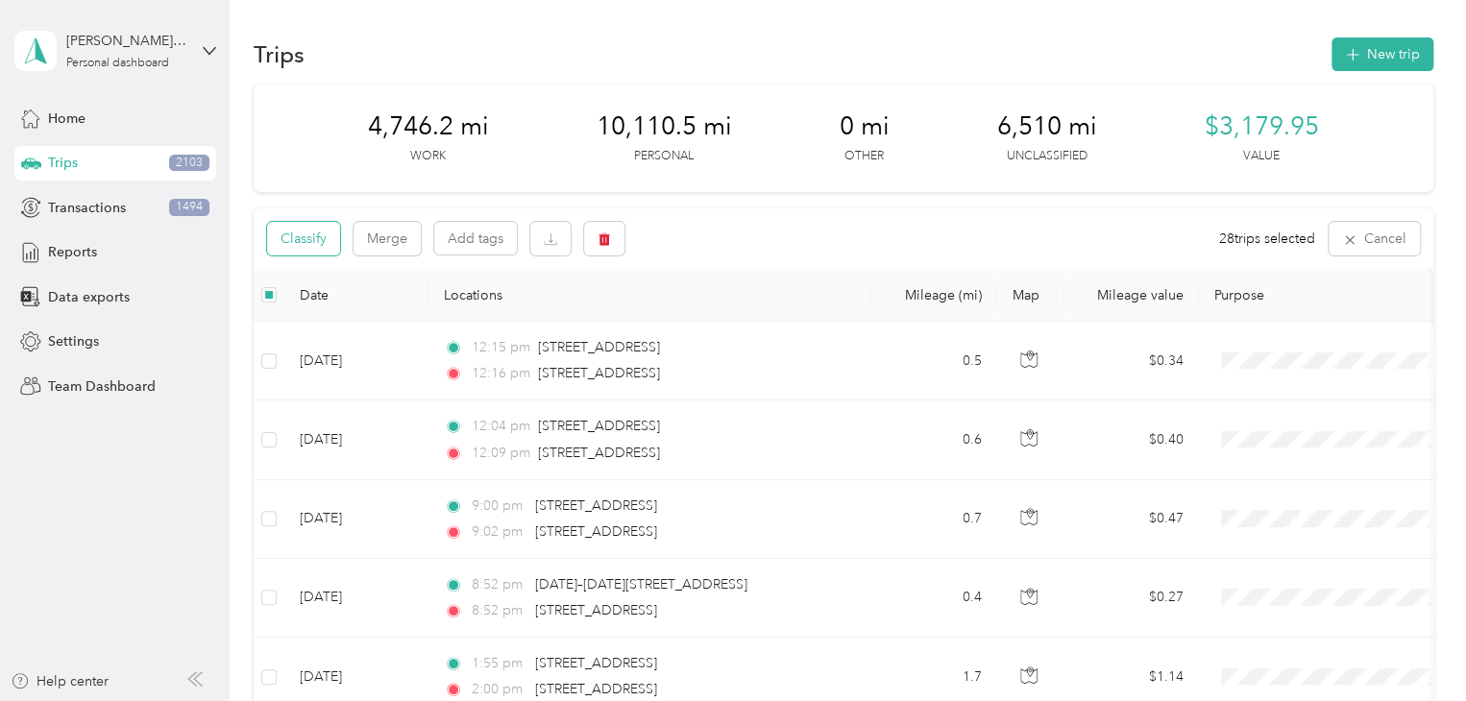
click at [323, 236] on button "Classify" at bounding box center [303, 239] width 73 height 34
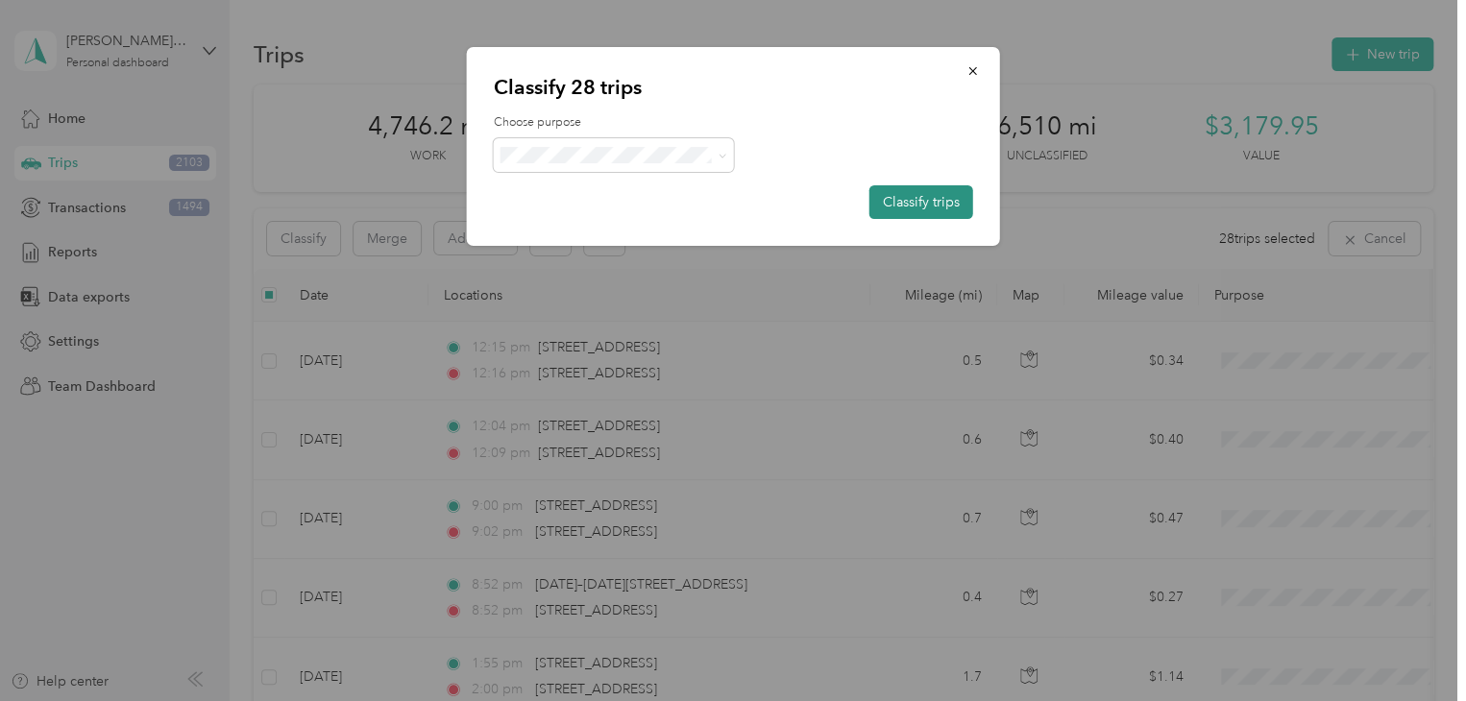
click at [939, 193] on button "Classify trips" at bounding box center [921, 202] width 104 height 34
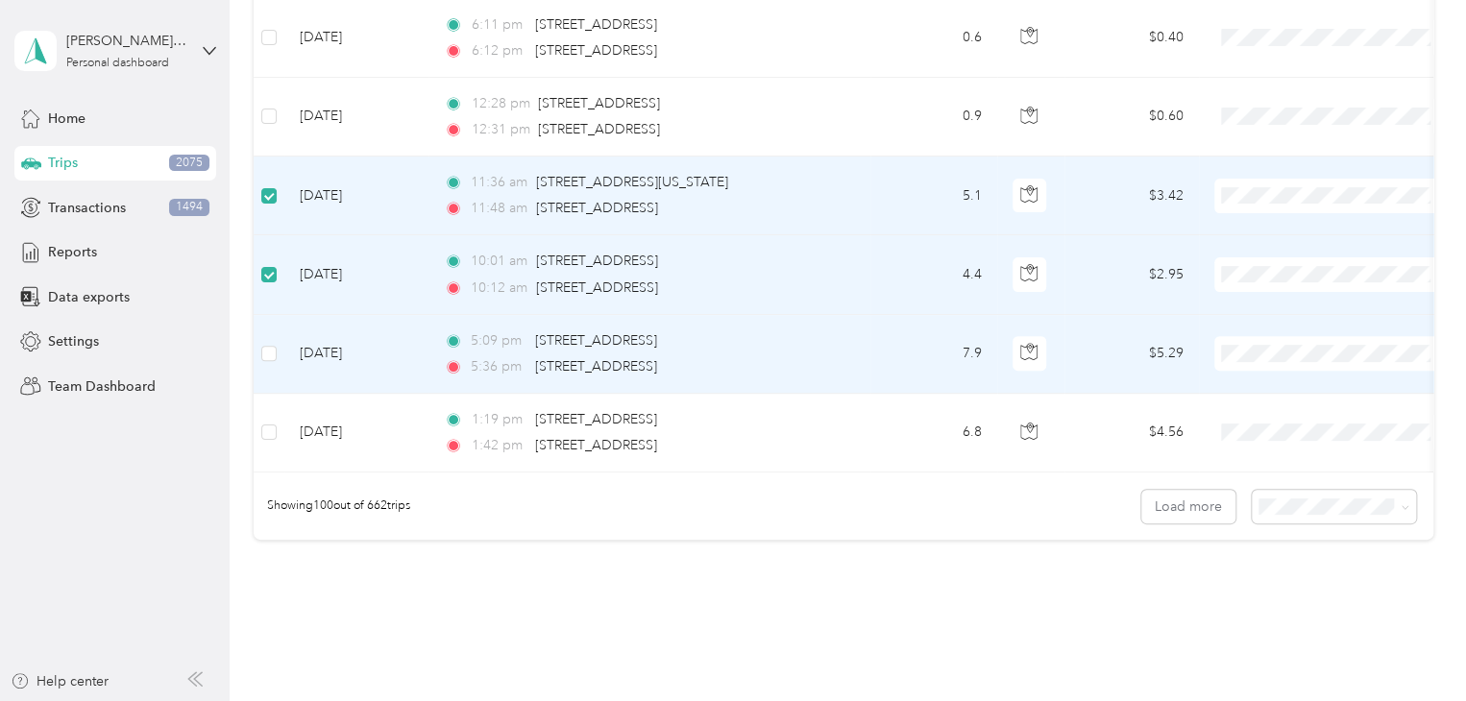
scroll to position [7754, 0]
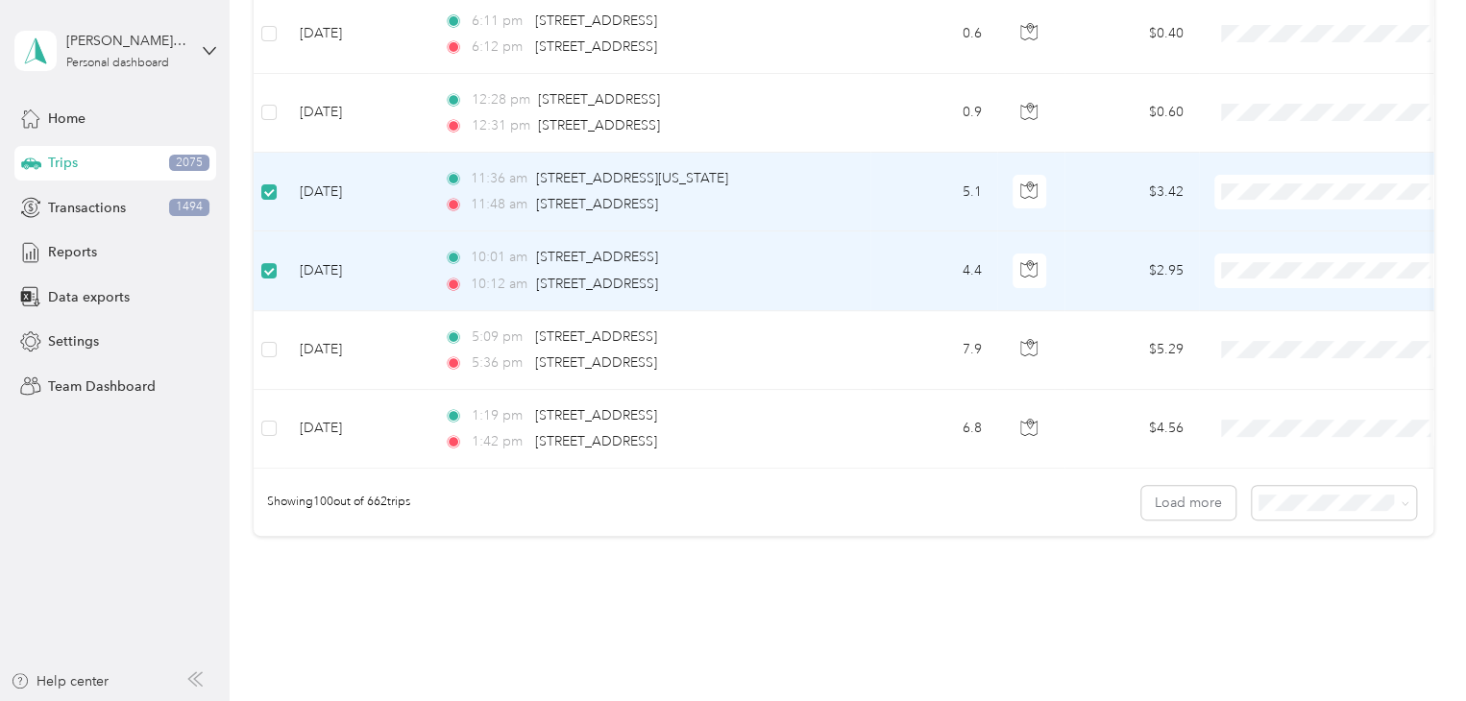
click at [269, 262] on label at bounding box center [268, 270] width 15 height 21
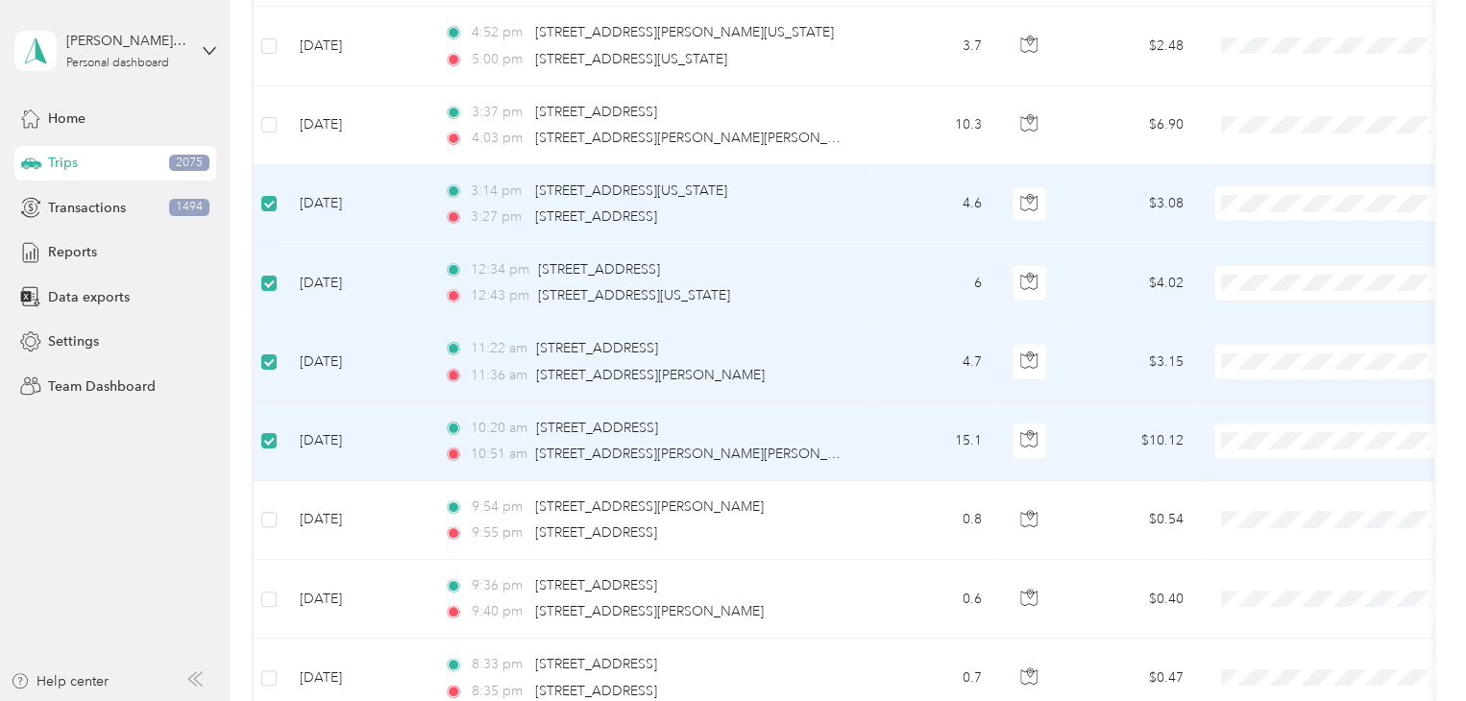
scroll to position [6986, 0]
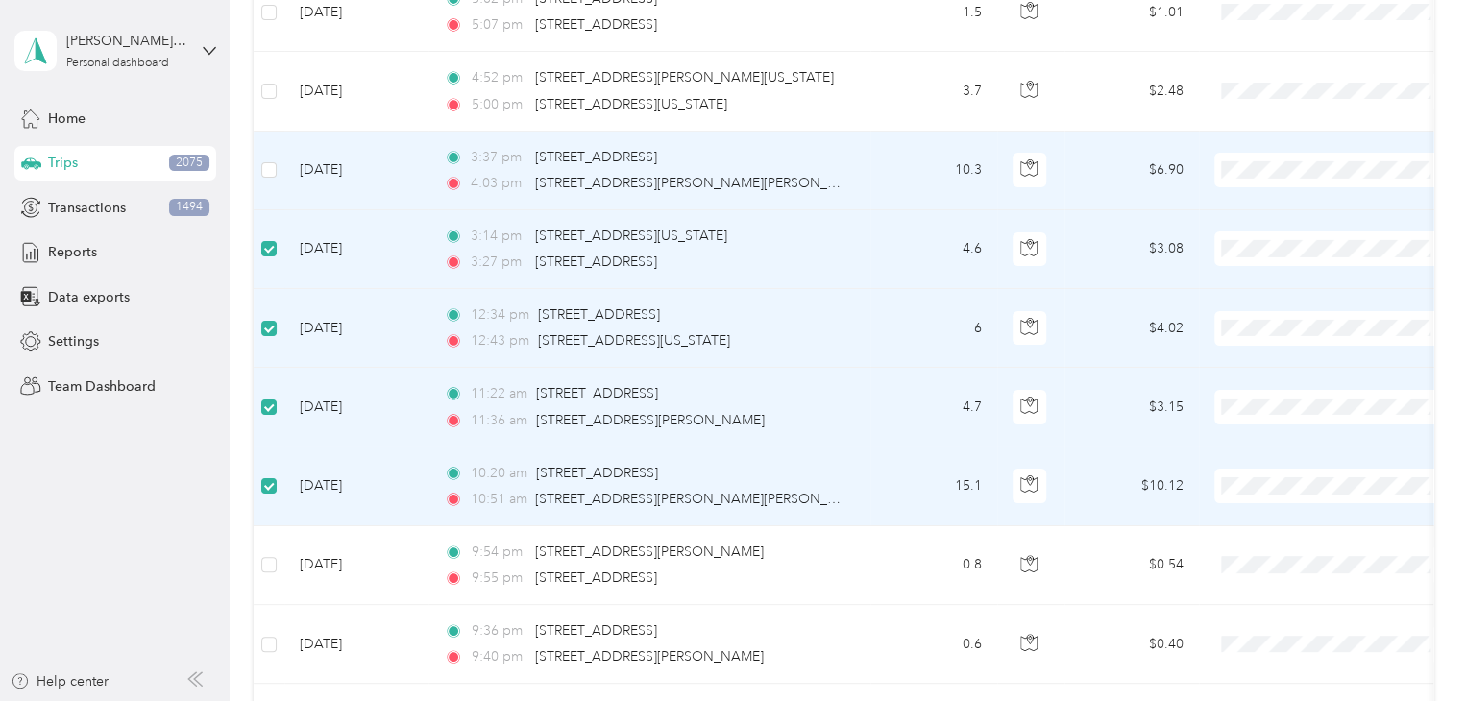
click at [277, 151] on td at bounding box center [269, 171] width 31 height 79
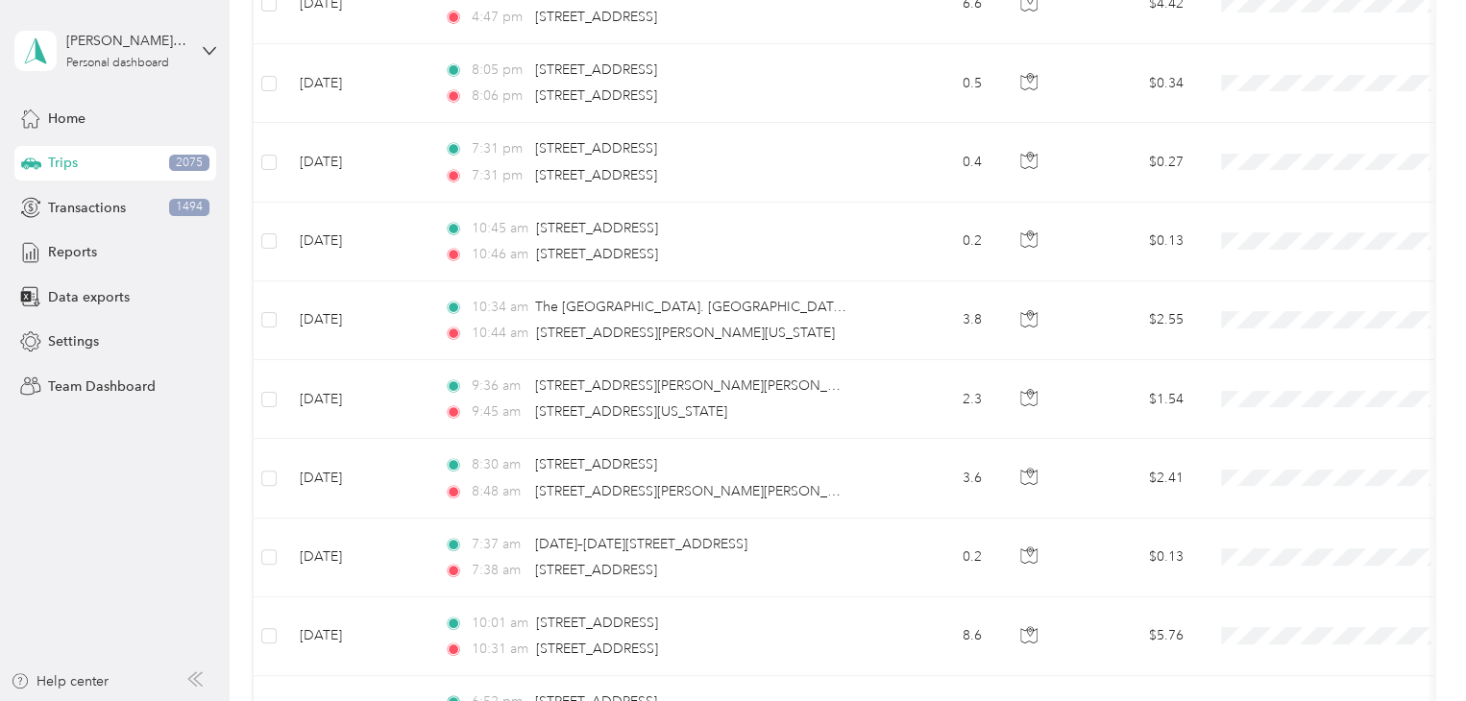
scroll to position [0, 0]
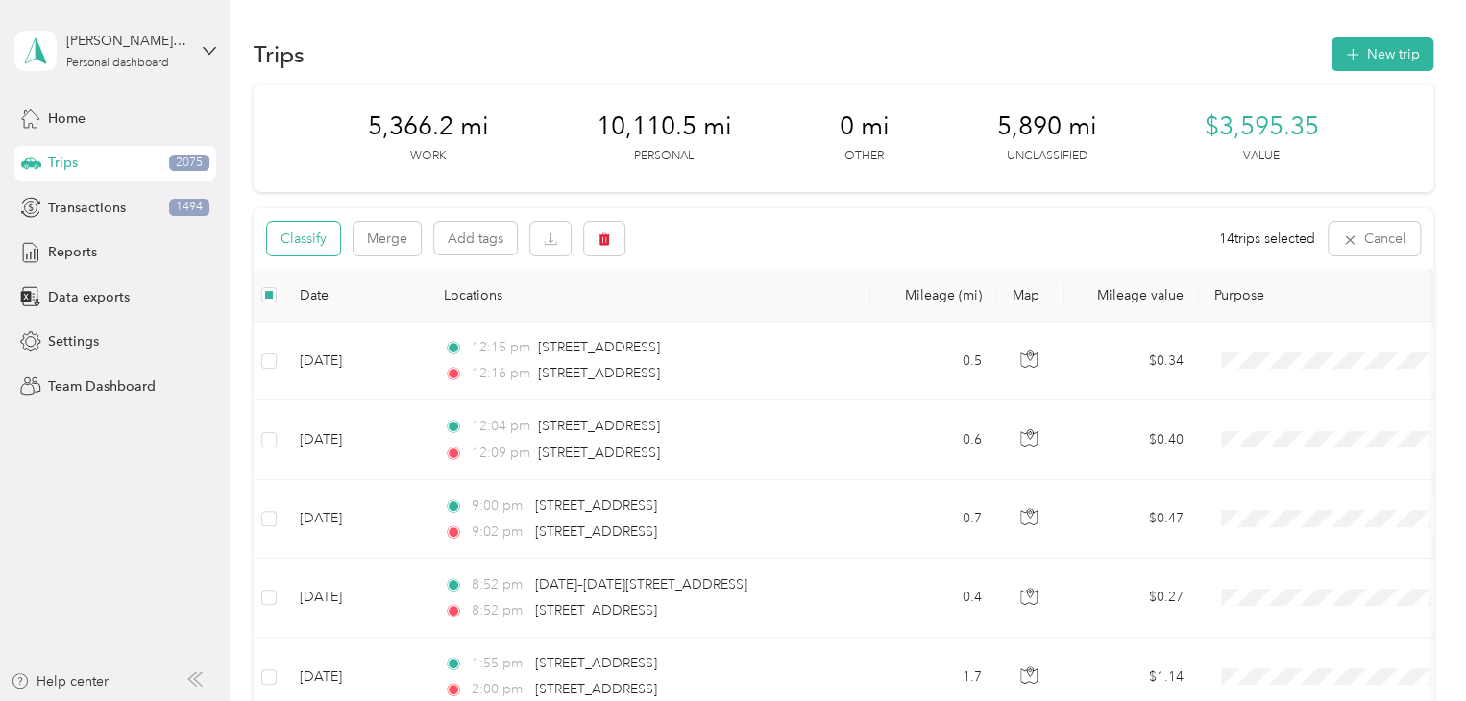
click at [307, 242] on button "Classify" at bounding box center [303, 239] width 73 height 34
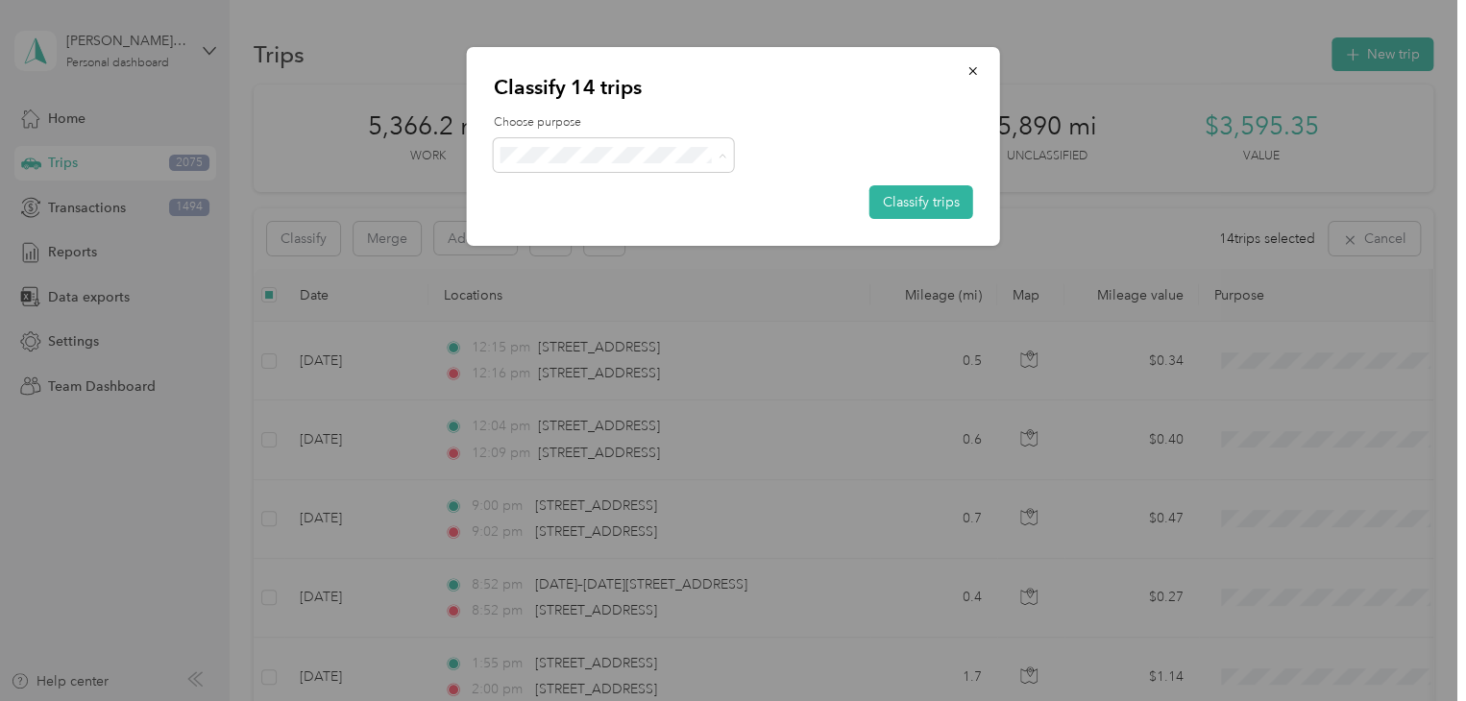
click at [597, 255] on span "Knights Of Columbus" at bounding box center [630, 258] width 179 height 20
click at [903, 196] on button "Classify trips" at bounding box center [921, 202] width 104 height 34
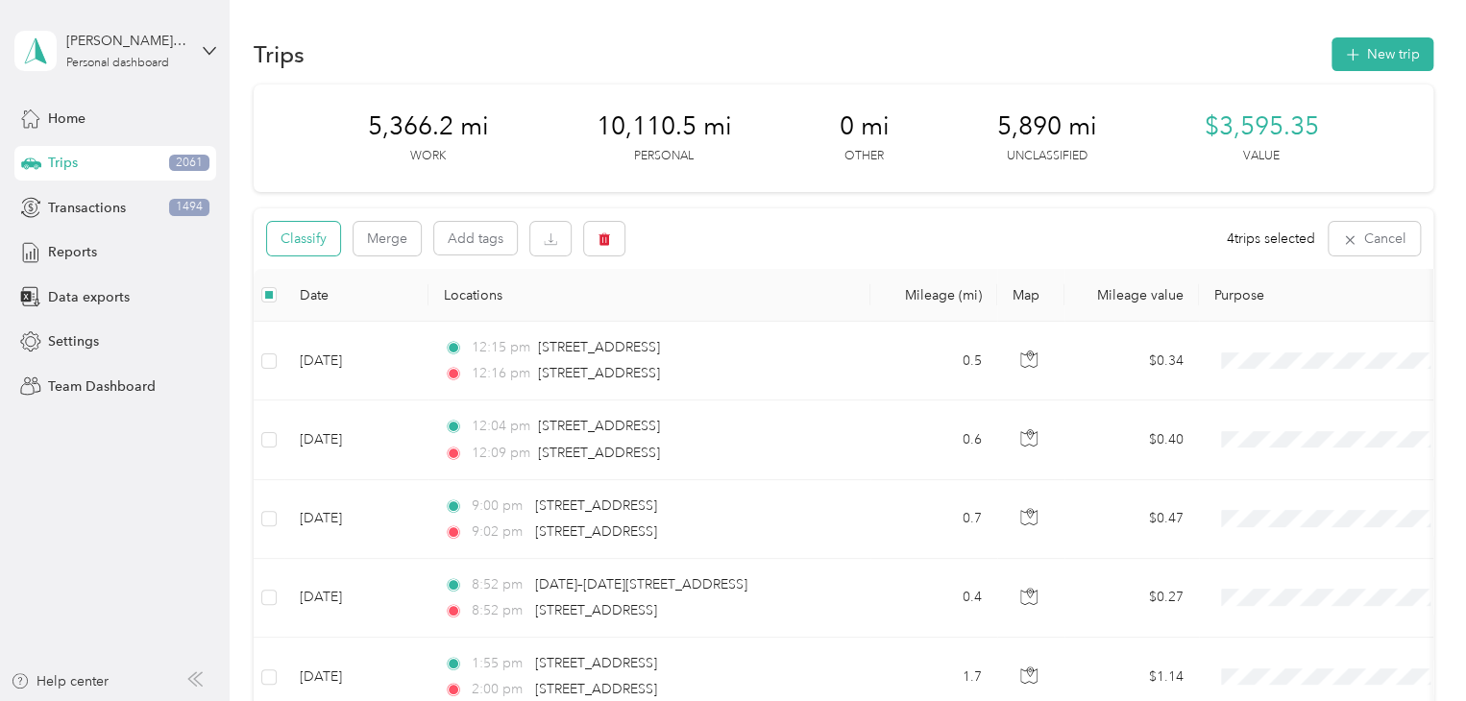
click at [323, 237] on button "Classify" at bounding box center [303, 239] width 73 height 34
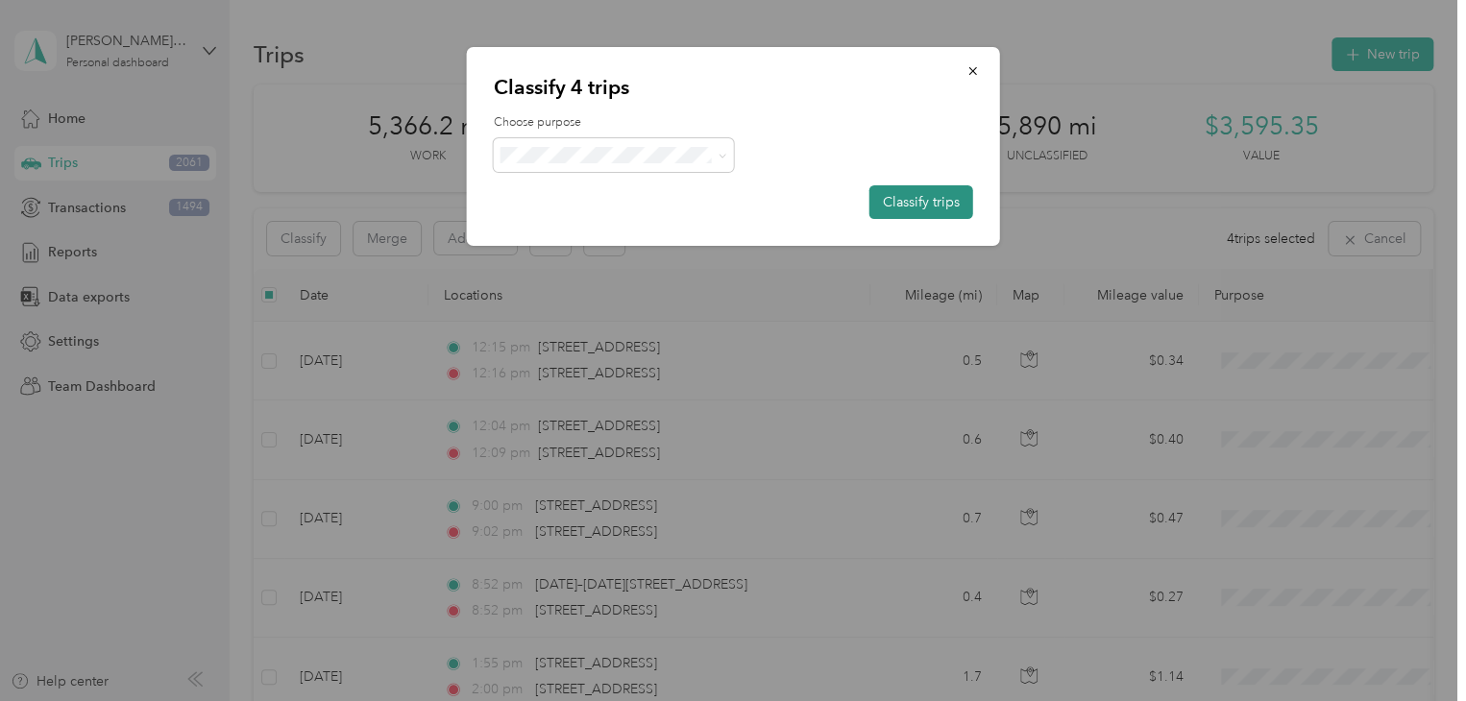
click at [922, 207] on button "Classify trips" at bounding box center [921, 202] width 104 height 34
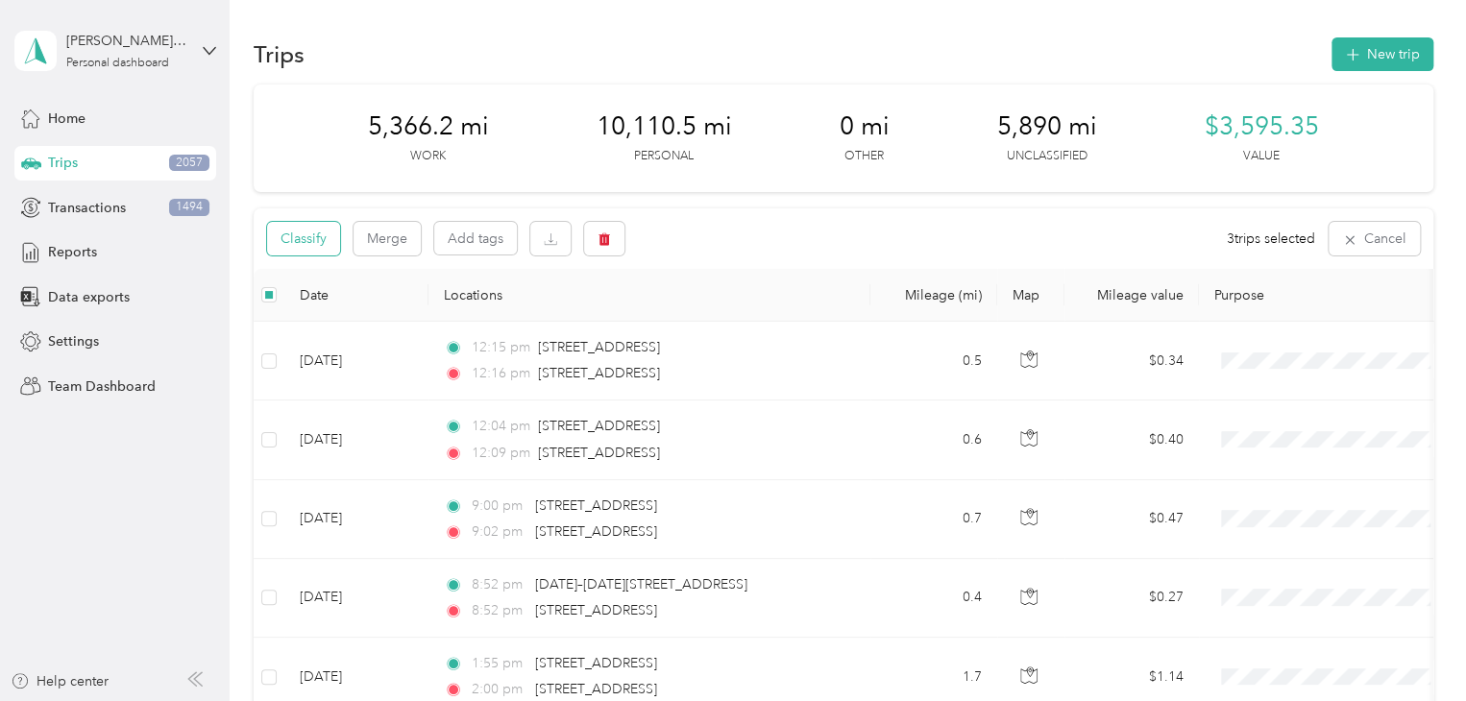
click at [311, 237] on button "Classify" at bounding box center [303, 239] width 73 height 34
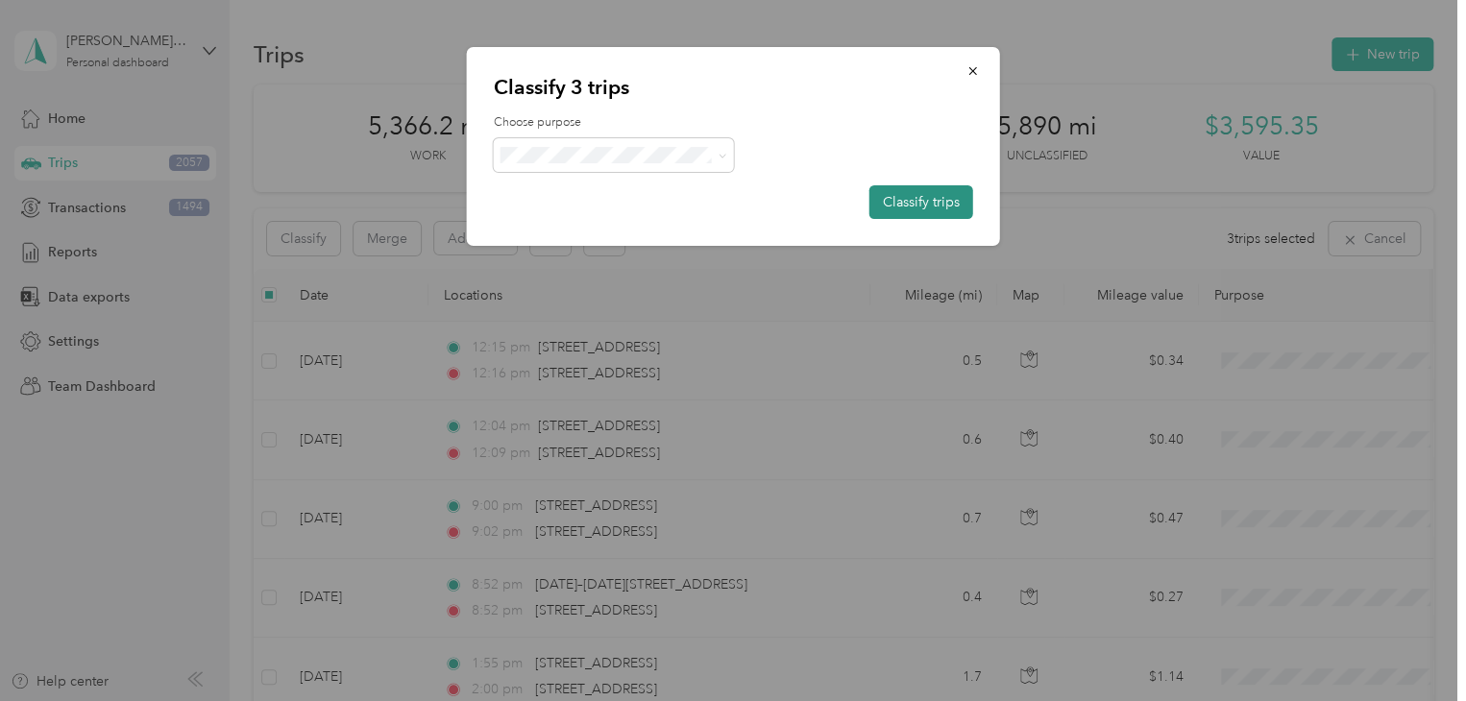
click at [908, 197] on button "Classify trips" at bounding box center [921, 202] width 104 height 34
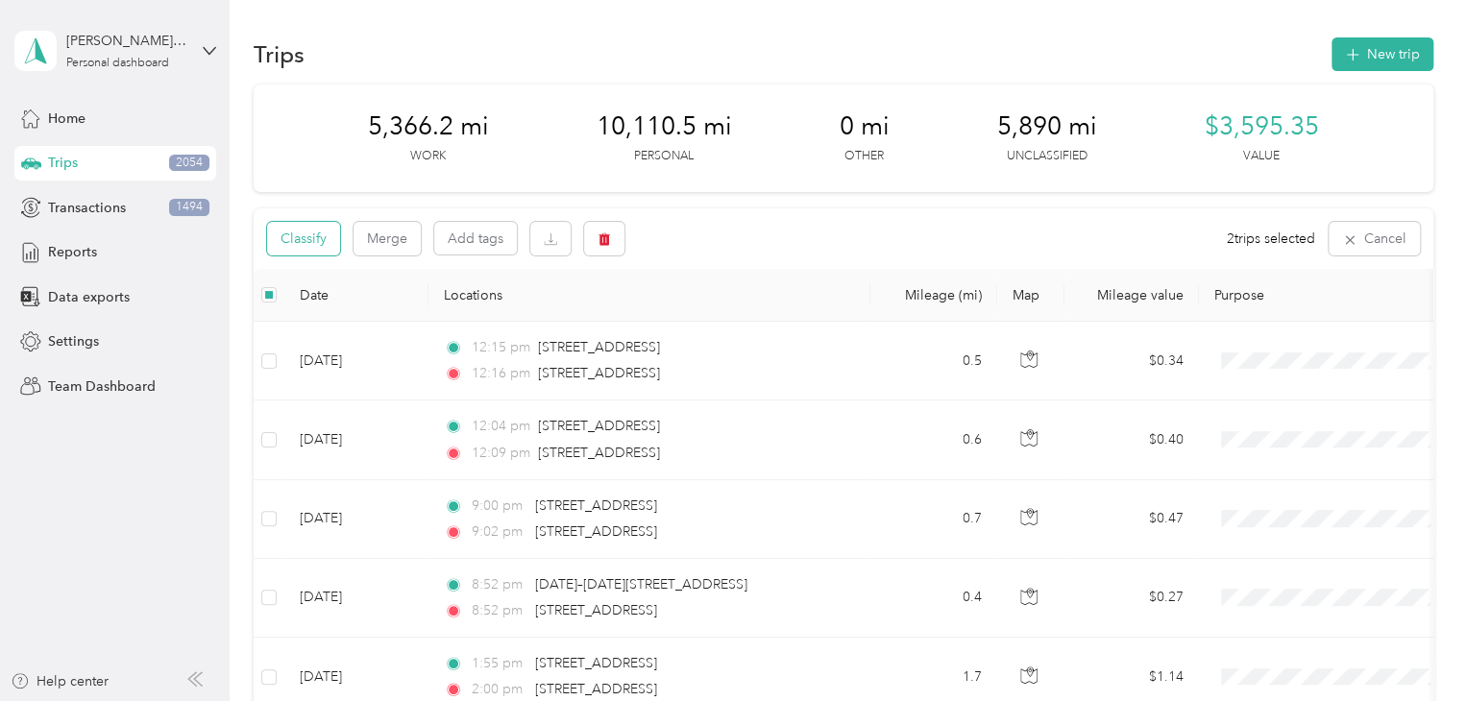
click at [315, 239] on button "Classify" at bounding box center [303, 239] width 73 height 34
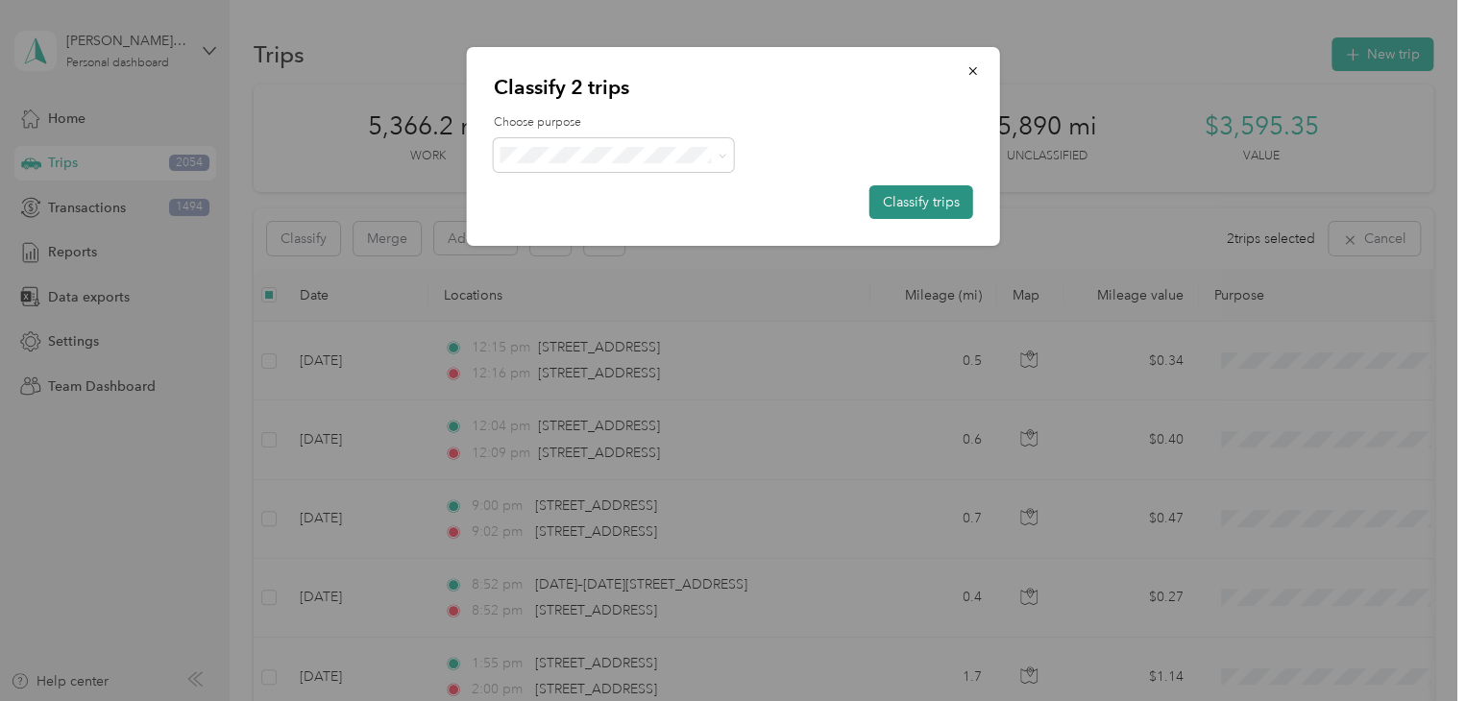
click at [911, 198] on button "Classify trips" at bounding box center [921, 202] width 104 height 34
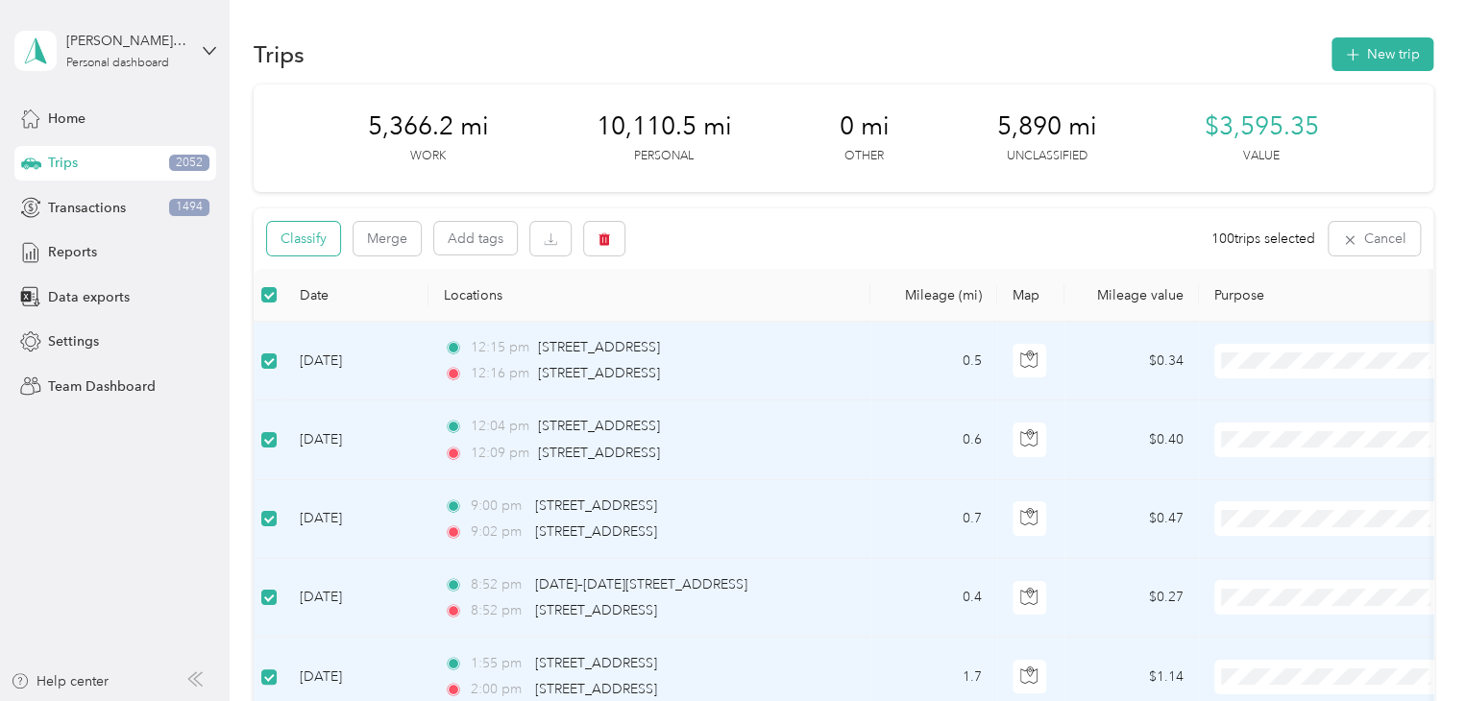
click at [329, 245] on button "Classify" at bounding box center [303, 239] width 73 height 34
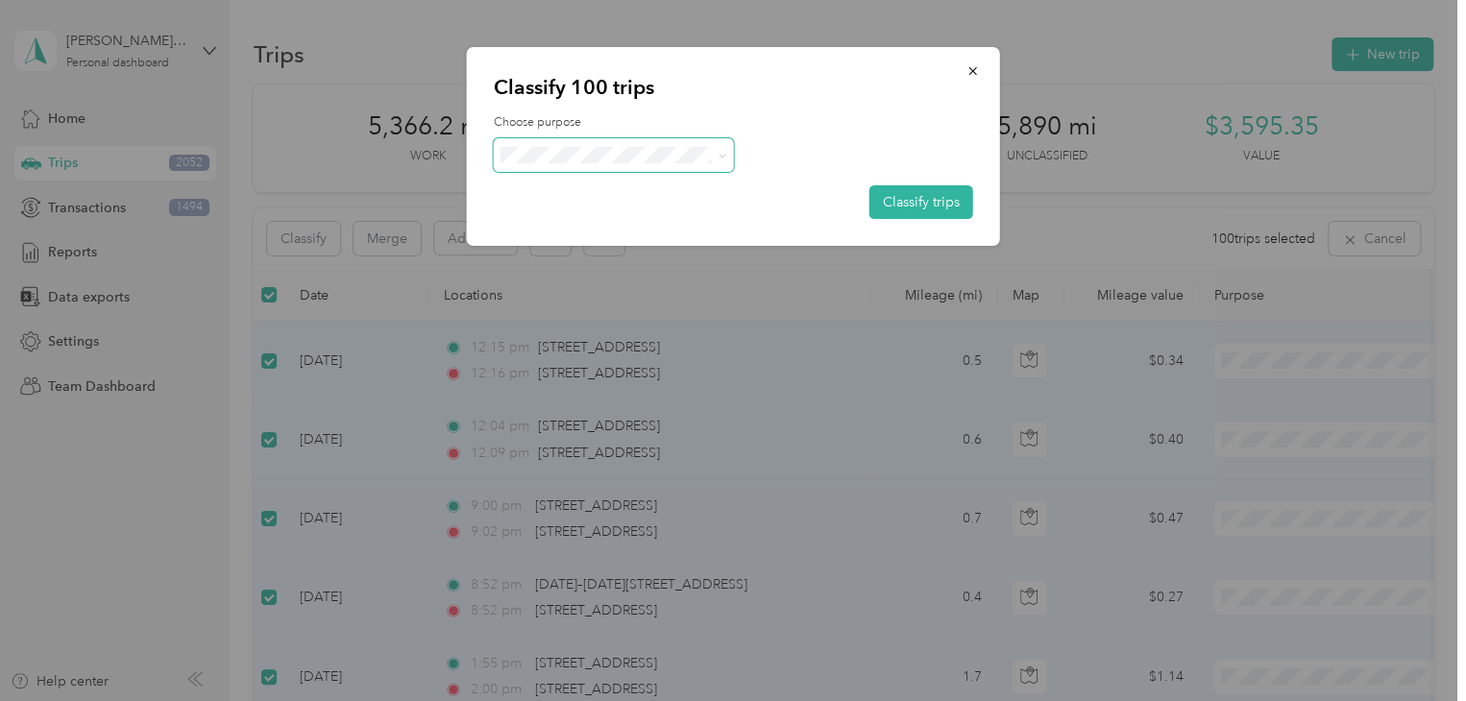
click at [649, 144] on span at bounding box center [614, 155] width 240 height 34
click at [600, 164] on span at bounding box center [614, 155] width 240 height 34
click at [588, 216] on span "Personal" at bounding box center [630, 220] width 179 height 20
click at [908, 196] on button "Classify trips" at bounding box center [921, 202] width 104 height 34
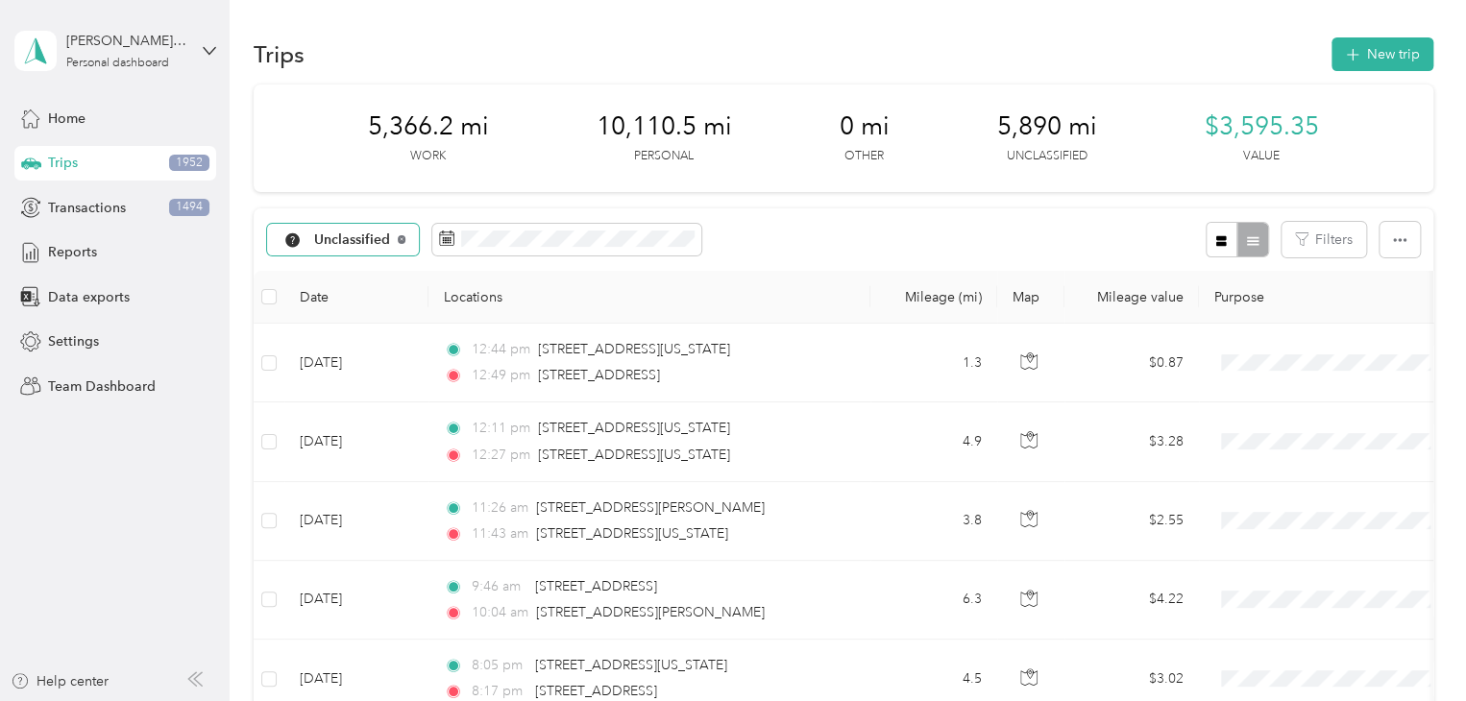
click at [401, 237] on icon at bounding box center [402, 239] width 8 height 8
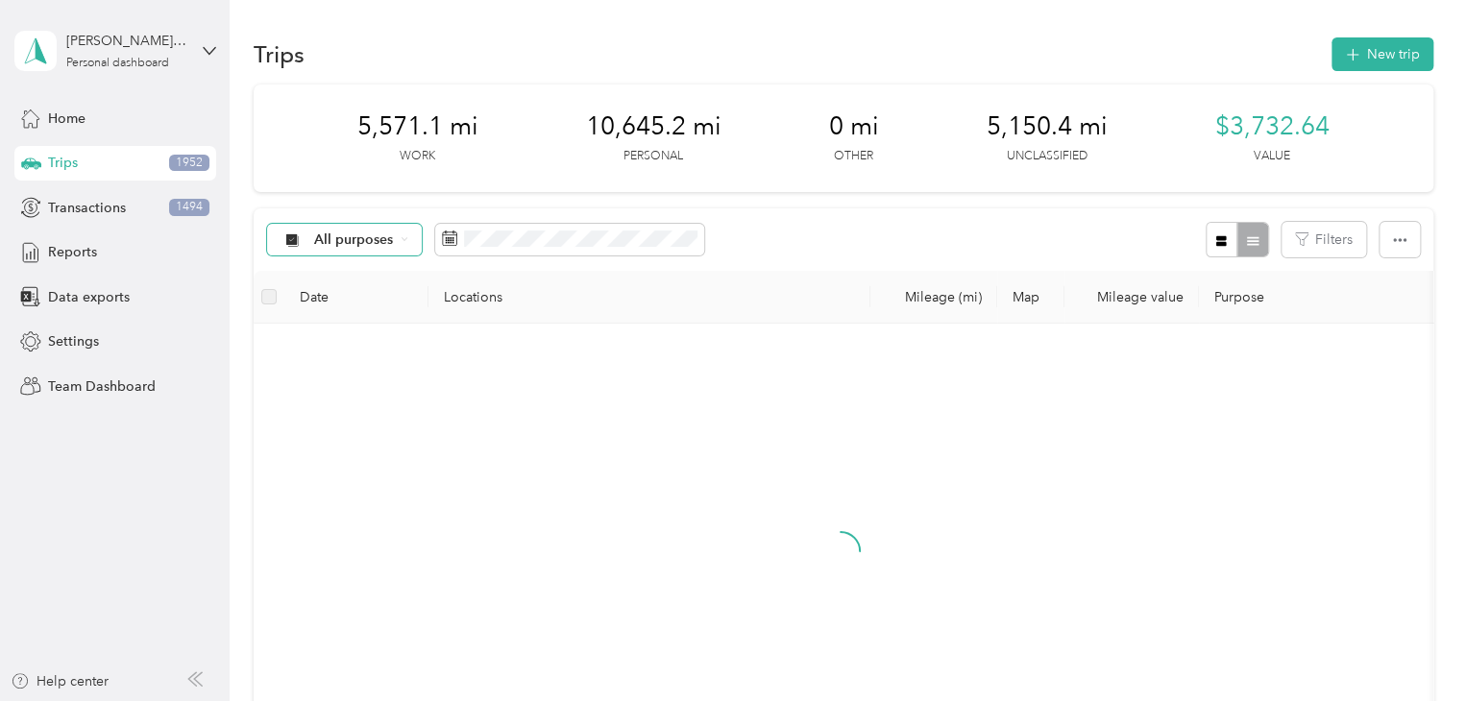
click at [405, 239] on icon at bounding box center [405, 239] width 8 height 8
click at [384, 349] on li "Work" at bounding box center [365, 342] width 197 height 34
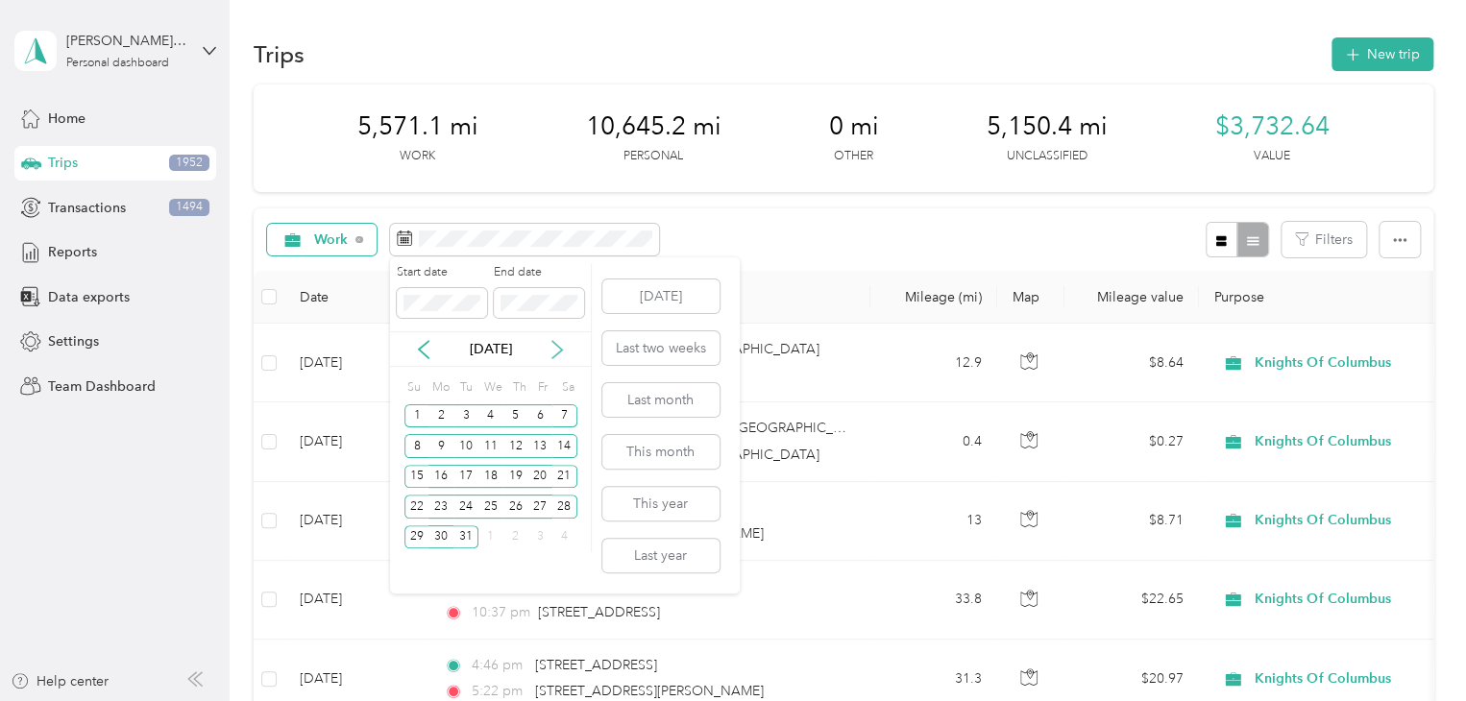
click at [549, 347] on icon at bounding box center [557, 349] width 19 height 19
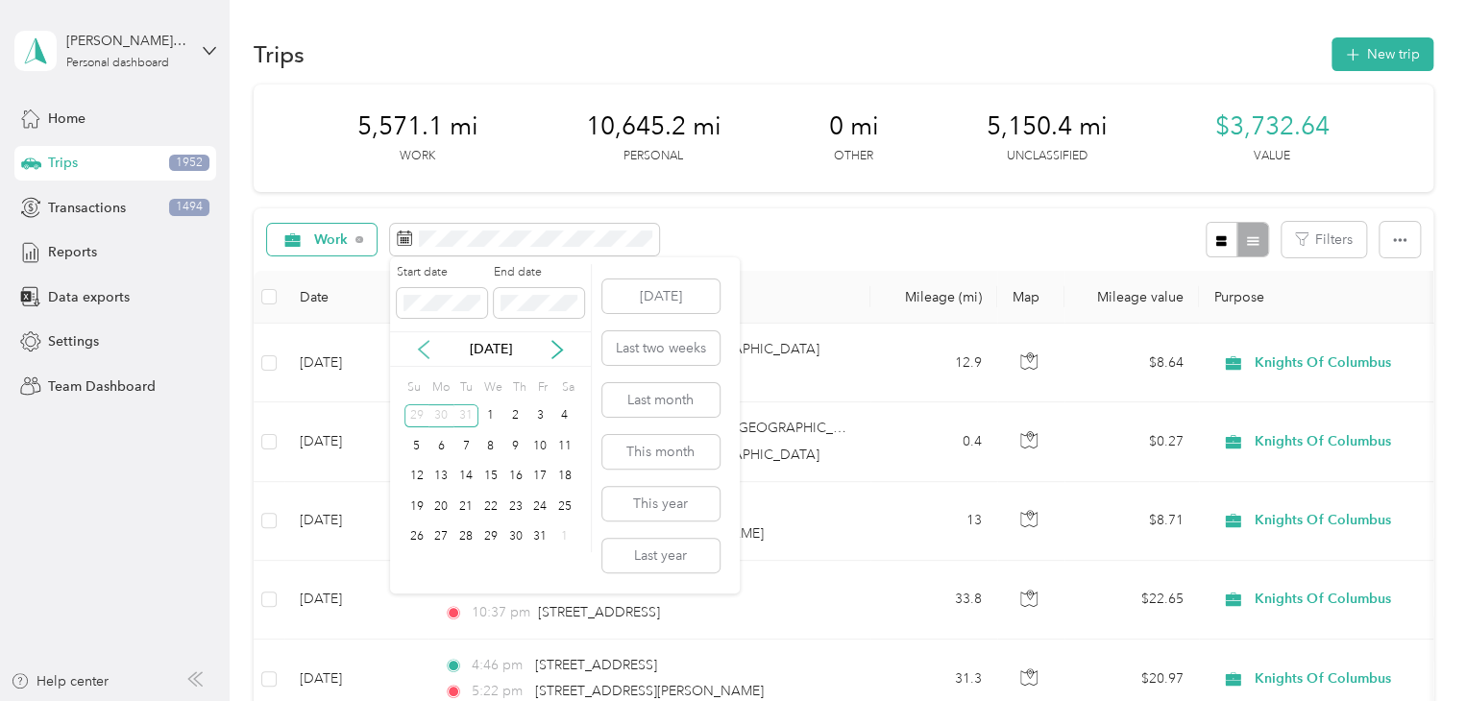
click at [419, 354] on icon at bounding box center [423, 349] width 19 height 19
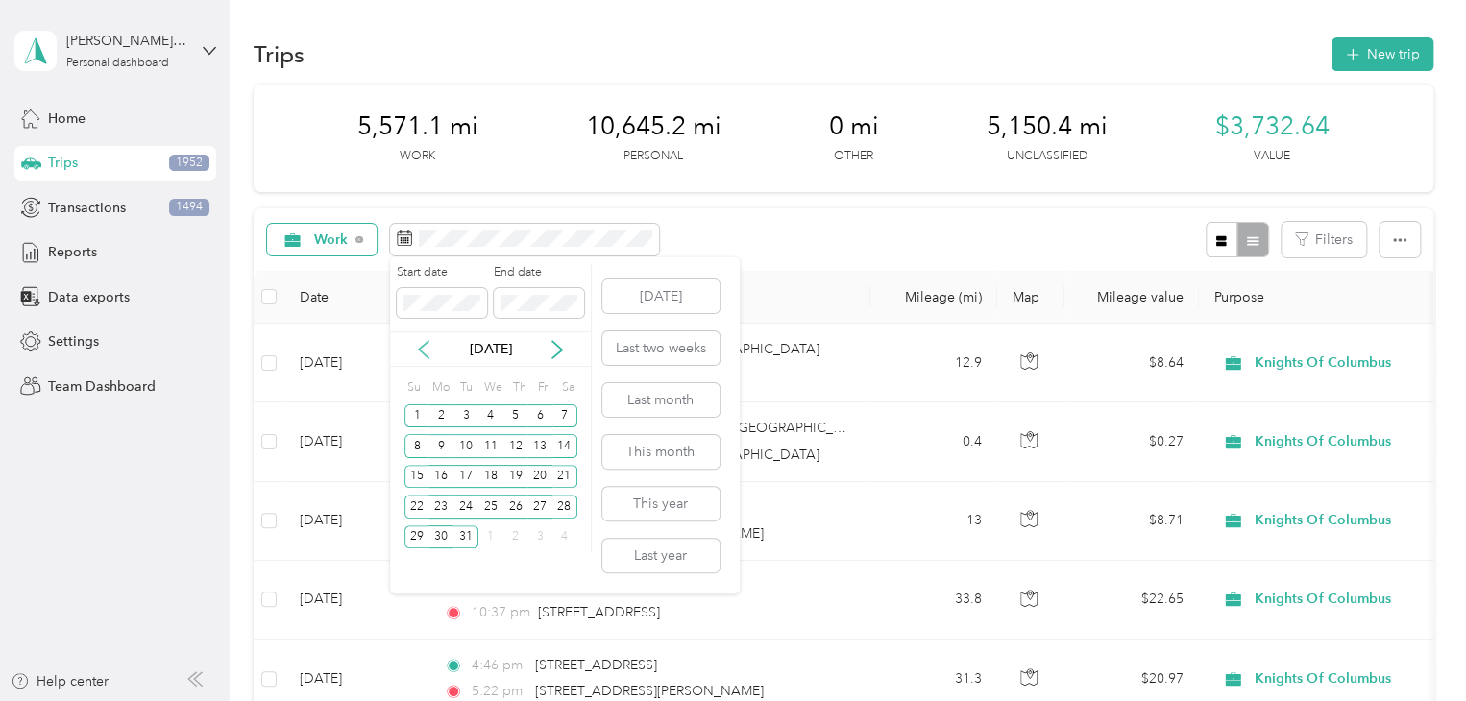
click at [419, 354] on icon at bounding box center [423, 349] width 19 height 19
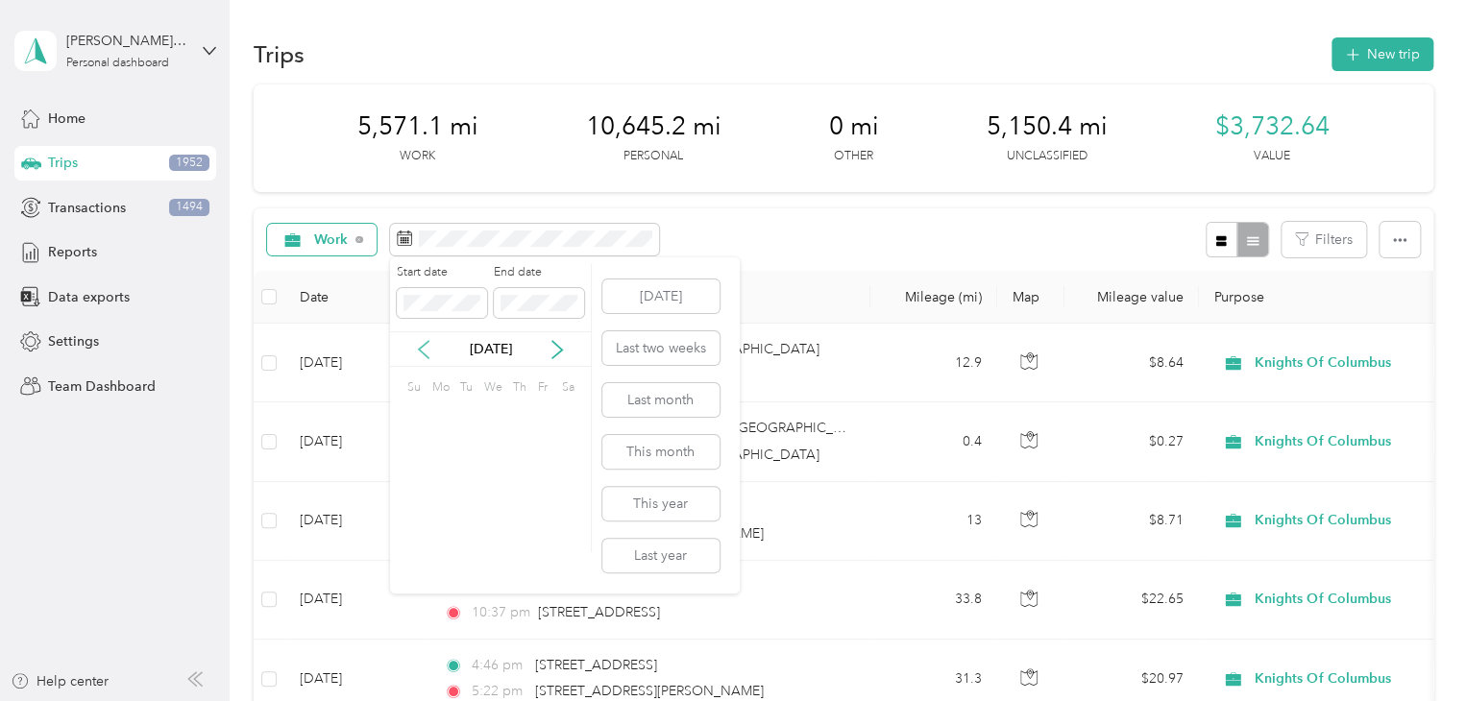
click at [419, 354] on icon at bounding box center [423, 349] width 19 height 19
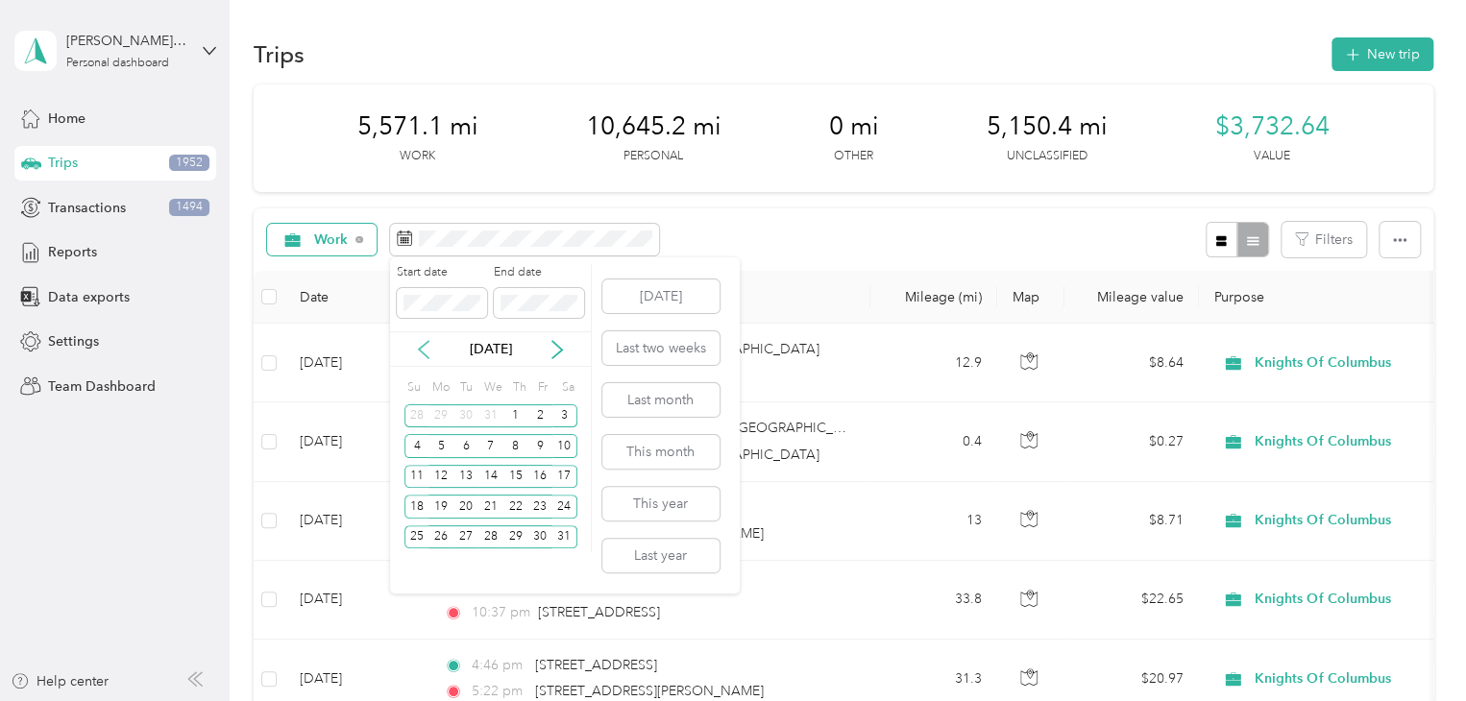
click at [419, 354] on icon at bounding box center [423, 349] width 19 height 19
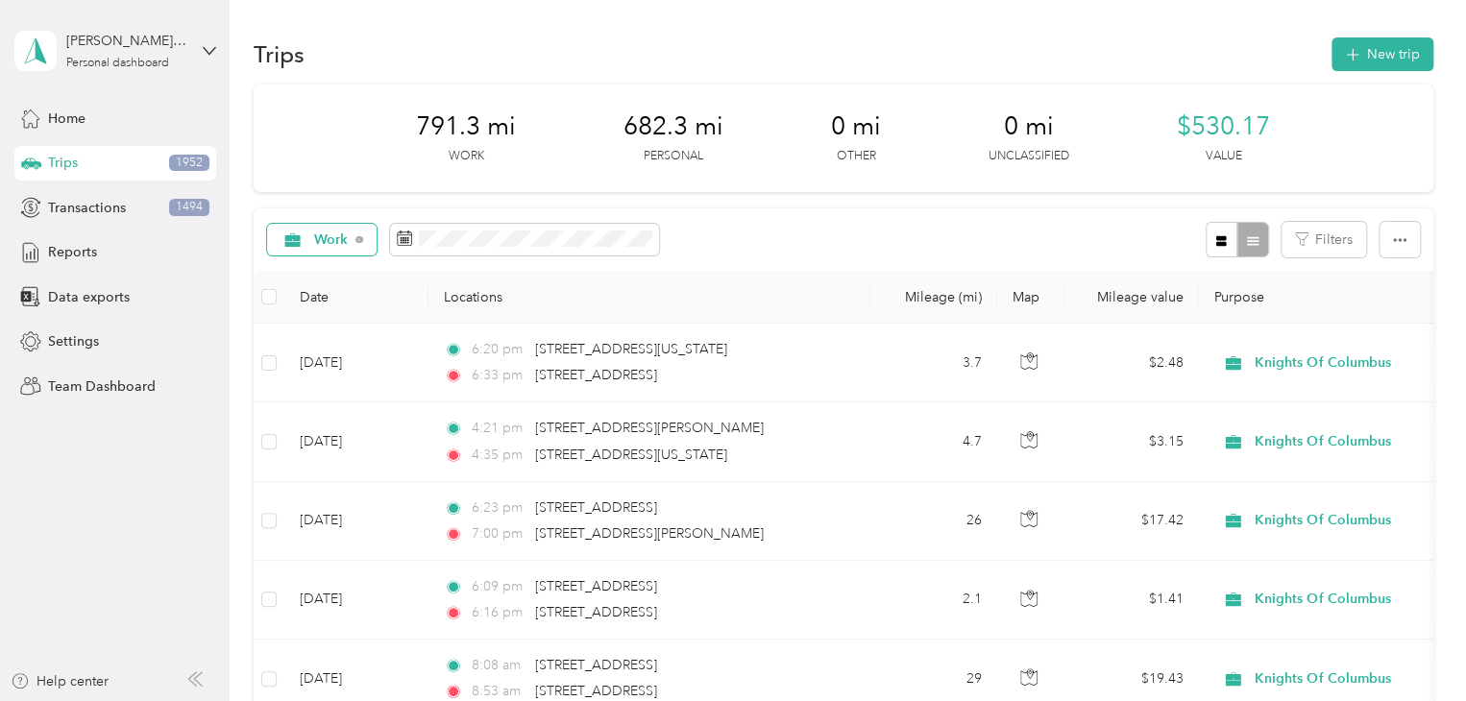
click at [920, 224] on div "Work Filters" at bounding box center [844, 239] width 1180 height 62
click at [356, 241] on icon at bounding box center [359, 240] width 8 height 8
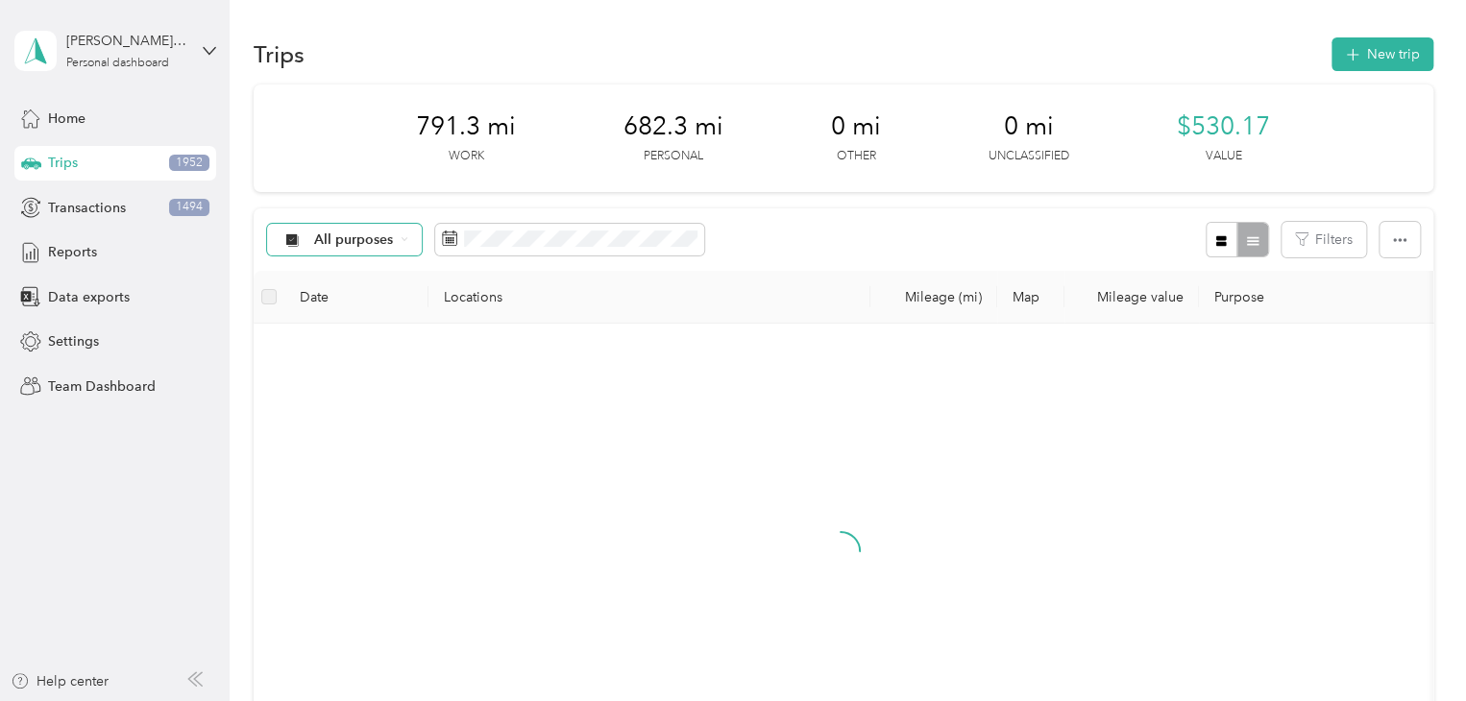
click at [397, 240] on div "All purposes" at bounding box center [345, 240] width 156 height 33
click at [327, 308] on span "Unclassified" at bounding box center [381, 308] width 135 height 20
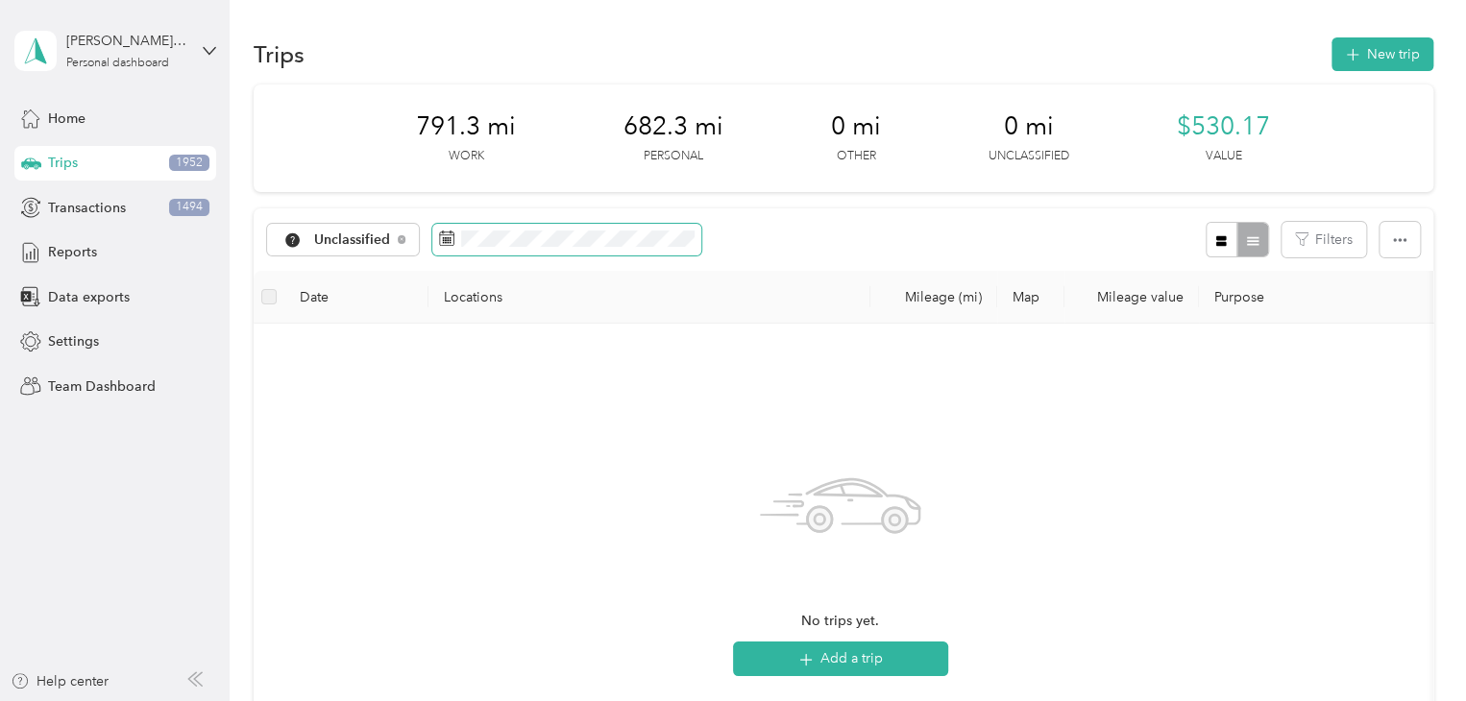
click at [565, 247] on span at bounding box center [566, 240] width 269 height 33
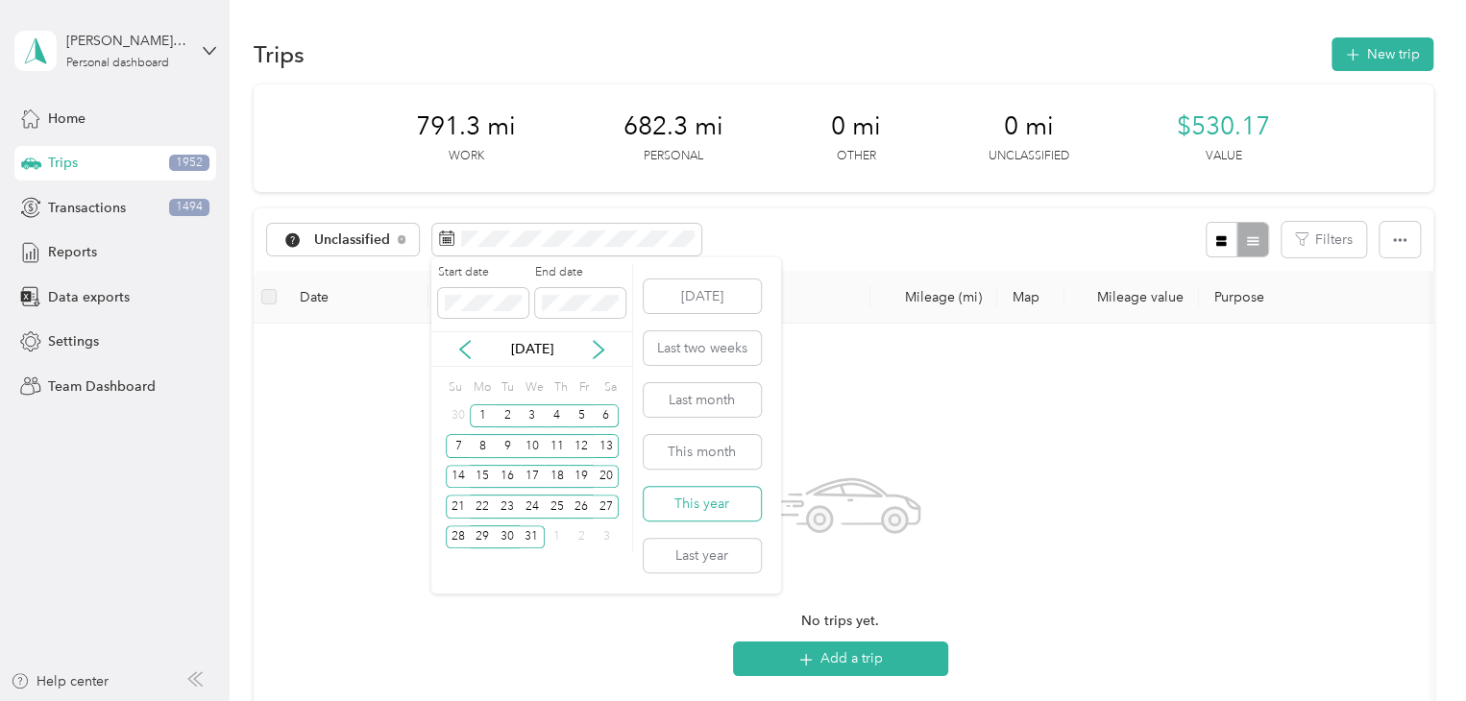
click at [734, 496] on button "This year" at bounding box center [702, 504] width 117 height 34
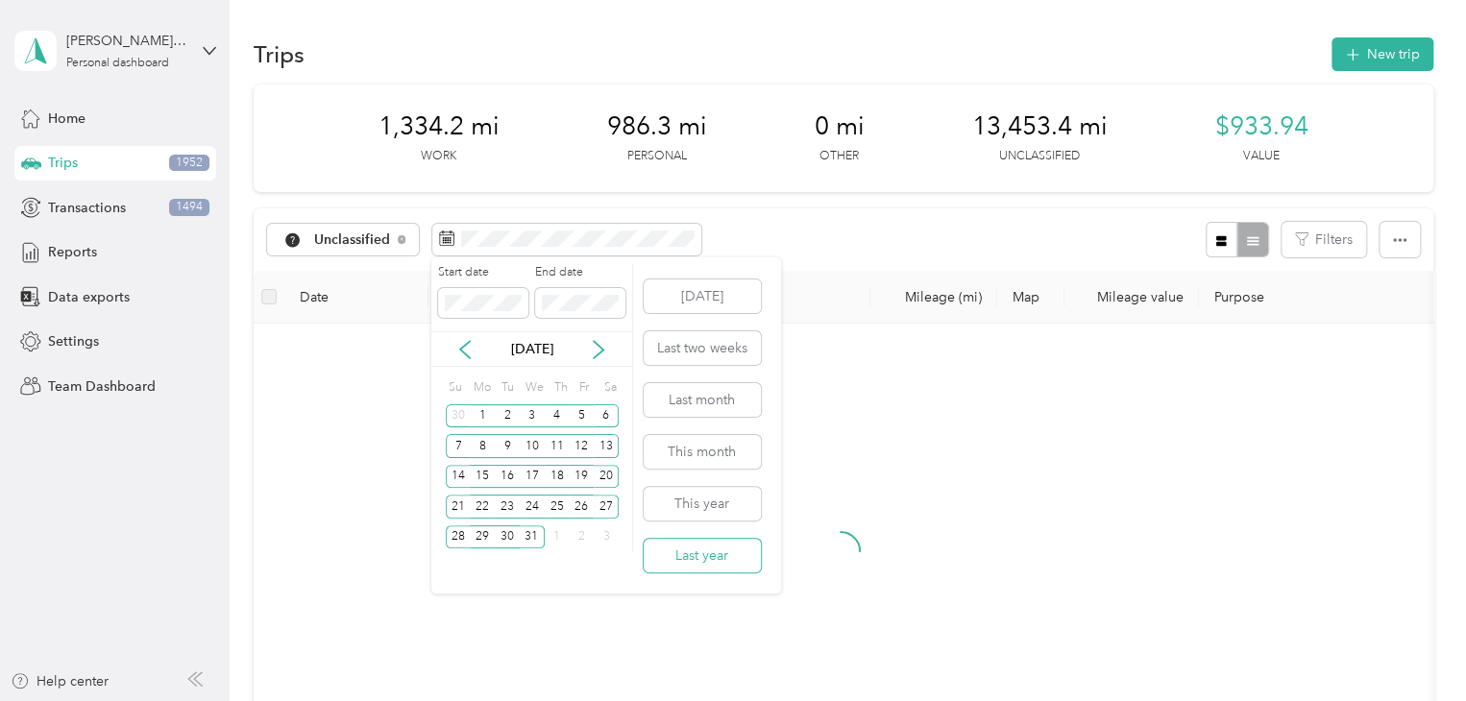
click at [716, 548] on button "Last year" at bounding box center [702, 556] width 117 height 34
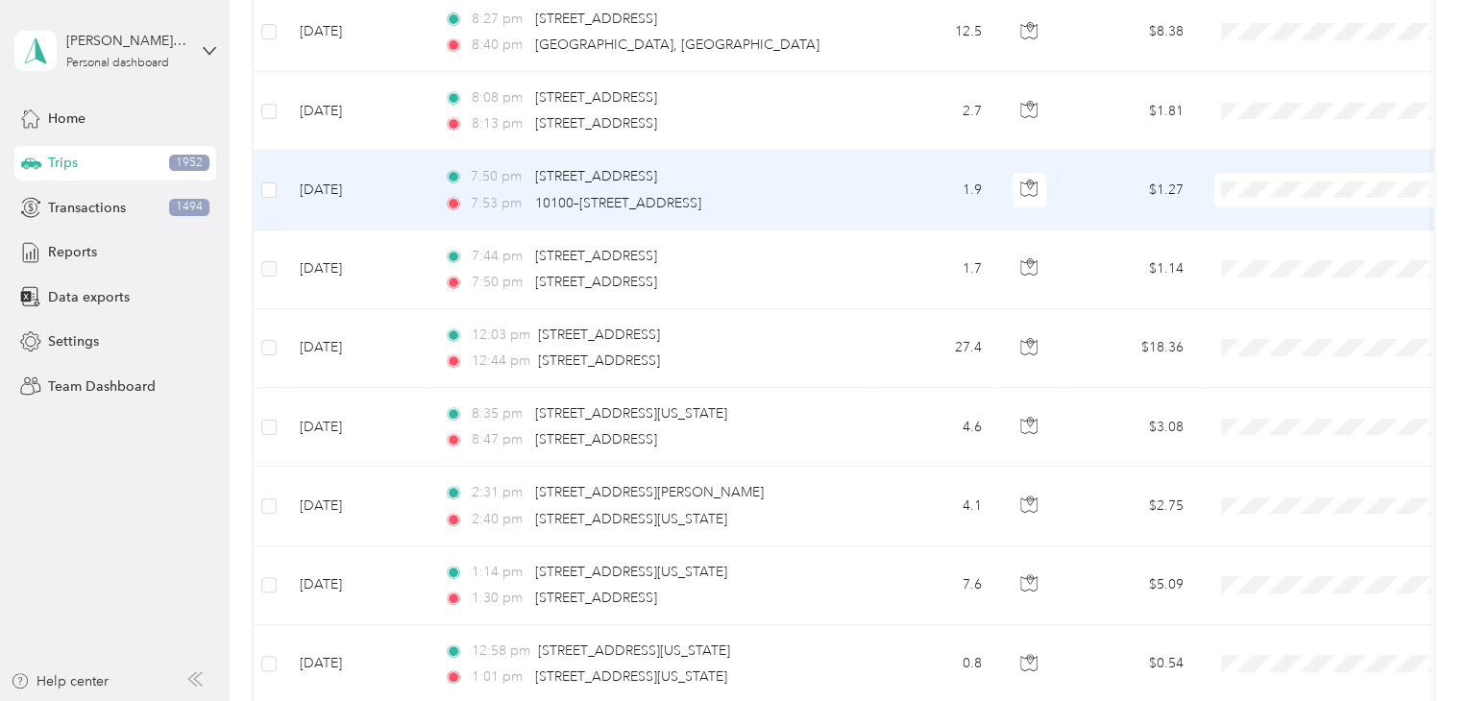
scroll to position [3456, 0]
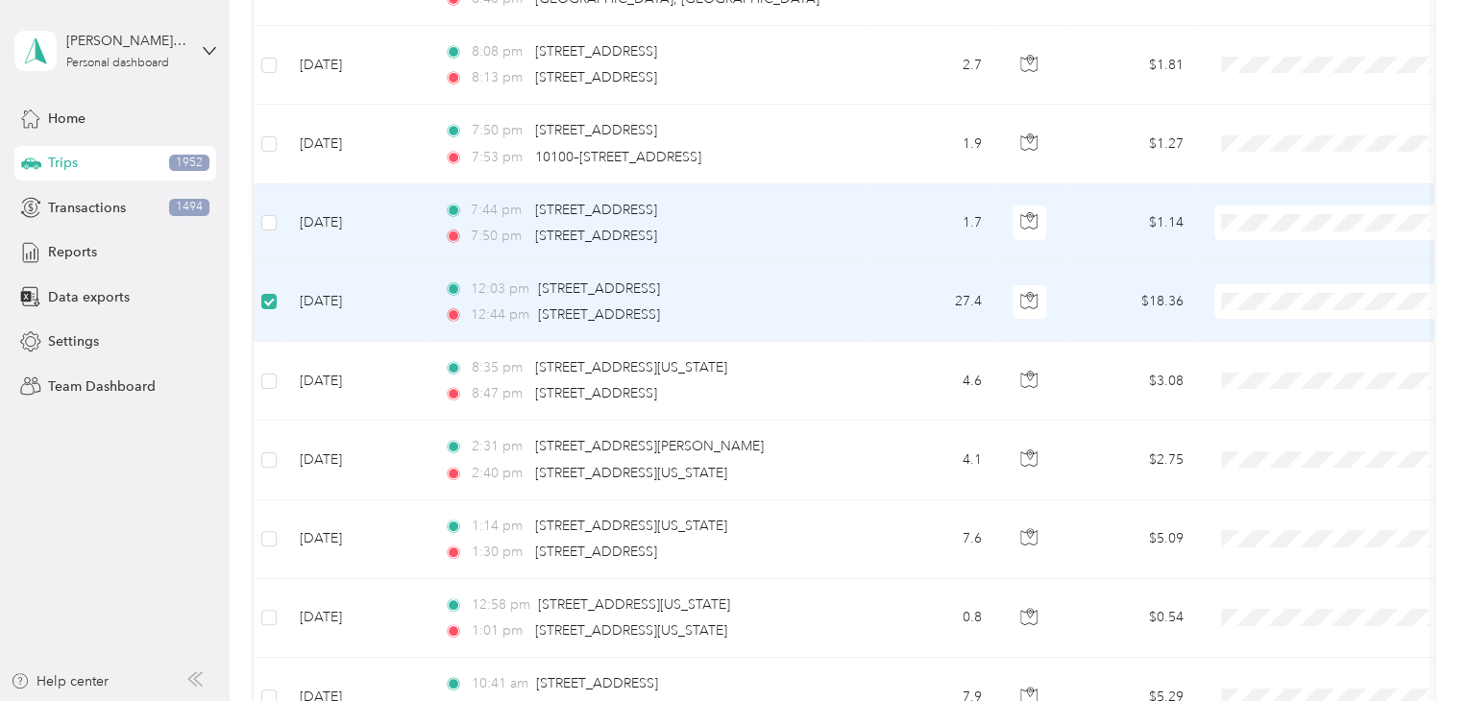
click at [259, 211] on td at bounding box center [269, 223] width 31 height 79
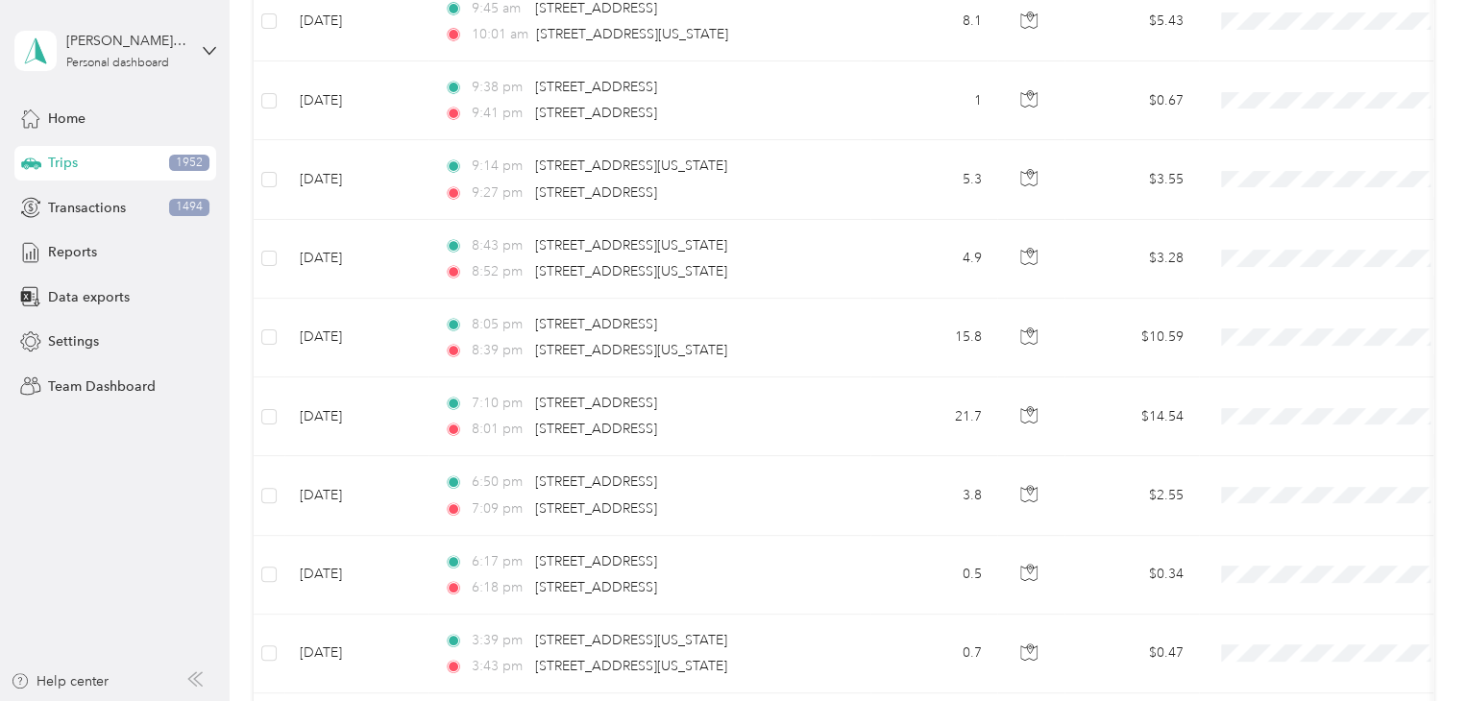
scroll to position [0, 0]
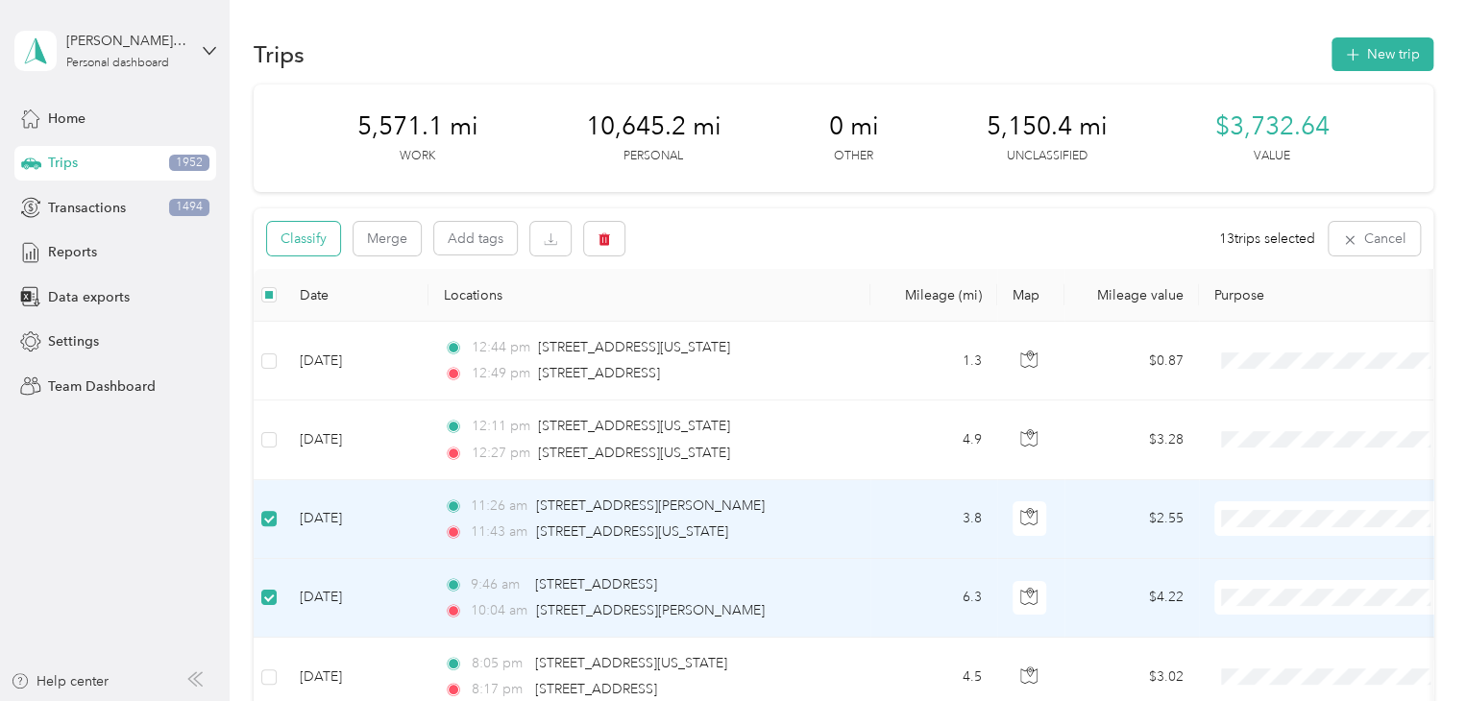
click at [319, 244] on button "Classify" at bounding box center [303, 239] width 73 height 34
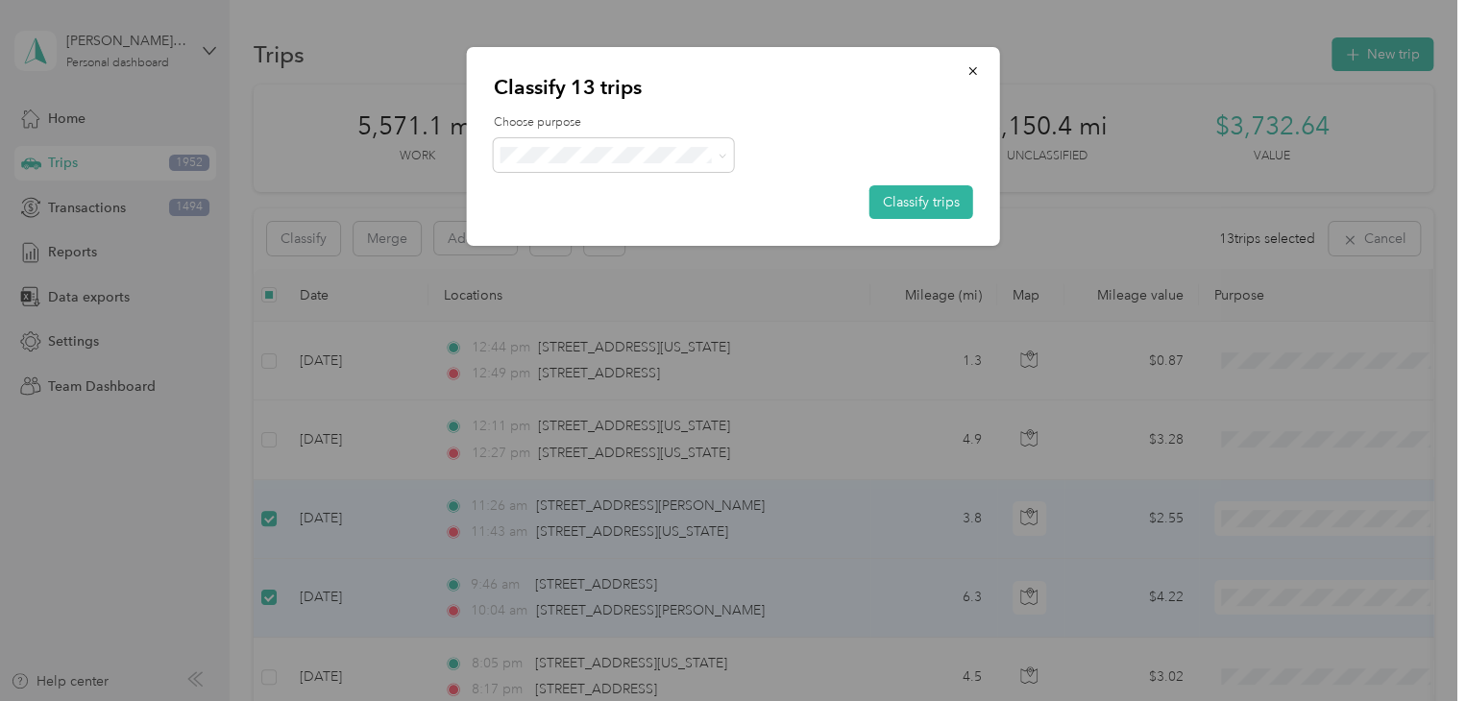
click at [586, 248] on span "Knights Of Columbus" at bounding box center [630, 258] width 179 height 20
click at [911, 204] on button "Classify trips" at bounding box center [921, 202] width 104 height 34
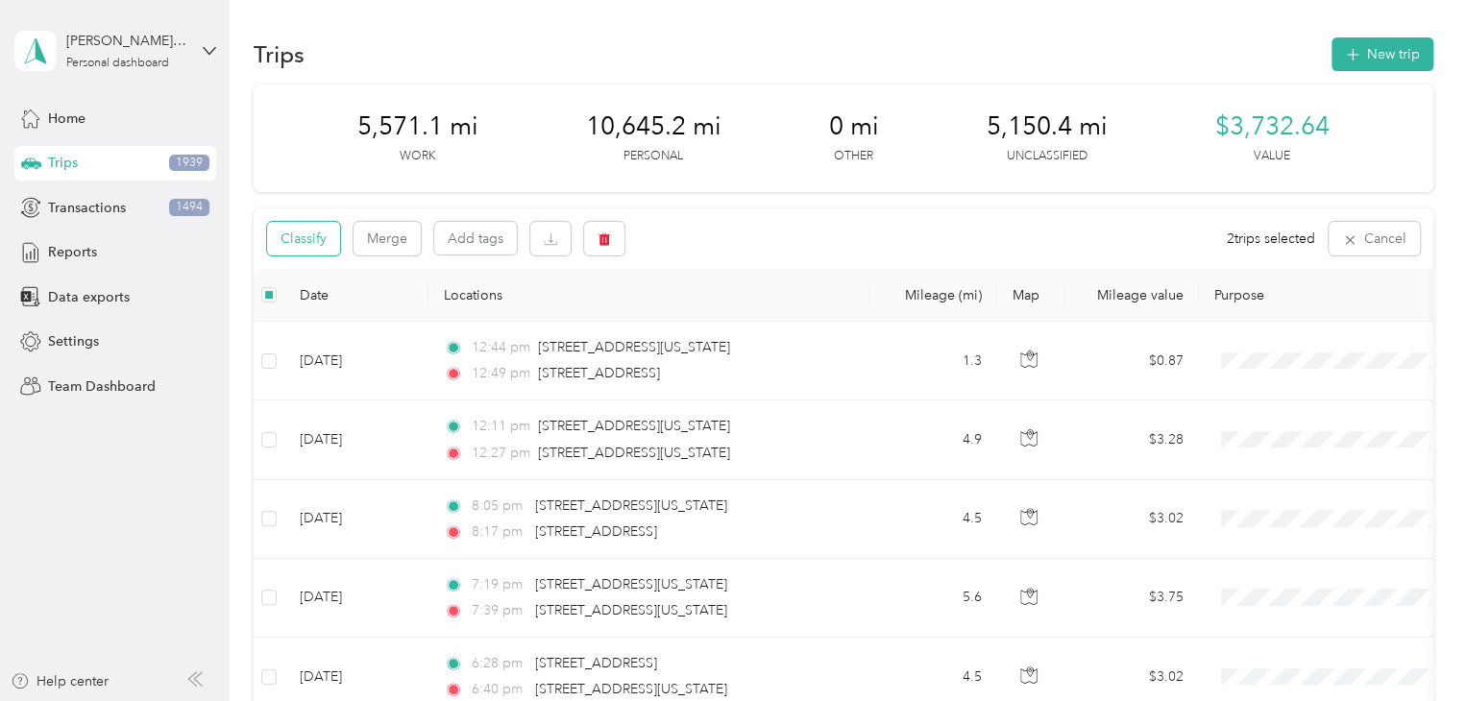
click at [321, 238] on button "Classify" at bounding box center [303, 239] width 73 height 34
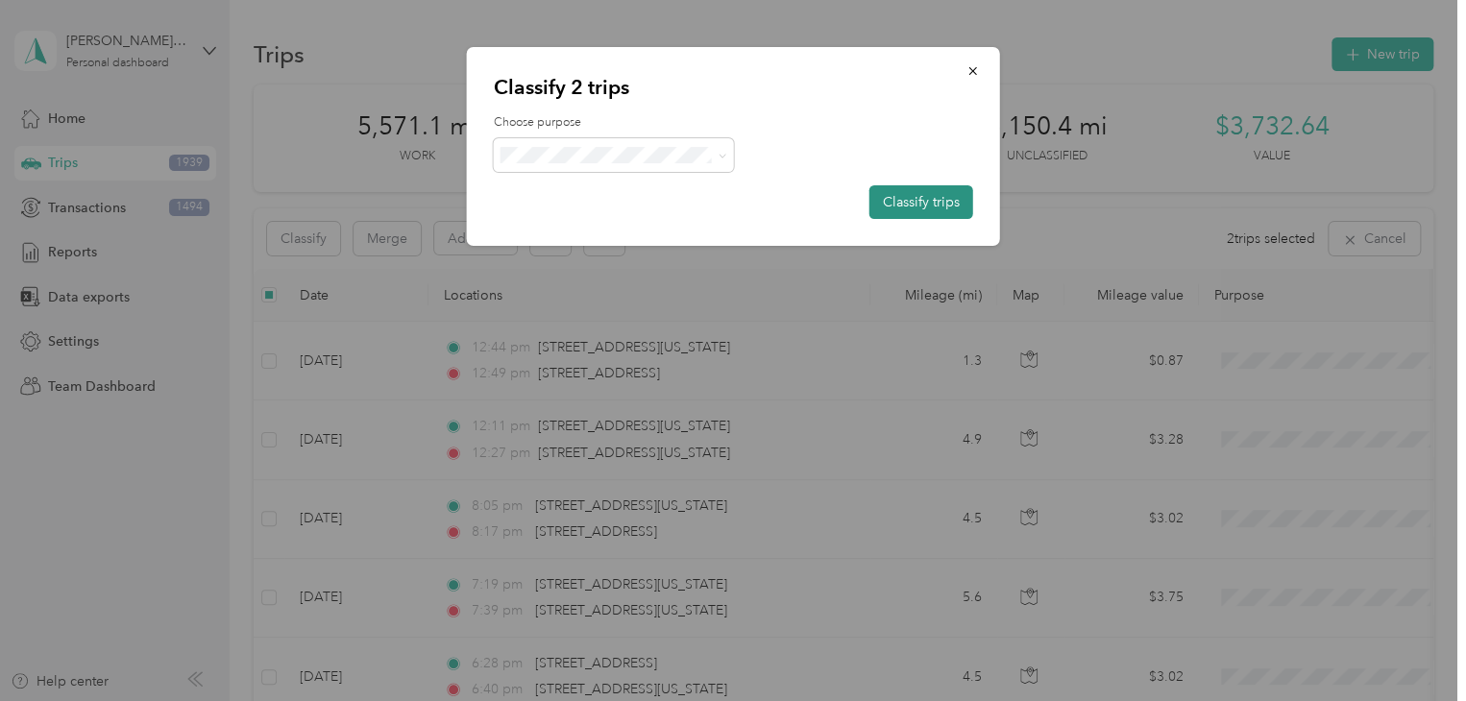
click at [899, 192] on button "Classify trips" at bounding box center [921, 202] width 104 height 34
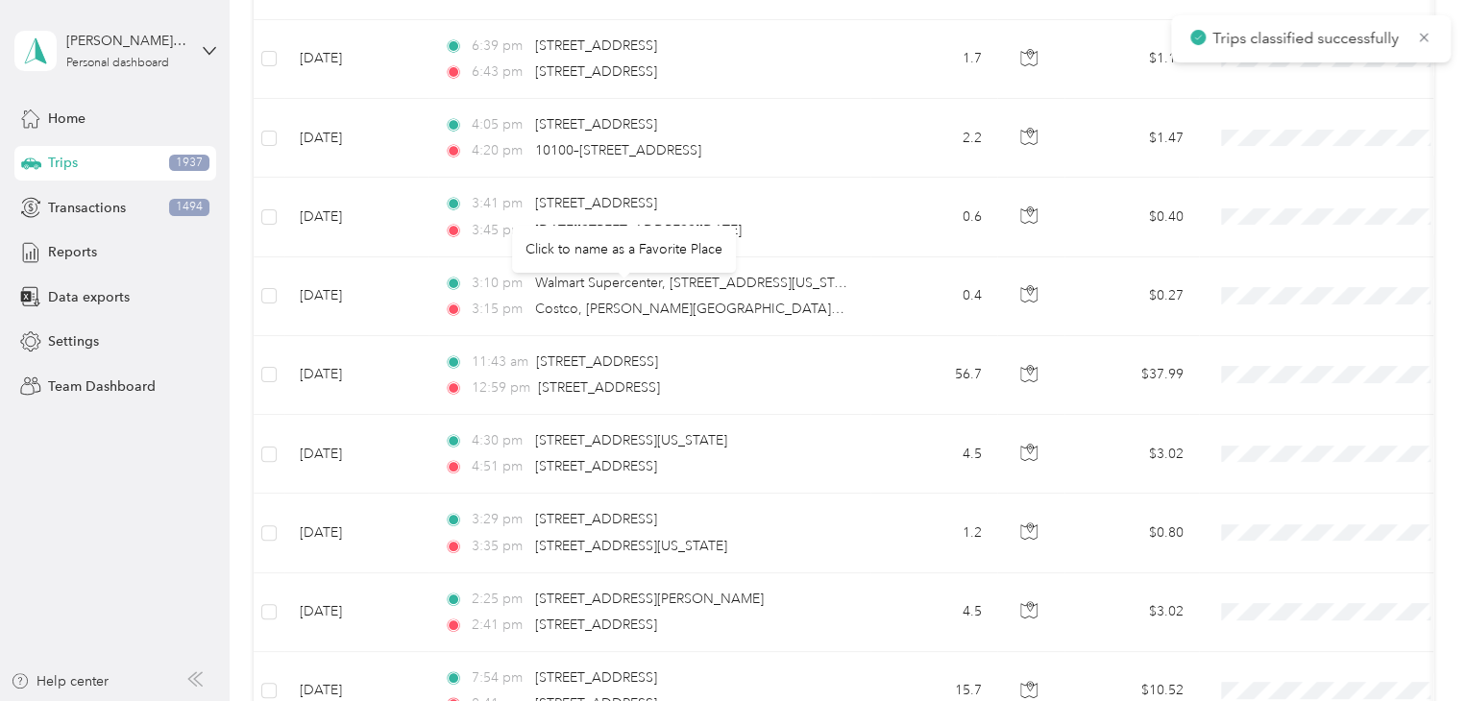
scroll to position [7851, 0]
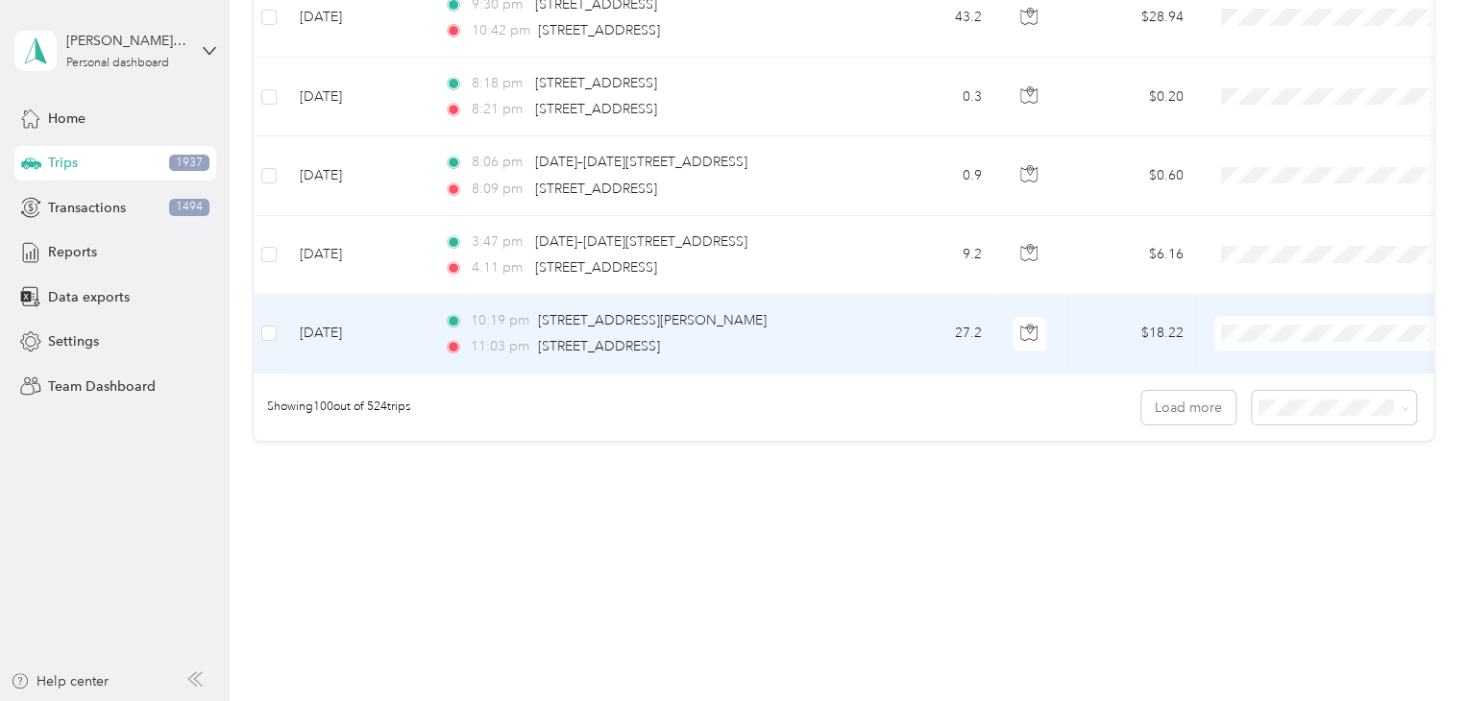
click at [277, 314] on td at bounding box center [269, 334] width 31 height 79
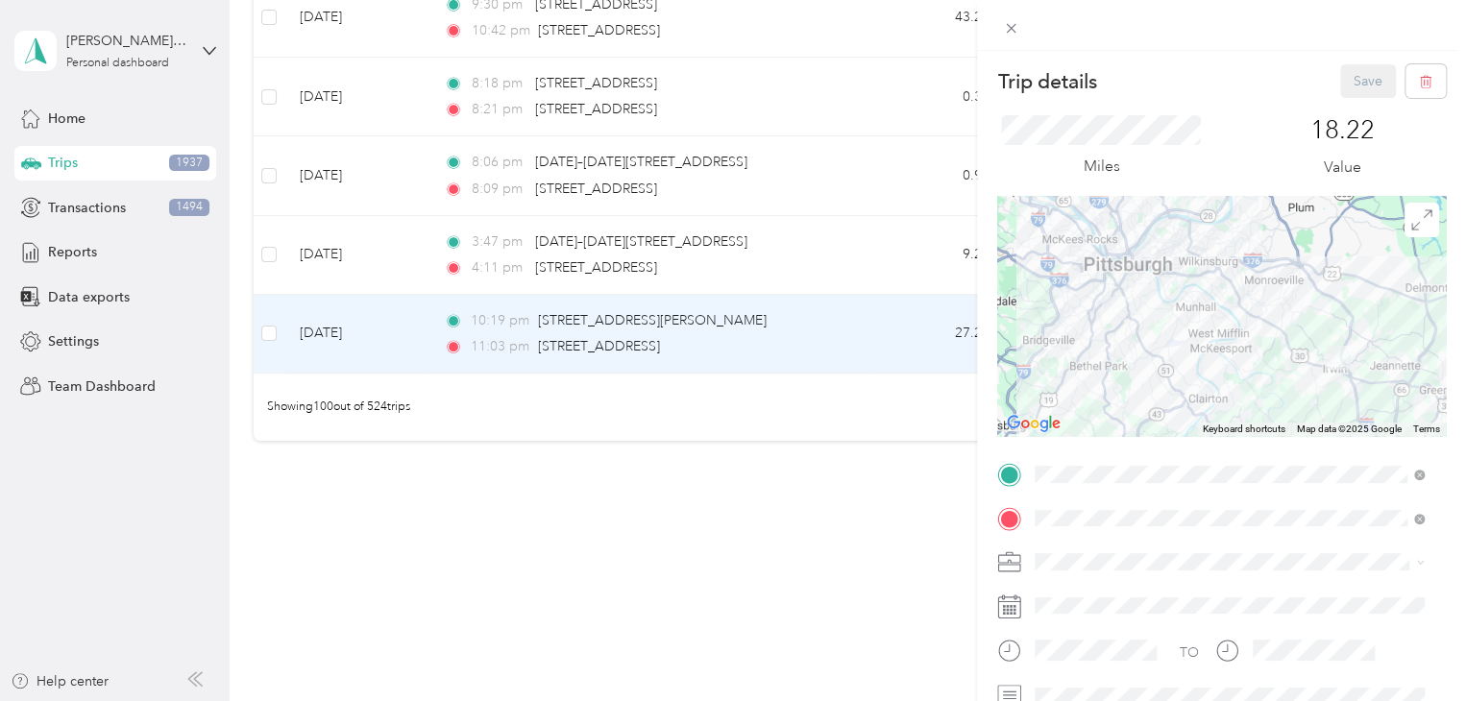
drag, startPoint x: 1002, startPoint y: 23, endPoint x: 853, endPoint y: 182, distance: 217.5
click at [1003, 24] on icon at bounding box center [1011, 28] width 16 height 16
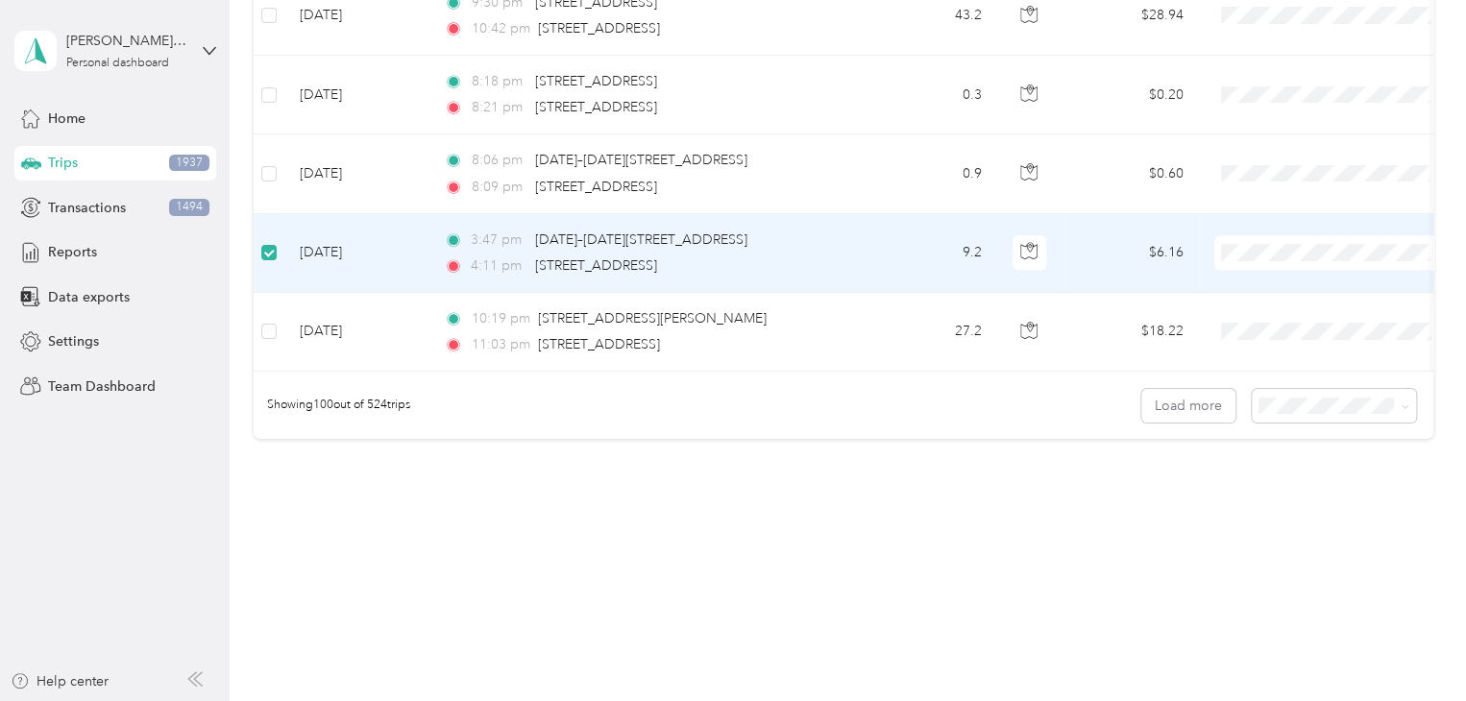
scroll to position [7850, 0]
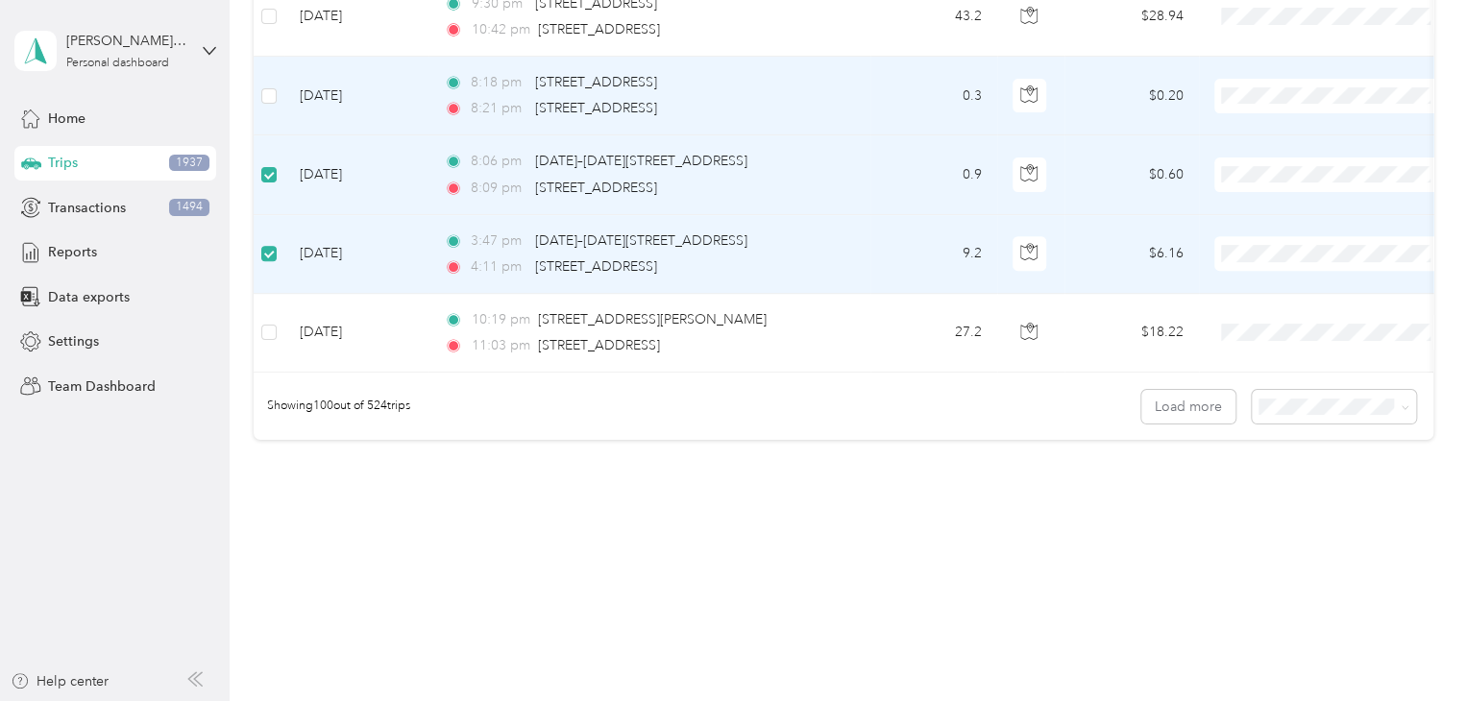
click at [276, 91] on td at bounding box center [269, 96] width 31 height 79
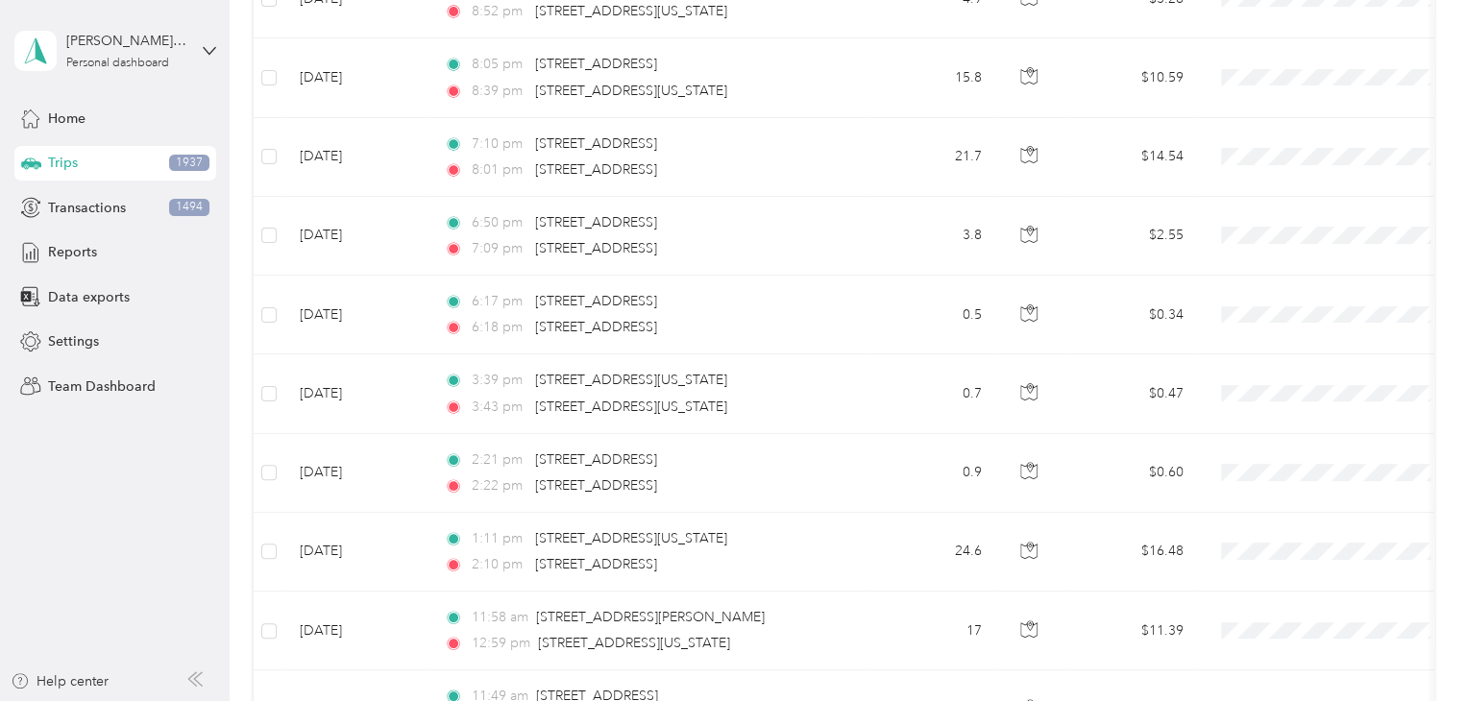
scroll to position [0, 0]
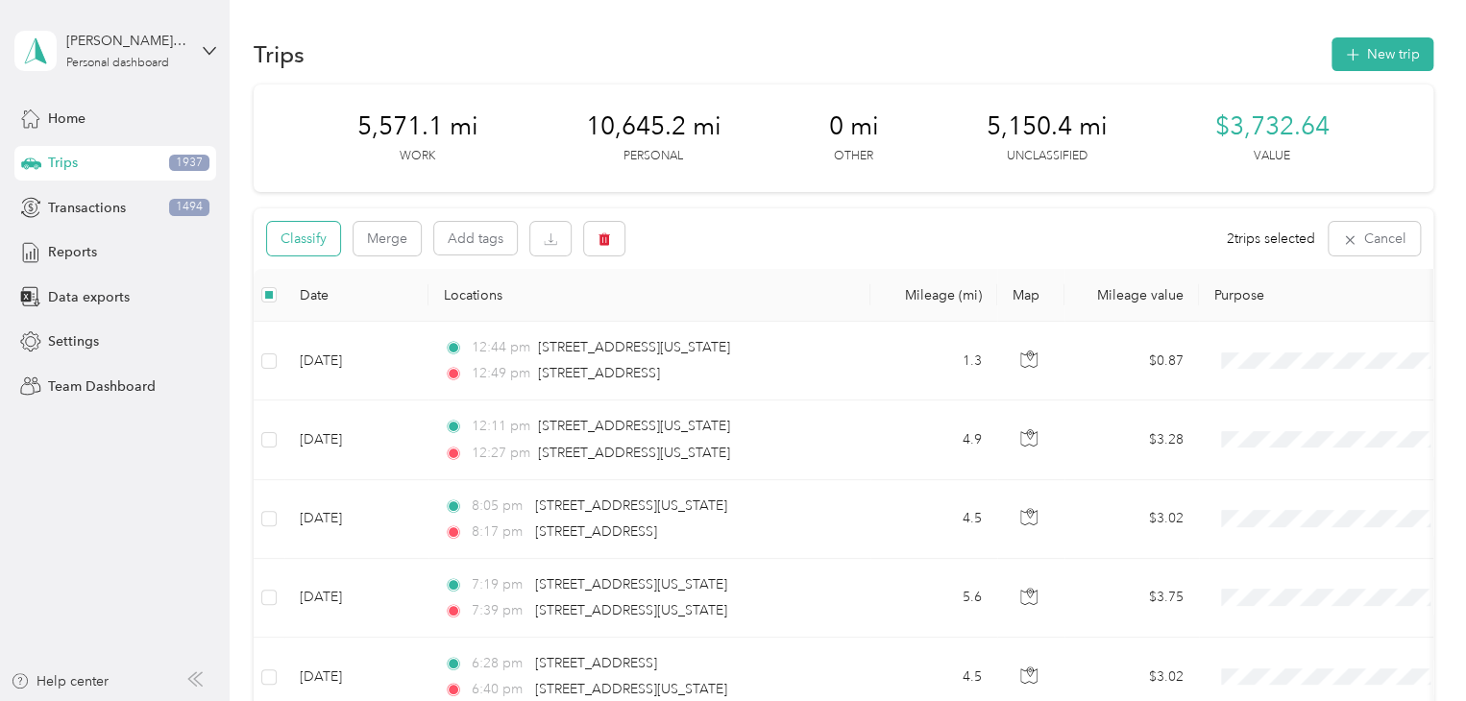
click at [309, 236] on button "Classify" at bounding box center [303, 239] width 73 height 34
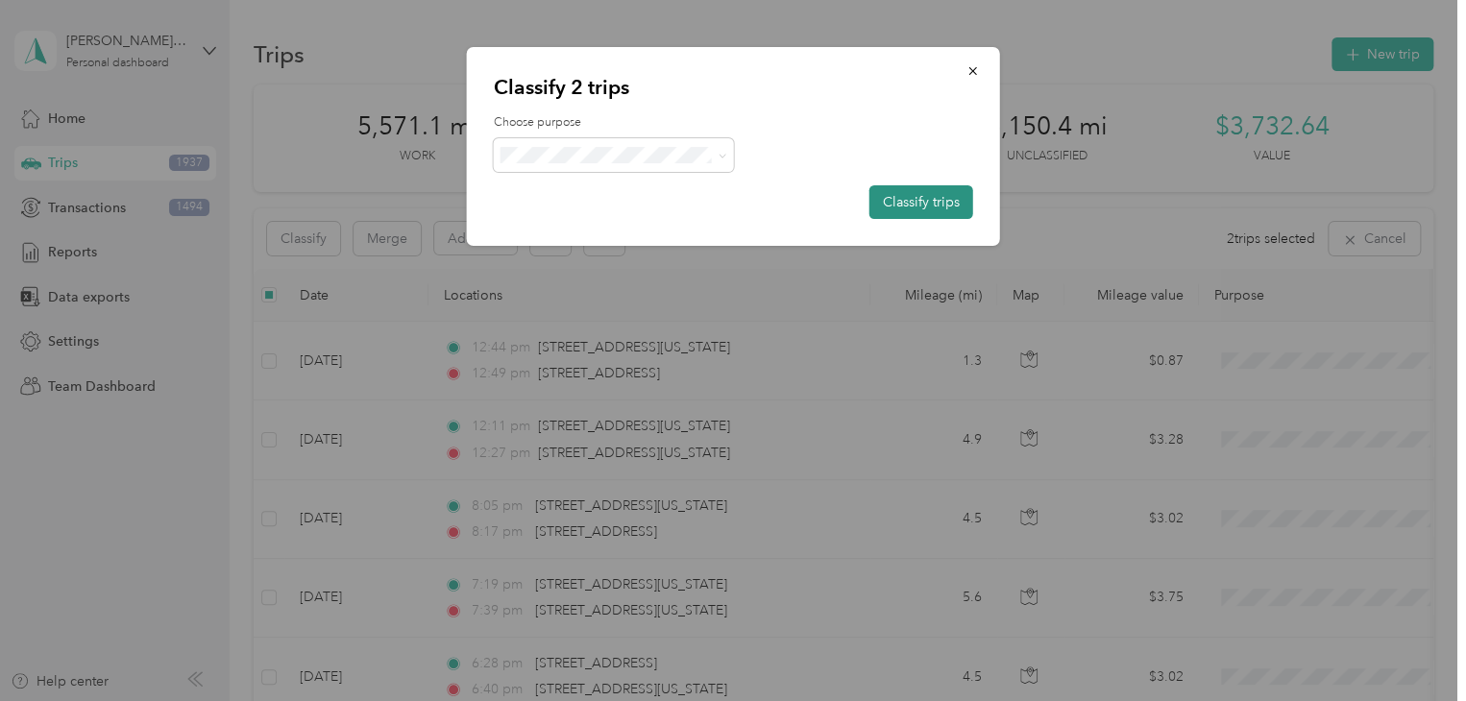
click at [917, 203] on button "Classify trips" at bounding box center [921, 202] width 104 height 34
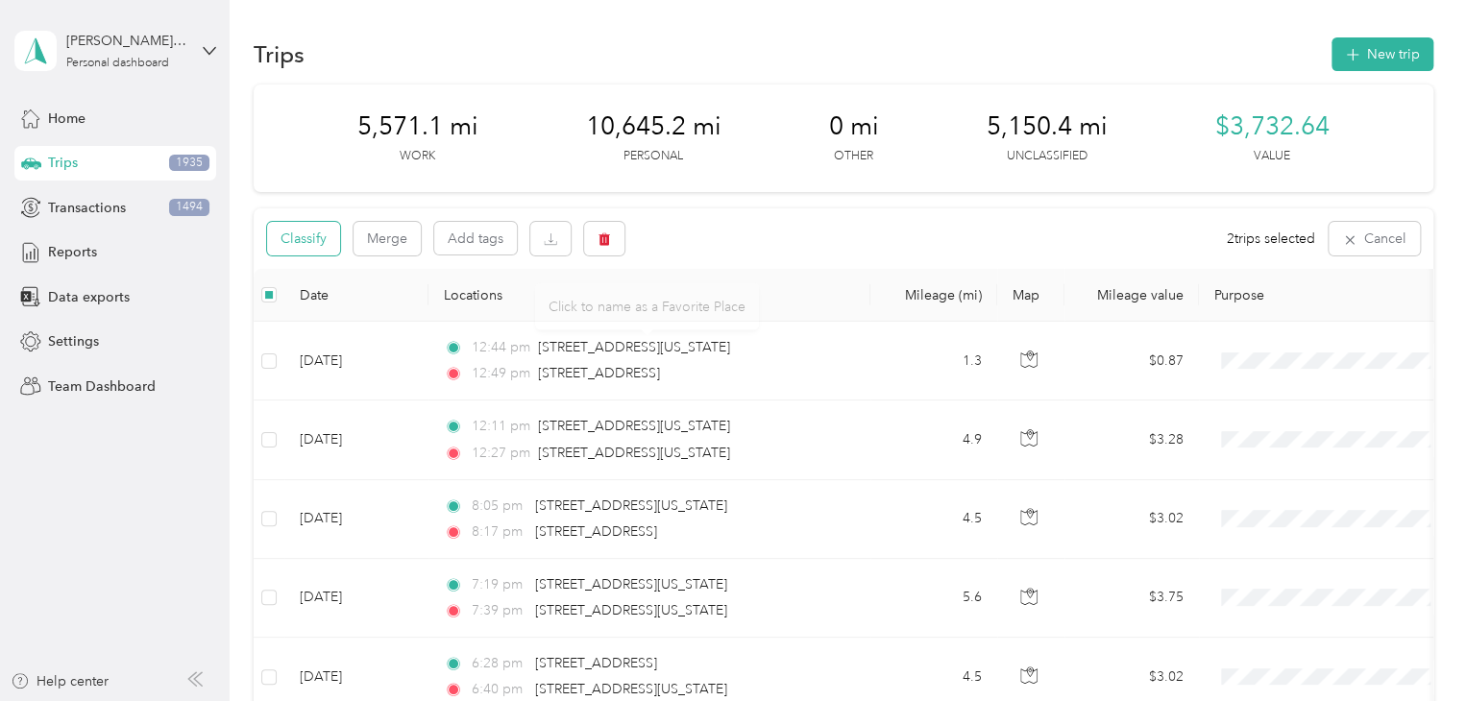
click at [296, 244] on button "Classify" at bounding box center [303, 239] width 73 height 34
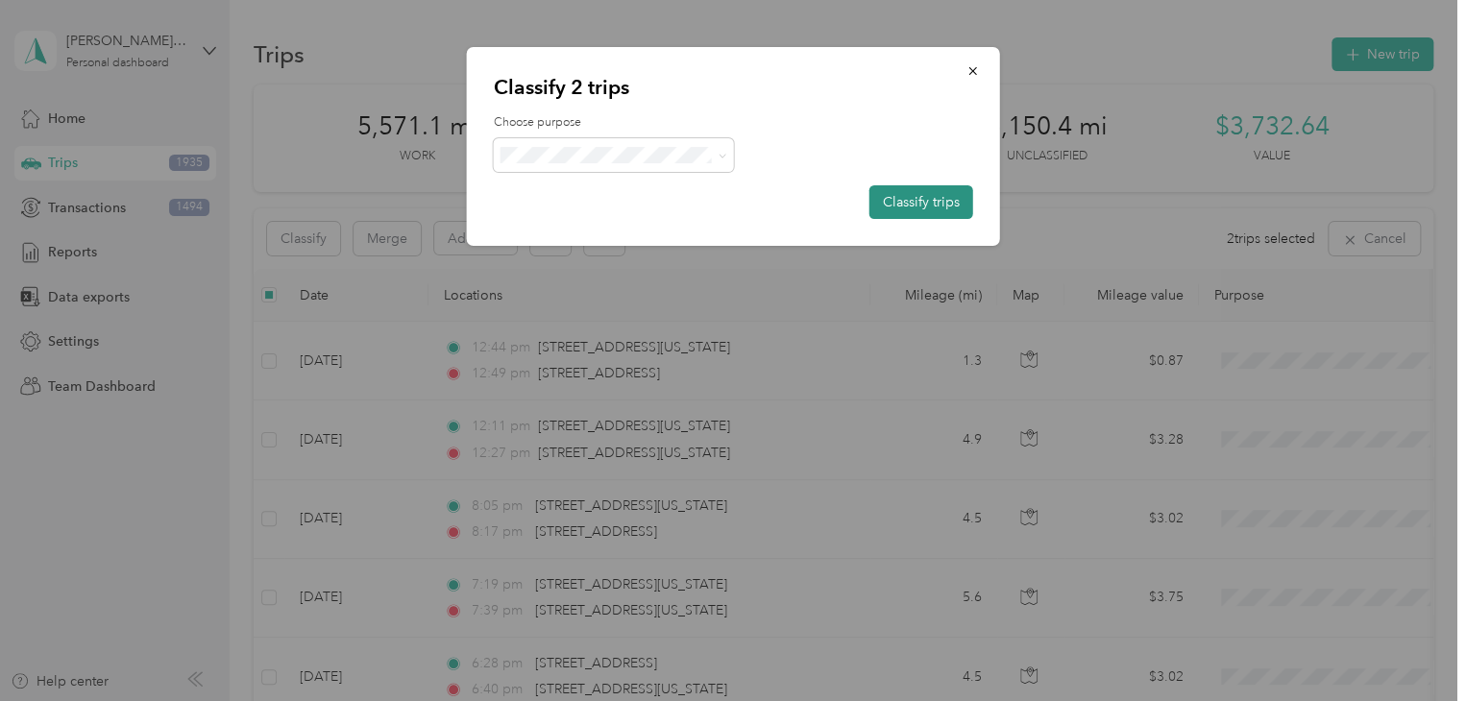
click at [928, 197] on button "Classify trips" at bounding box center [921, 202] width 104 height 34
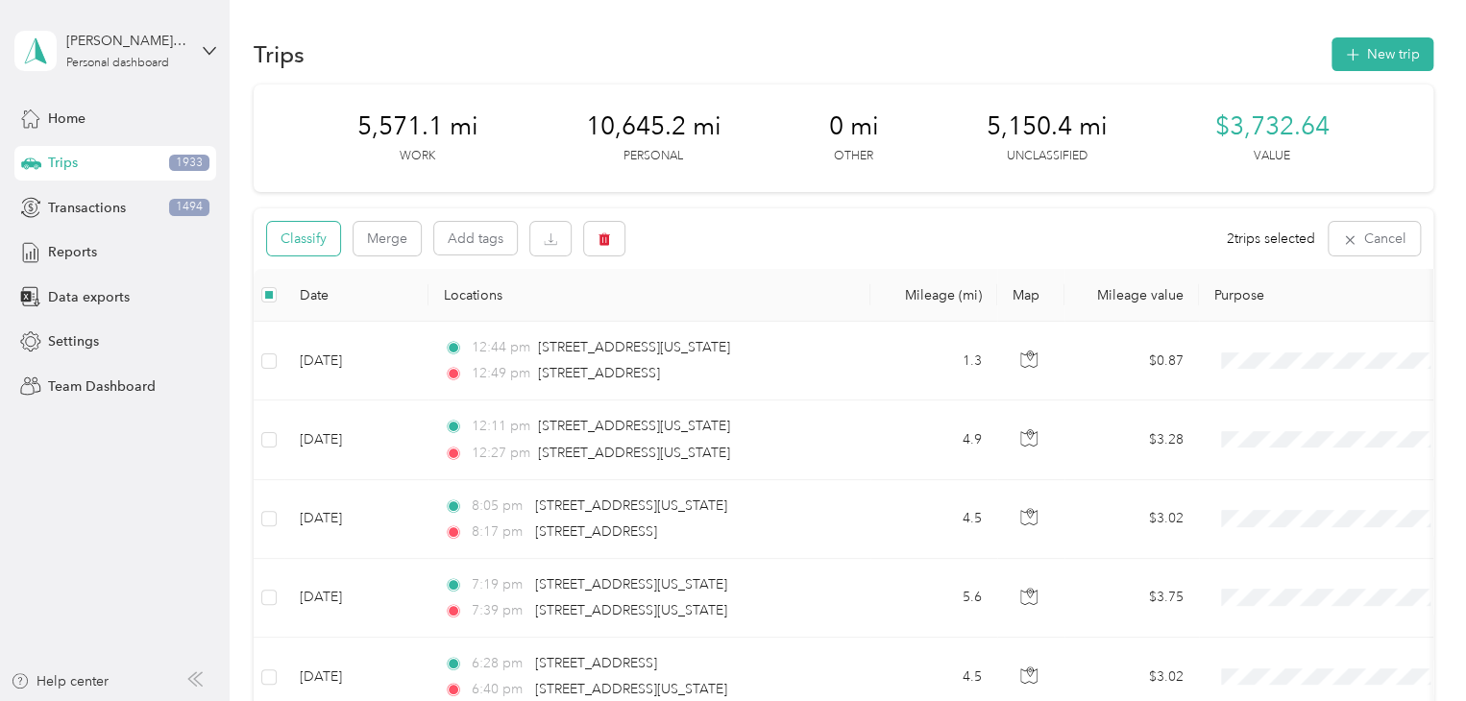
click at [293, 232] on button "Classify" at bounding box center [303, 239] width 73 height 34
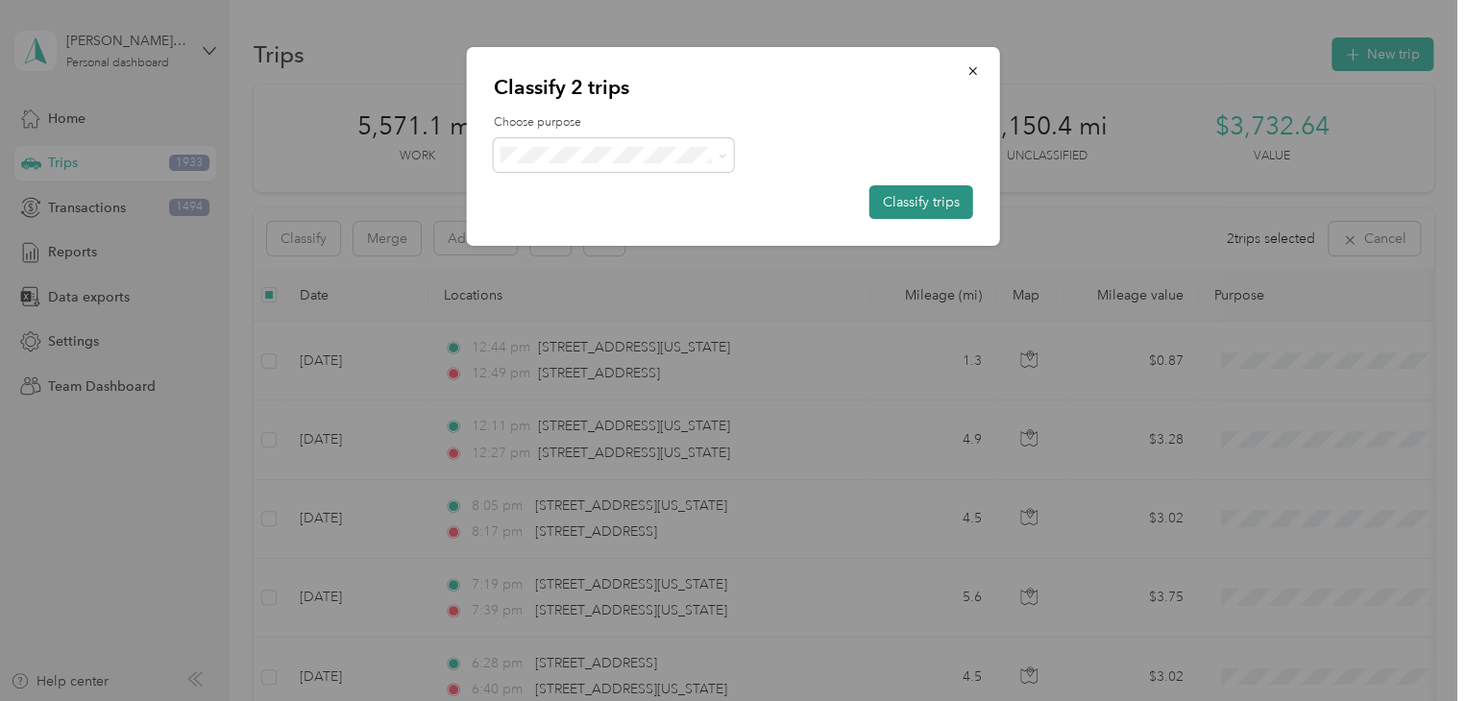
click at [936, 200] on button "Classify trips" at bounding box center [921, 202] width 104 height 34
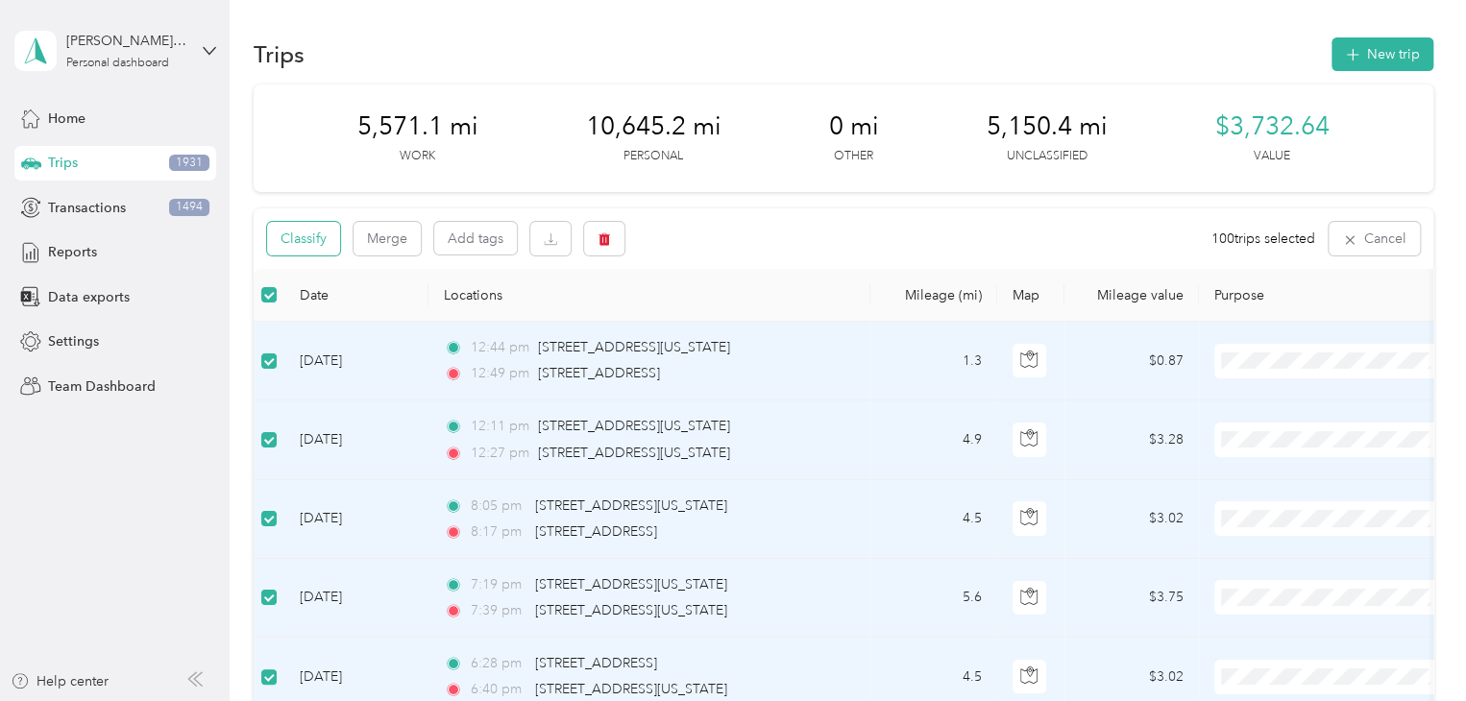
click at [307, 238] on button "Classify" at bounding box center [303, 239] width 73 height 34
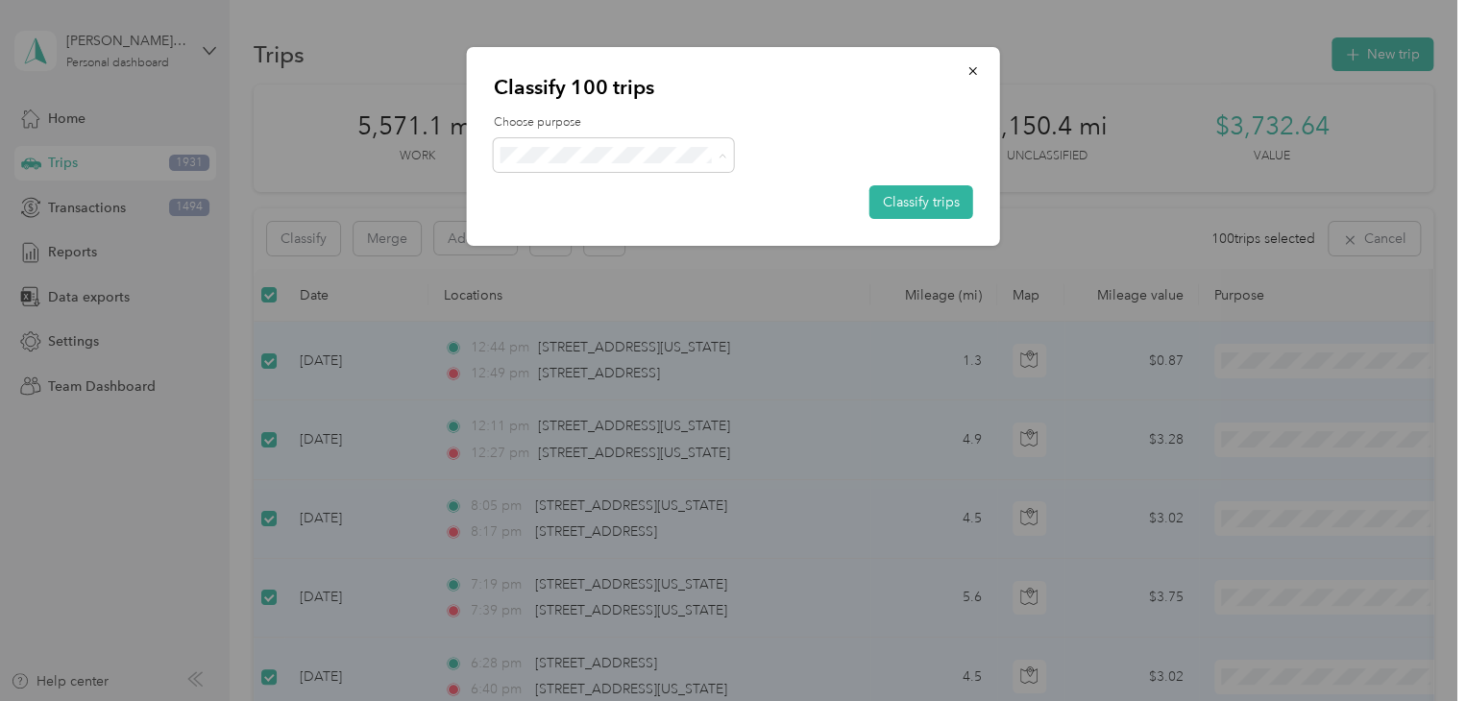
click at [589, 222] on span "Personal" at bounding box center [630, 224] width 179 height 20
click at [961, 195] on button "Classify trips" at bounding box center [921, 202] width 104 height 34
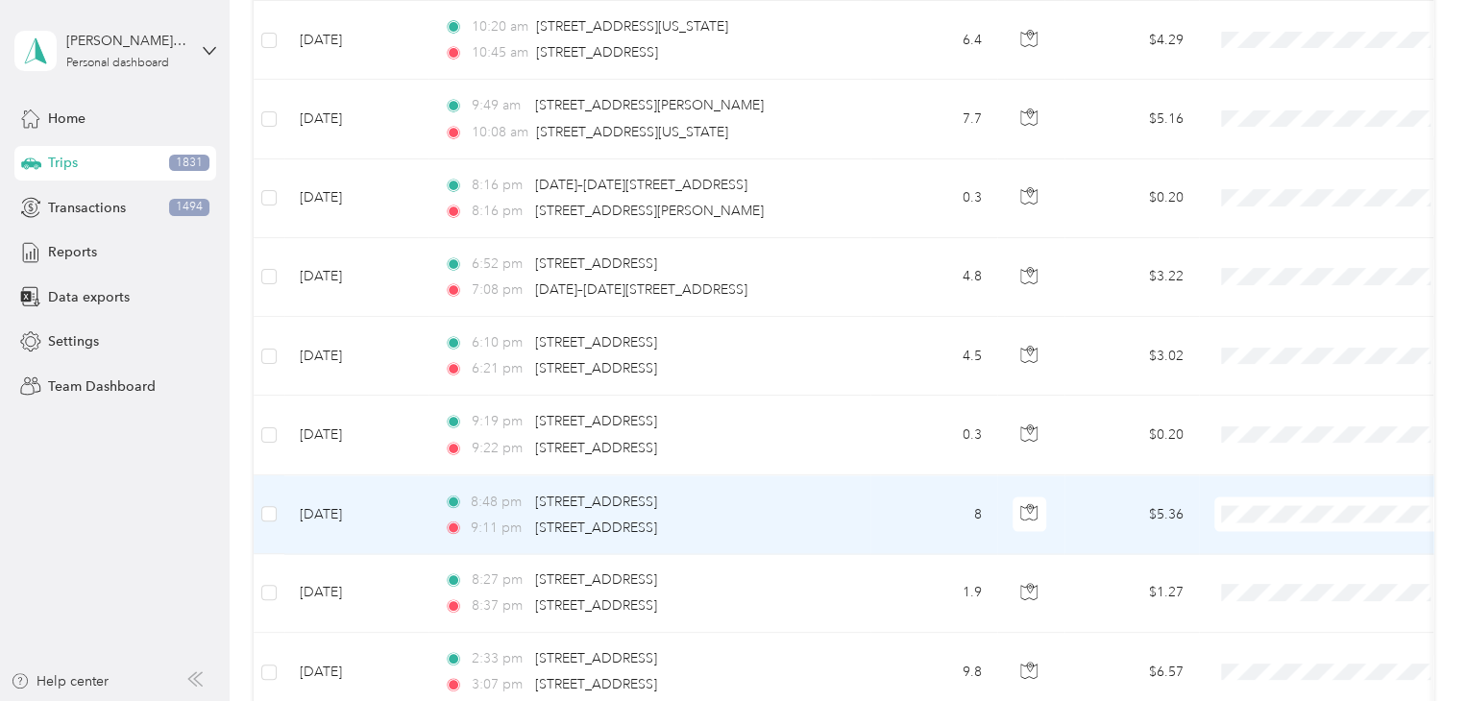
scroll to position [5474, 0]
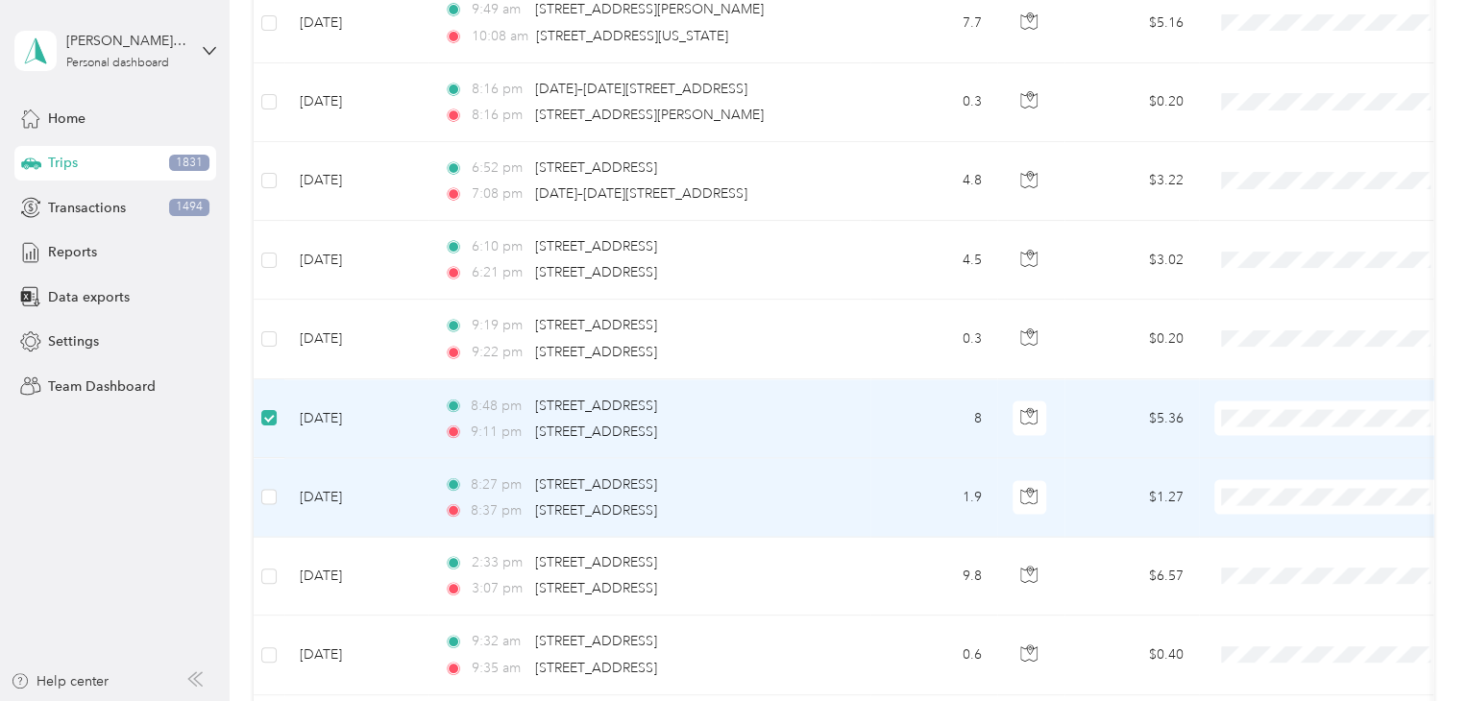
click at [277, 464] on td at bounding box center [269, 497] width 31 height 79
click at [273, 473] on td at bounding box center [269, 497] width 31 height 79
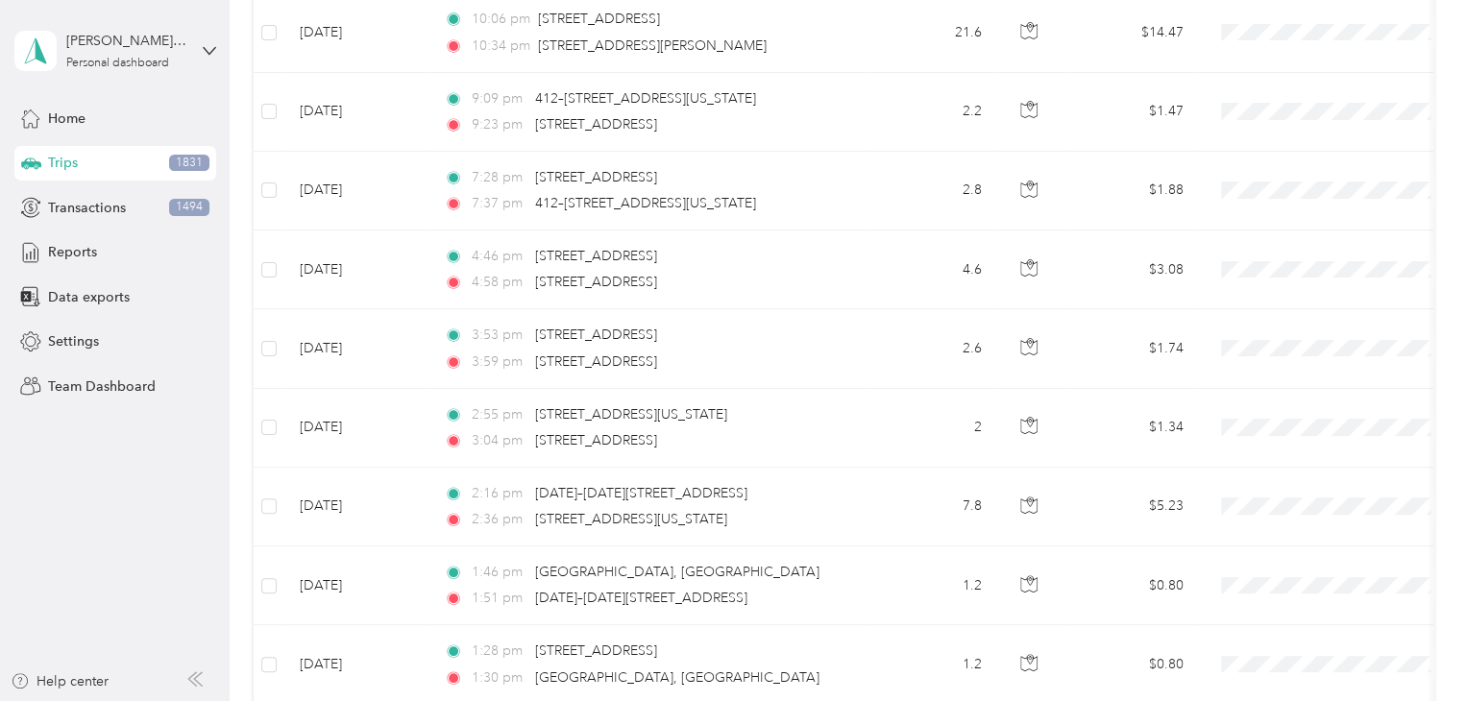
scroll to position [0, 0]
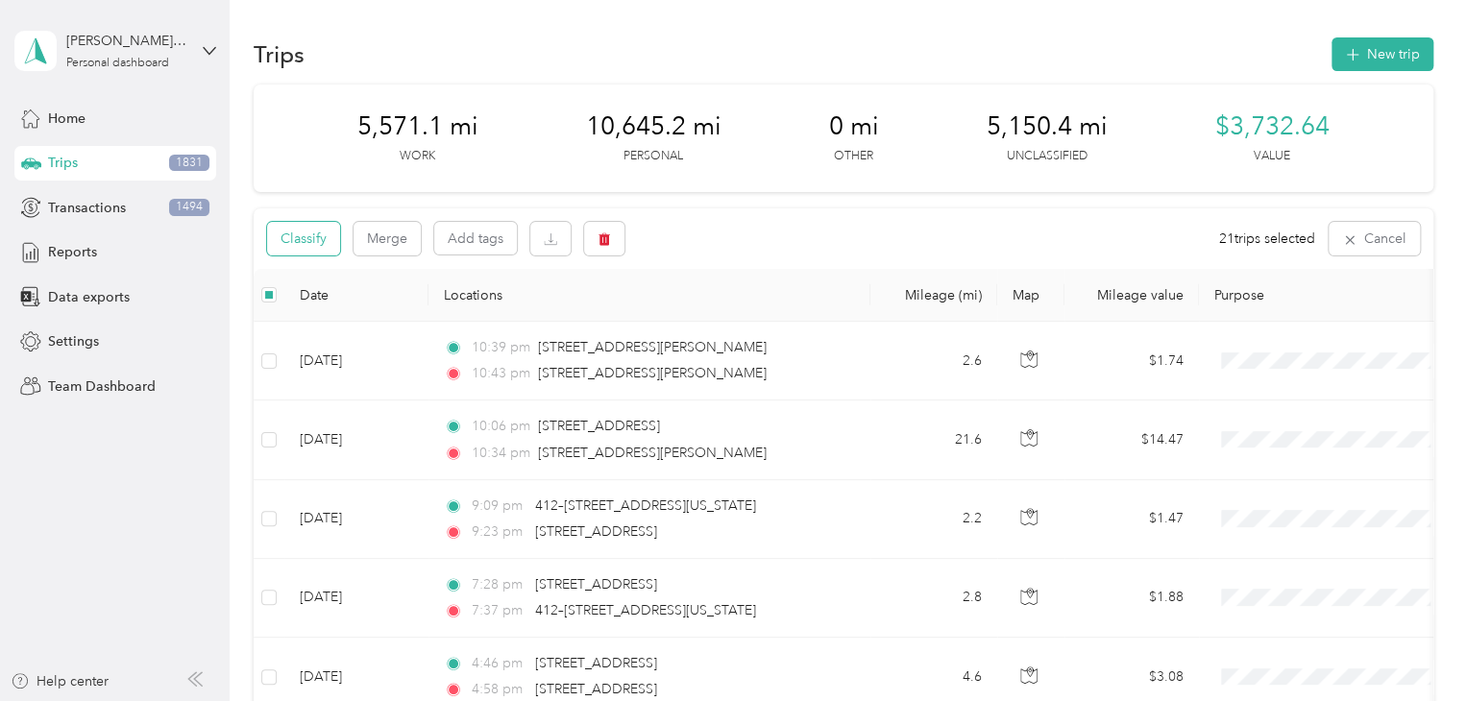
click at [305, 244] on button "Classify" at bounding box center [303, 239] width 73 height 34
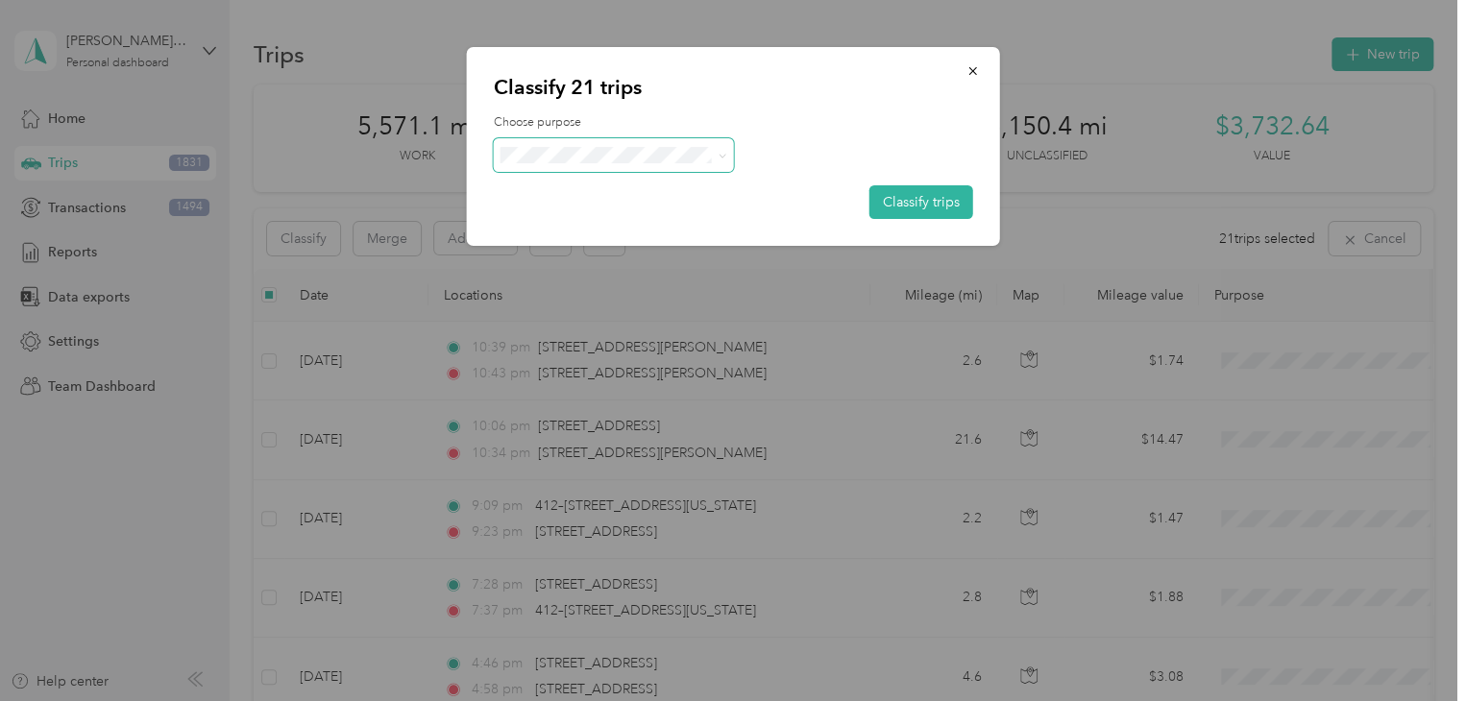
click at [566, 164] on span at bounding box center [614, 155] width 240 height 34
click at [588, 255] on span "Knights Of Columbus" at bounding box center [630, 256] width 179 height 20
click at [895, 207] on button "Classify trips" at bounding box center [921, 202] width 104 height 34
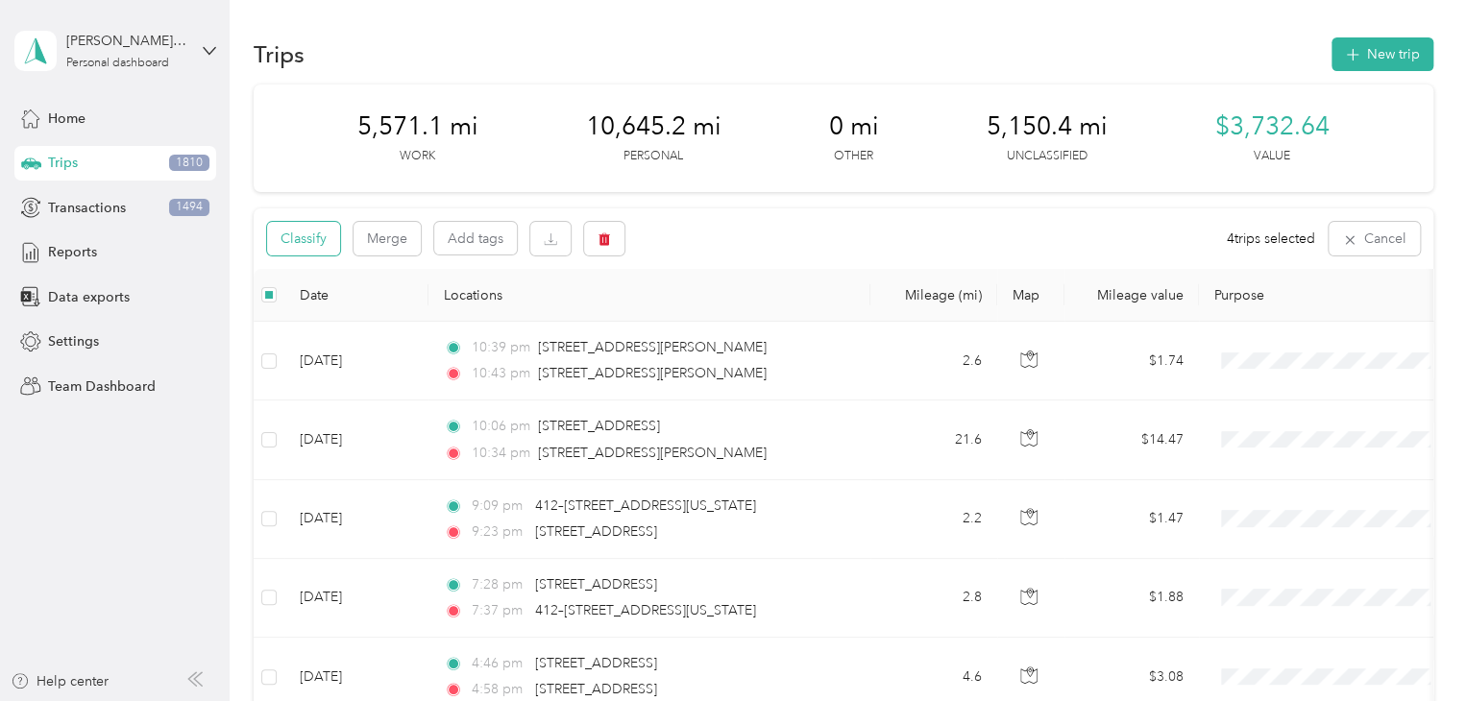
click at [323, 247] on button "Classify" at bounding box center [303, 239] width 73 height 34
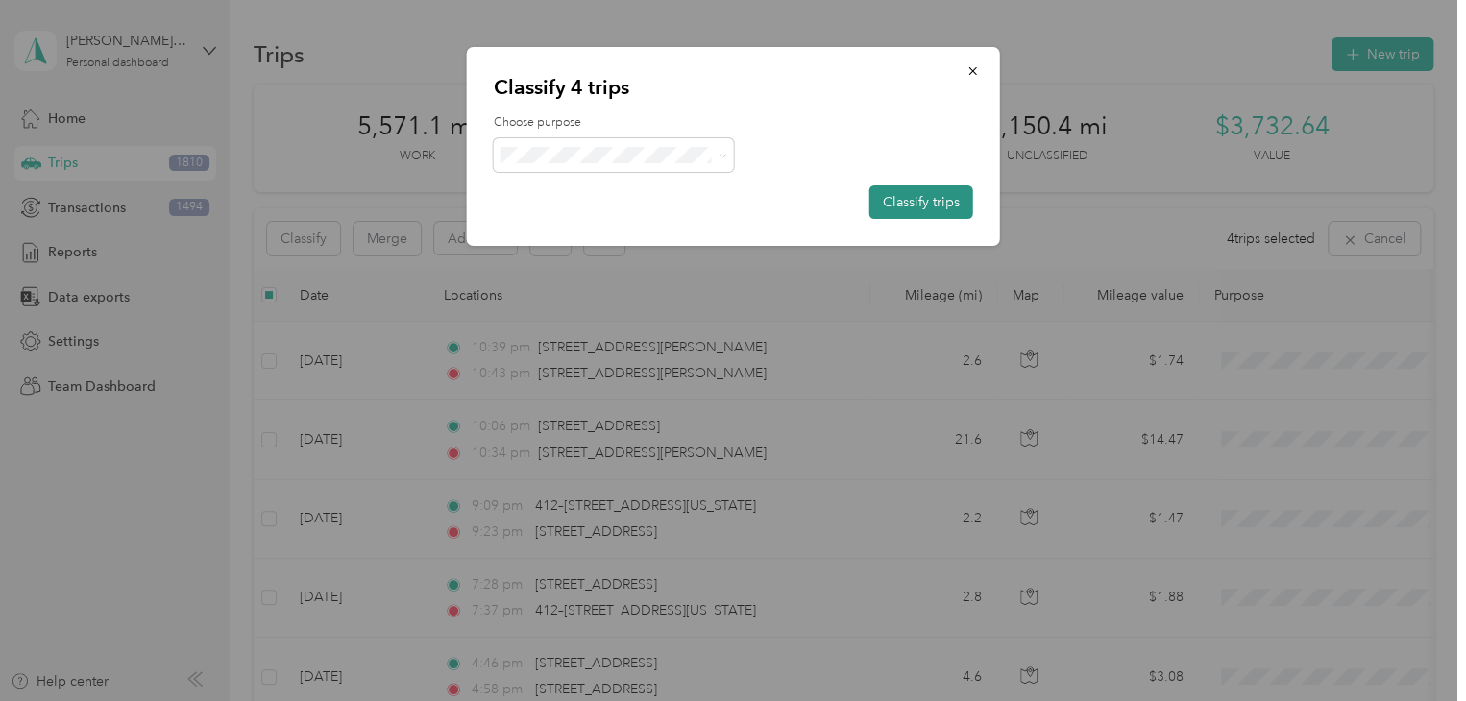
click at [911, 203] on button "Classify trips" at bounding box center [921, 202] width 104 height 34
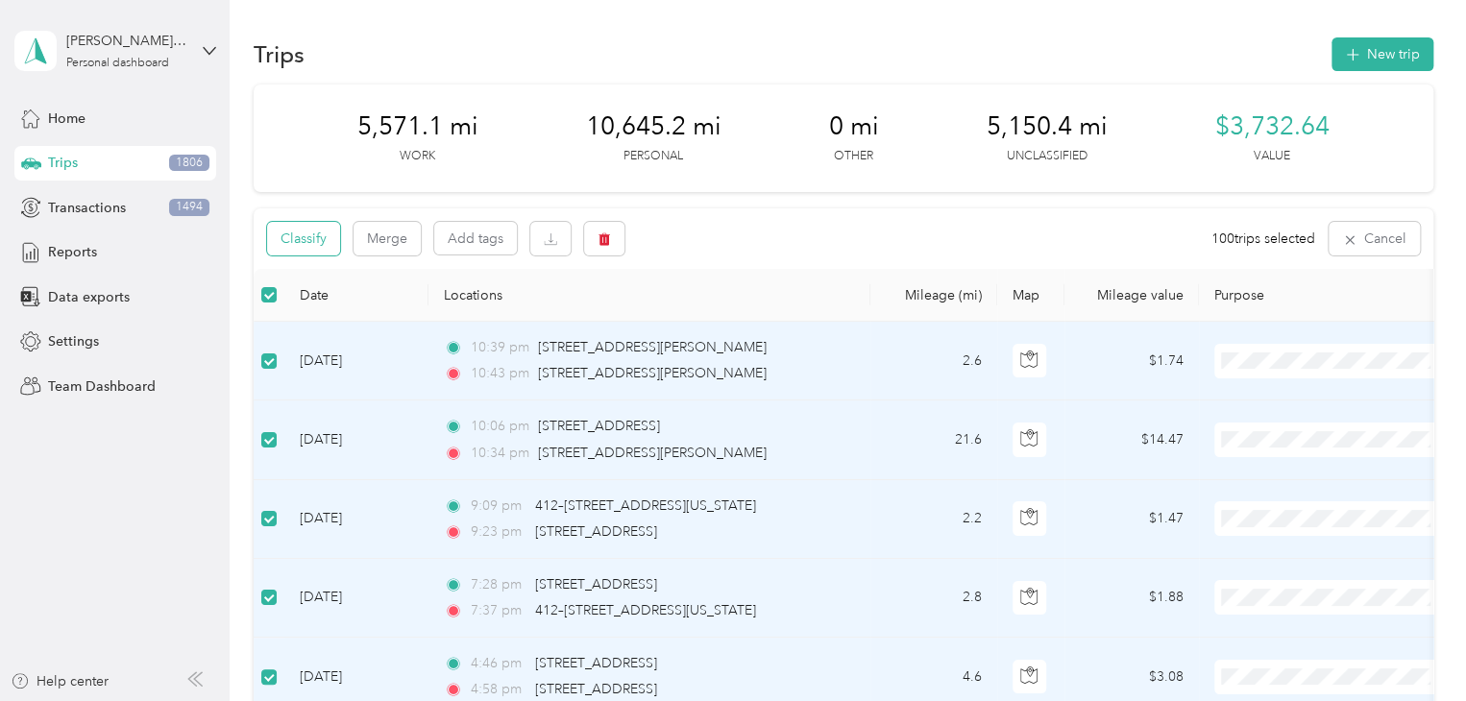
click at [311, 239] on button "Classify" at bounding box center [303, 239] width 73 height 34
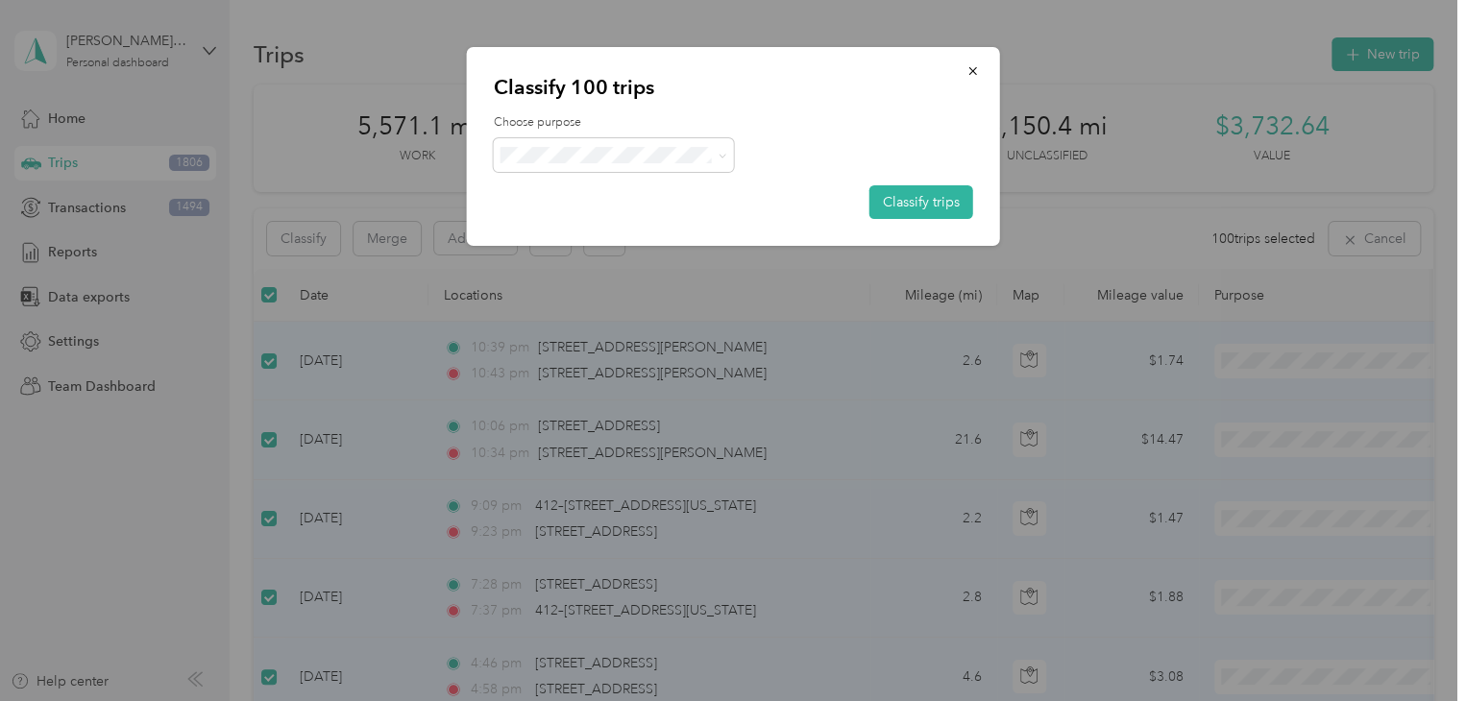
click at [553, 136] on div "Choose purpose Classify trips" at bounding box center [733, 166] width 479 height 105
click at [610, 233] on li "Personal" at bounding box center [613, 224] width 240 height 34
click at [928, 195] on button "Classify trips" at bounding box center [921, 202] width 104 height 34
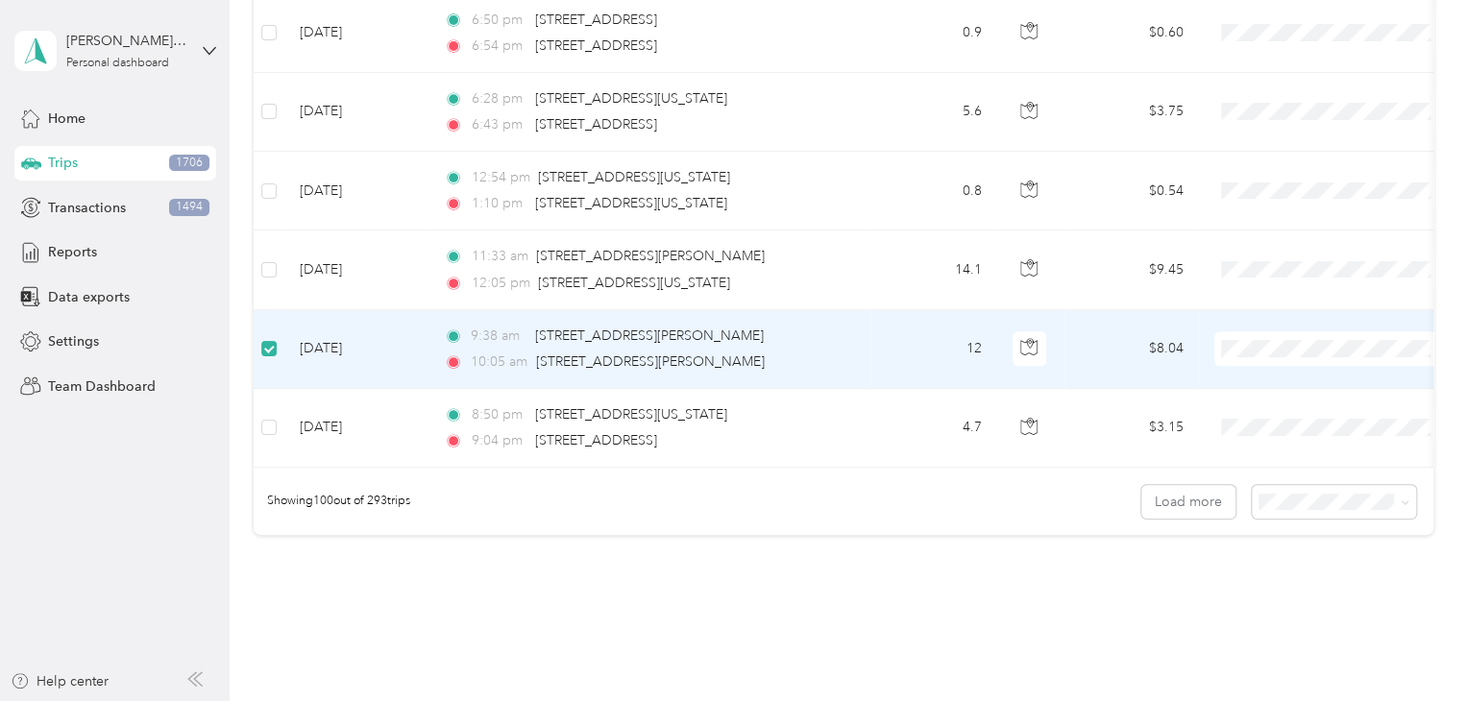
scroll to position [7754, 0]
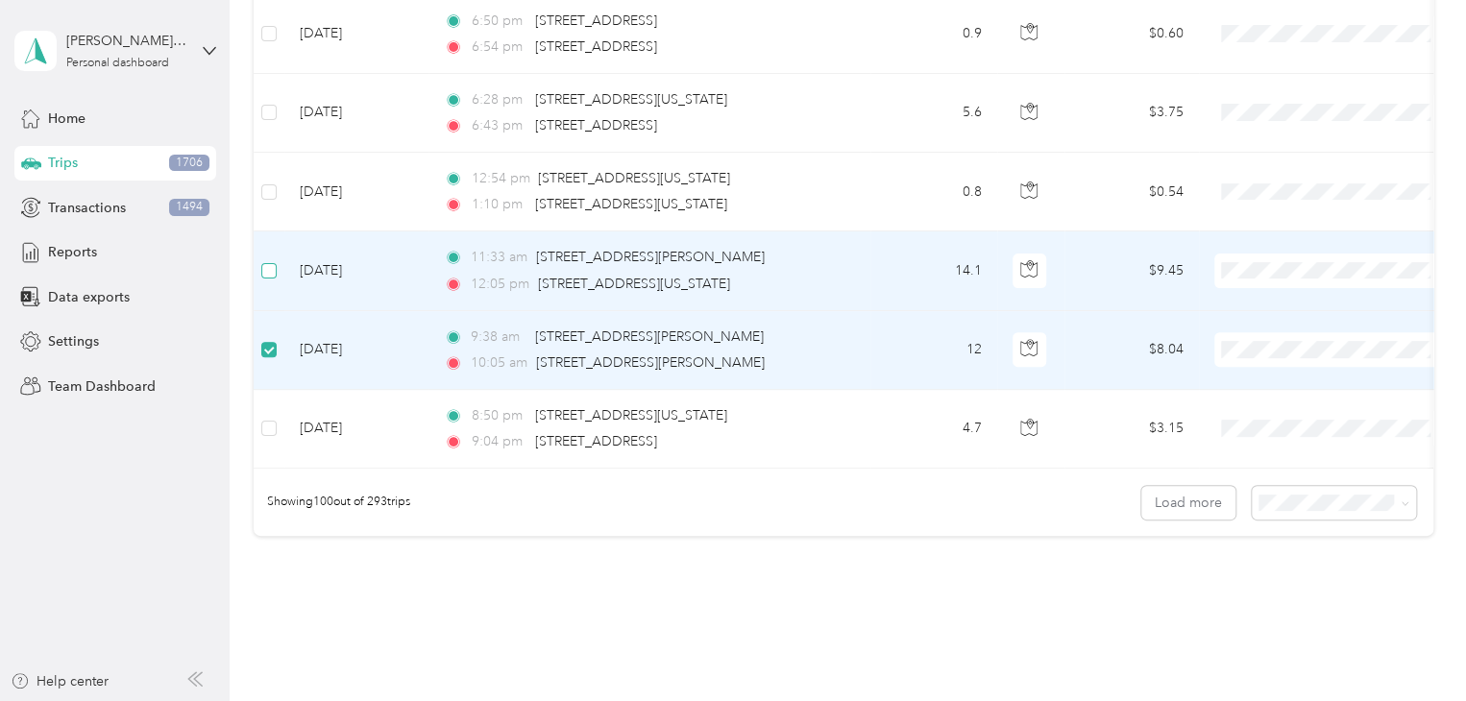
click at [272, 260] on label at bounding box center [268, 270] width 15 height 21
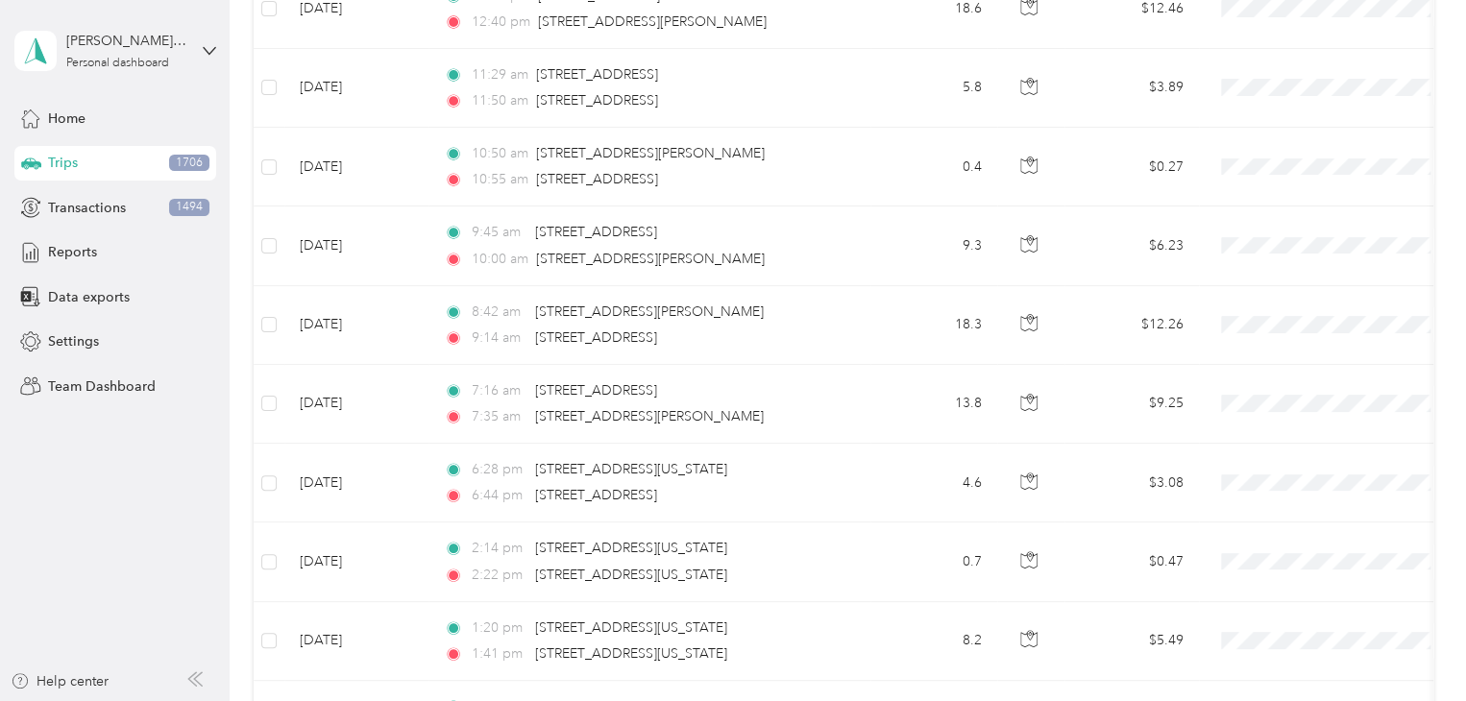
scroll to position [0, 0]
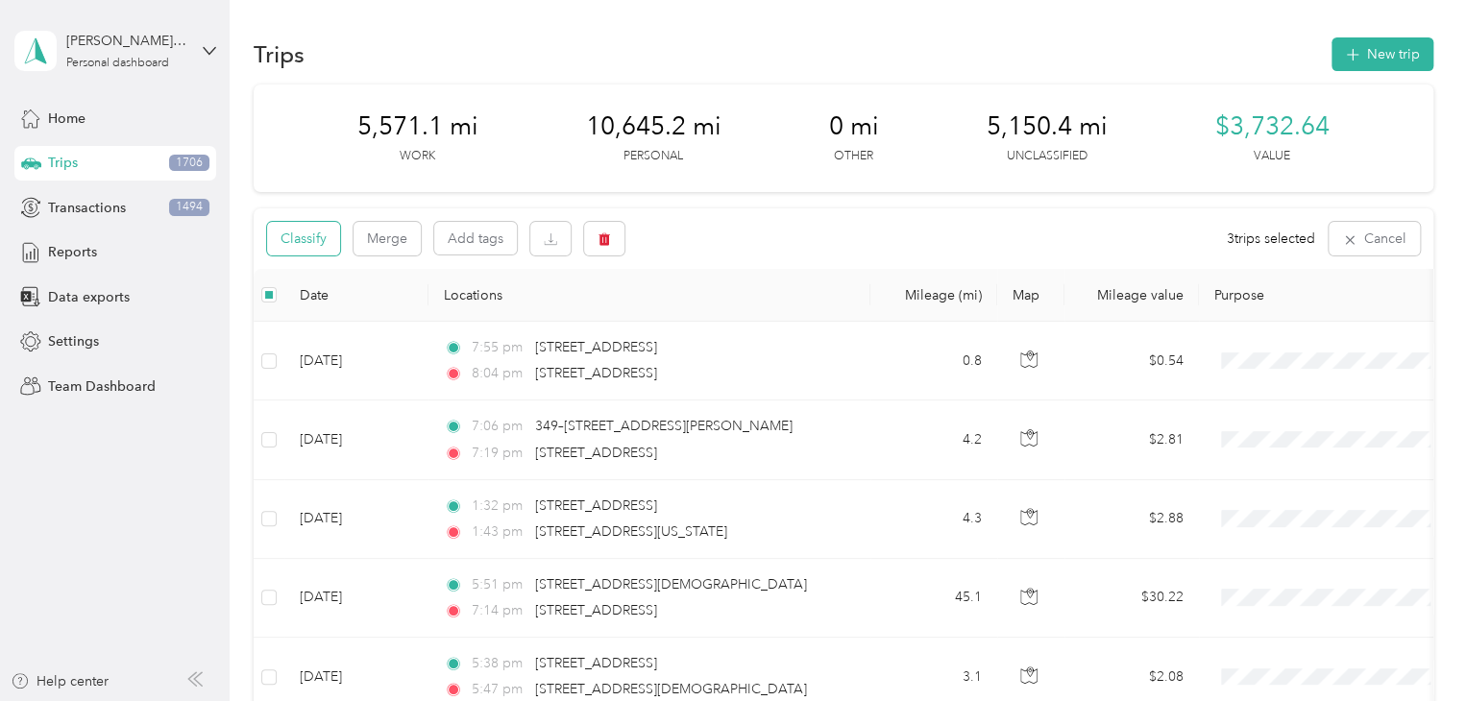
click at [319, 234] on button "Classify" at bounding box center [303, 239] width 73 height 34
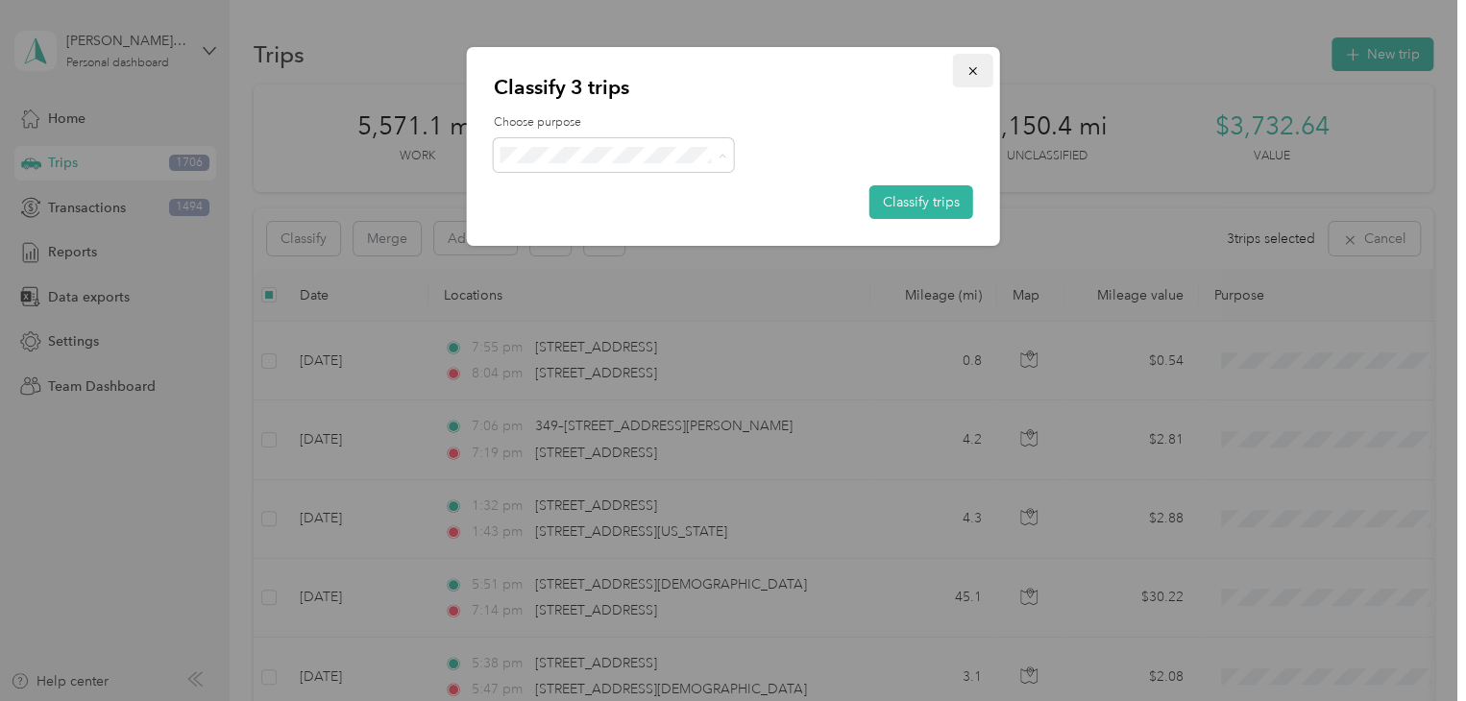
click at [973, 72] on icon "button" at bounding box center [972, 71] width 8 height 8
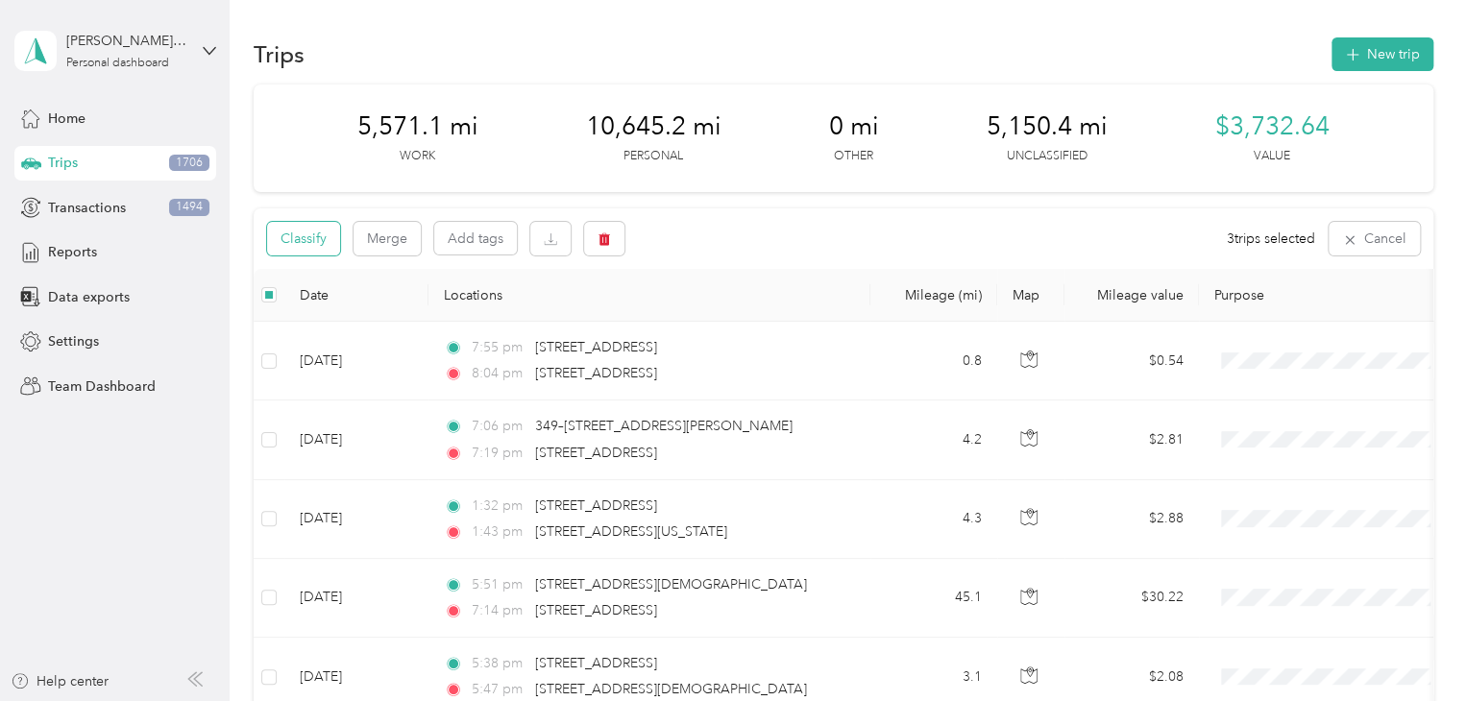
click at [320, 242] on button "Classify" at bounding box center [303, 239] width 73 height 34
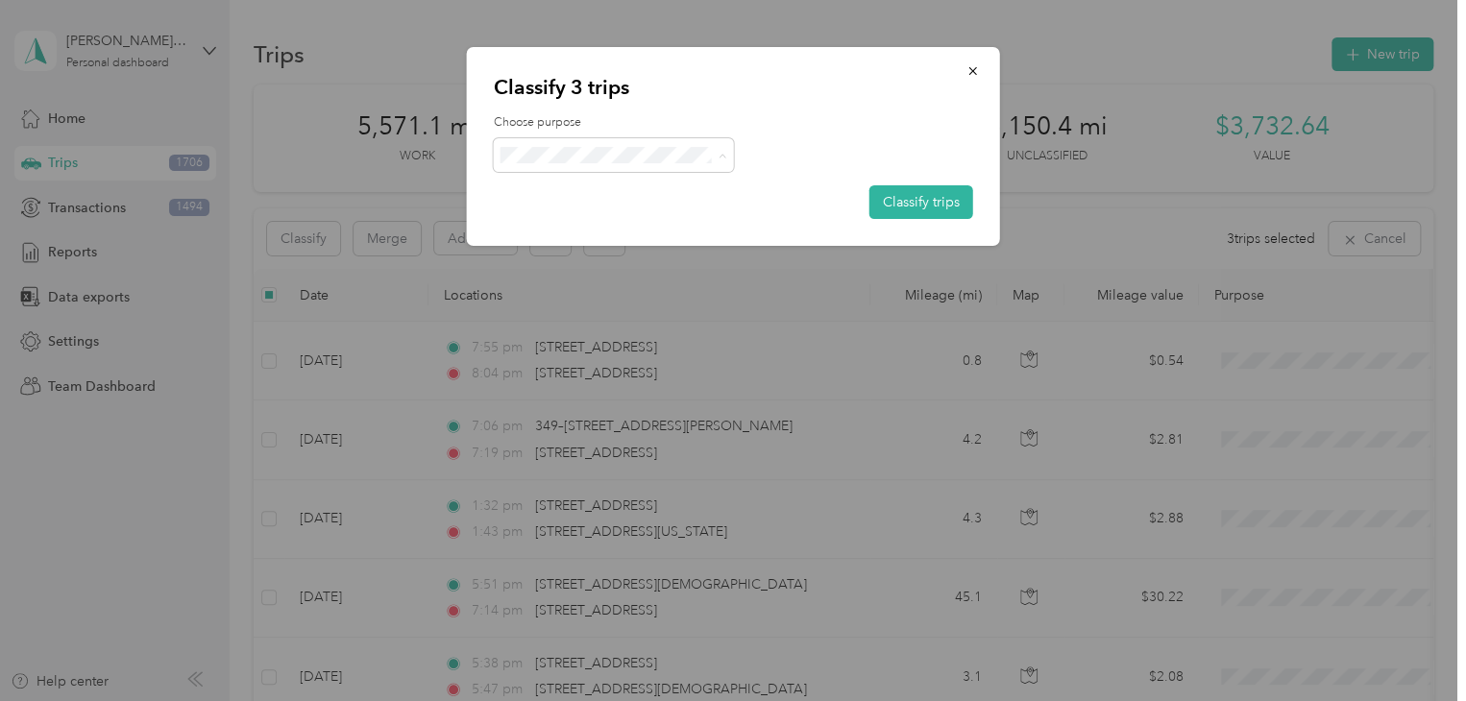
click at [586, 248] on span "Knights Of Columbus" at bounding box center [630, 258] width 179 height 20
click at [935, 205] on button "Classify trips" at bounding box center [921, 202] width 104 height 34
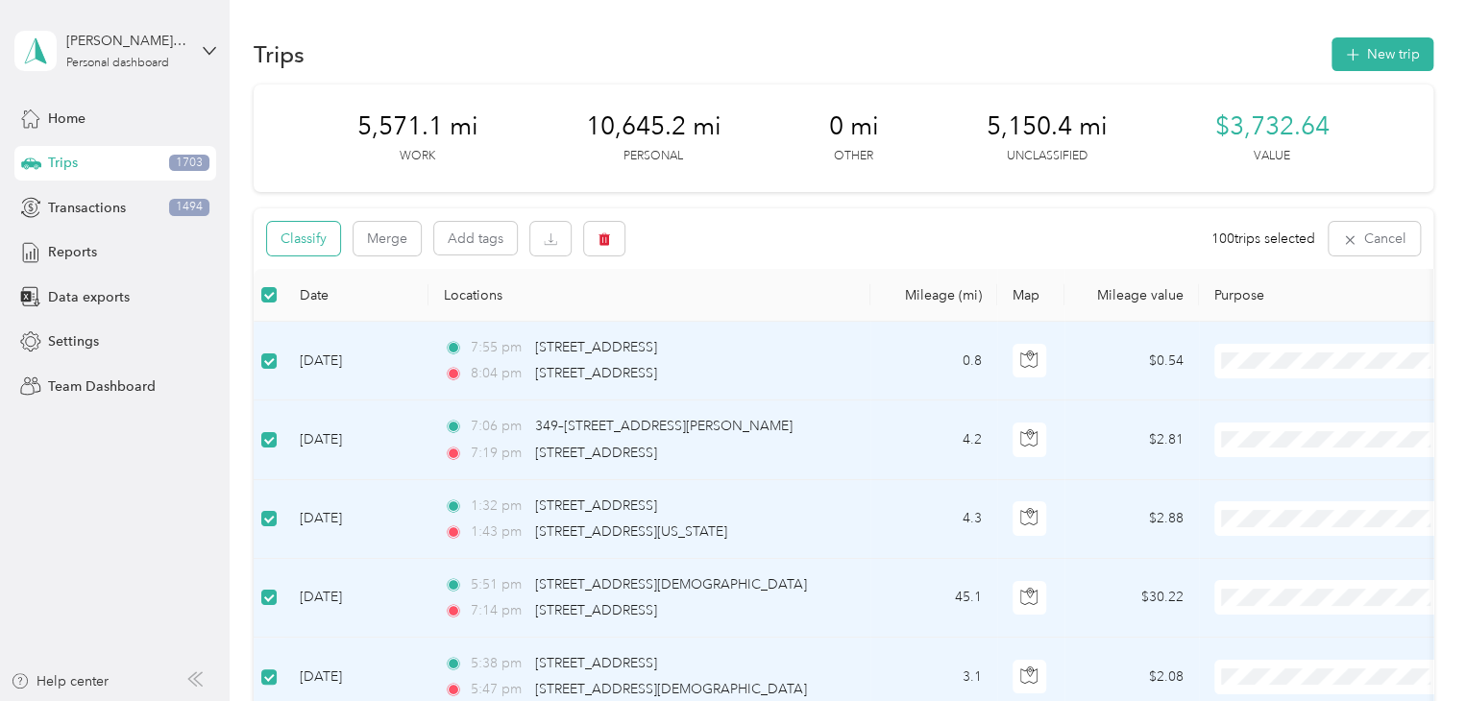
click at [321, 239] on button "Classify" at bounding box center [303, 239] width 73 height 34
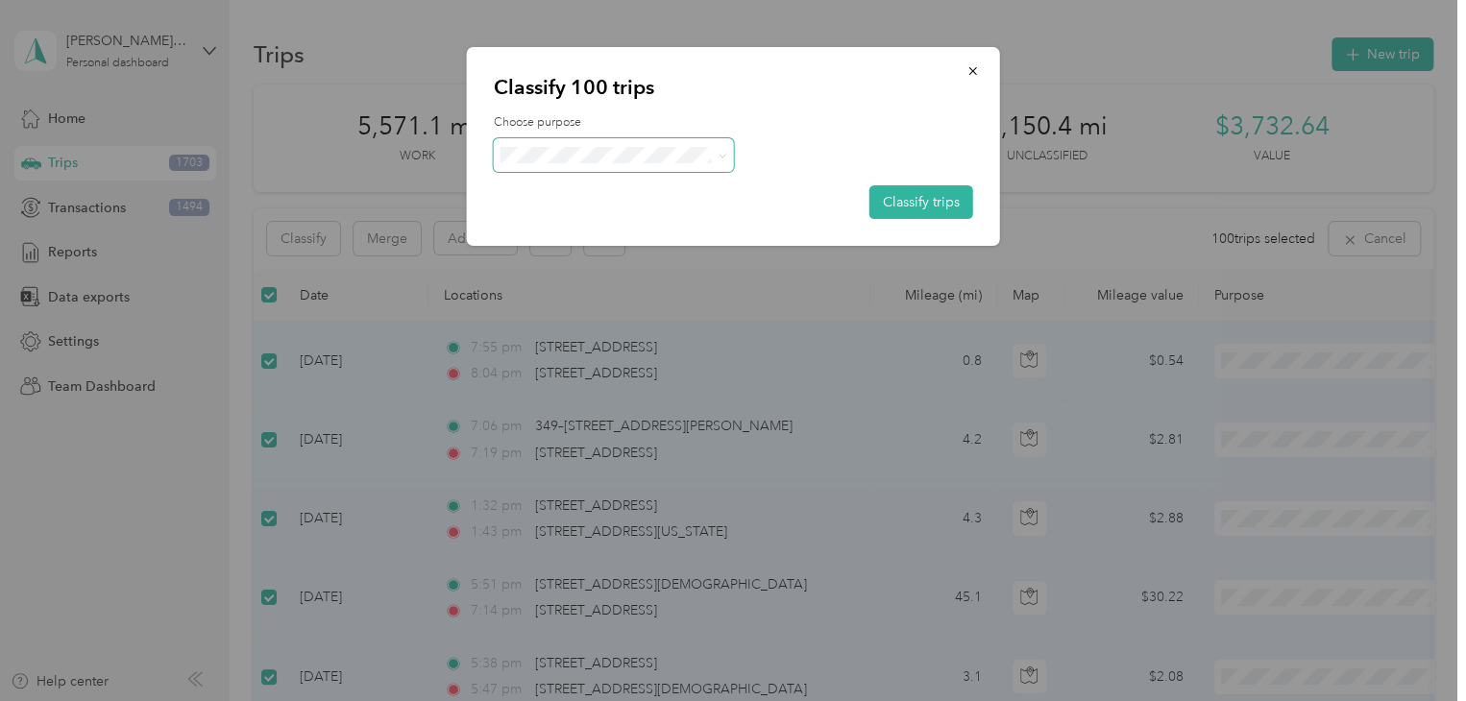
click at [591, 162] on span at bounding box center [614, 155] width 240 height 34
click at [608, 218] on span "Personal" at bounding box center [630, 224] width 179 height 20
click at [899, 200] on button "Classify trips" at bounding box center [921, 202] width 104 height 34
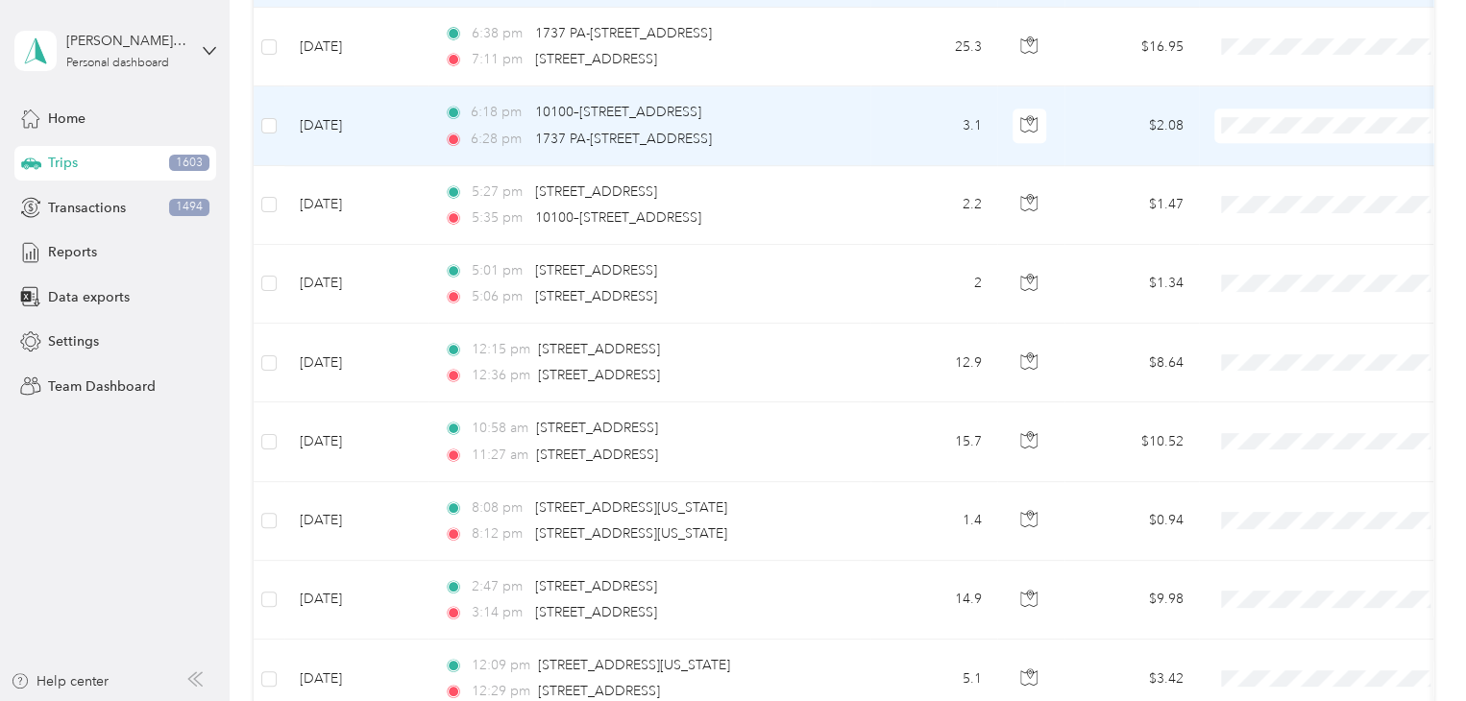
scroll to position [671, 0]
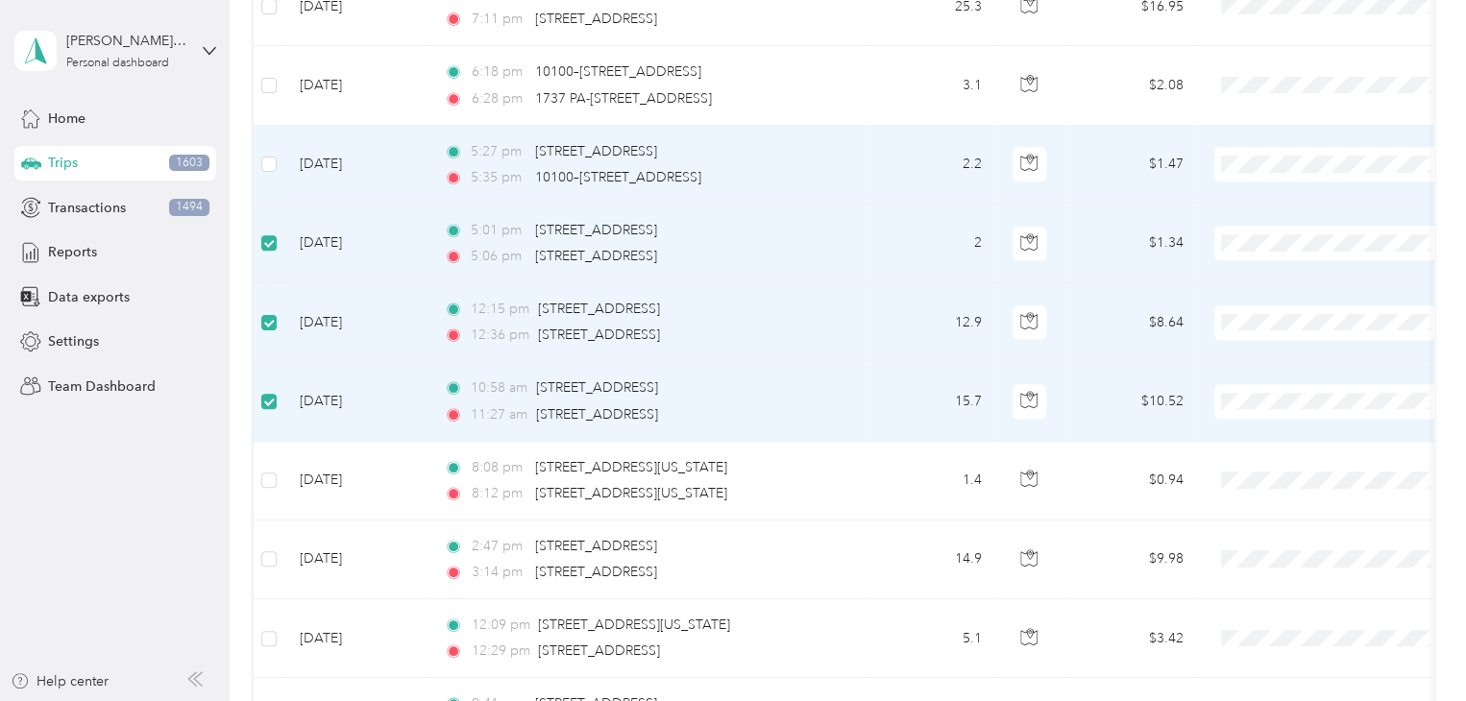
click at [272, 174] on td at bounding box center [269, 165] width 31 height 79
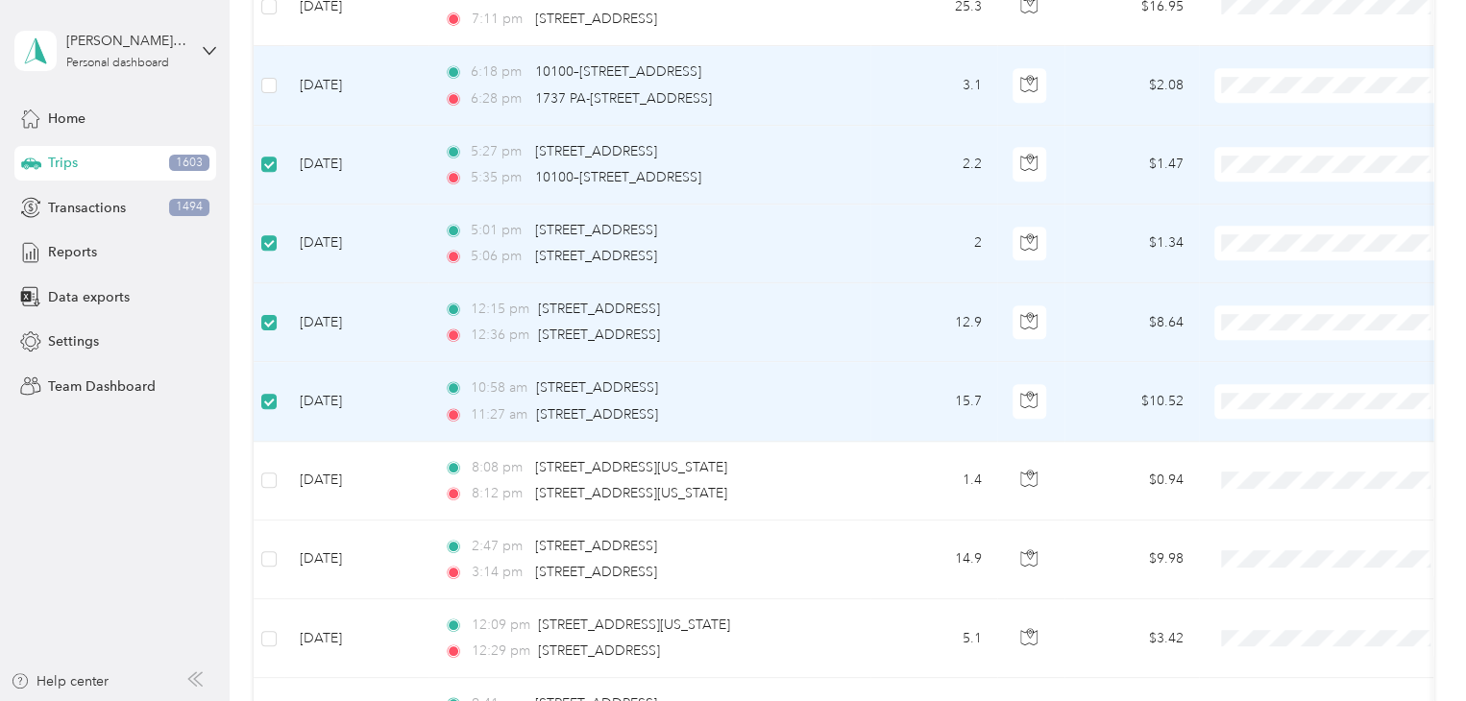
click at [273, 98] on td at bounding box center [269, 85] width 31 height 79
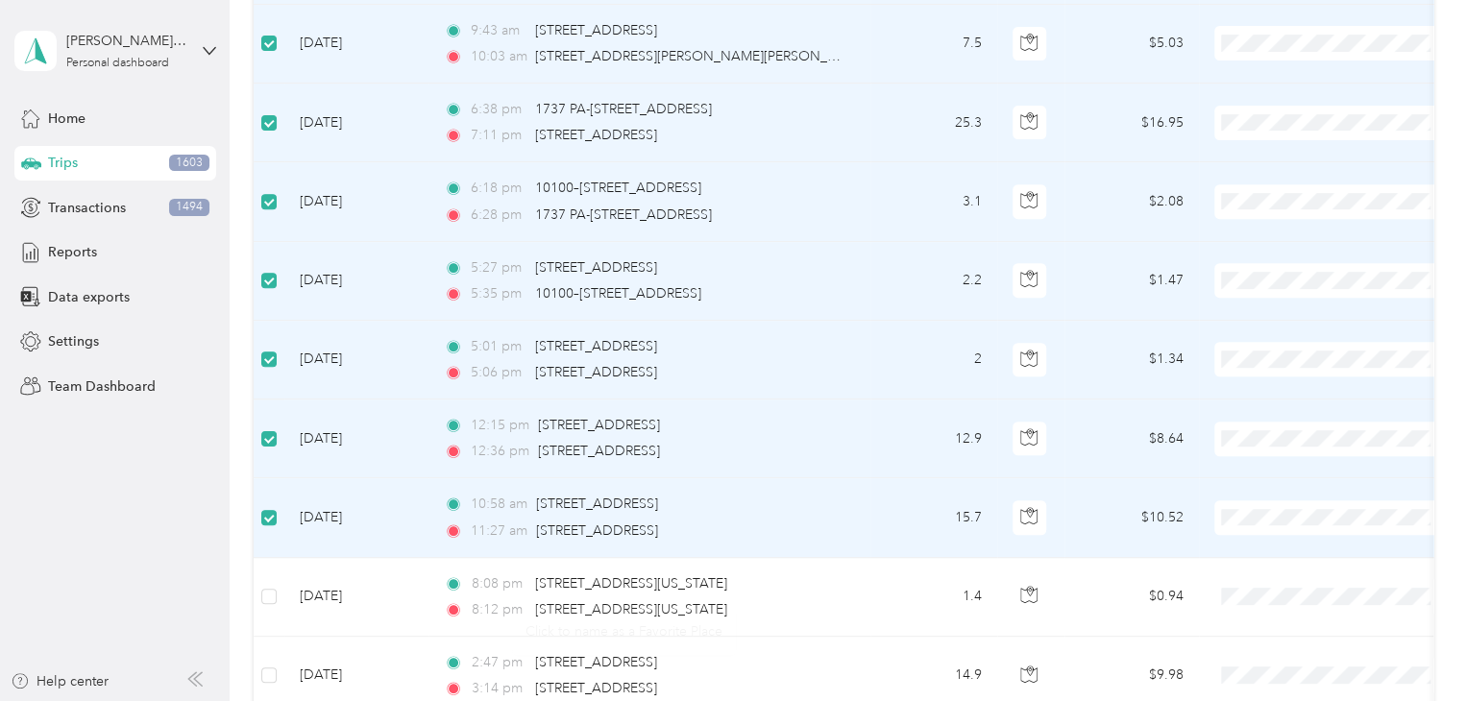
scroll to position [0, 0]
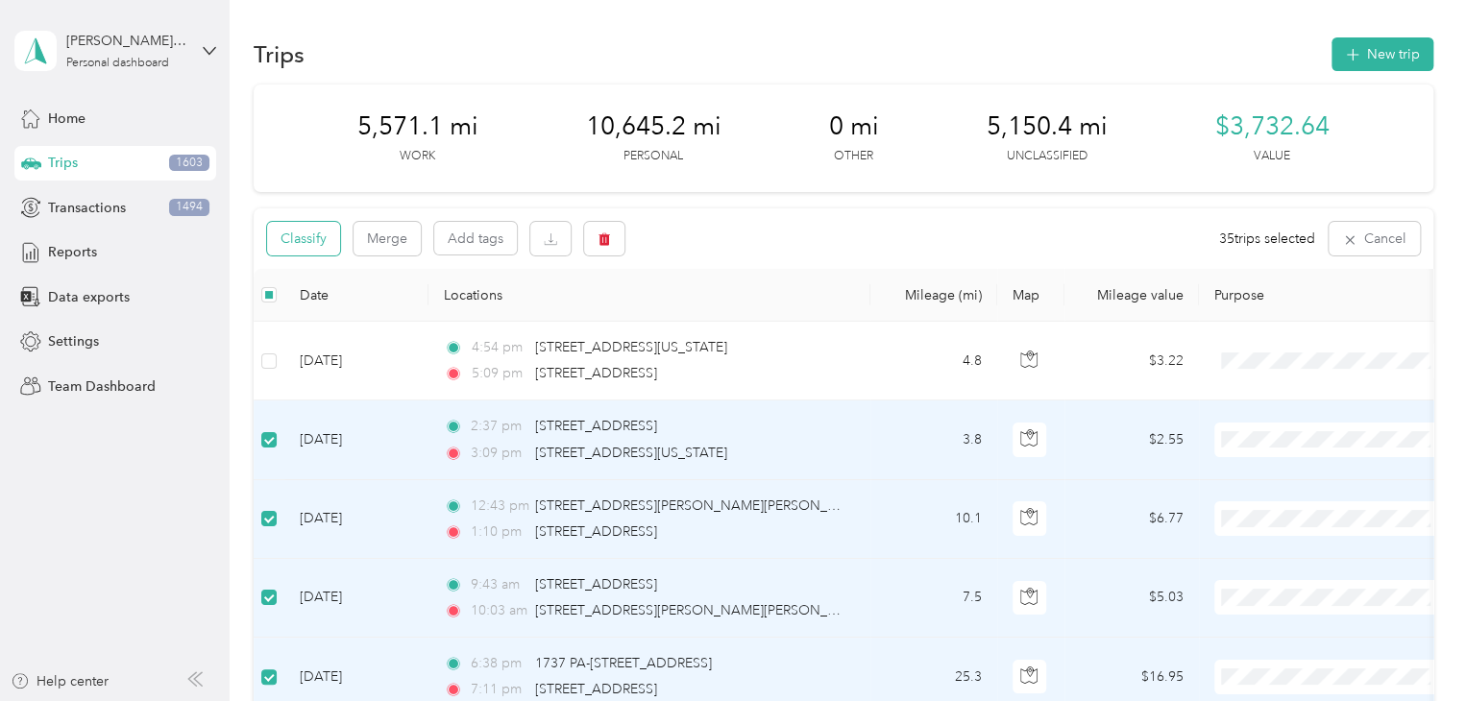
click at [315, 228] on button "Classify" at bounding box center [303, 239] width 73 height 34
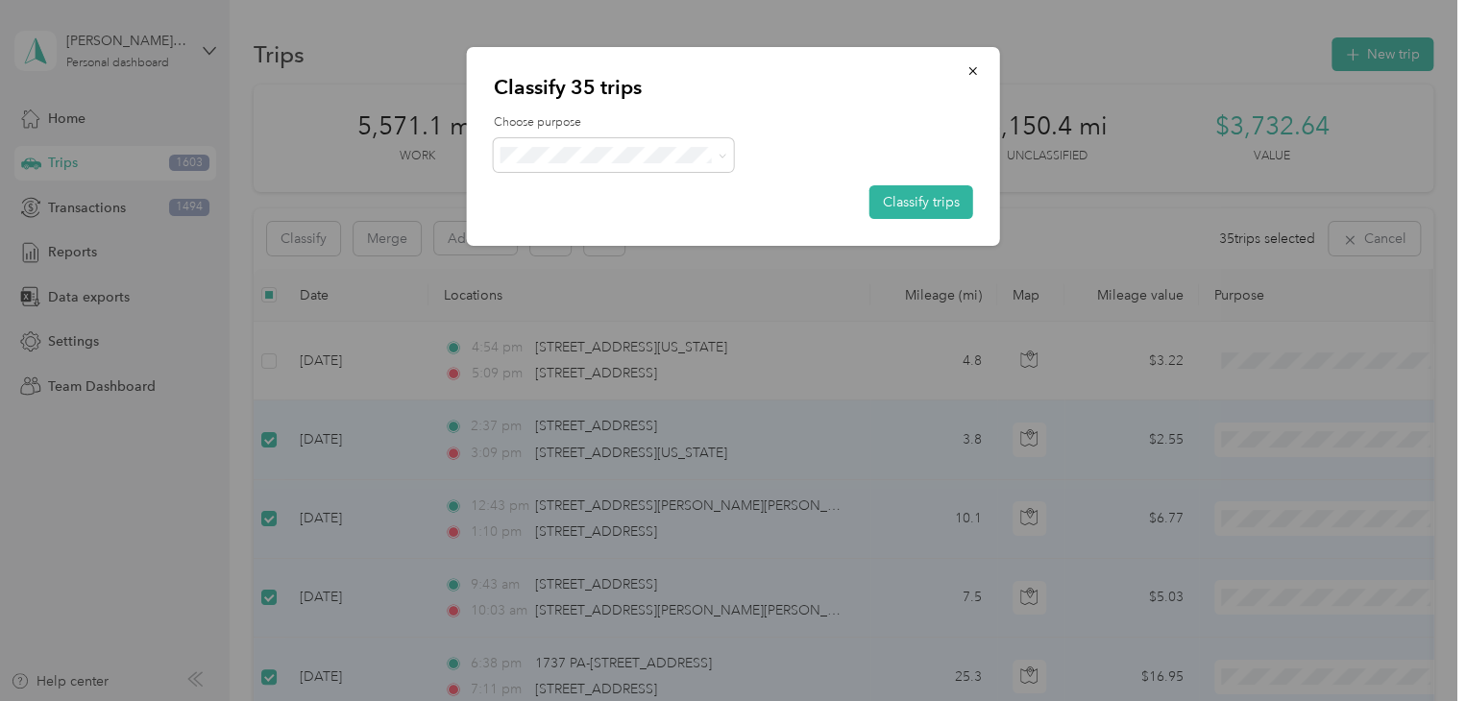
drag, startPoint x: 598, startPoint y: 255, endPoint x: 751, endPoint y: 232, distance: 155.3
click at [598, 256] on span "Knights Of Columbus" at bounding box center [630, 258] width 179 height 20
click at [911, 200] on button "Classify trips" at bounding box center [921, 202] width 104 height 34
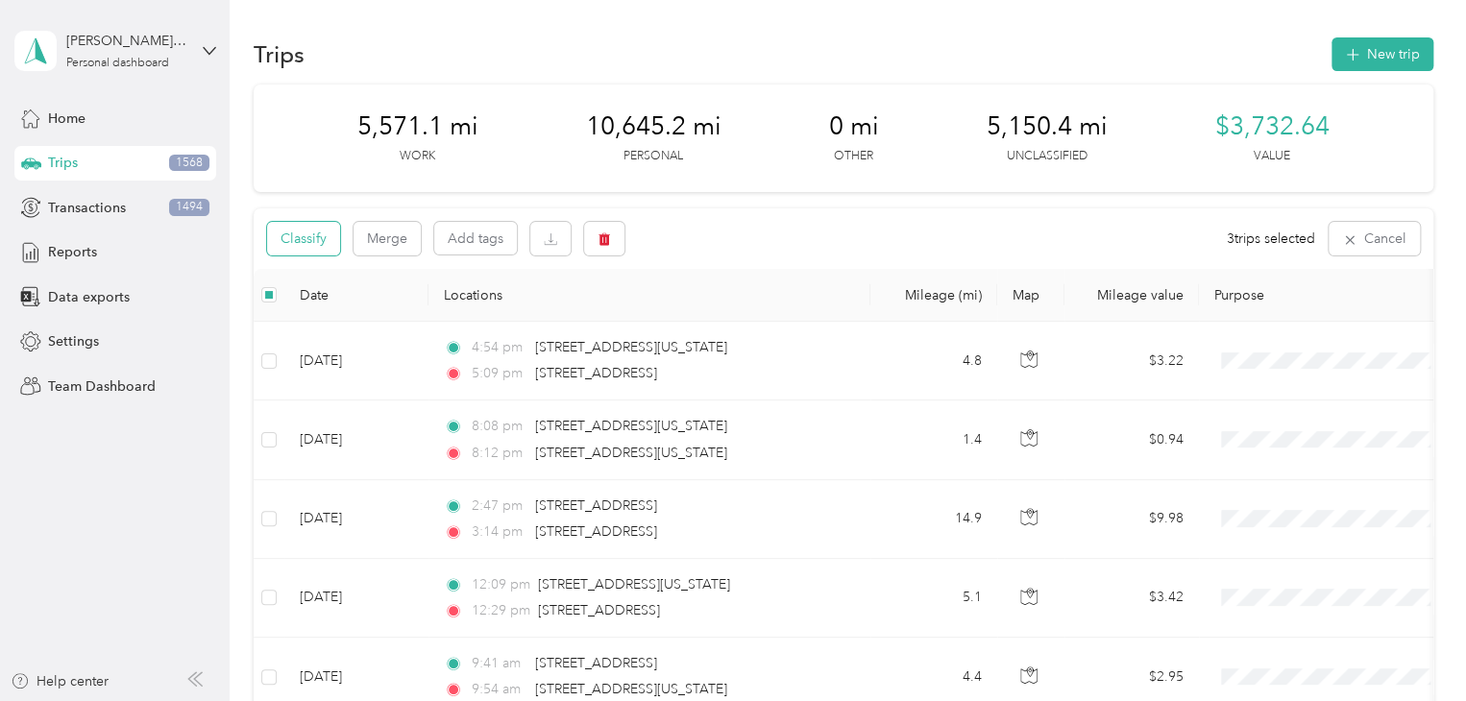
click at [323, 240] on button "Classify" at bounding box center [303, 239] width 73 height 34
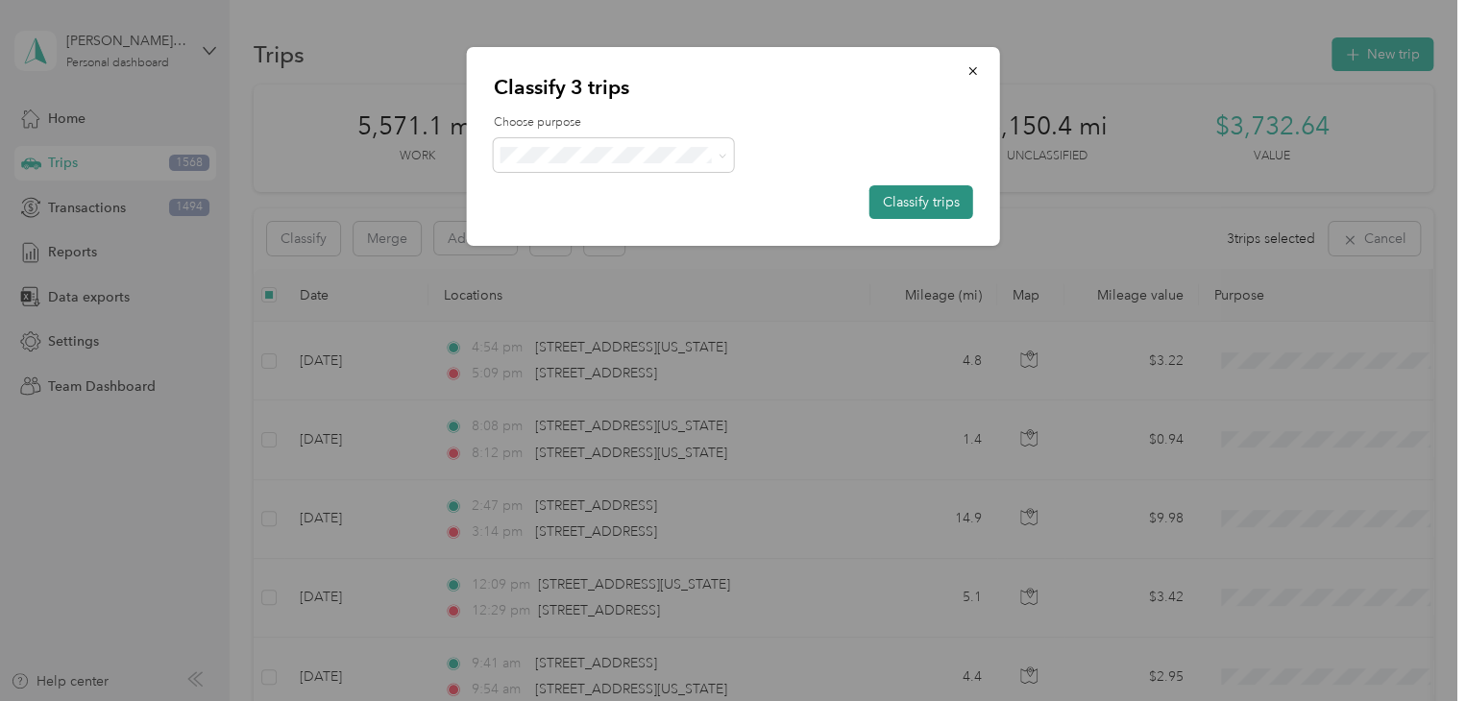
click at [920, 198] on button "Classify trips" at bounding box center [921, 202] width 104 height 34
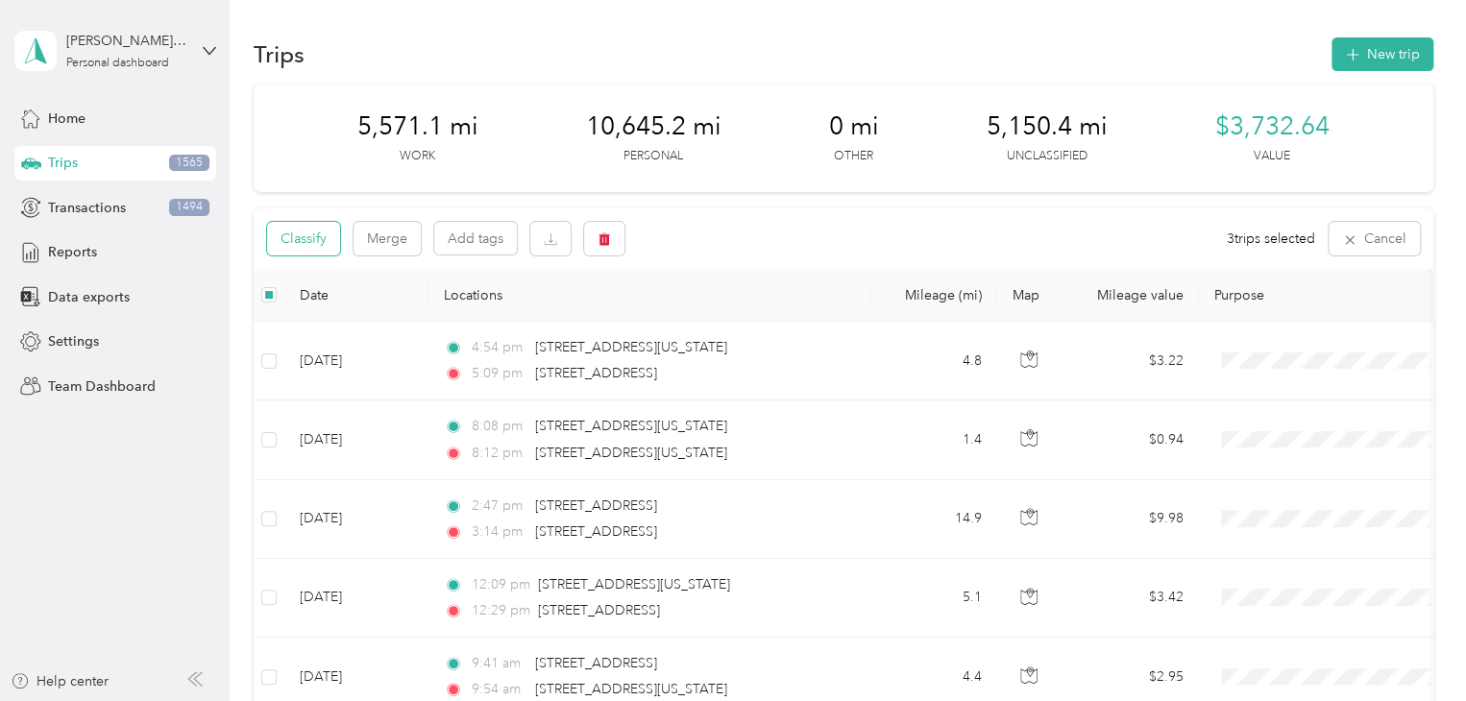
click at [301, 228] on button "Classify" at bounding box center [303, 239] width 73 height 34
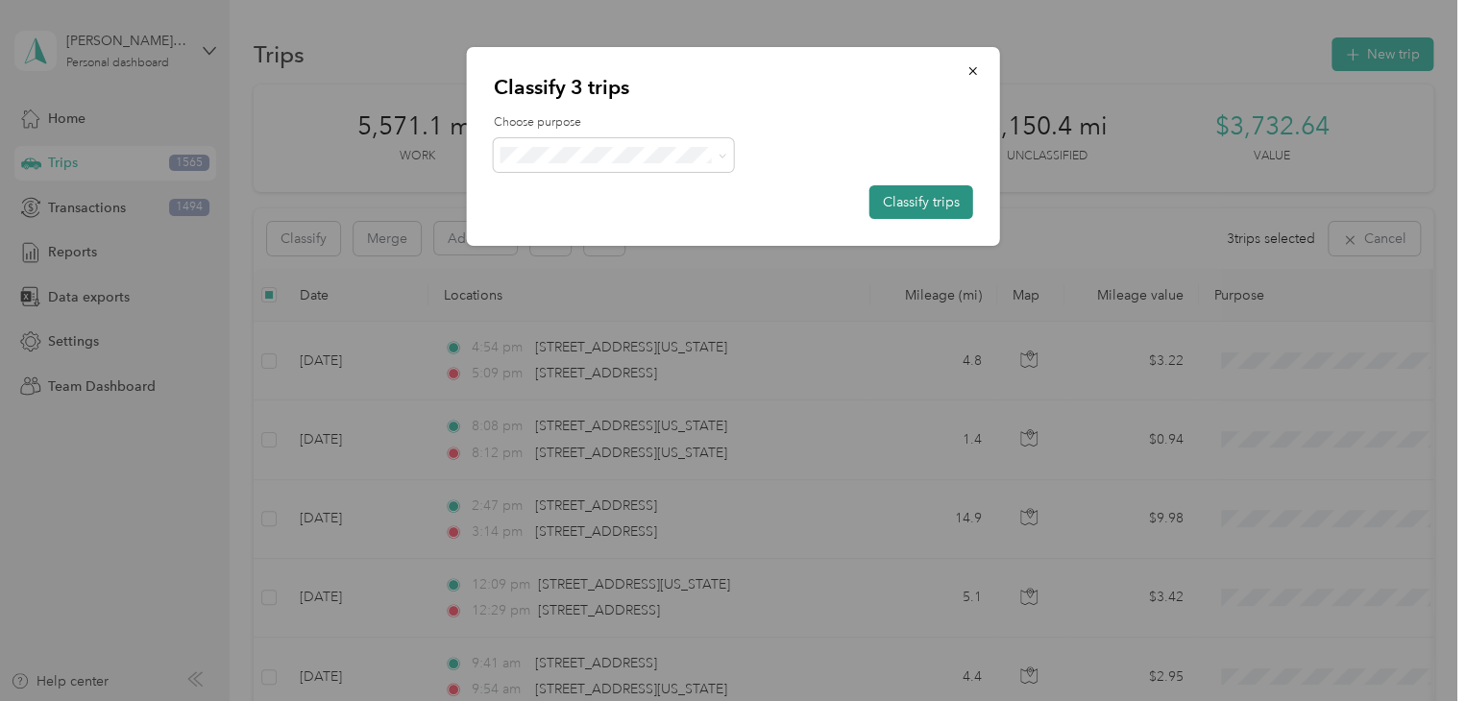
click at [892, 208] on button "Classify trips" at bounding box center [921, 202] width 104 height 34
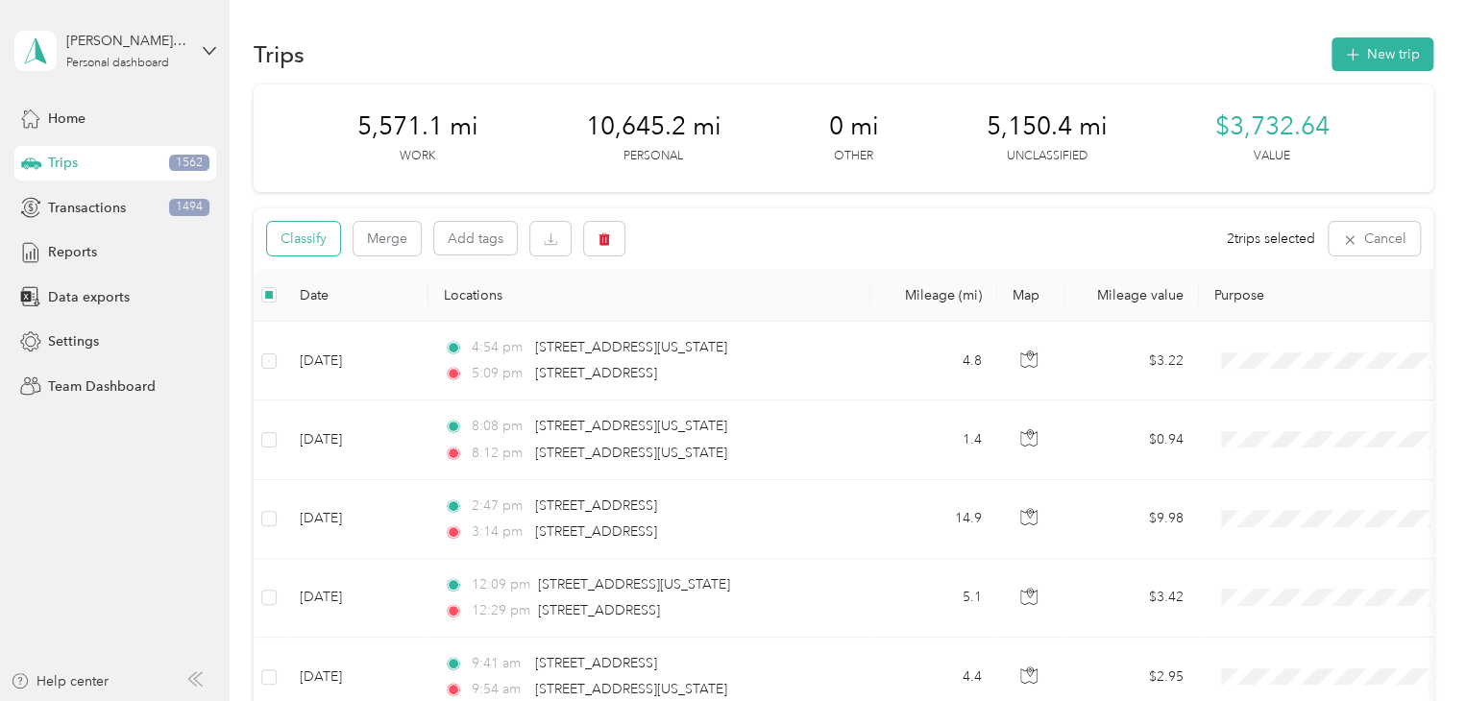
click at [315, 236] on button "Classify" at bounding box center [303, 239] width 73 height 34
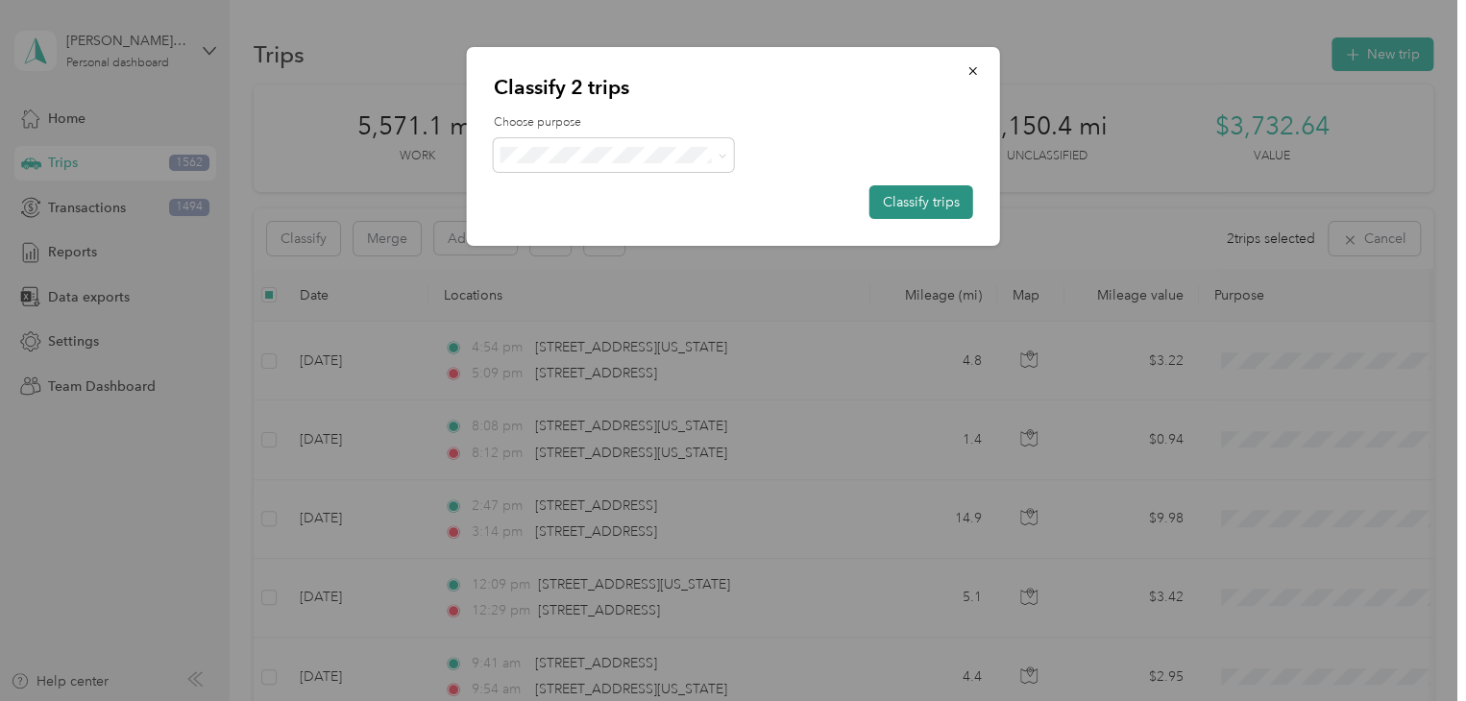
click at [891, 191] on button "Classify trips" at bounding box center [921, 202] width 104 height 34
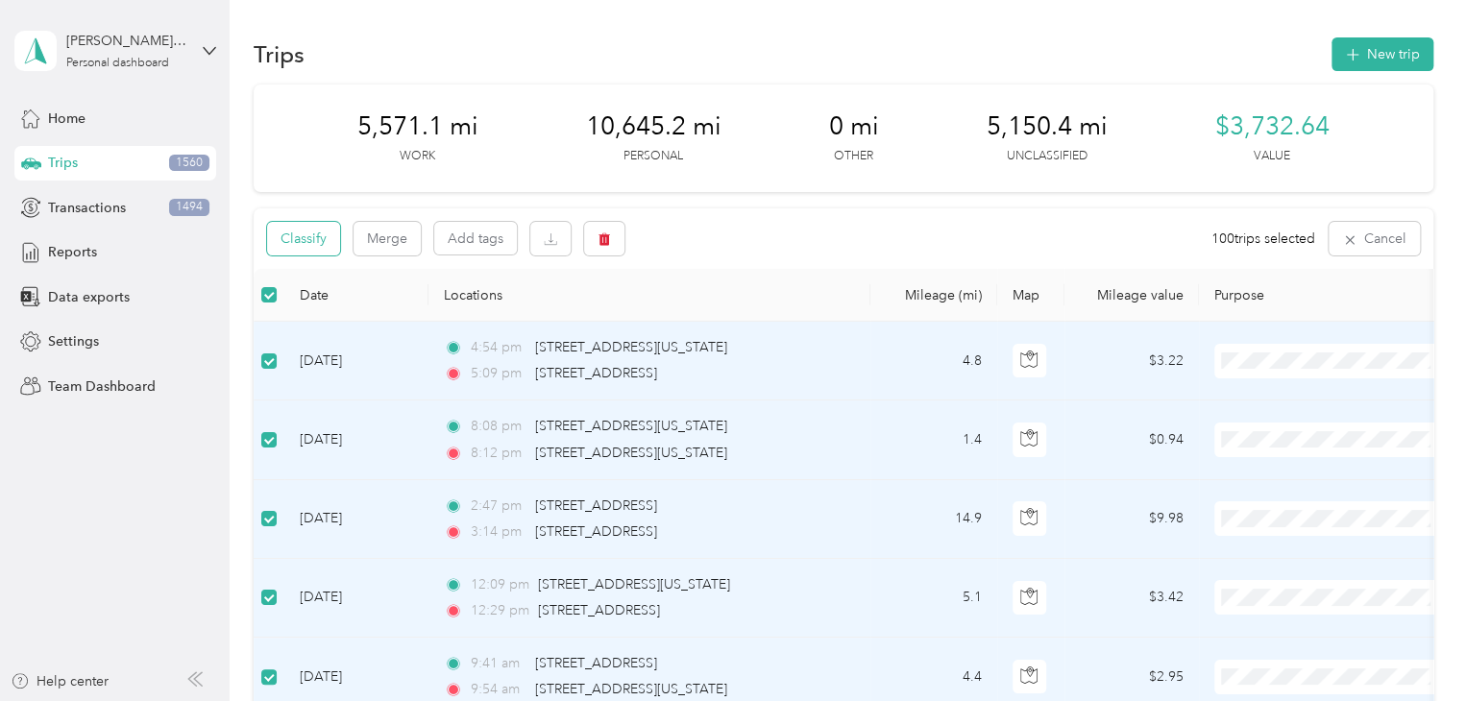
click at [315, 242] on button "Classify" at bounding box center [303, 239] width 73 height 34
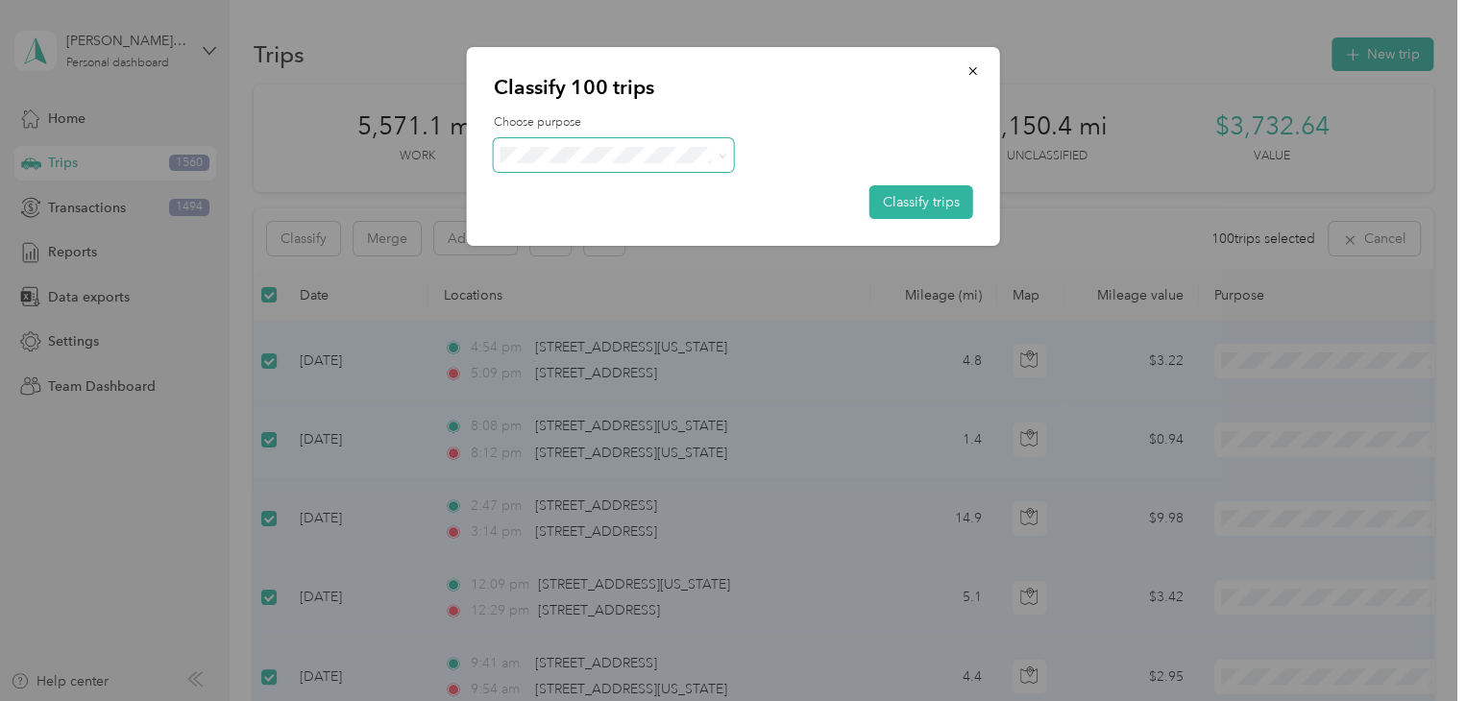
click at [615, 165] on span at bounding box center [614, 155] width 240 height 34
click at [588, 214] on span "Personal" at bounding box center [630, 224] width 179 height 20
click at [911, 203] on button "Classify trips" at bounding box center [921, 202] width 104 height 34
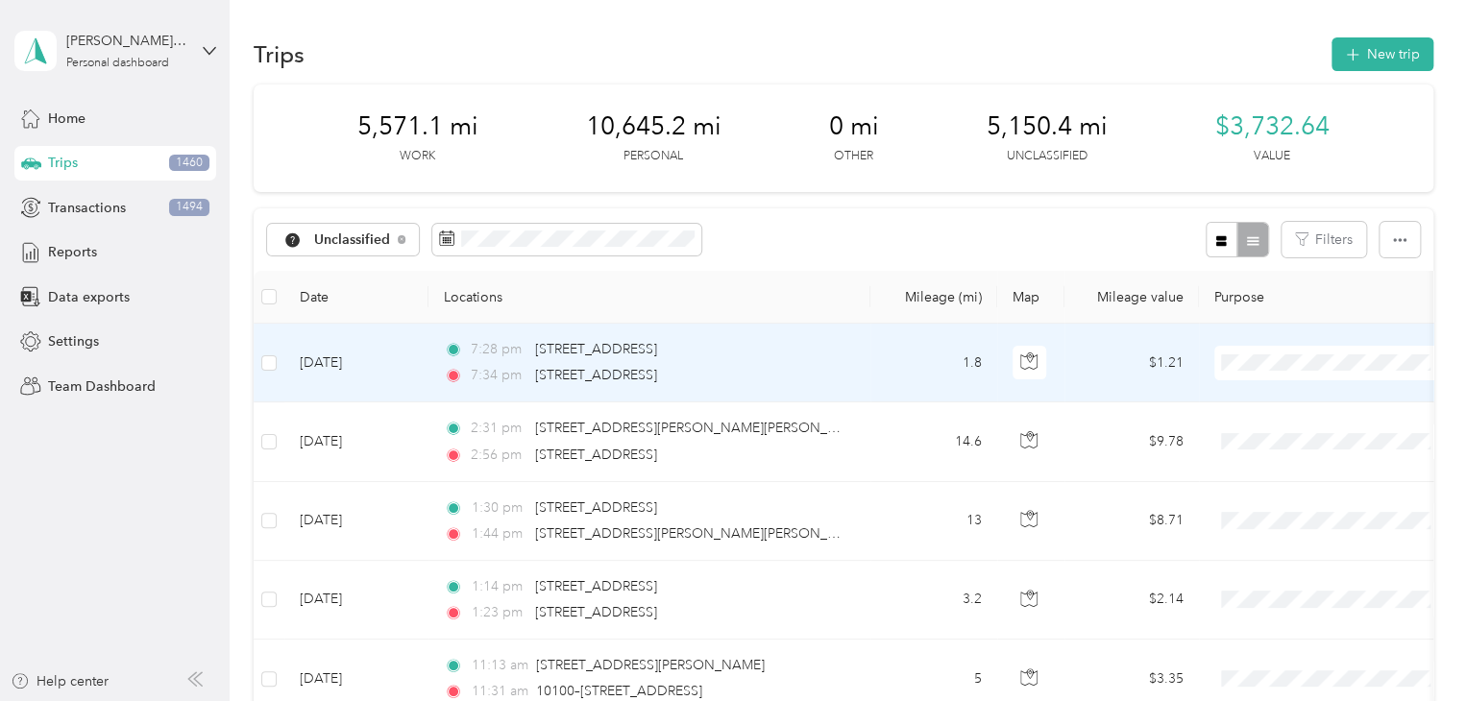
scroll to position [96, 0]
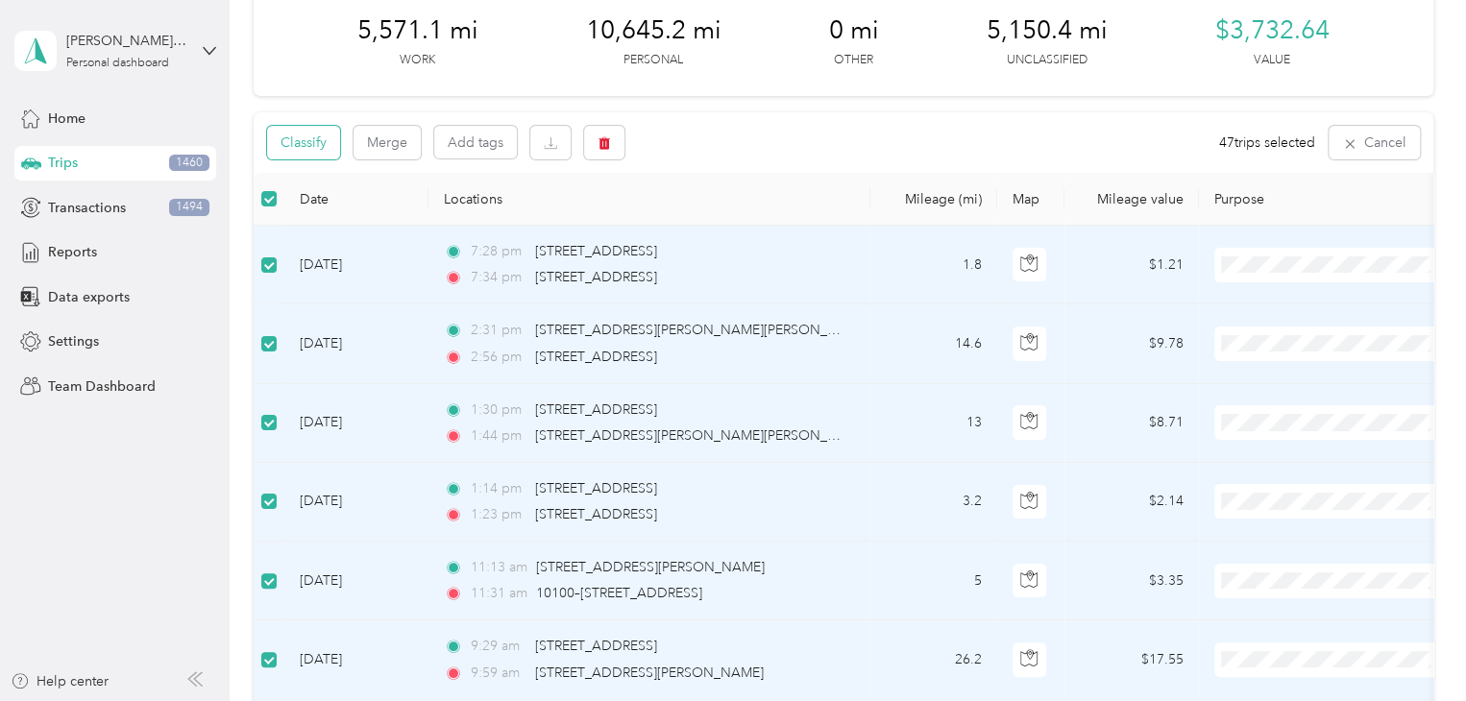
click at [325, 138] on button "Classify" at bounding box center [303, 143] width 73 height 34
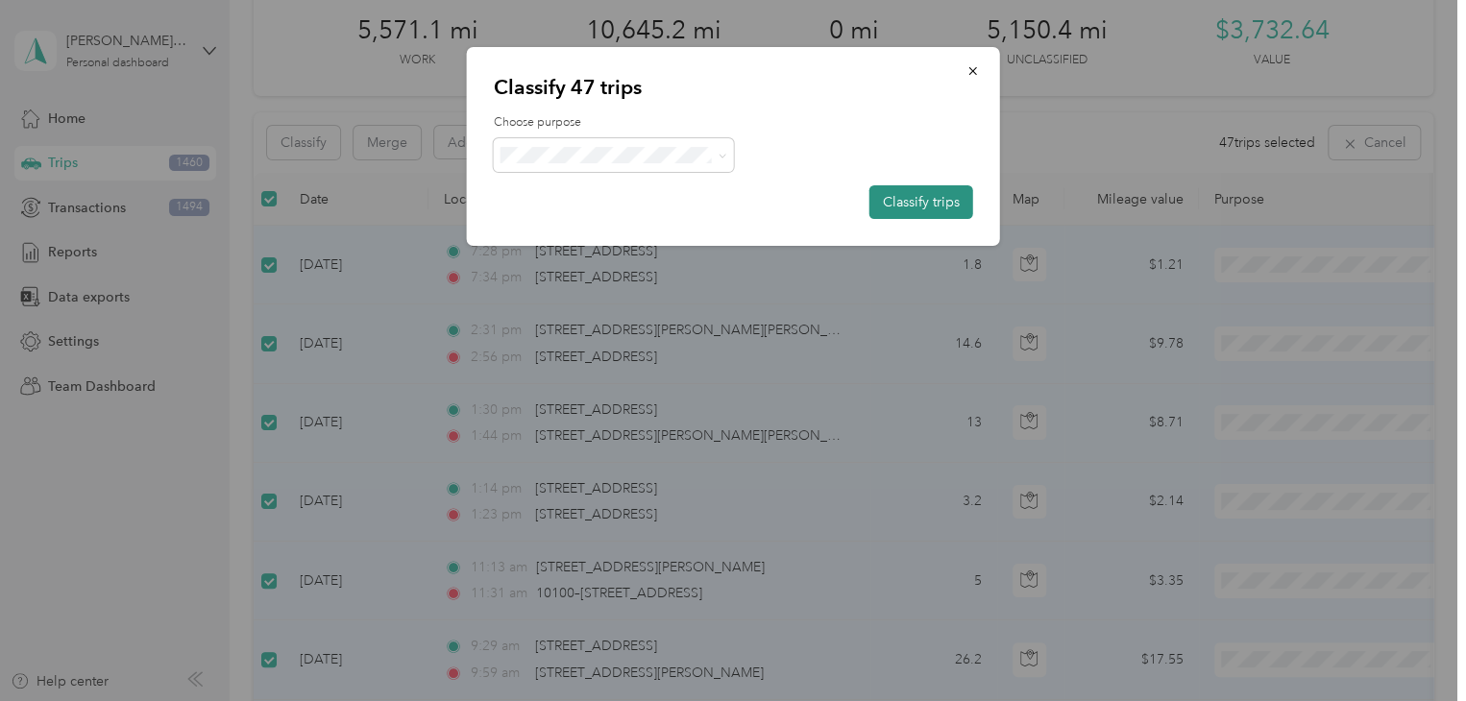
click at [907, 201] on button "Classify trips" at bounding box center [921, 202] width 104 height 34
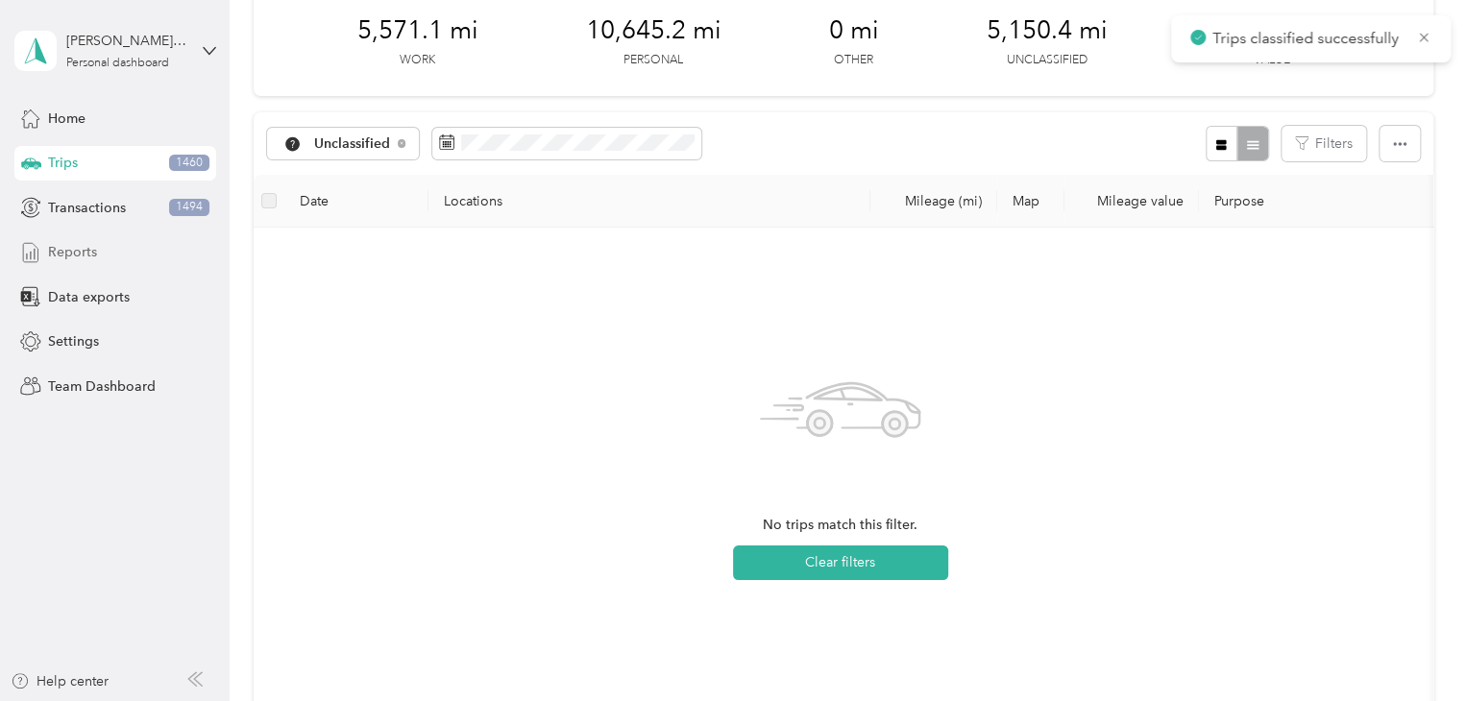
click at [91, 251] on span "Reports" at bounding box center [72, 252] width 49 height 20
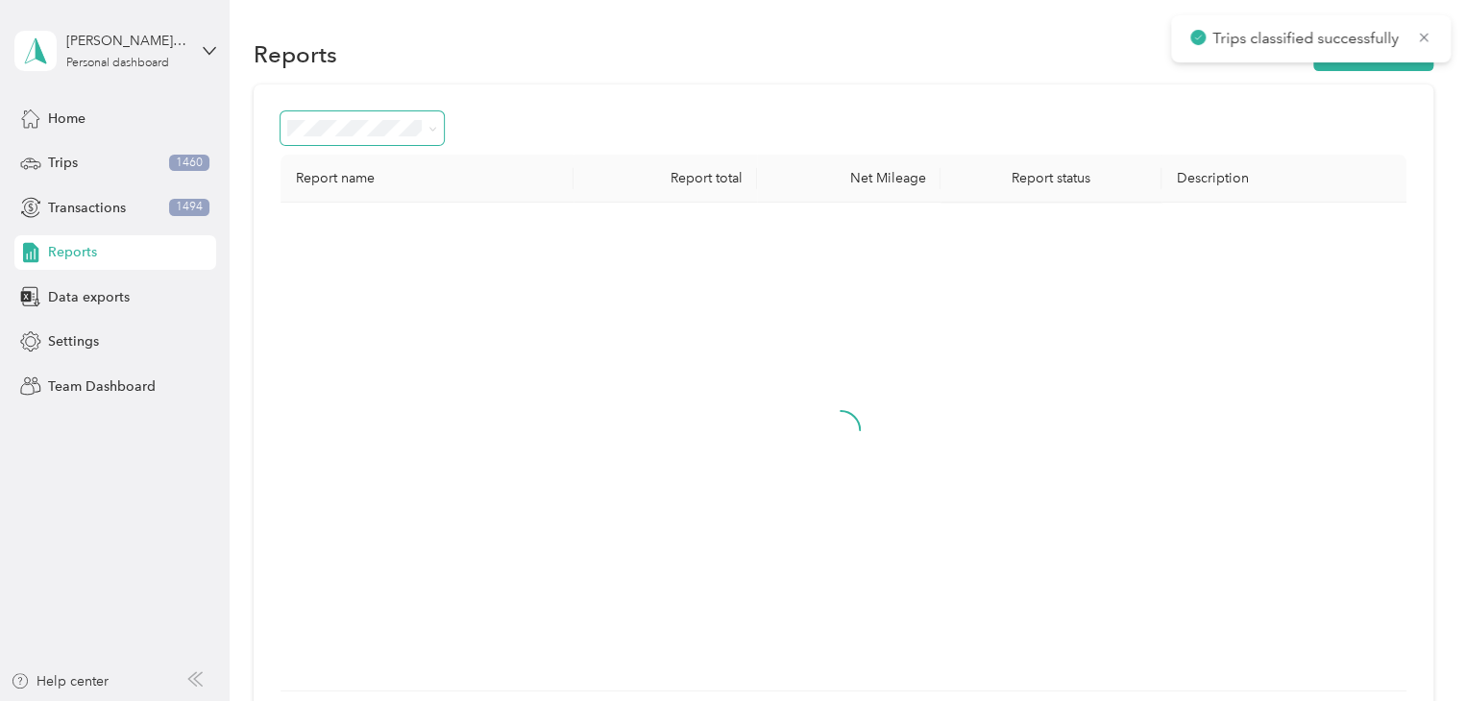
click at [425, 134] on span at bounding box center [429, 128] width 15 height 20
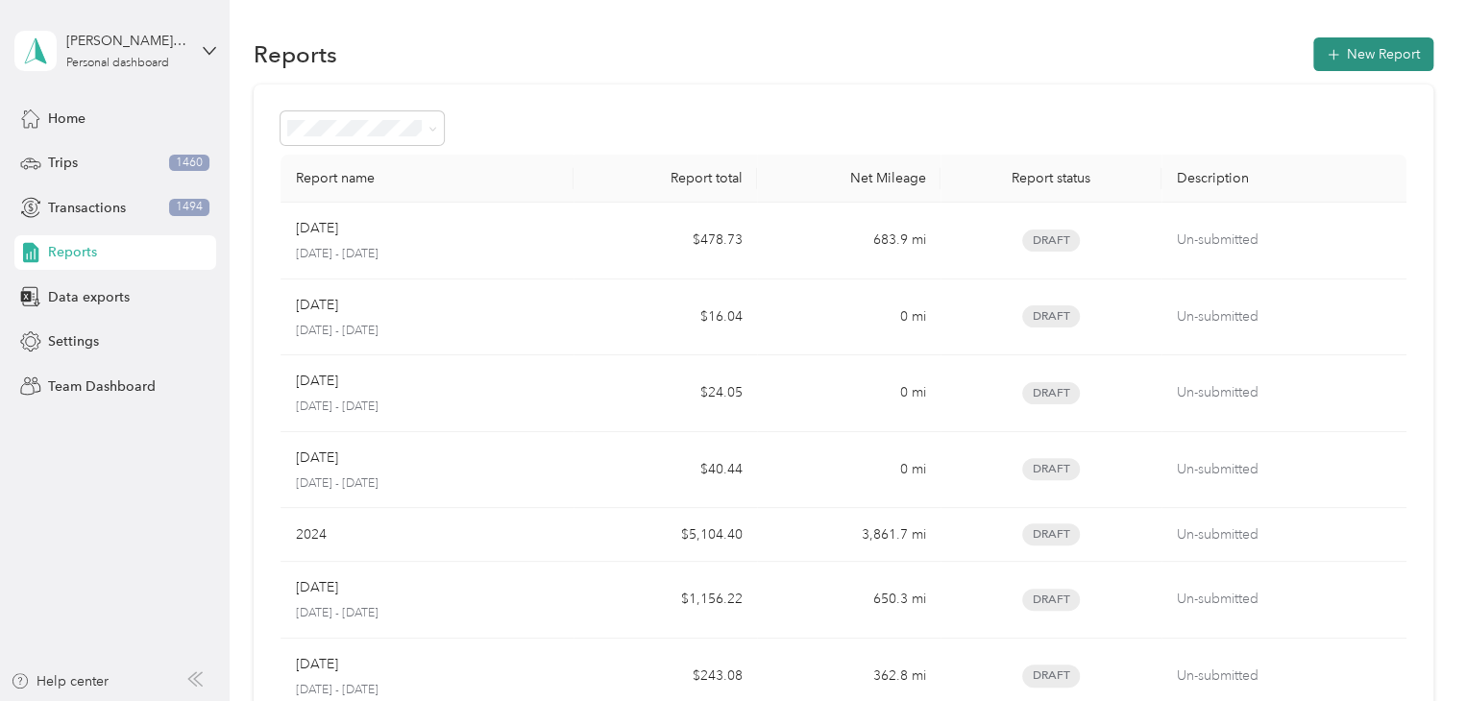
click at [1337, 48] on button "New Report" at bounding box center [1373, 54] width 120 height 34
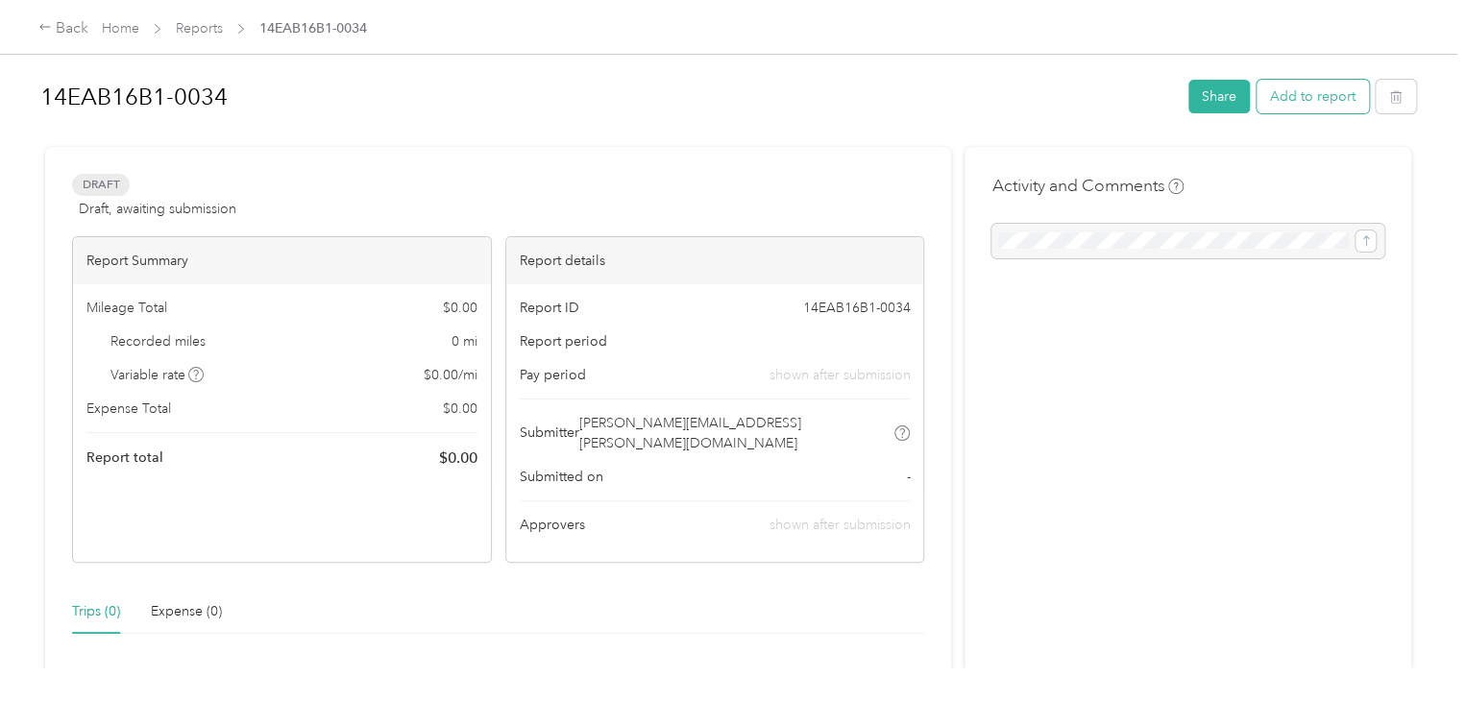
click at [1296, 88] on button "Add to report" at bounding box center [1313, 97] width 112 height 34
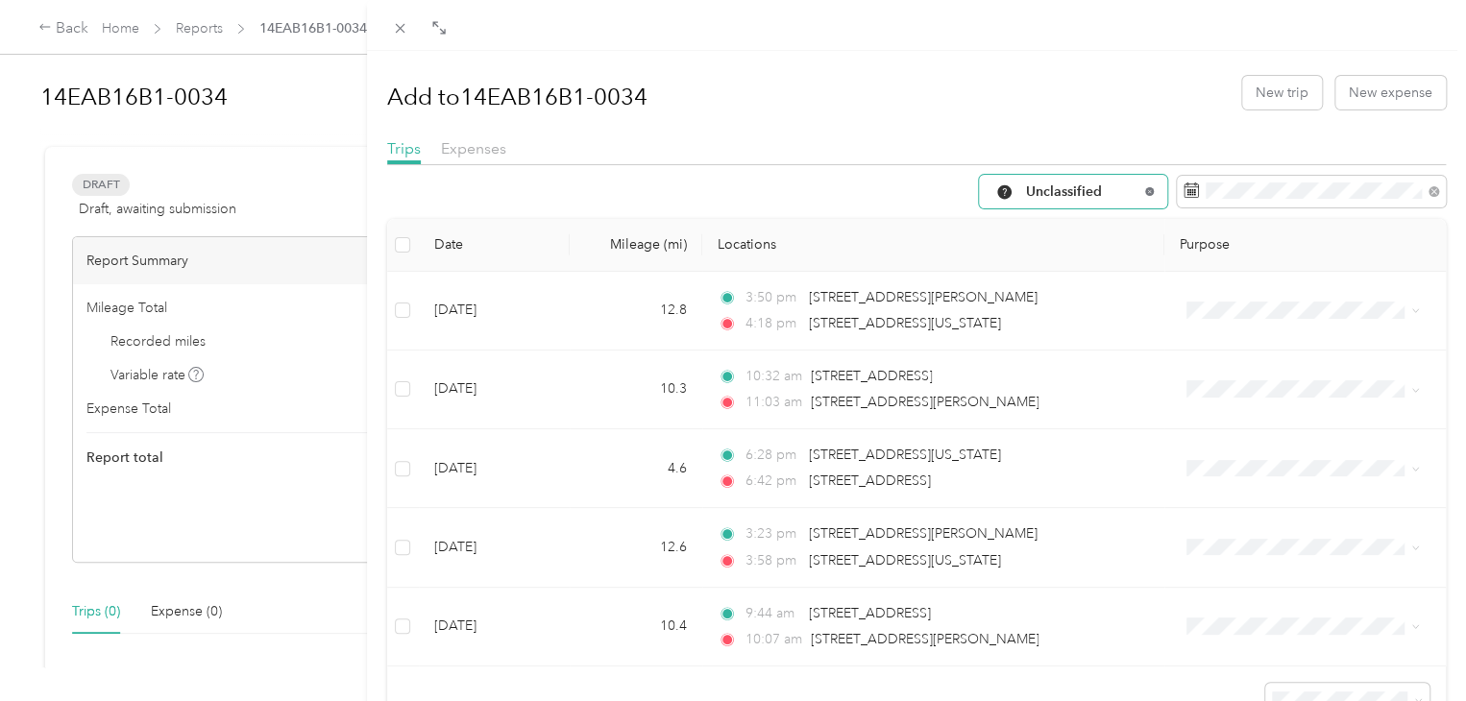
click at [1145, 190] on icon at bounding box center [1149, 191] width 8 height 8
click at [1096, 186] on span "All Purposes" at bounding box center [1082, 191] width 112 height 13
click at [1049, 296] on span "Work" at bounding box center [1078, 294] width 135 height 20
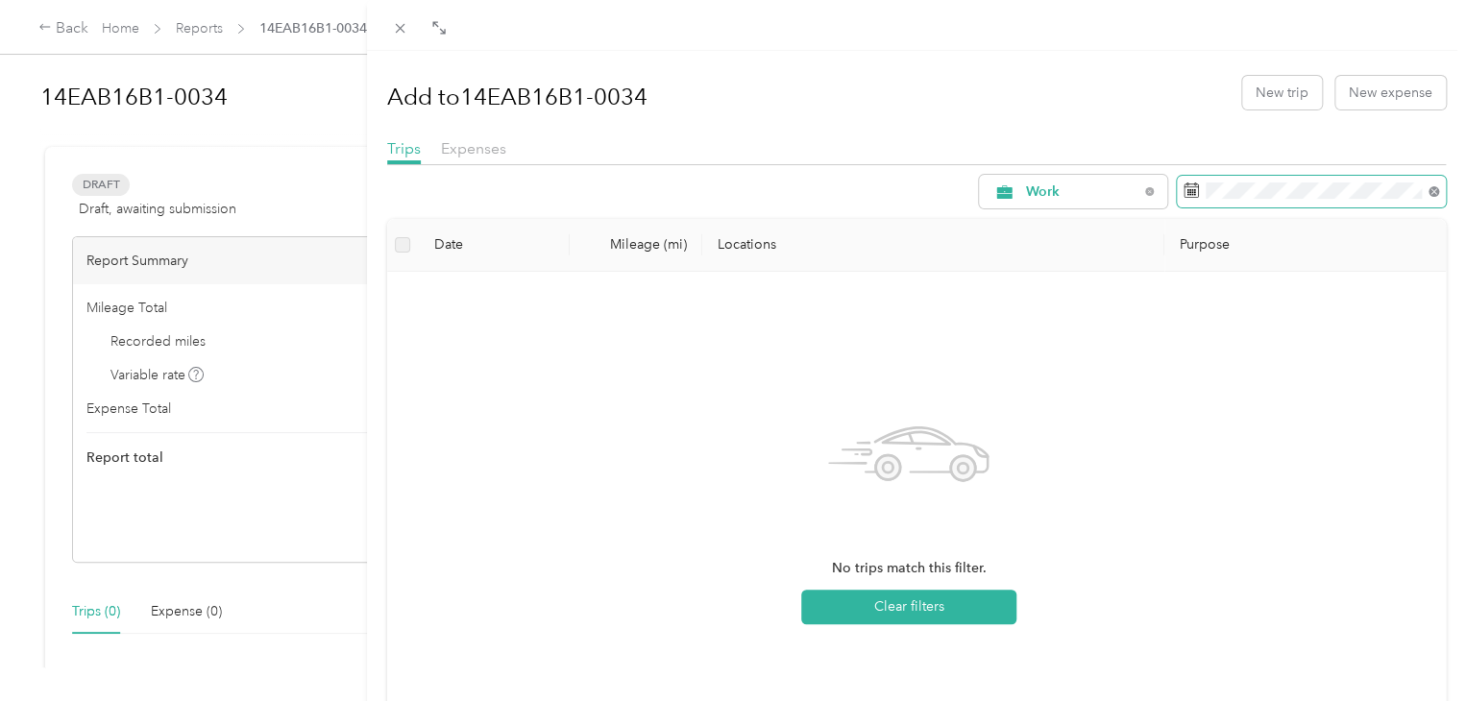
click at [1428, 186] on icon at bounding box center [1433, 191] width 11 height 11
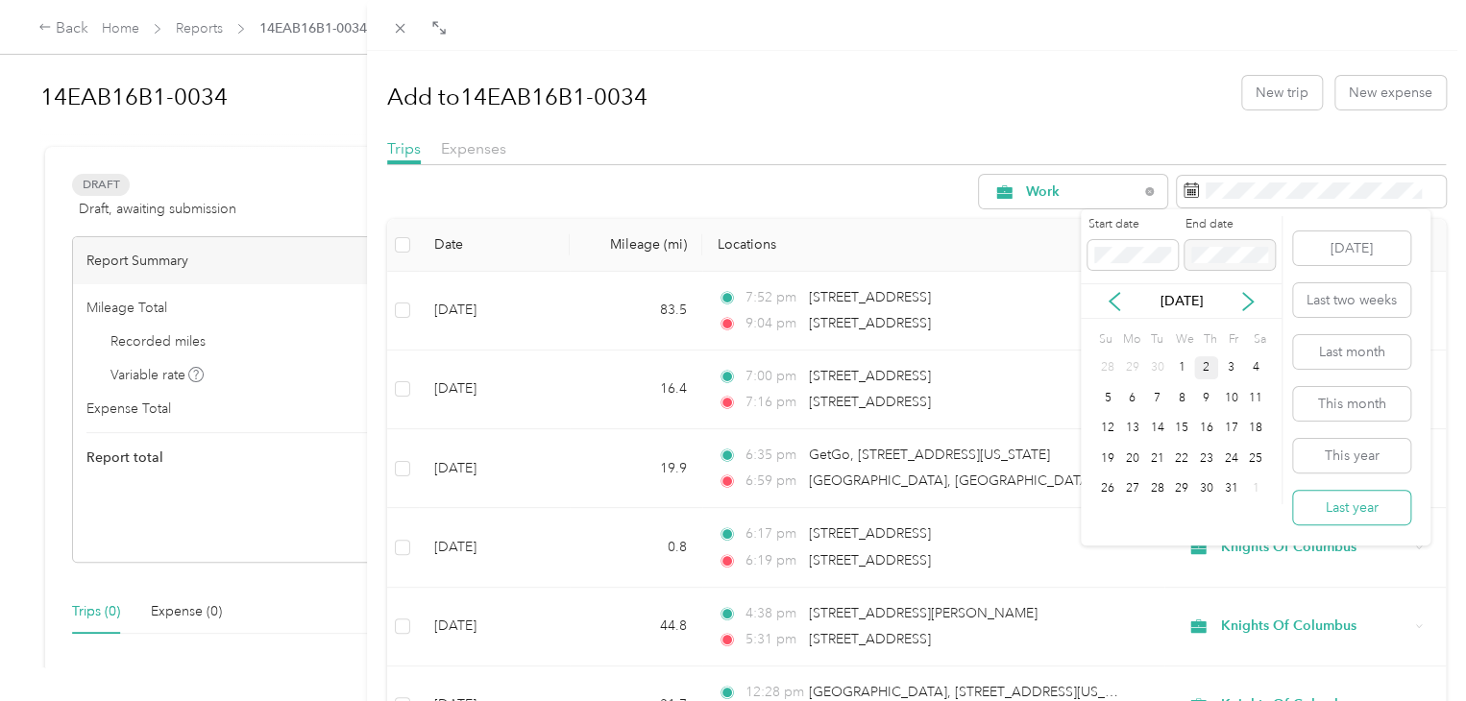
click at [1347, 498] on button "Last year" at bounding box center [1351, 508] width 117 height 34
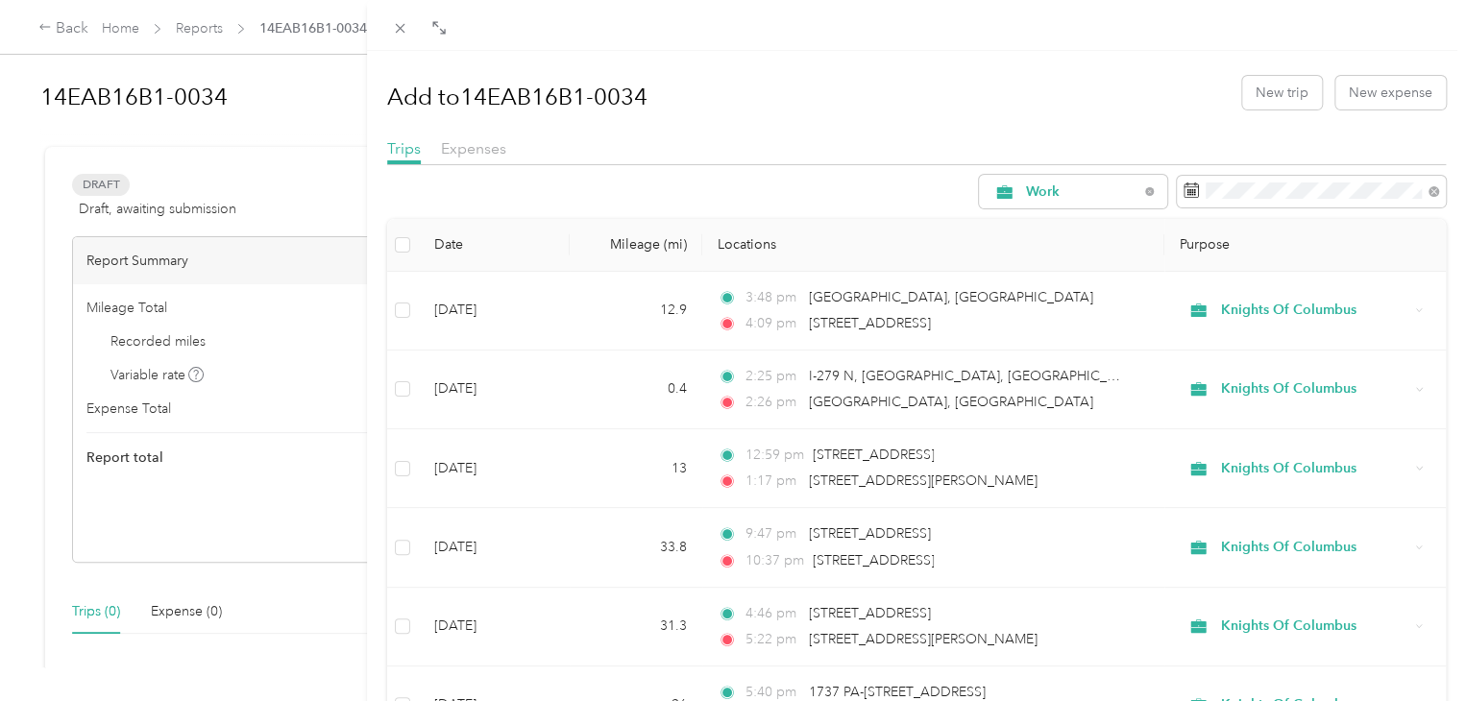
click at [1280, 145] on div "Trips Expenses" at bounding box center [917, 151] width 1060 height 28
click at [404, 25] on icon at bounding box center [400, 28] width 16 height 16
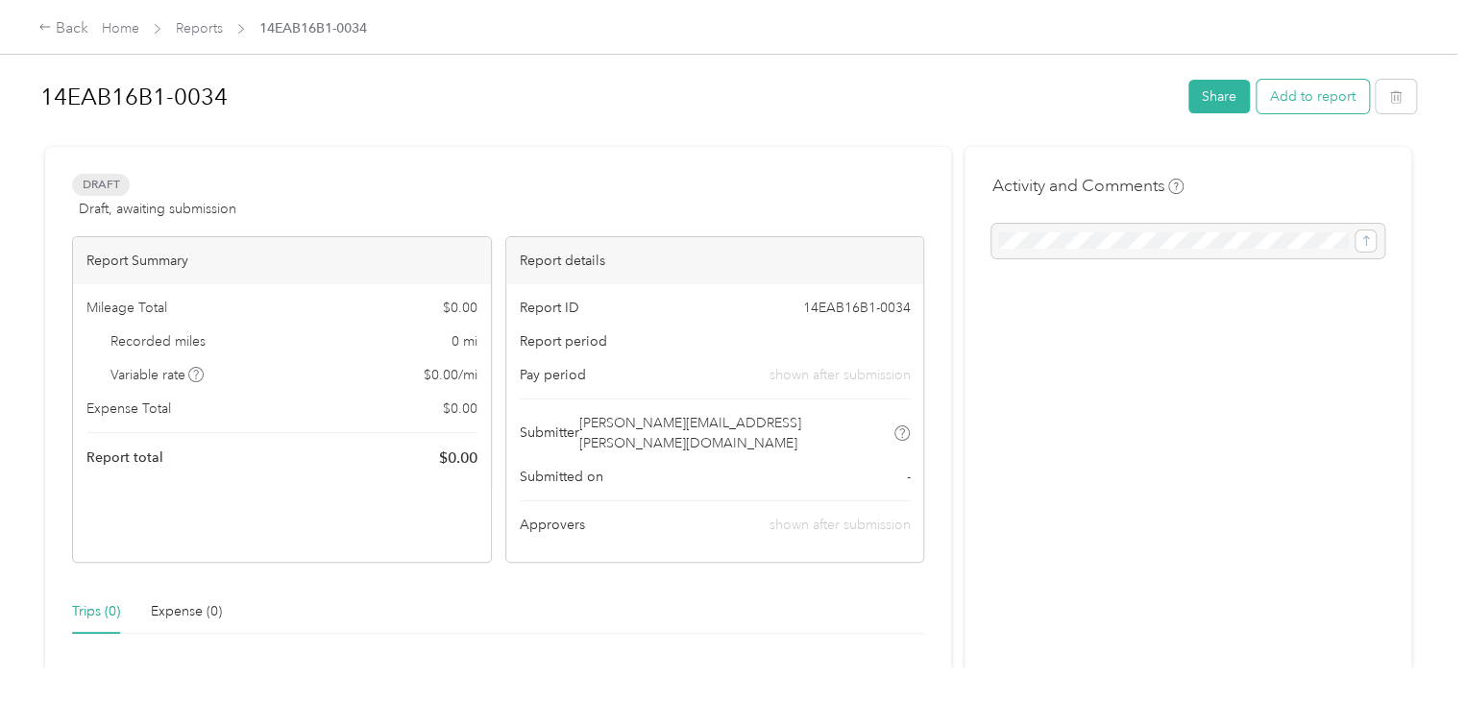
click at [1326, 96] on button "Add to report" at bounding box center [1313, 97] width 112 height 34
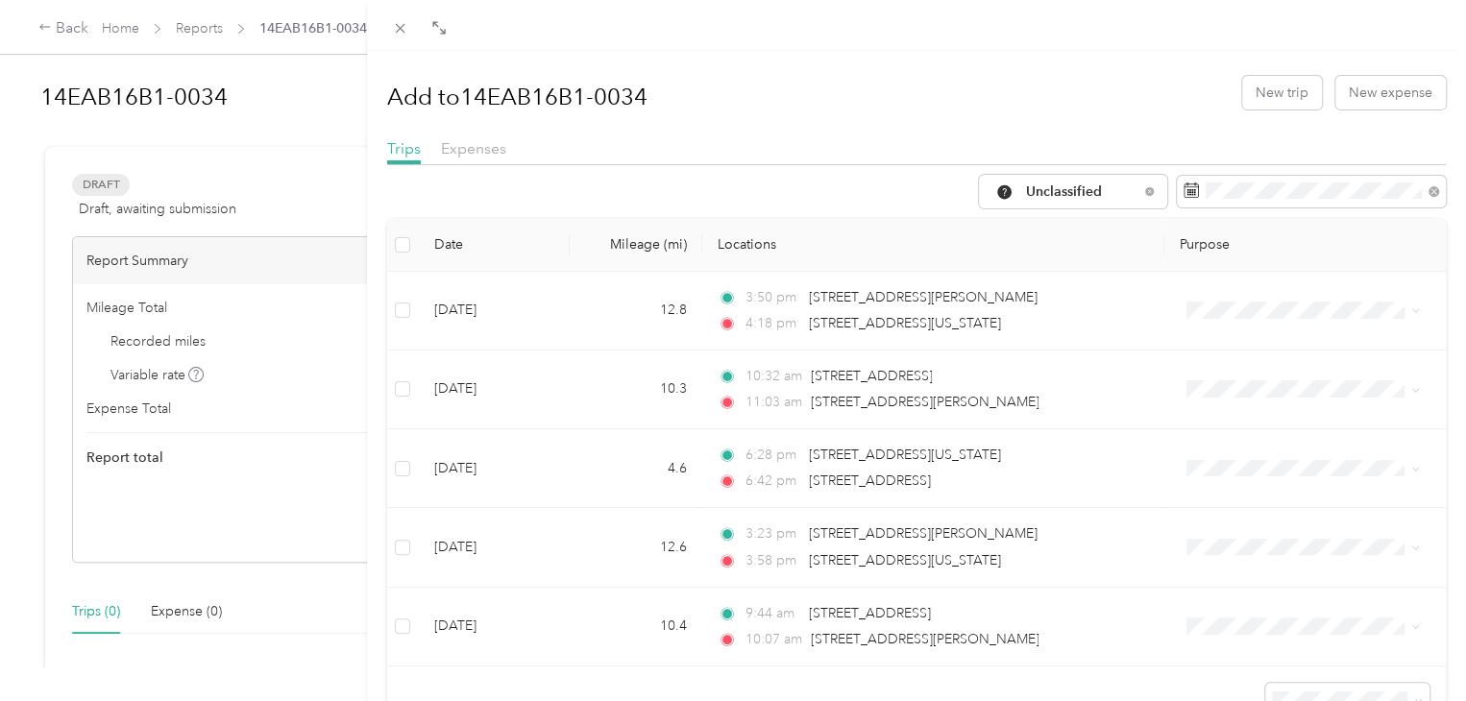
click at [211, 28] on div "Add to 14EAB16B1-0034 New trip New expense Trips Expenses Unclassified Date Mil…" at bounding box center [733, 350] width 1466 height 701
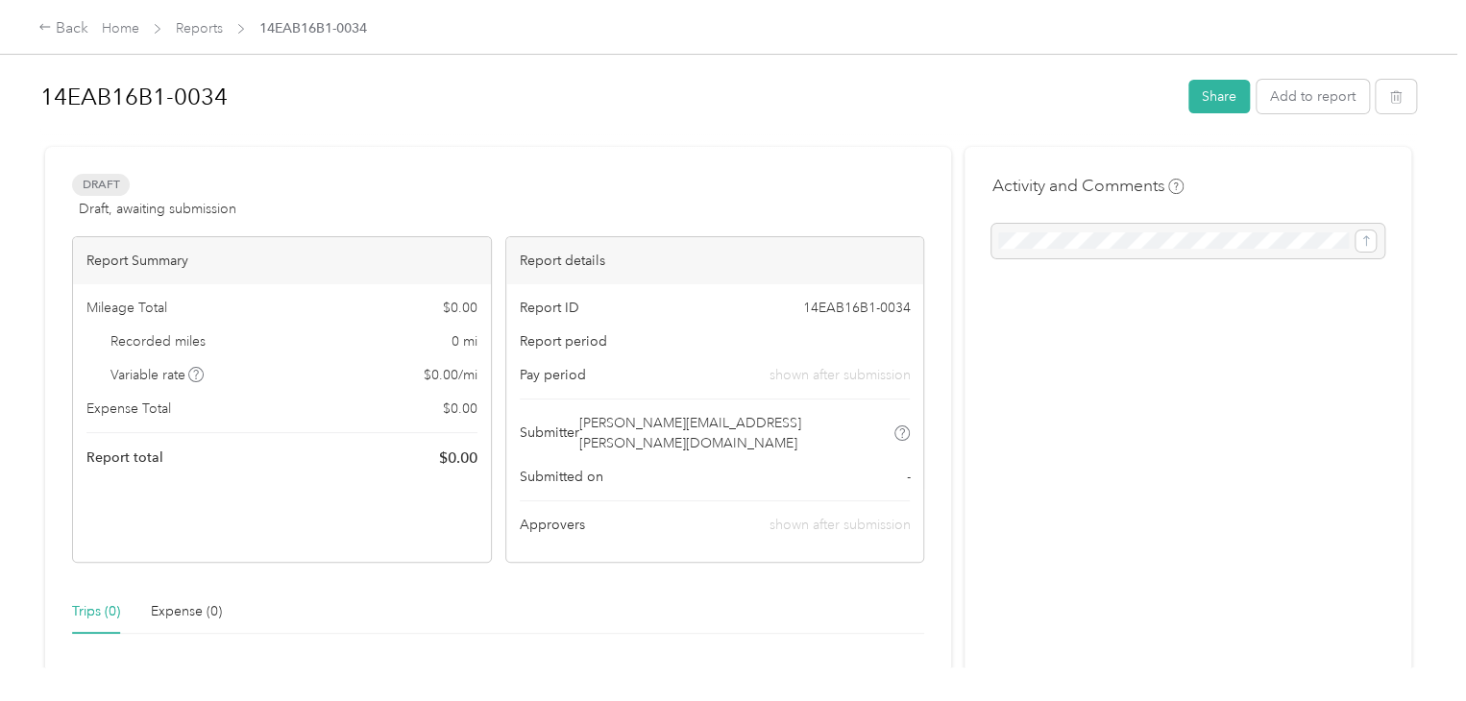
click at [211, 28] on div at bounding box center [733, 350] width 1466 height 701
click at [195, 28] on link "Reports" at bounding box center [199, 28] width 47 height 16
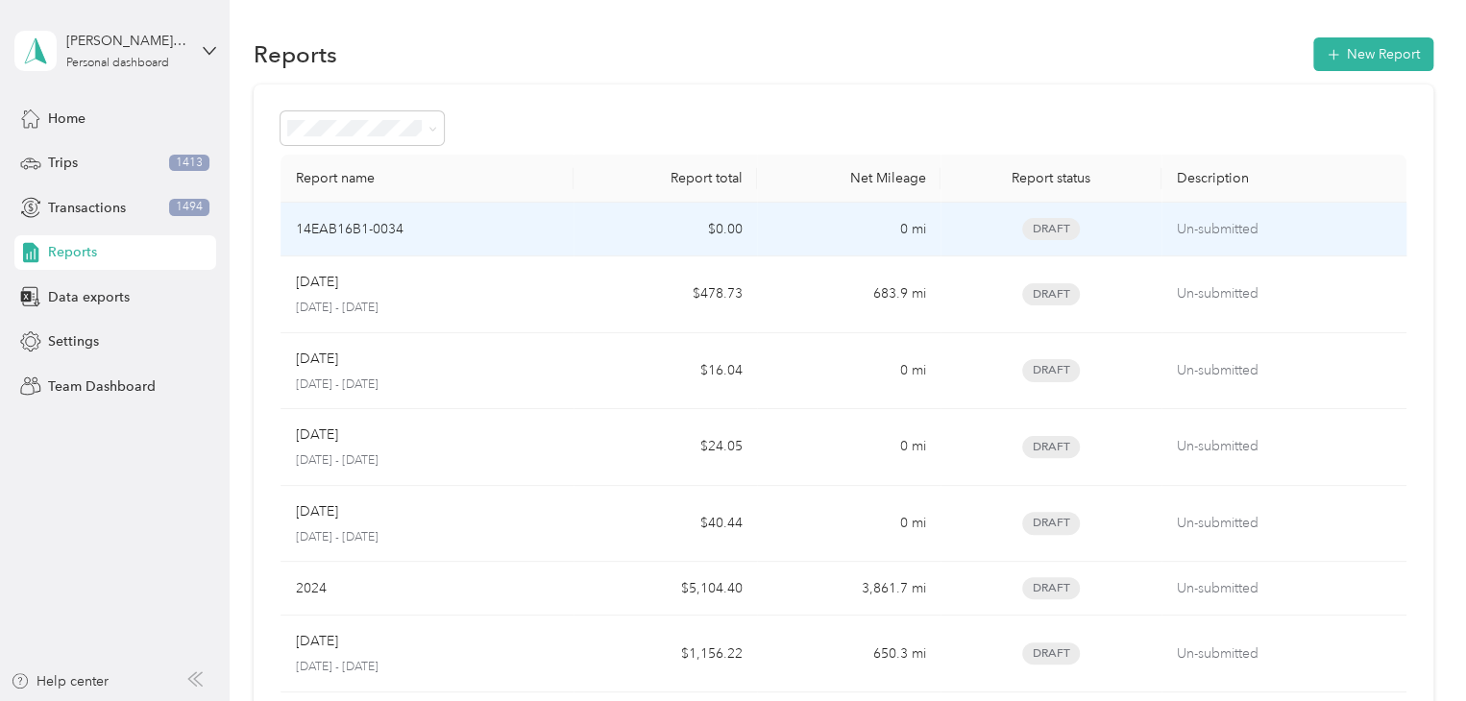
click at [676, 239] on td "$0.00" at bounding box center [665, 230] width 183 height 54
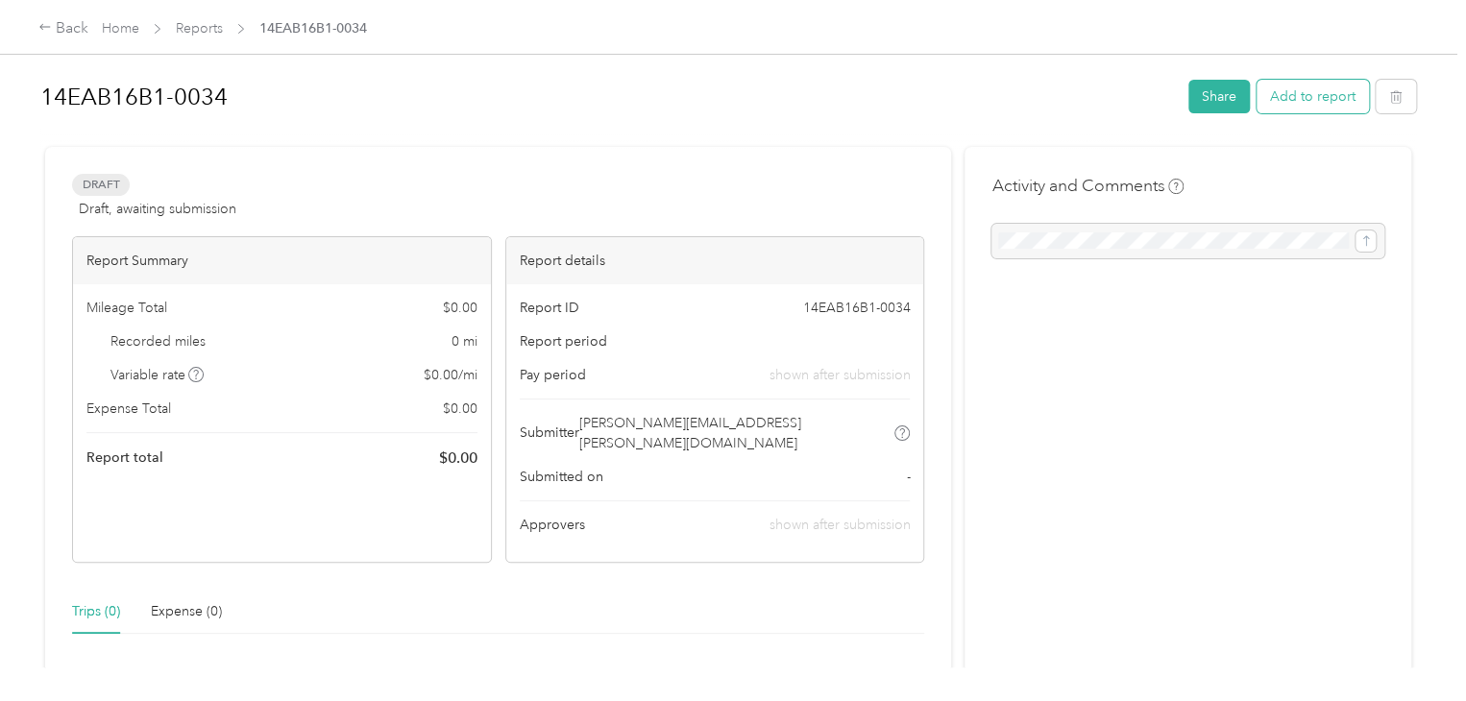
click at [1310, 82] on button "Add to report" at bounding box center [1313, 97] width 112 height 34
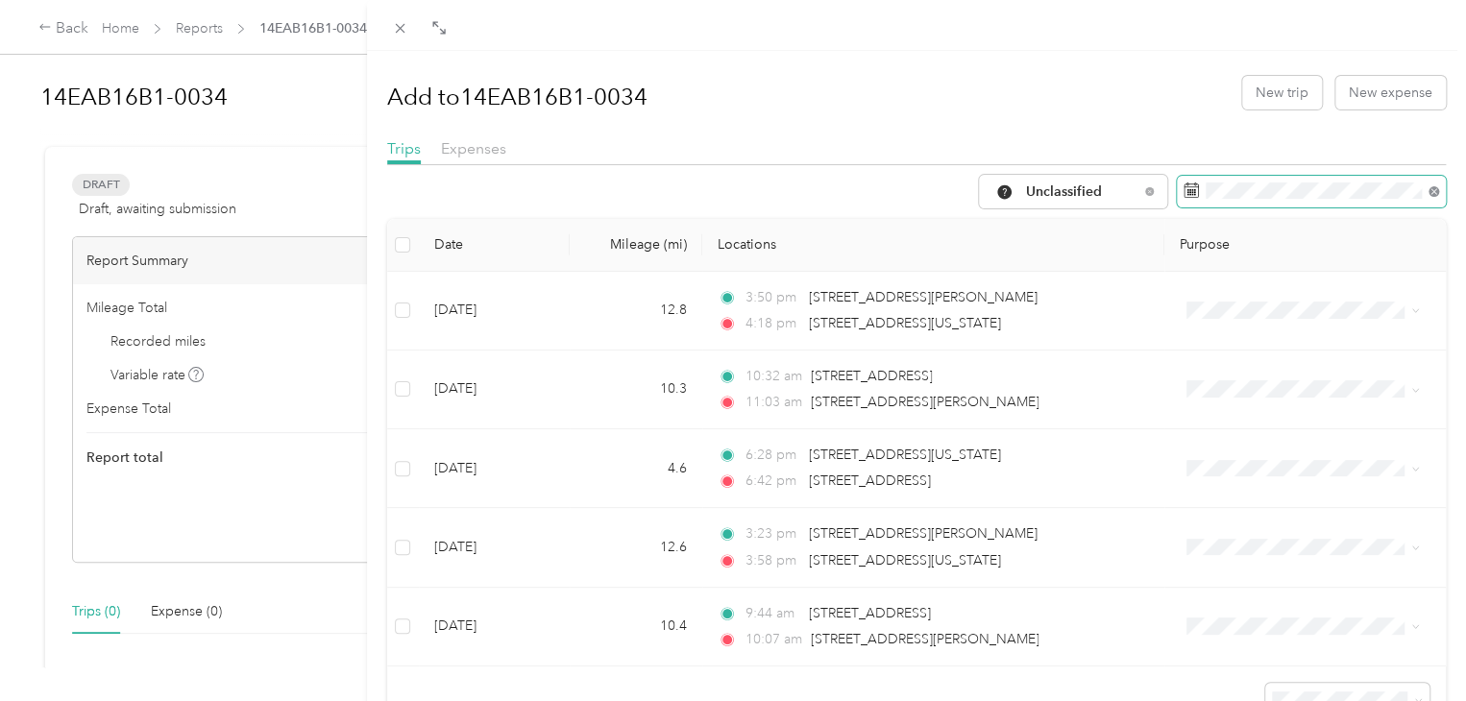
click at [1428, 187] on icon at bounding box center [1433, 191] width 11 height 11
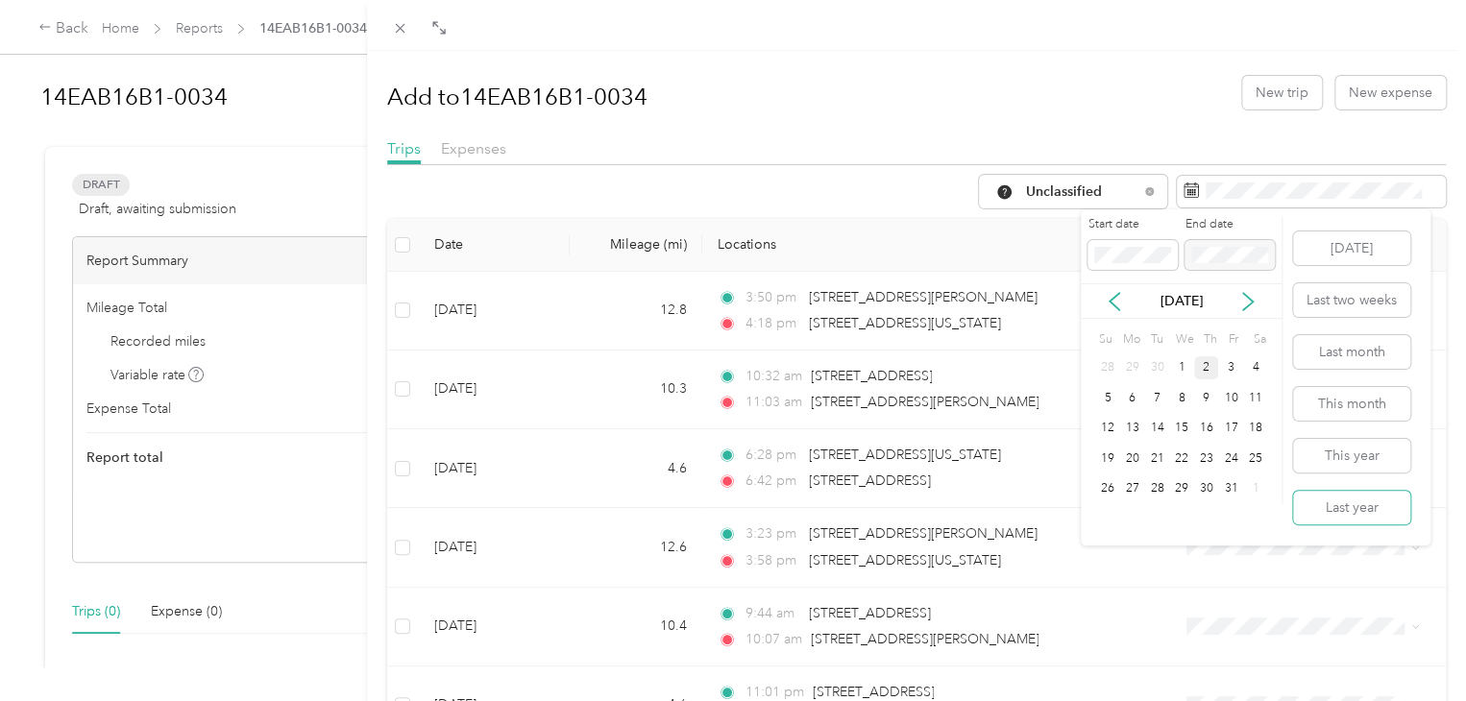
drag, startPoint x: 1339, startPoint y: 511, endPoint x: 1314, endPoint y: 474, distance: 45.0
click at [1339, 513] on button "Last year" at bounding box center [1351, 508] width 117 height 34
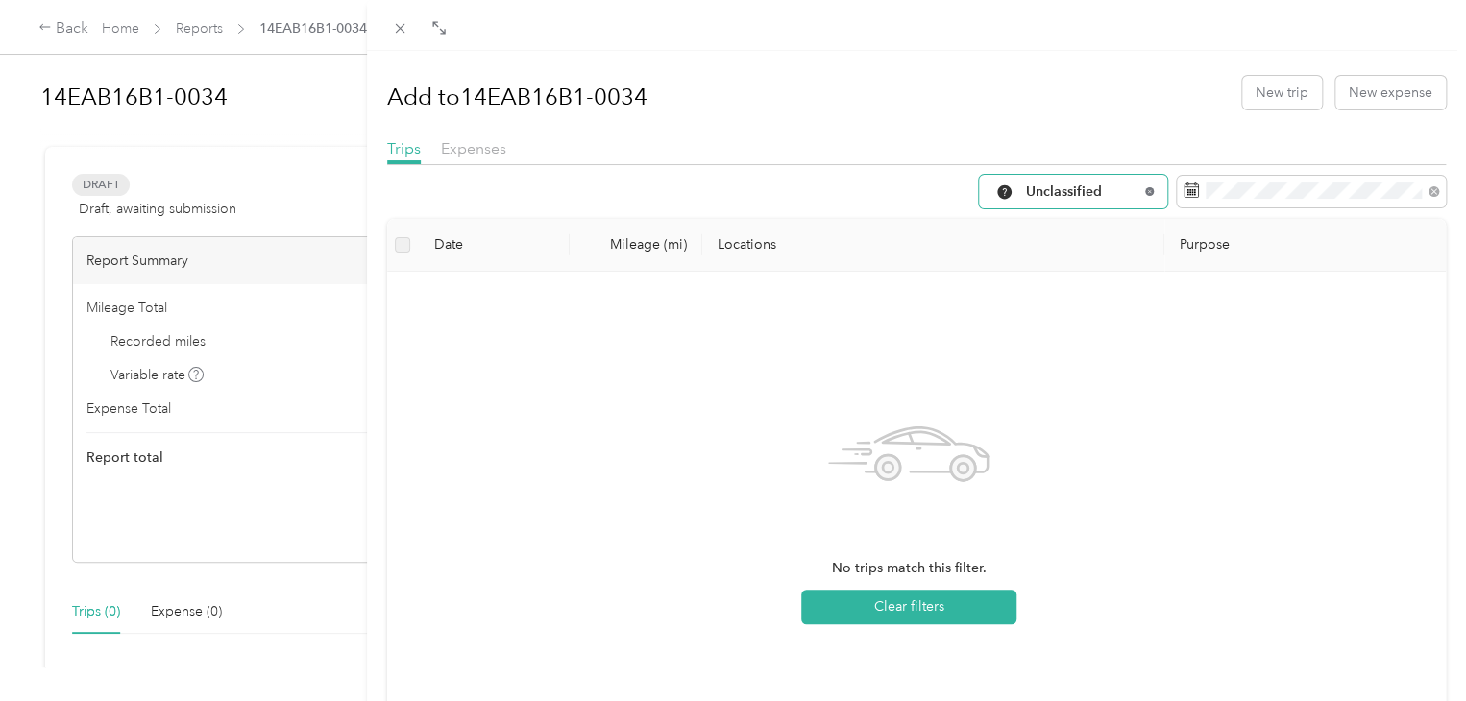
click at [1145, 189] on icon at bounding box center [1149, 191] width 8 height 8
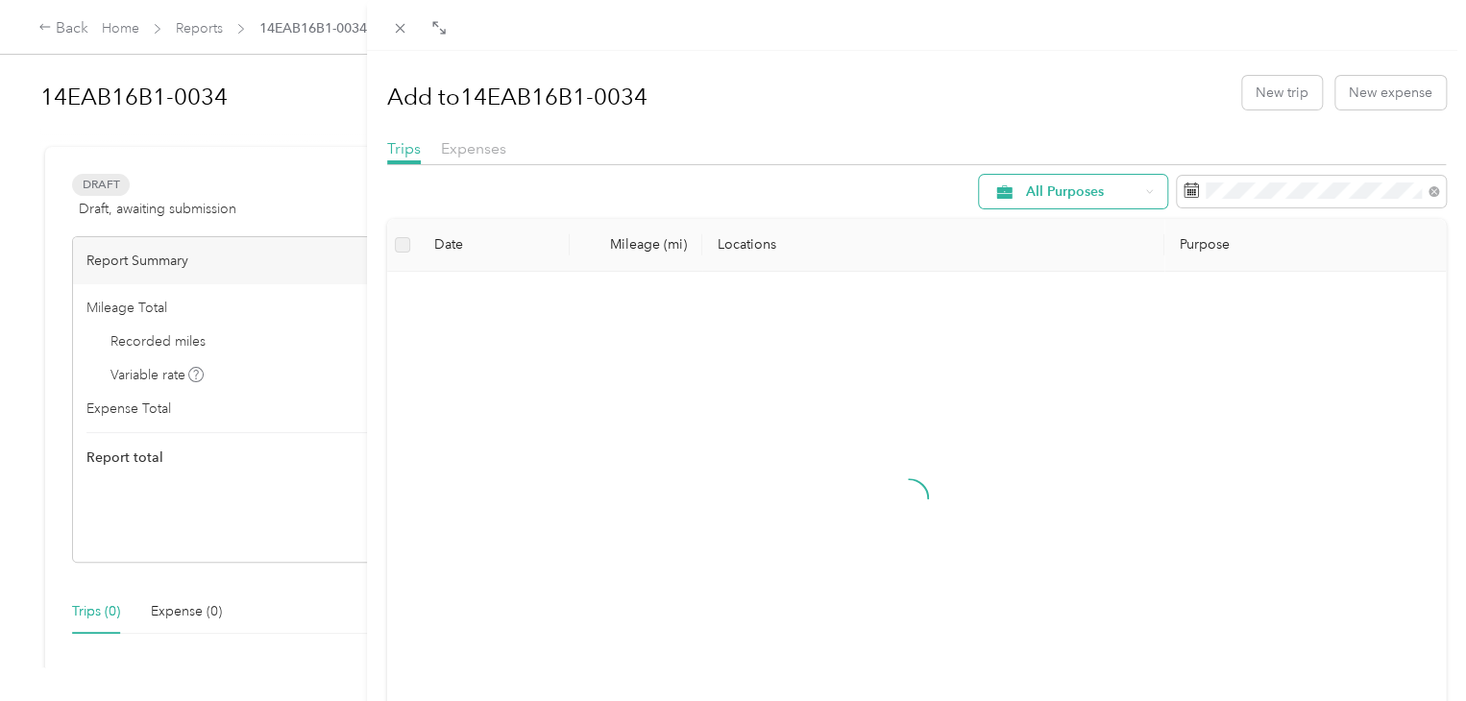
click at [1145, 194] on icon at bounding box center [1149, 191] width 8 height 8
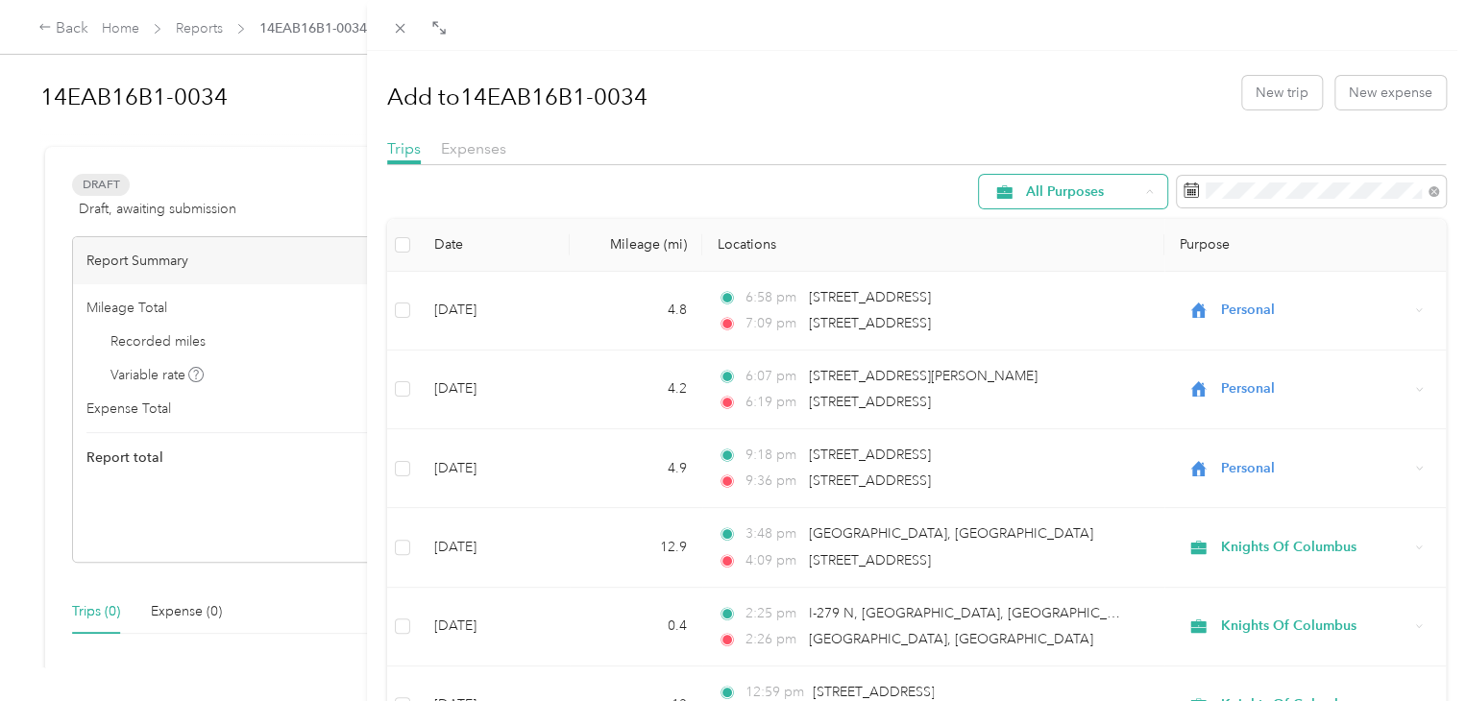
click at [1053, 300] on li "Work" at bounding box center [1062, 295] width 197 height 34
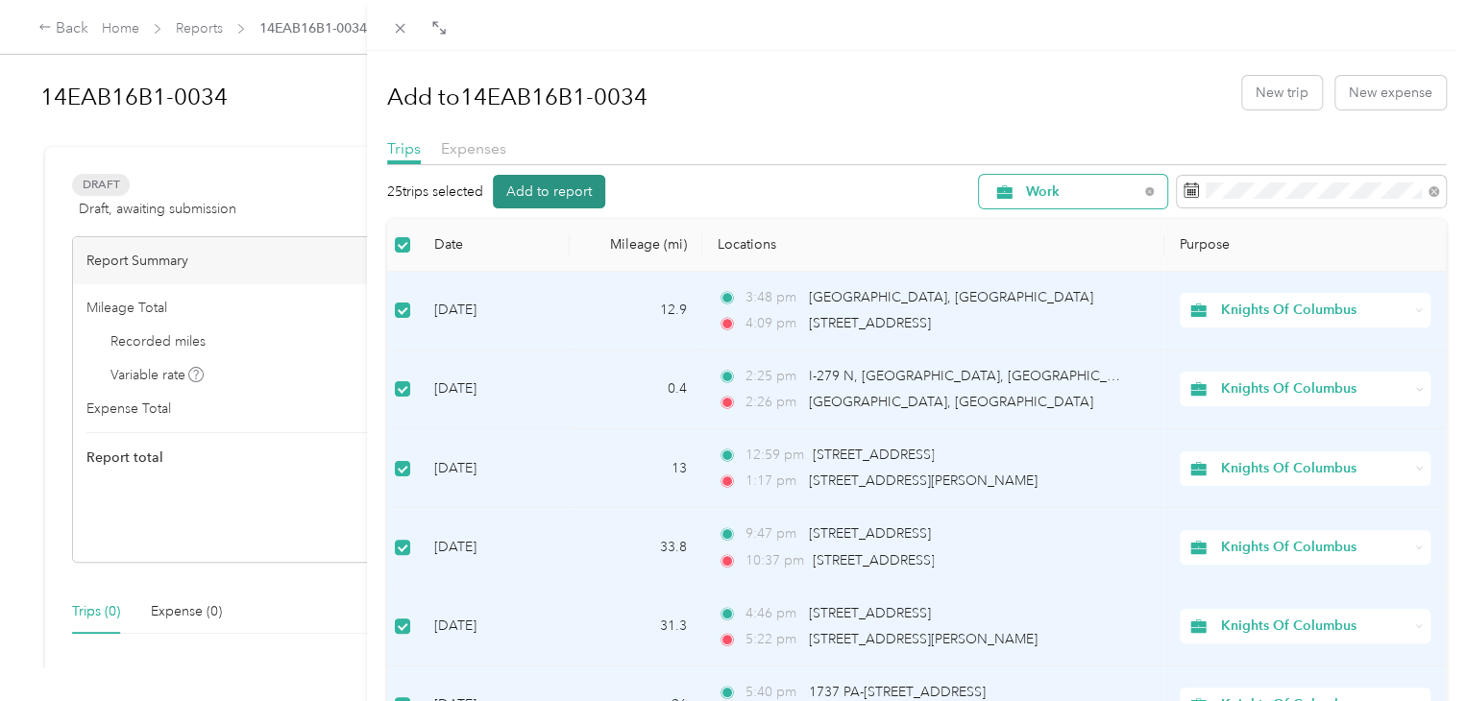
click at [570, 202] on button "Add to report" at bounding box center [549, 192] width 112 height 34
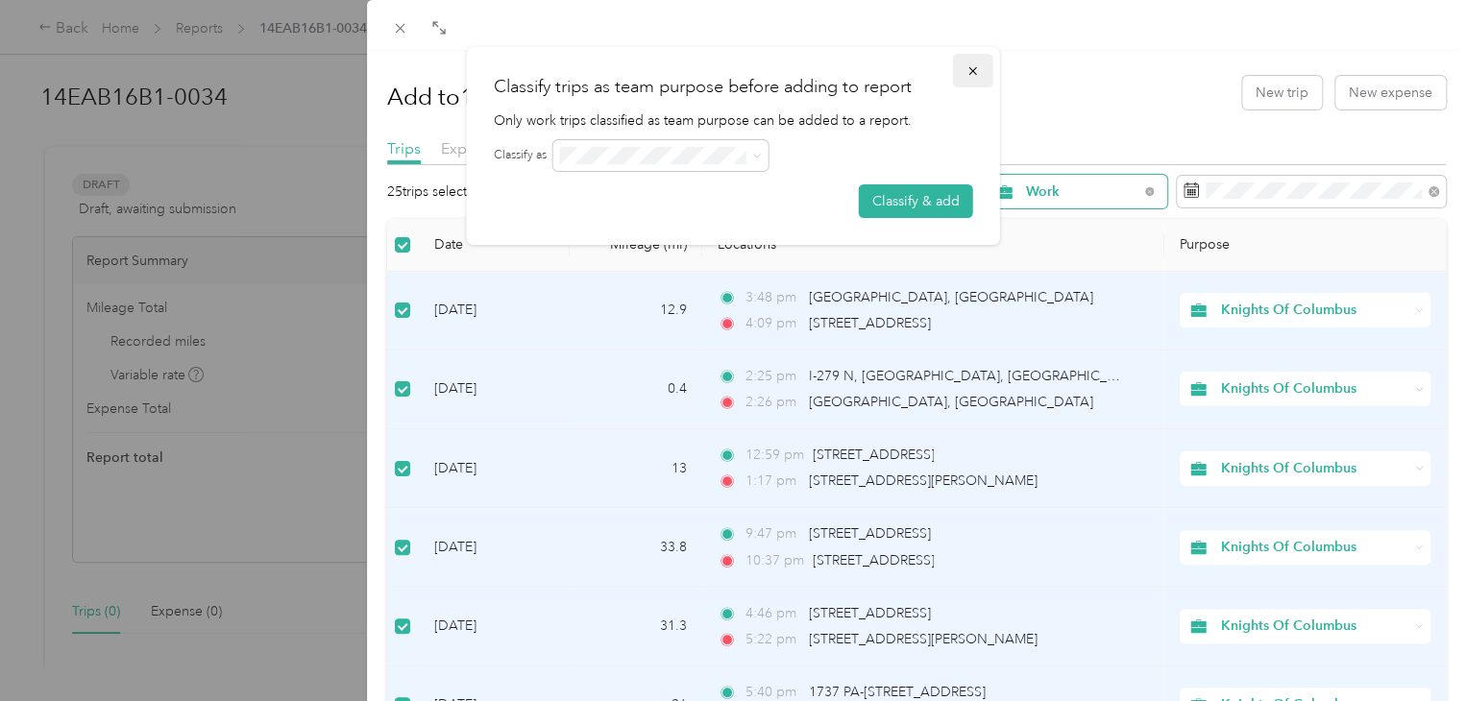
click at [973, 71] on icon "button" at bounding box center [972, 70] width 13 height 13
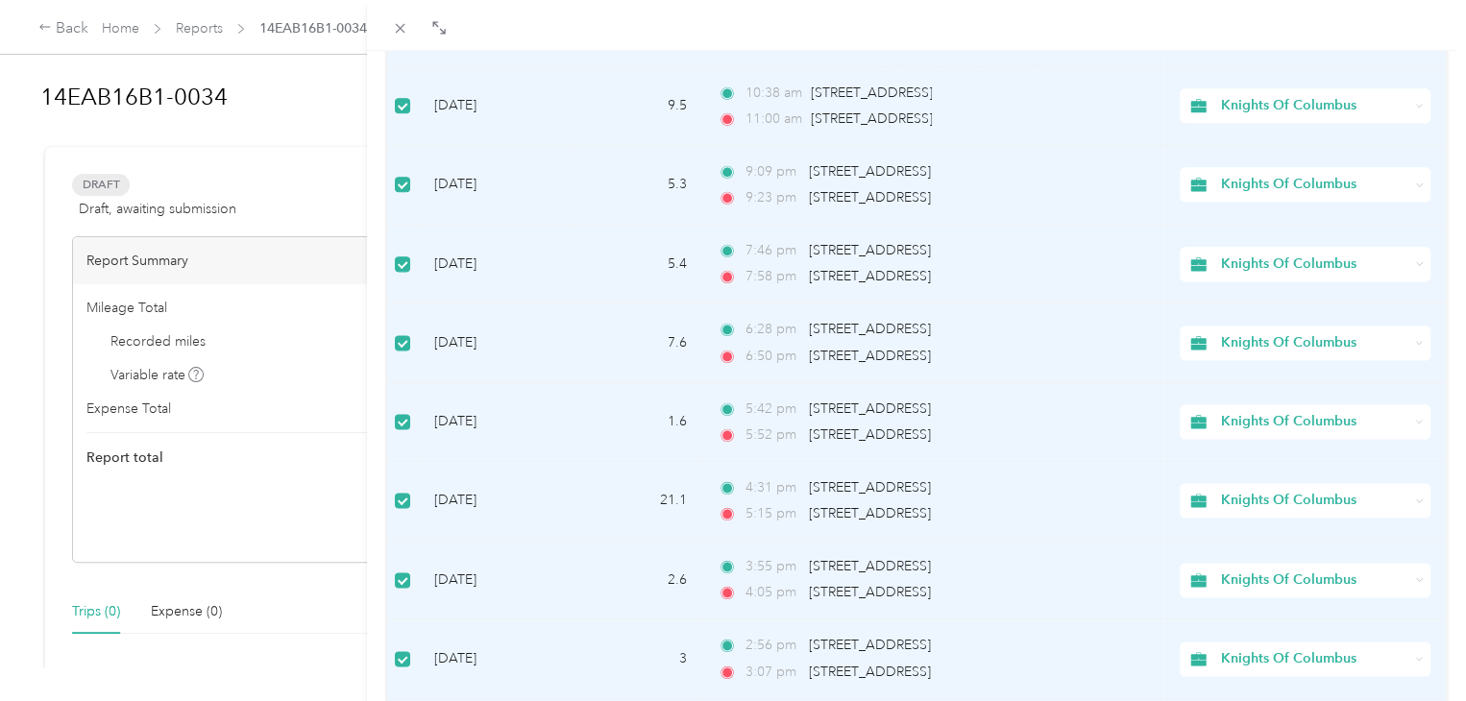
scroll to position [1689, 0]
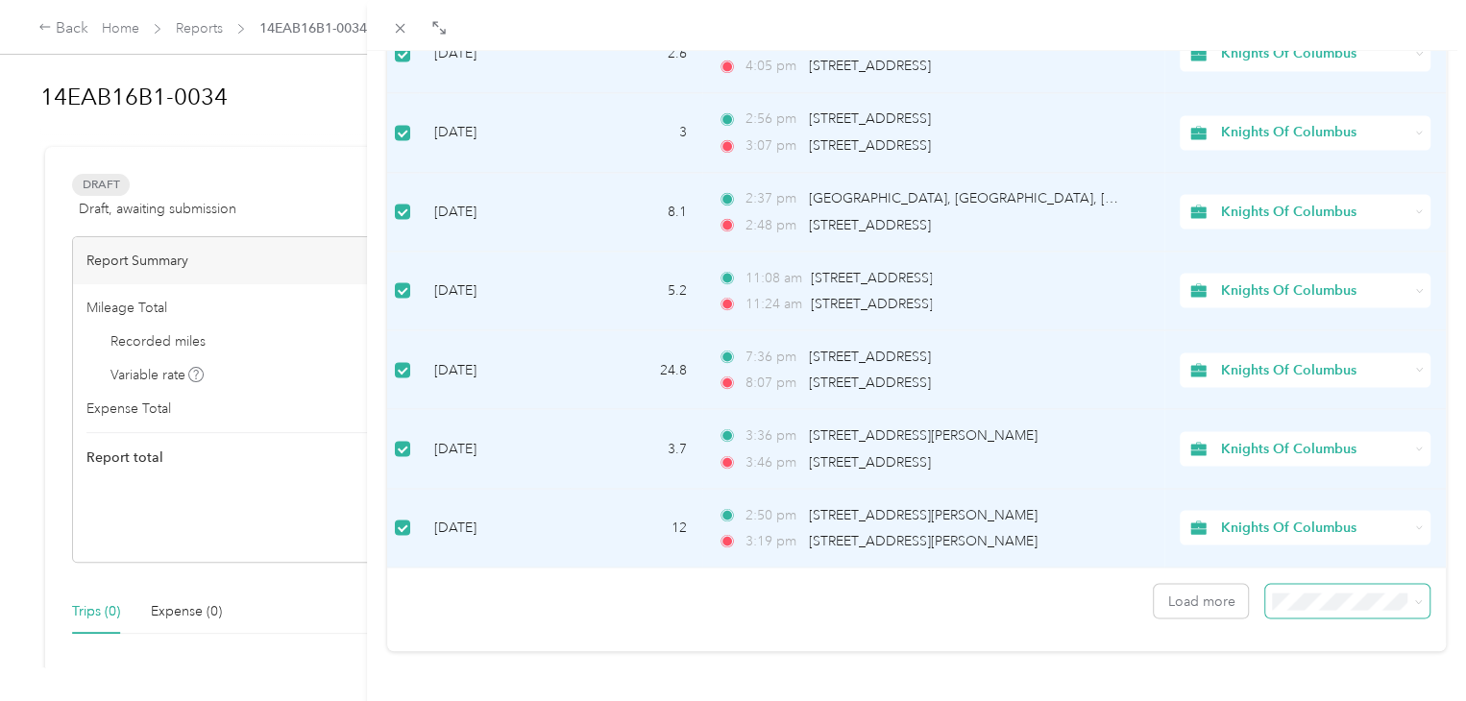
click at [1277, 595] on span at bounding box center [1347, 601] width 164 height 34
click at [1316, 555] on li "100 per load" at bounding box center [1332, 550] width 164 height 34
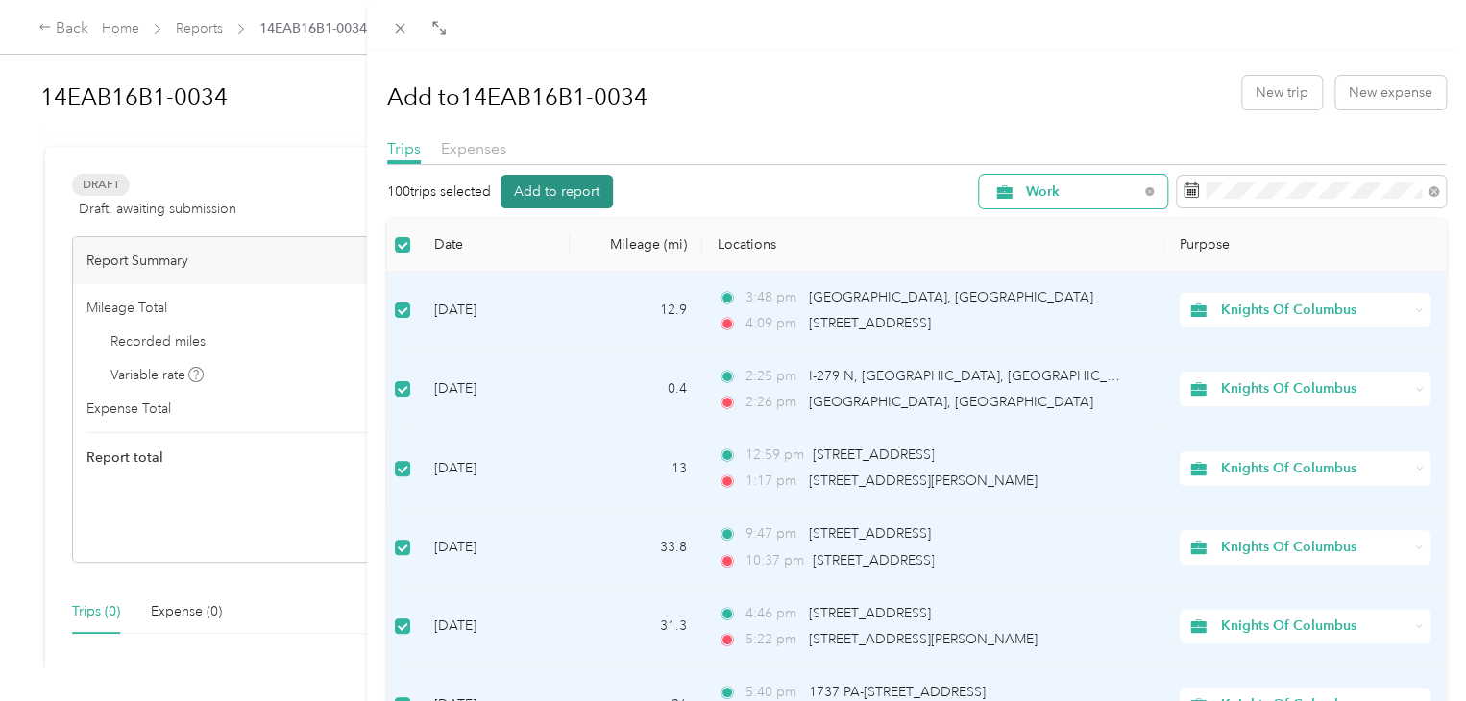
click at [563, 188] on button "Add to report" at bounding box center [556, 192] width 112 height 34
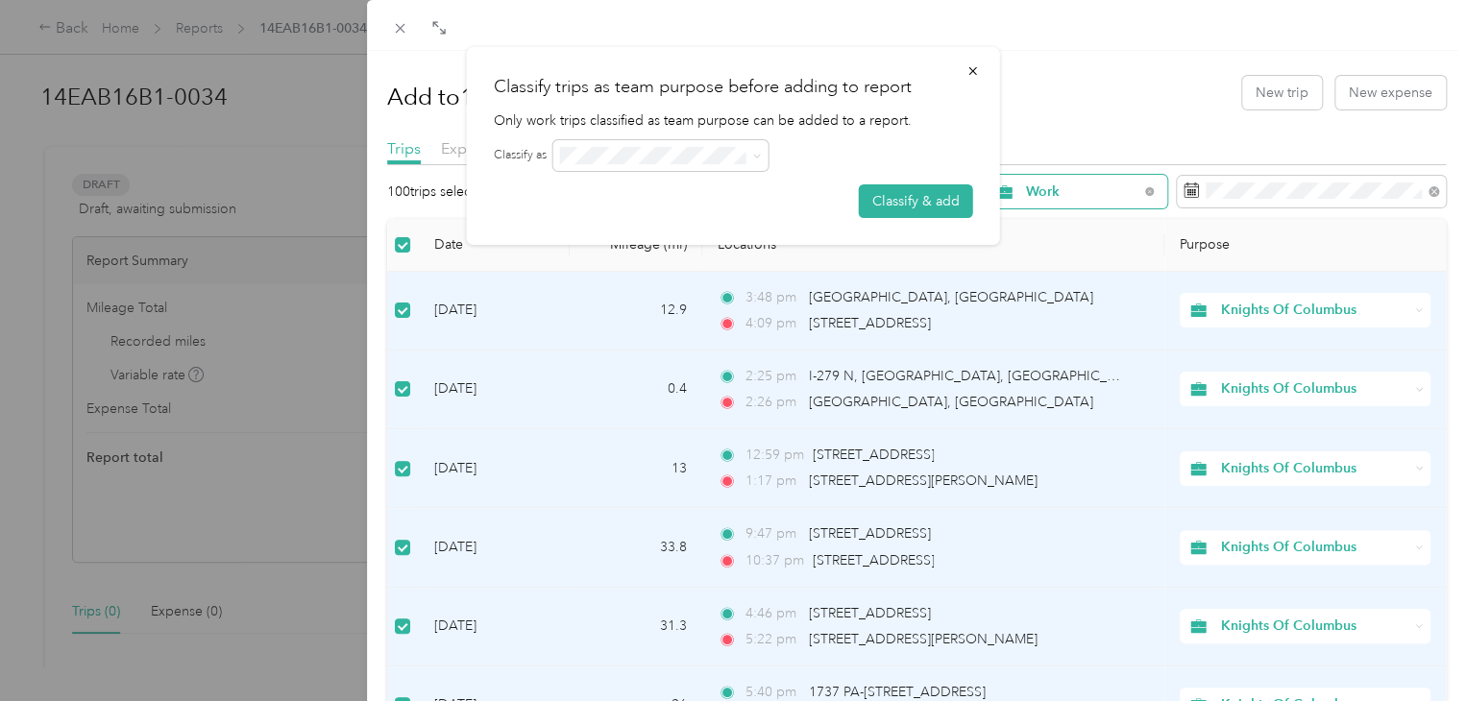
click at [592, 171] on form "Classify as Classify & add" at bounding box center [733, 179] width 479 height 78
click at [757, 157] on icon at bounding box center [757, 156] width 9 height 9
click at [930, 207] on button "Classify & add" at bounding box center [916, 201] width 114 height 34
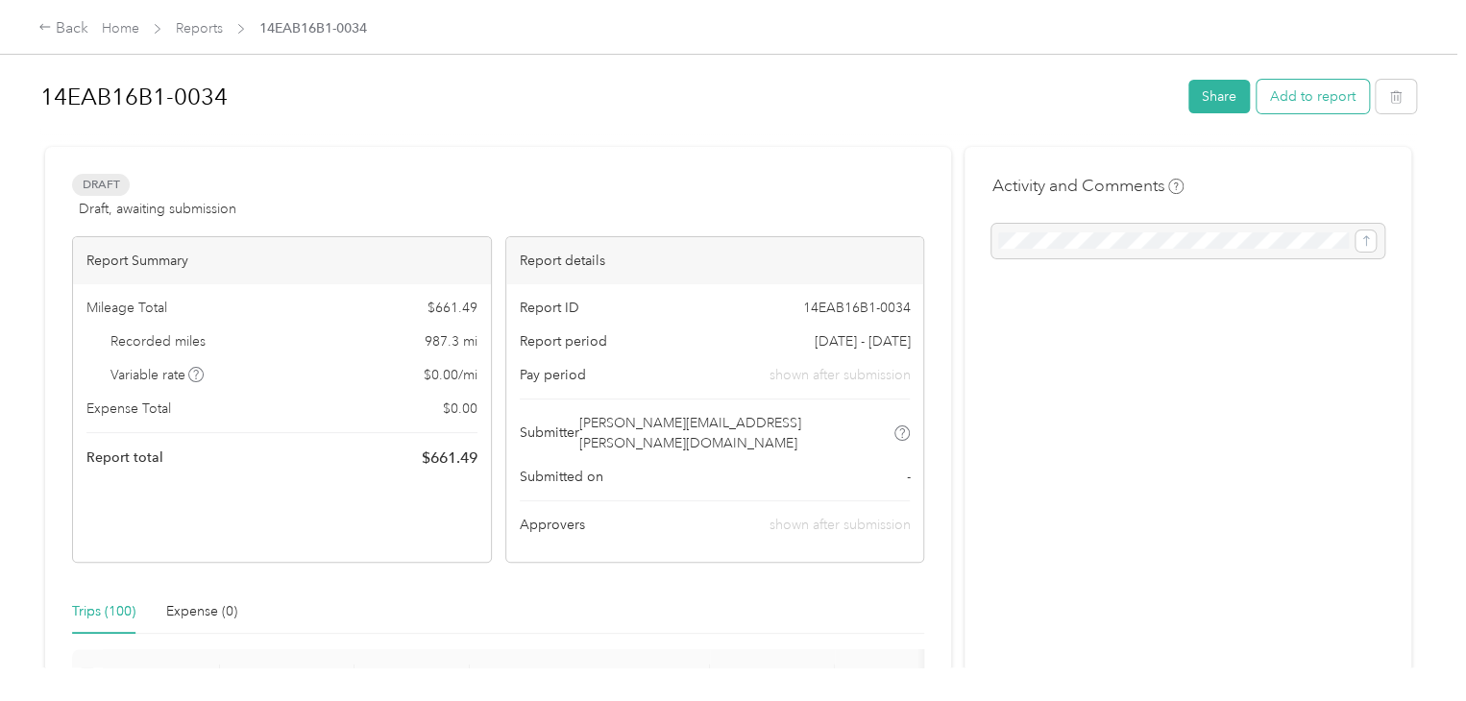
click at [1309, 99] on button "Add to report" at bounding box center [1313, 97] width 112 height 34
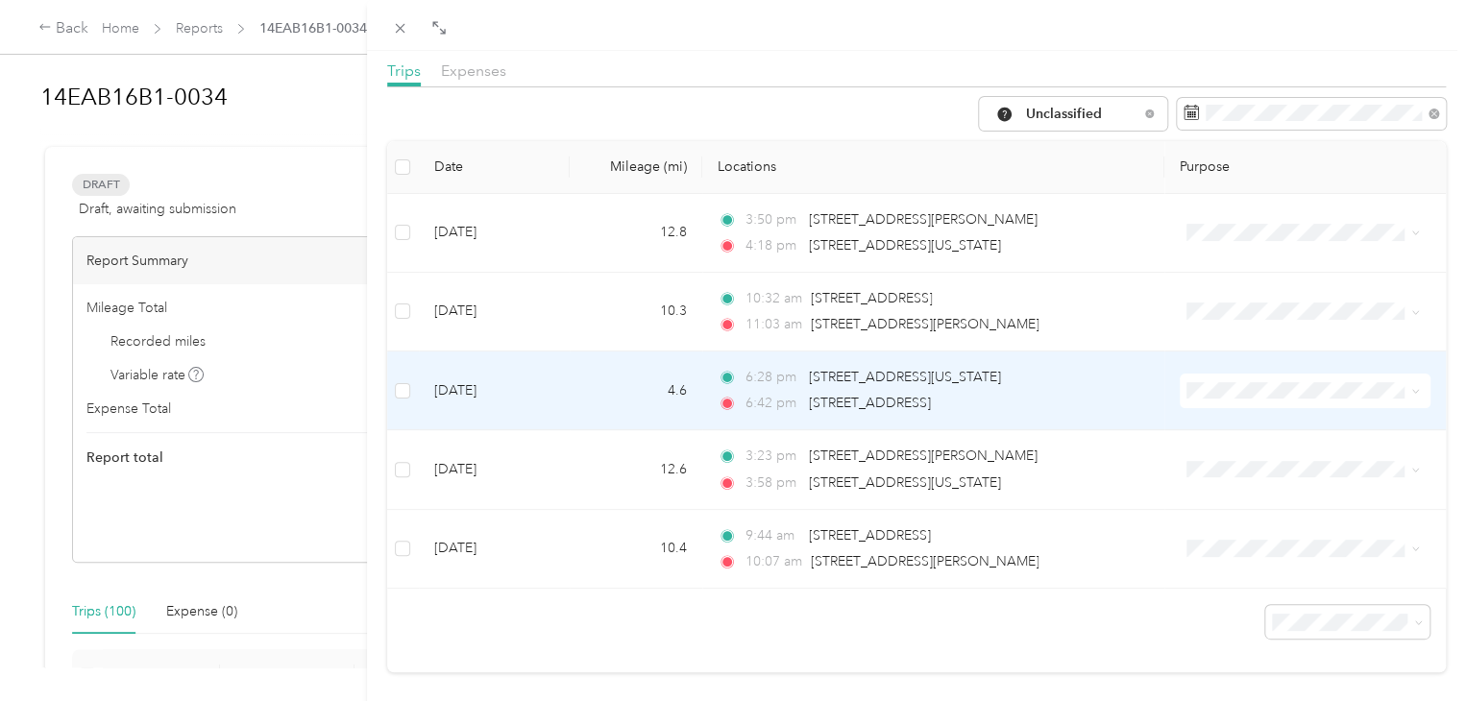
scroll to position [112, 0]
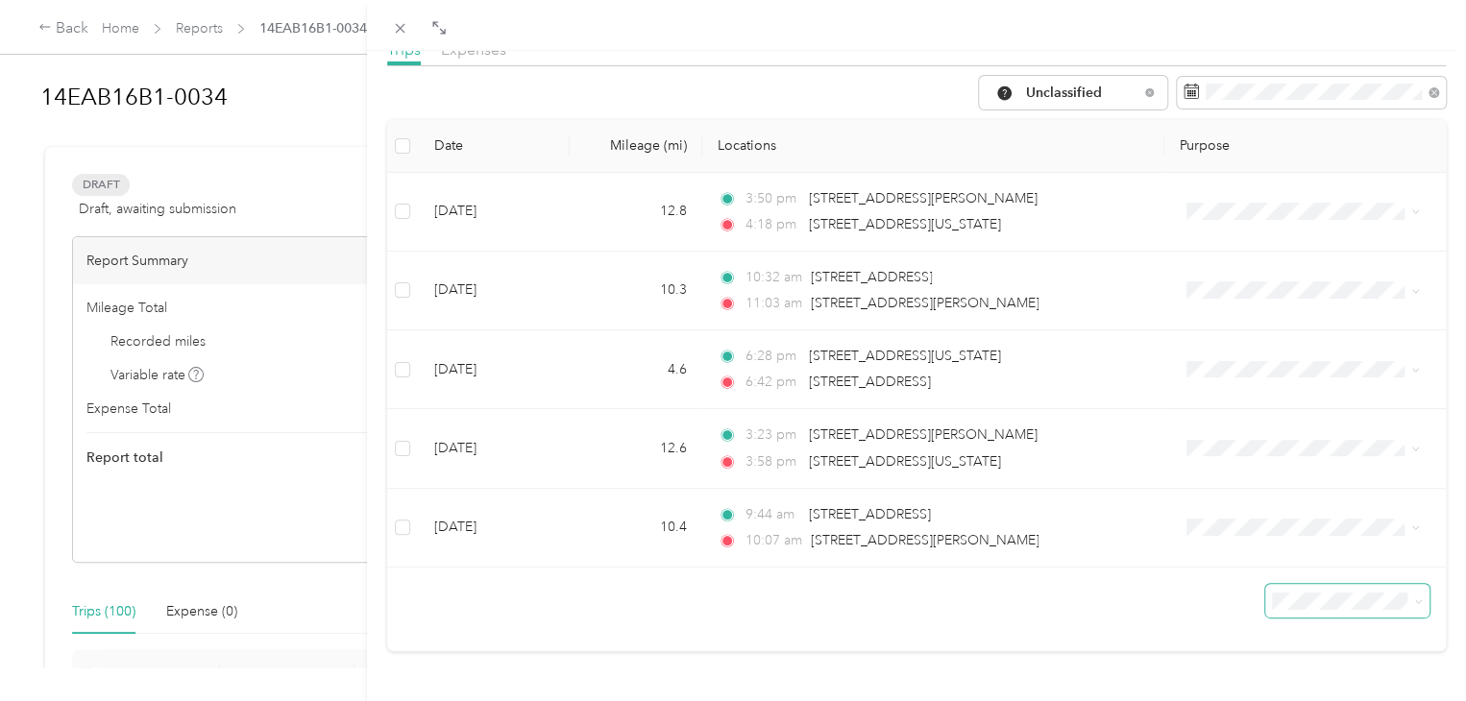
click at [1338, 584] on span at bounding box center [1347, 601] width 164 height 34
click at [1335, 551] on span "100 per load" at bounding box center [1302, 550] width 79 height 16
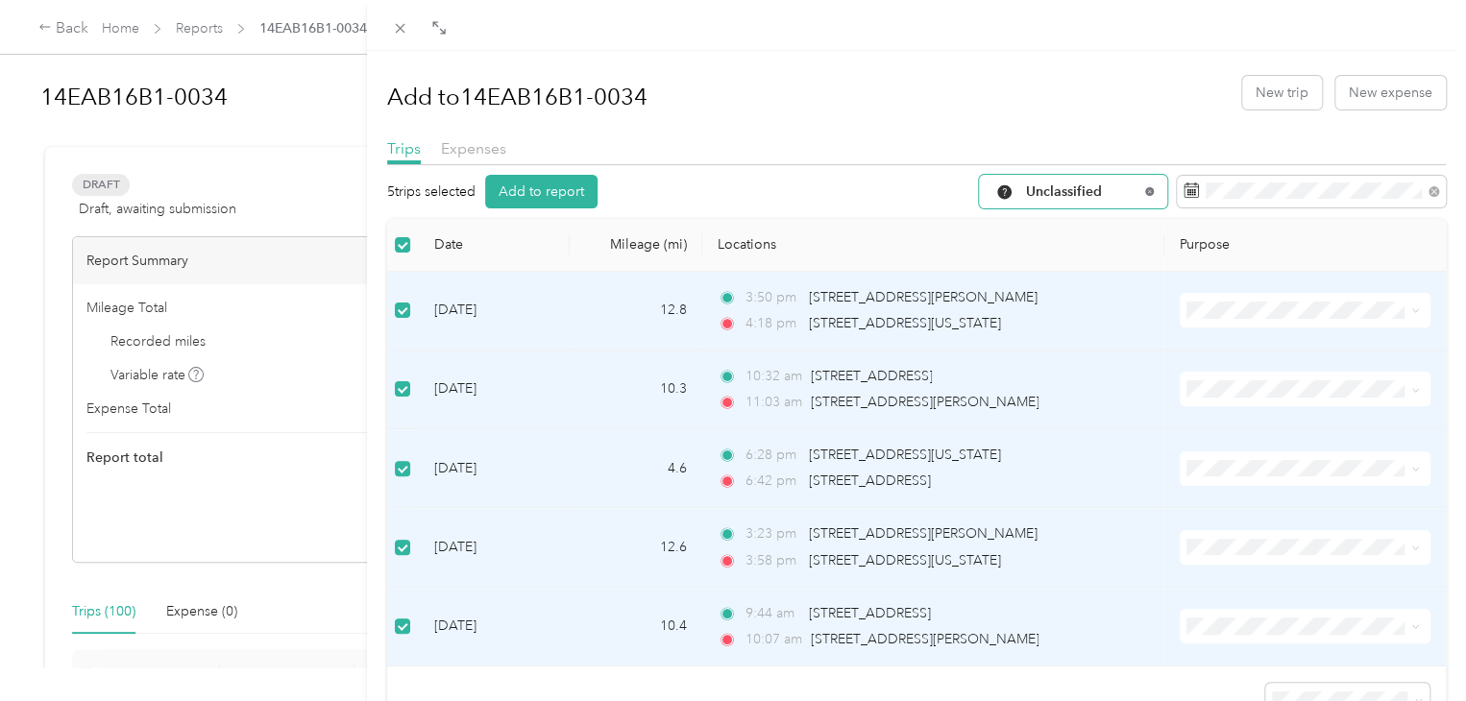
click at [1145, 190] on icon at bounding box center [1149, 191] width 8 height 8
click at [1125, 188] on div "All Purposes" at bounding box center [1073, 192] width 188 height 34
click at [1049, 296] on span "Work" at bounding box center [1078, 294] width 135 height 20
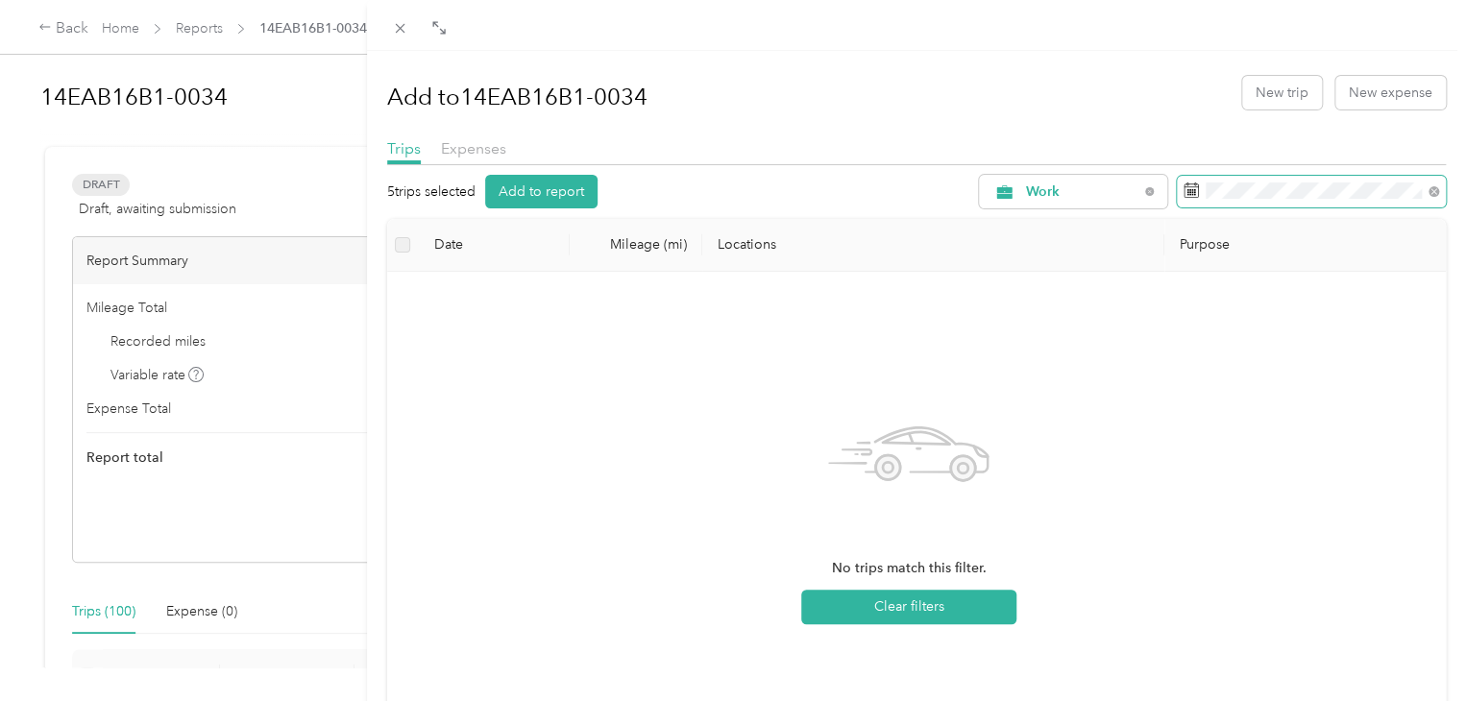
click at [1422, 193] on span at bounding box center [1430, 190] width 17 height 13
click at [1428, 191] on icon at bounding box center [1433, 191] width 11 height 11
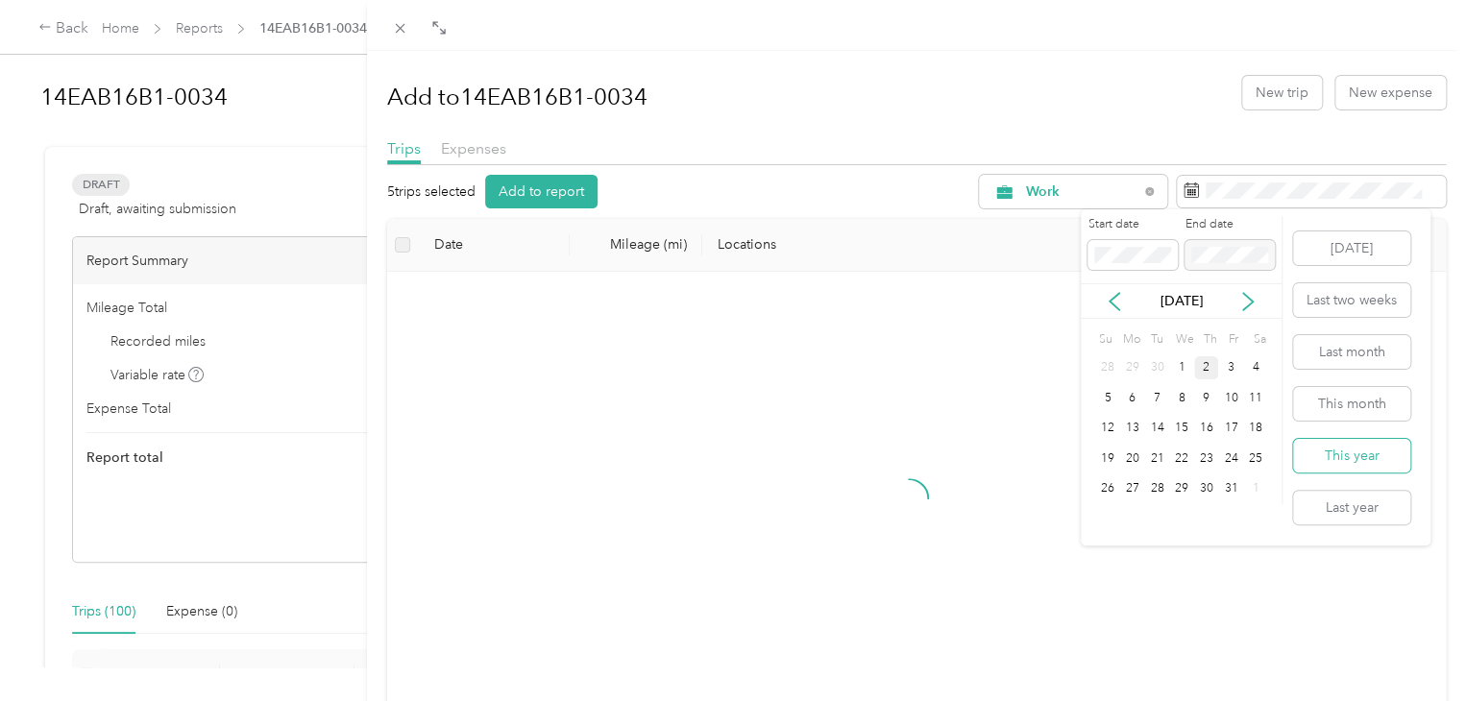
click at [1349, 455] on button "This year" at bounding box center [1351, 456] width 117 height 34
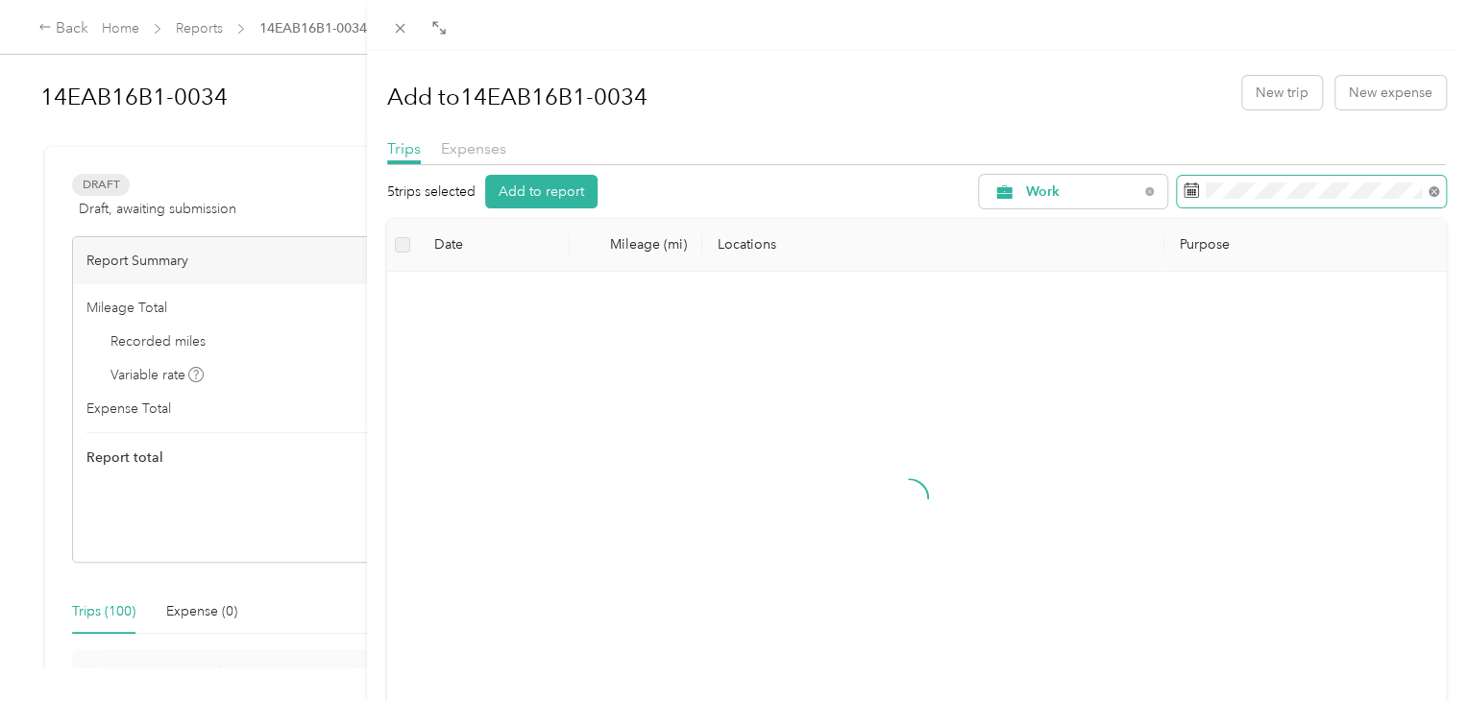
click at [1428, 189] on icon at bounding box center [1433, 191] width 11 height 11
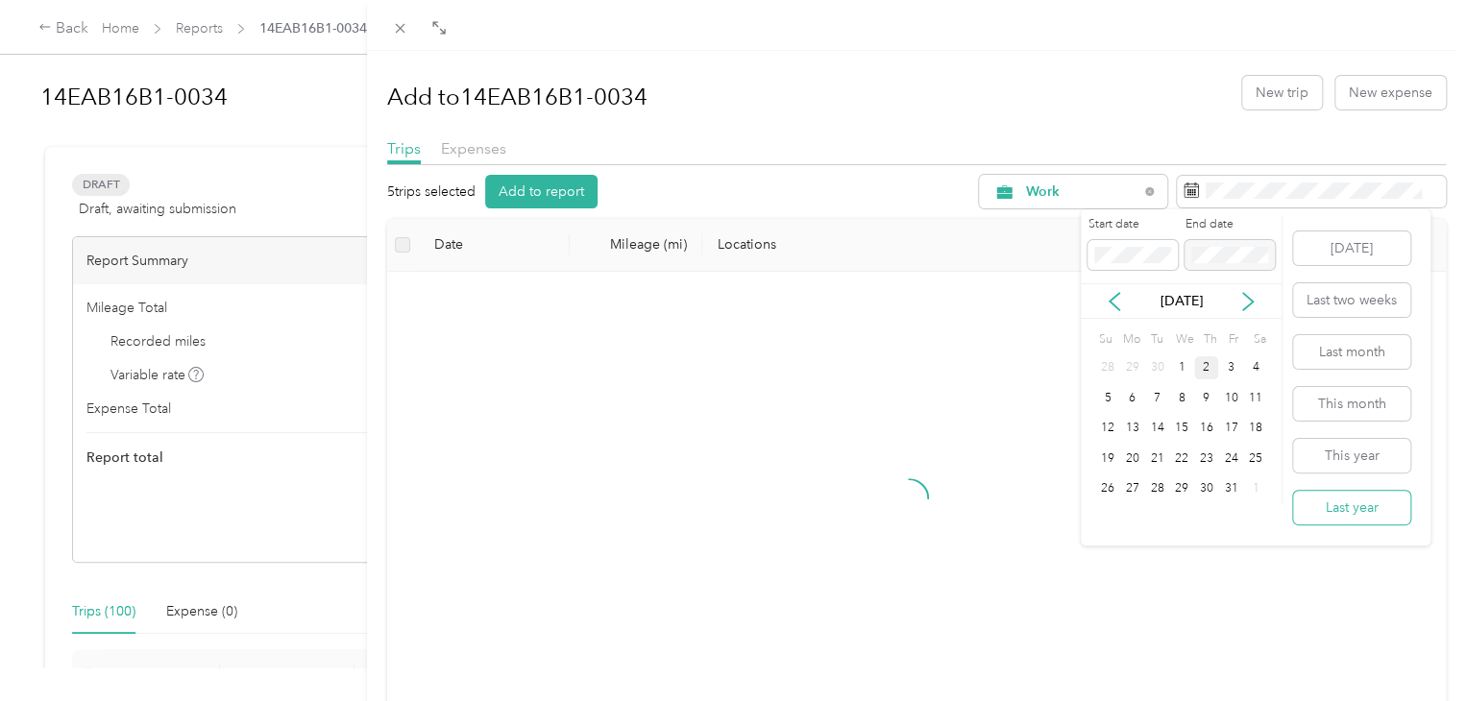
click at [1359, 507] on button "Last year" at bounding box center [1351, 508] width 117 height 34
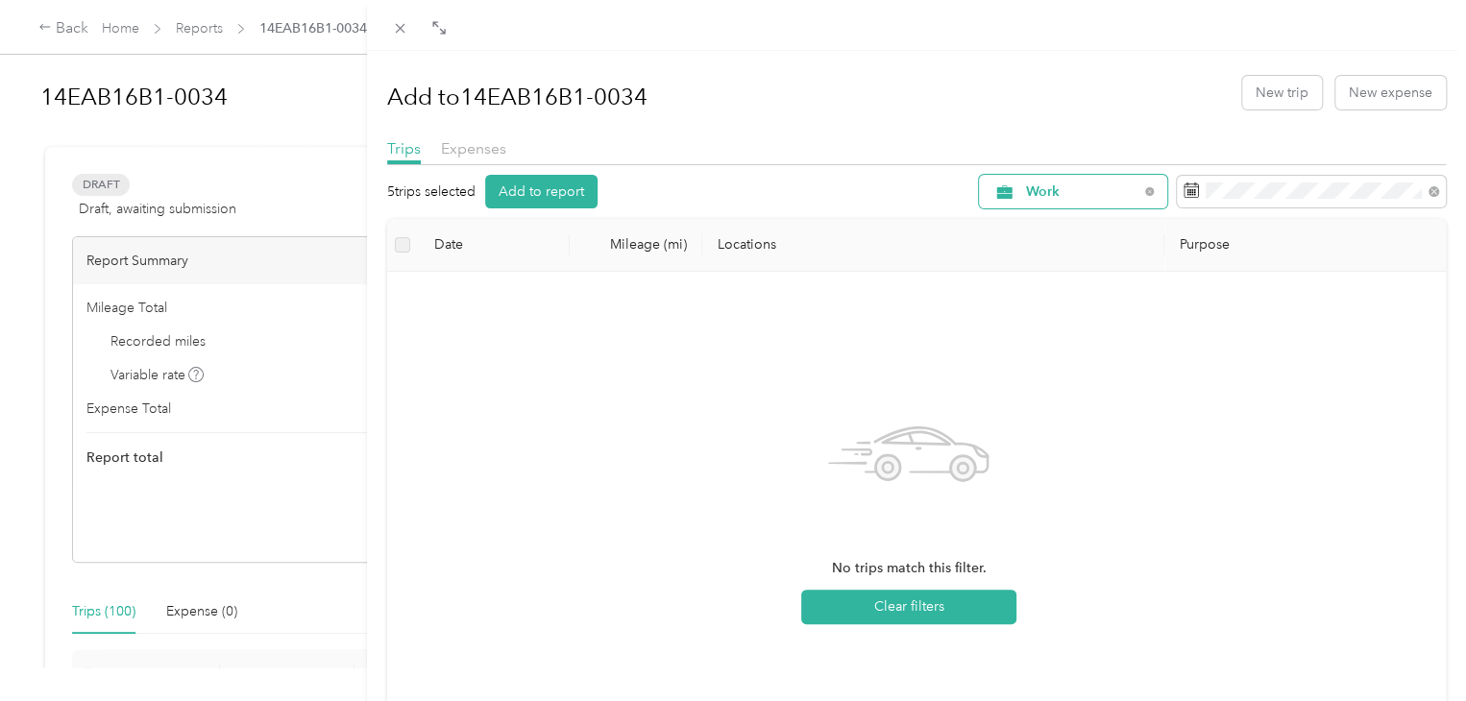
click at [1067, 190] on span "Work" at bounding box center [1082, 191] width 112 height 13
click at [1049, 297] on span "Work" at bounding box center [1068, 294] width 114 height 20
click at [400, 32] on icon at bounding box center [400, 28] width 16 height 16
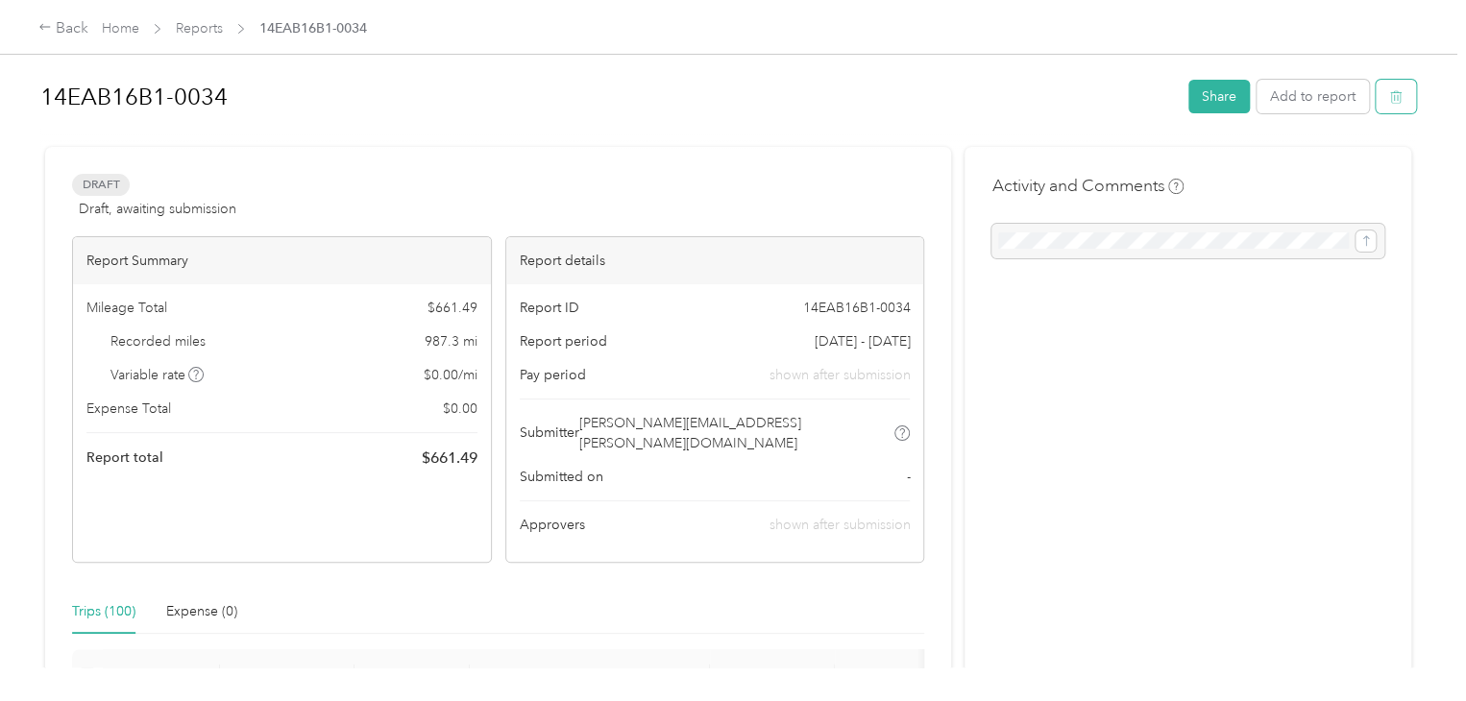
click at [1395, 105] on button "button" at bounding box center [1396, 97] width 40 height 34
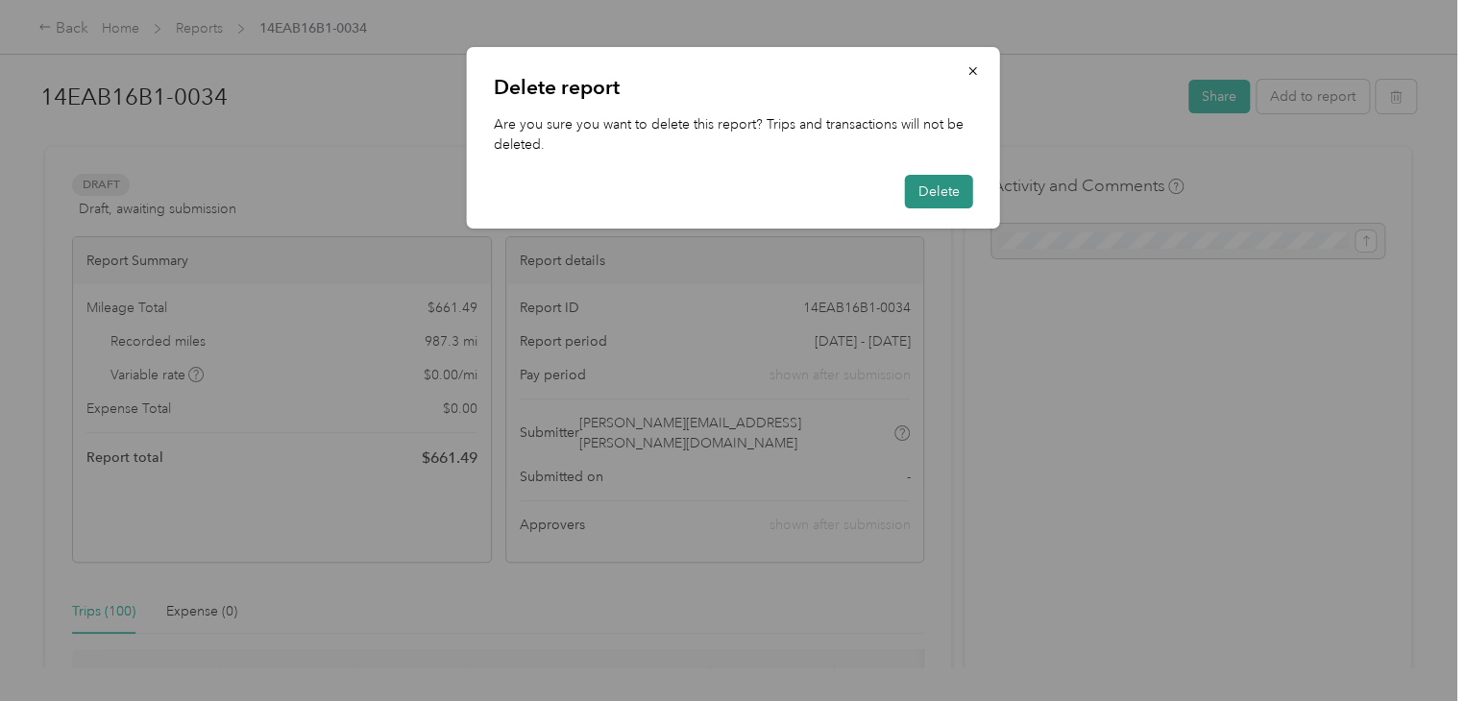
click at [928, 193] on button "Delete" at bounding box center [939, 192] width 68 height 34
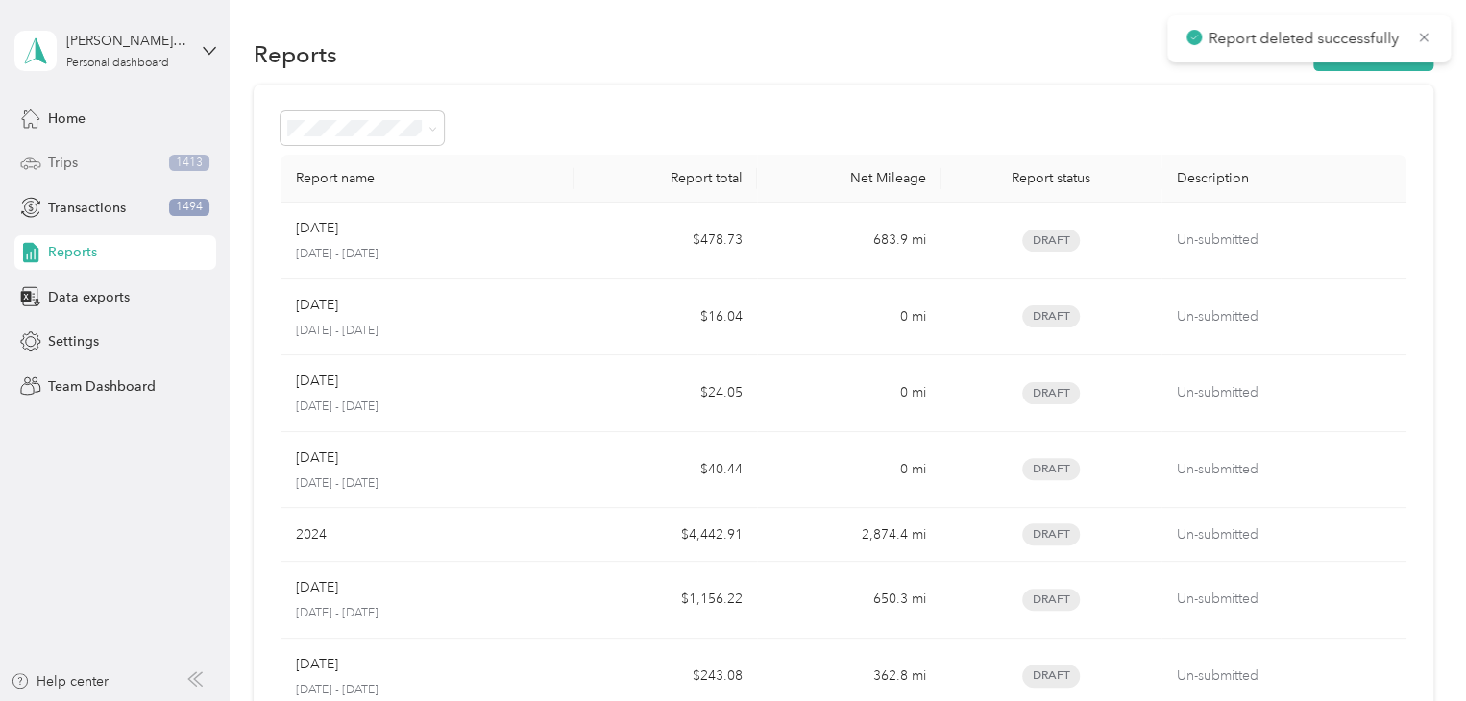
click at [64, 164] on span "Trips" at bounding box center [63, 163] width 30 height 20
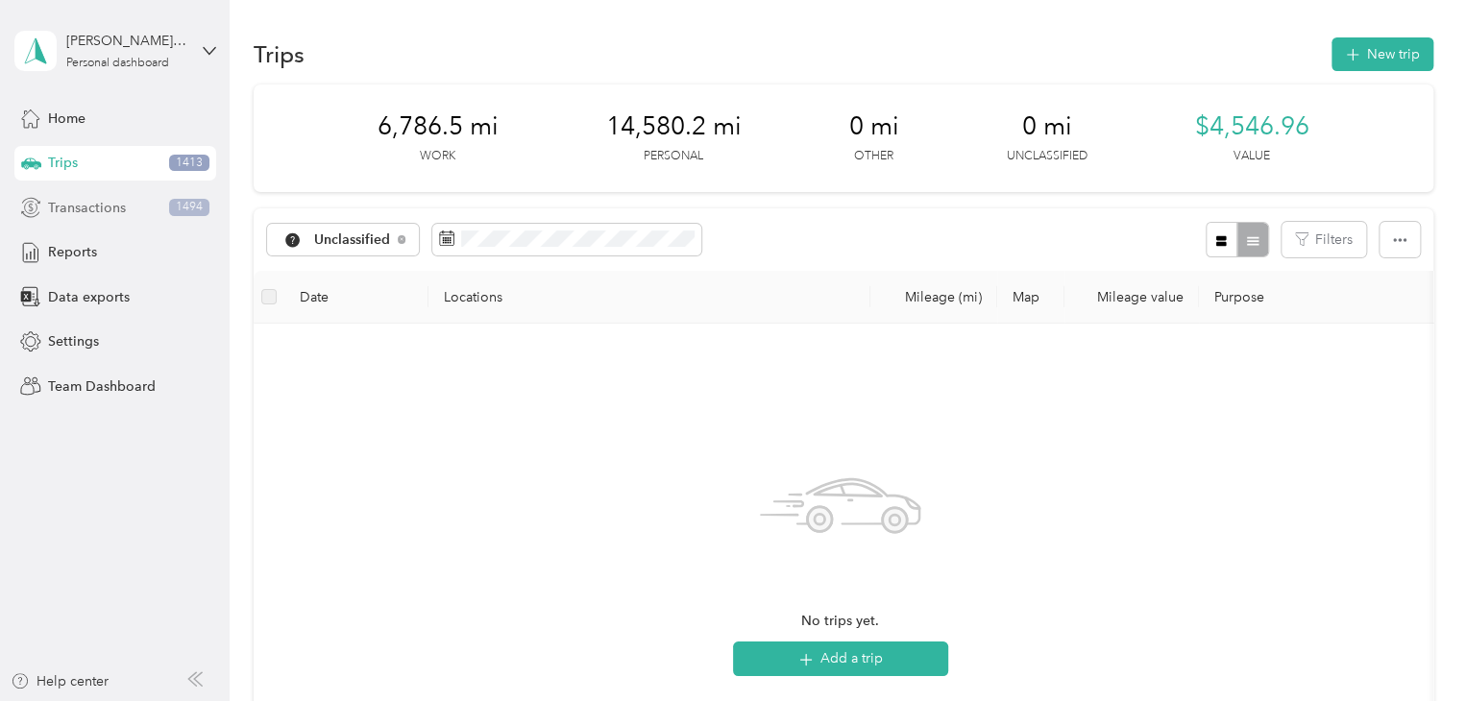
click at [130, 208] on div "Transactions 1494" at bounding box center [115, 207] width 202 height 35
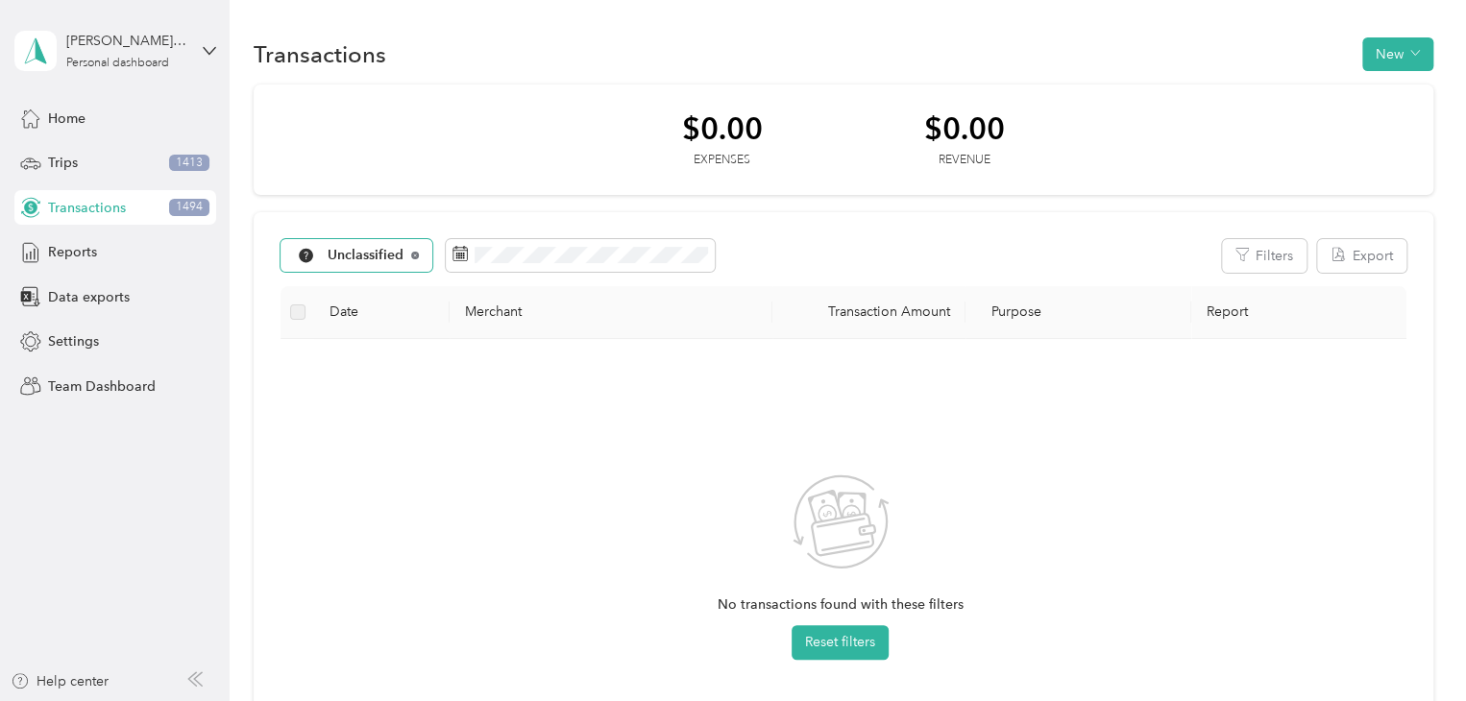
click at [417, 257] on icon at bounding box center [415, 256] width 8 height 8
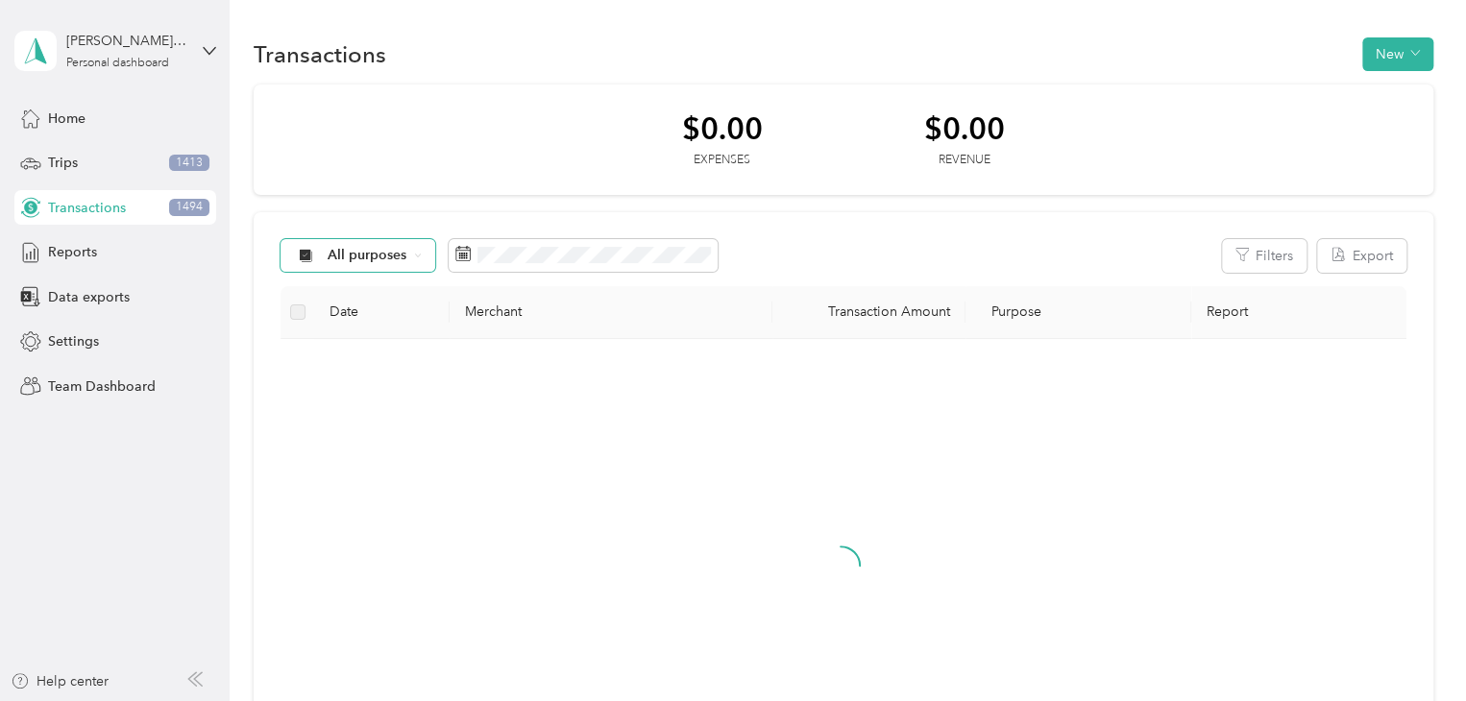
click at [414, 257] on icon at bounding box center [418, 256] width 8 height 8
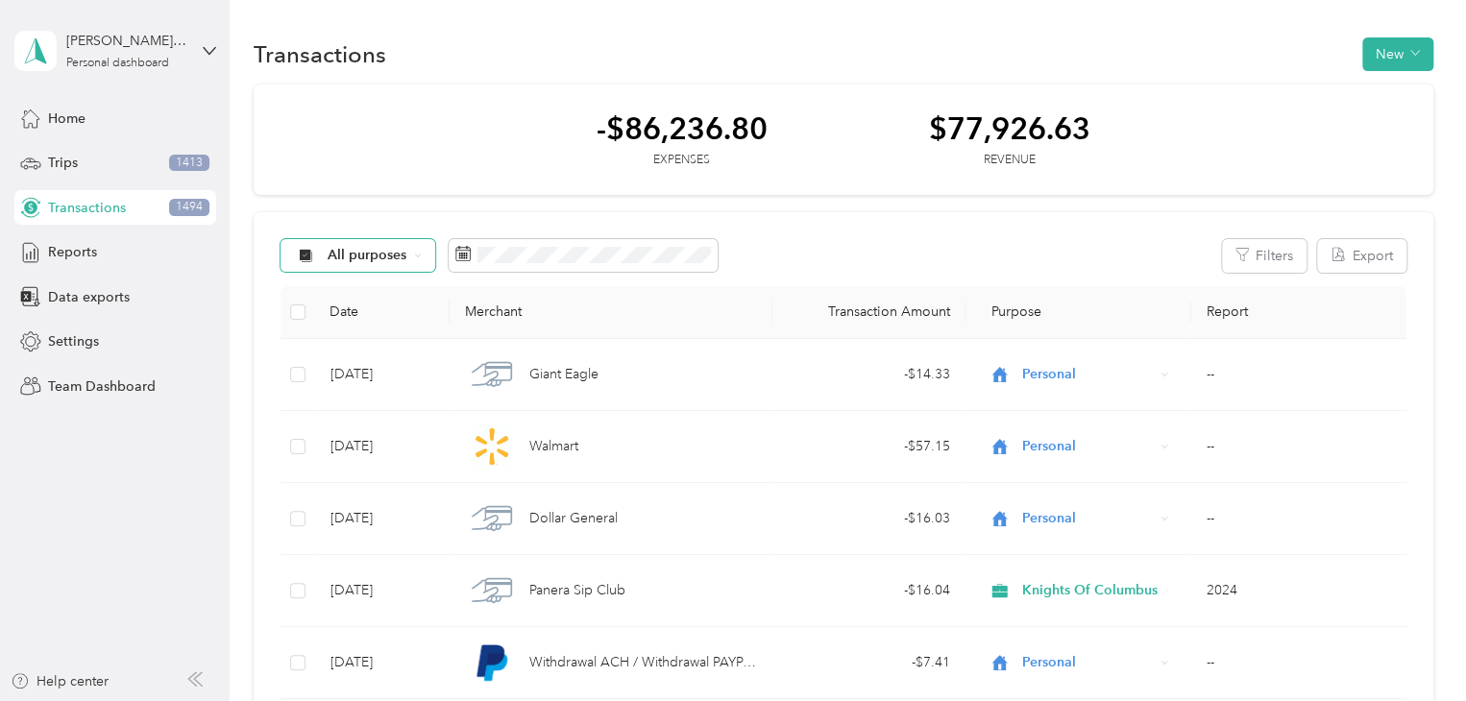
click at [389, 363] on li "Work" at bounding box center [379, 357] width 197 height 34
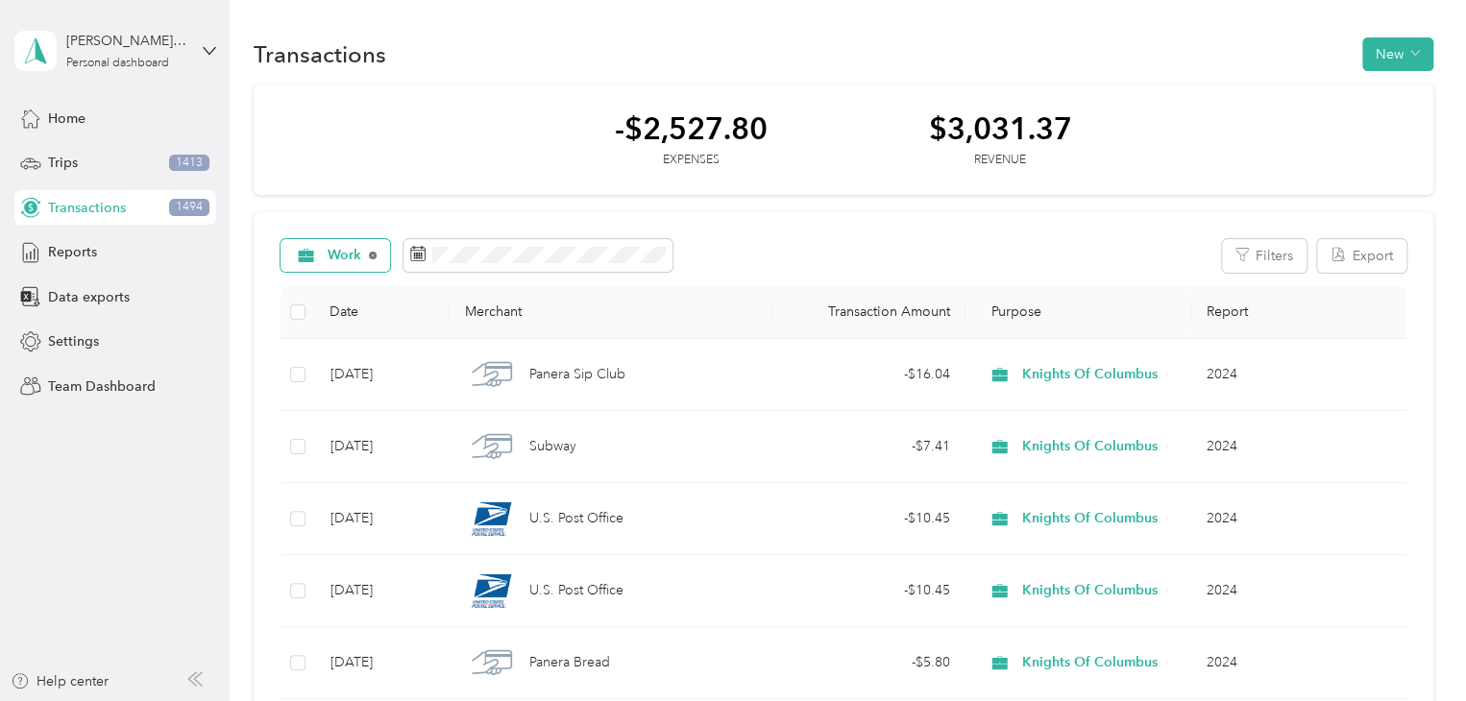
click at [375, 256] on icon at bounding box center [373, 256] width 8 height 8
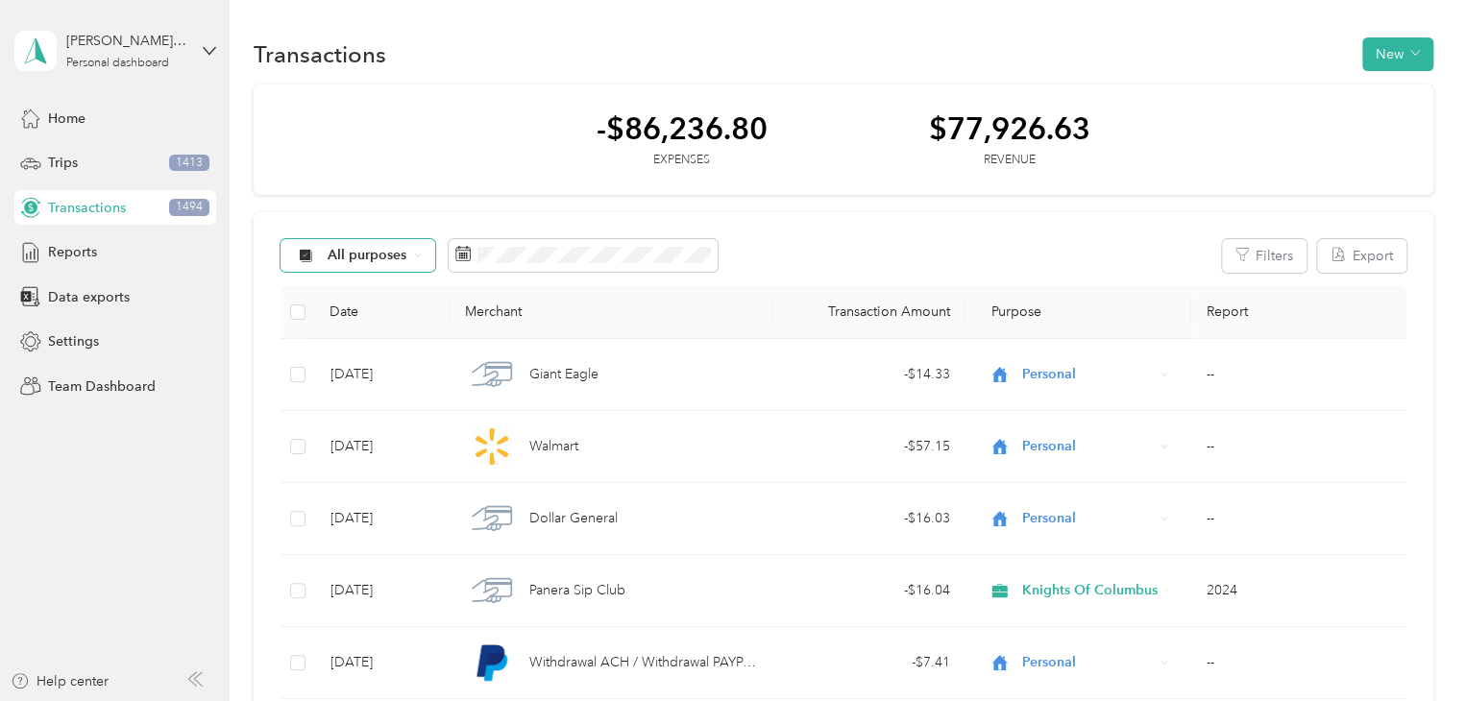
click at [373, 257] on span "All purposes" at bounding box center [368, 255] width 80 height 13
click at [371, 328] on span "Unclassified" at bounding box center [395, 324] width 135 height 20
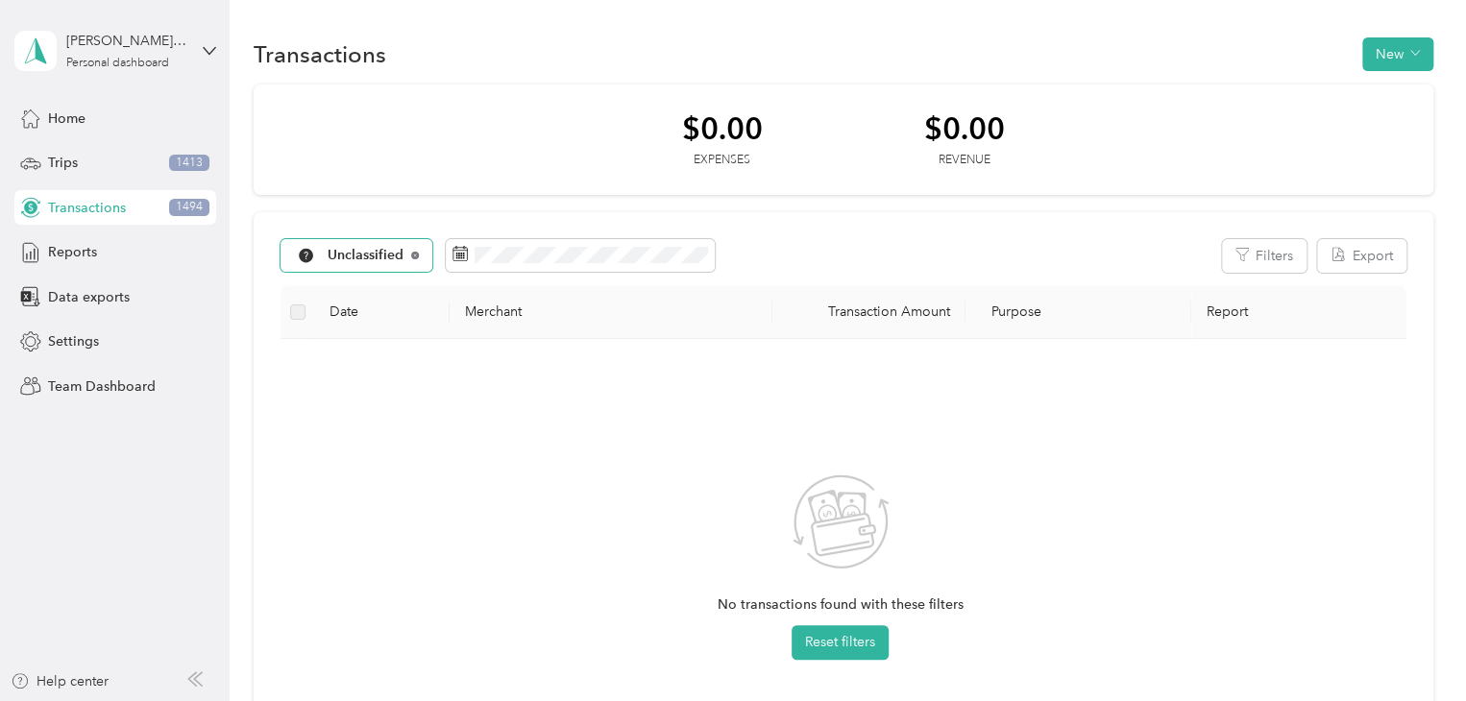
click at [413, 255] on icon at bounding box center [415, 256] width 4 height 4
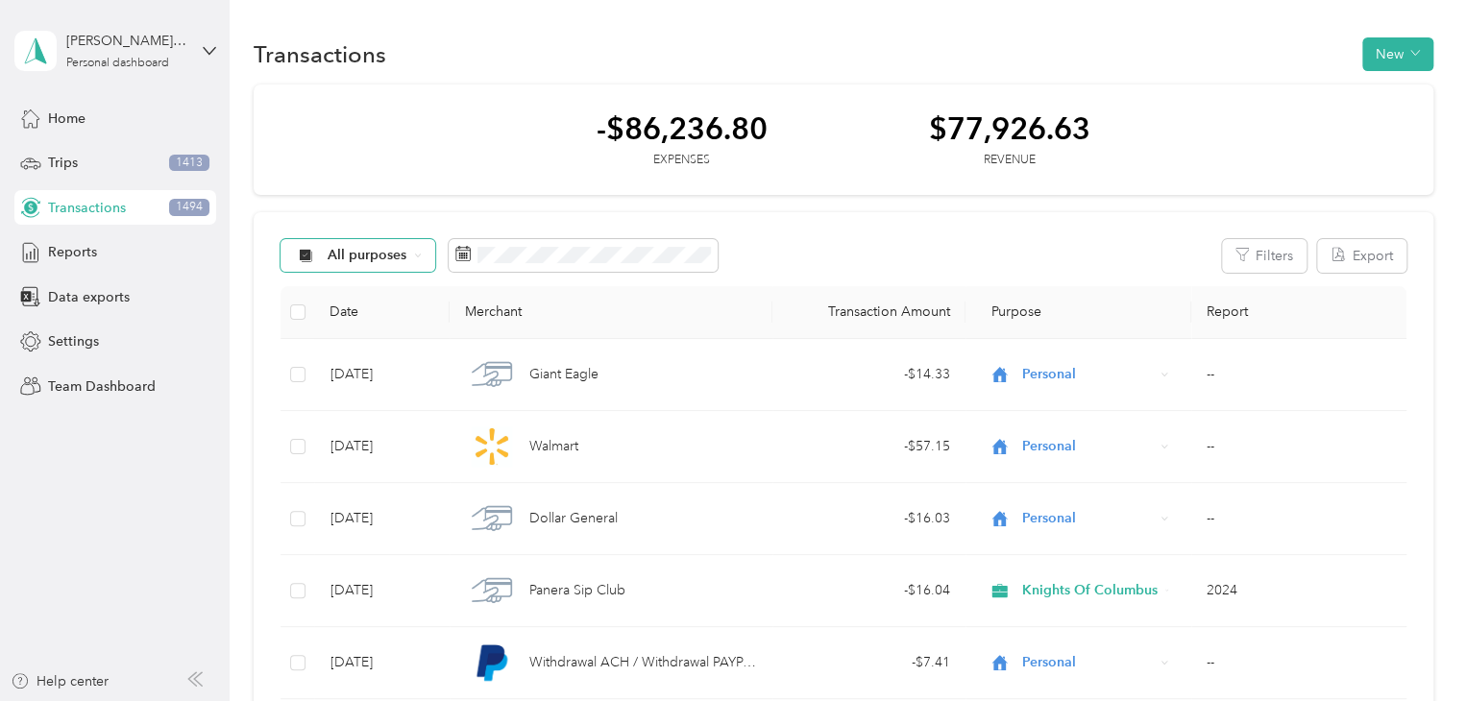
click at [372, 257] on span "All purposes" at bounding box center [368, 255] width 80 height 13
click at [373, 356] on span "Work" at bounding box center [395, 358] width 135 height 20
